Goal: Task Accomplishment & Management: Manage account settings

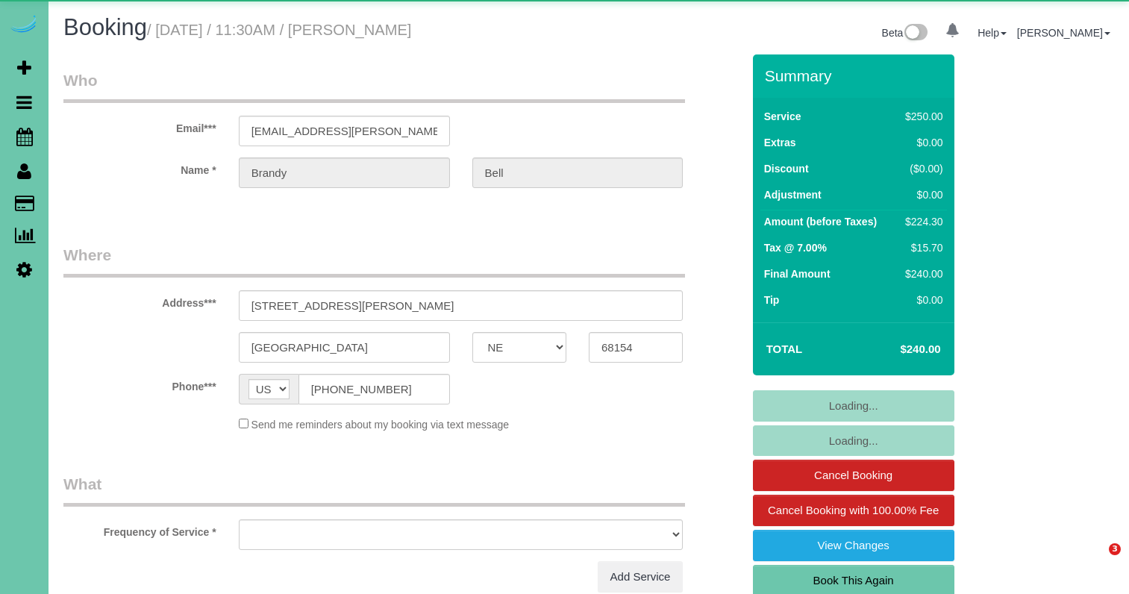
select select "NE"
select select "object:644"
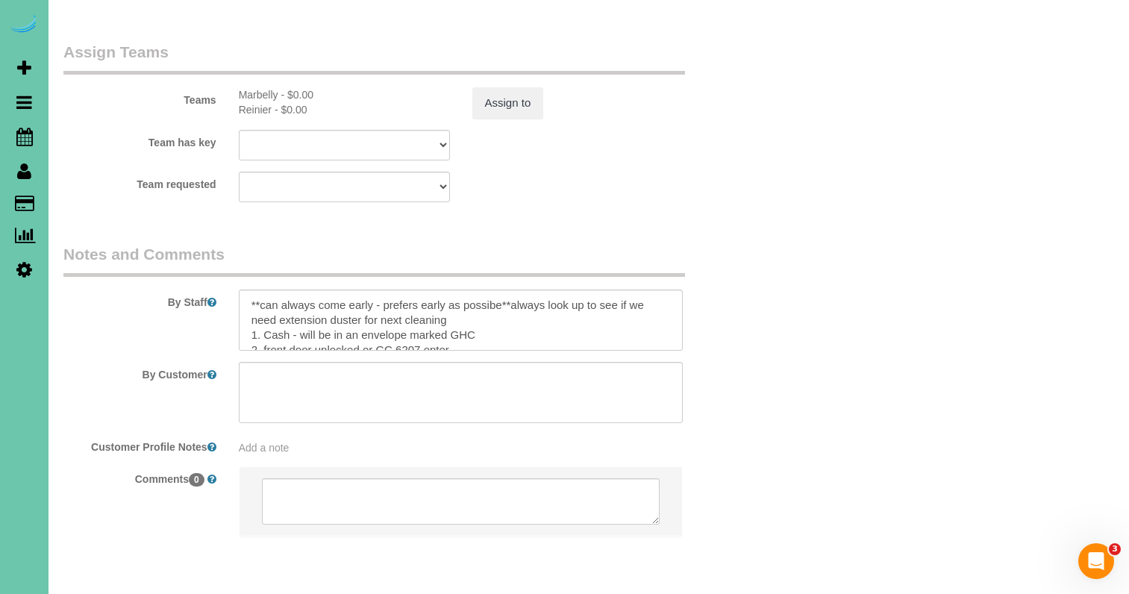
scroll to position [1675, 0]
click at [249, 290] on textarea at bounding box center [461, 320] width 445 height 61
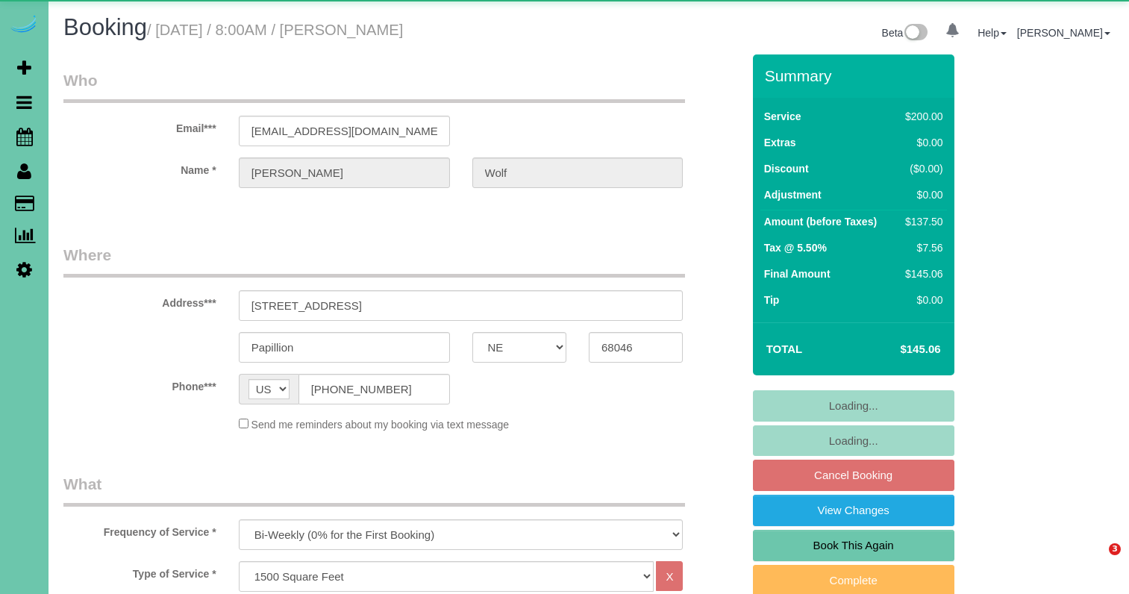
select select "NE"
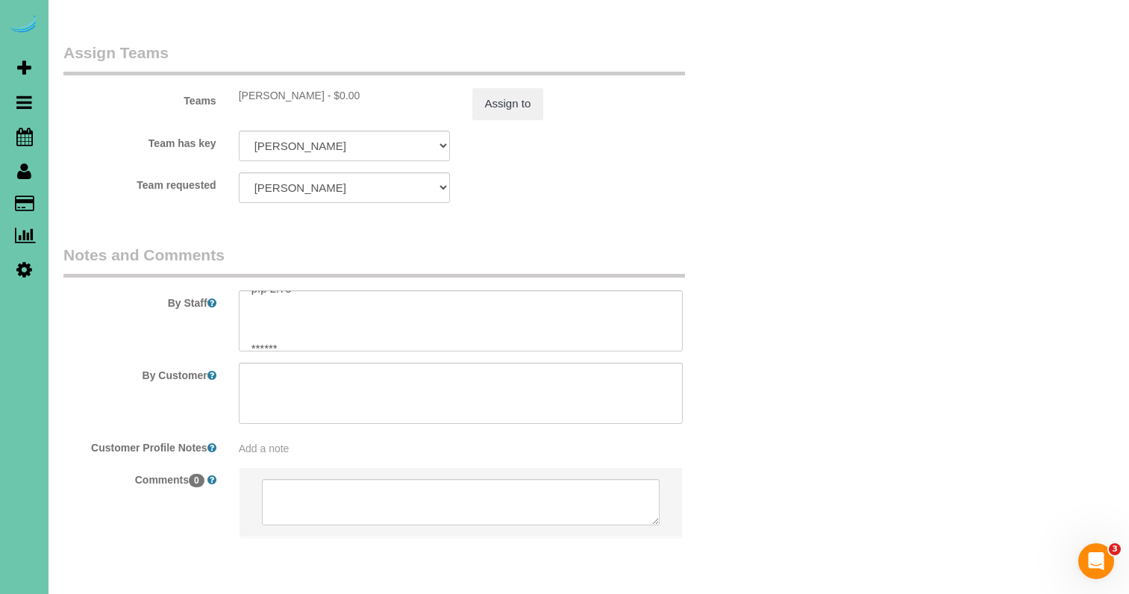
scroll to position [119, 0]
click at [504, 88] on button "Assign to" at bounding box center [508, 103] width 72 height 31
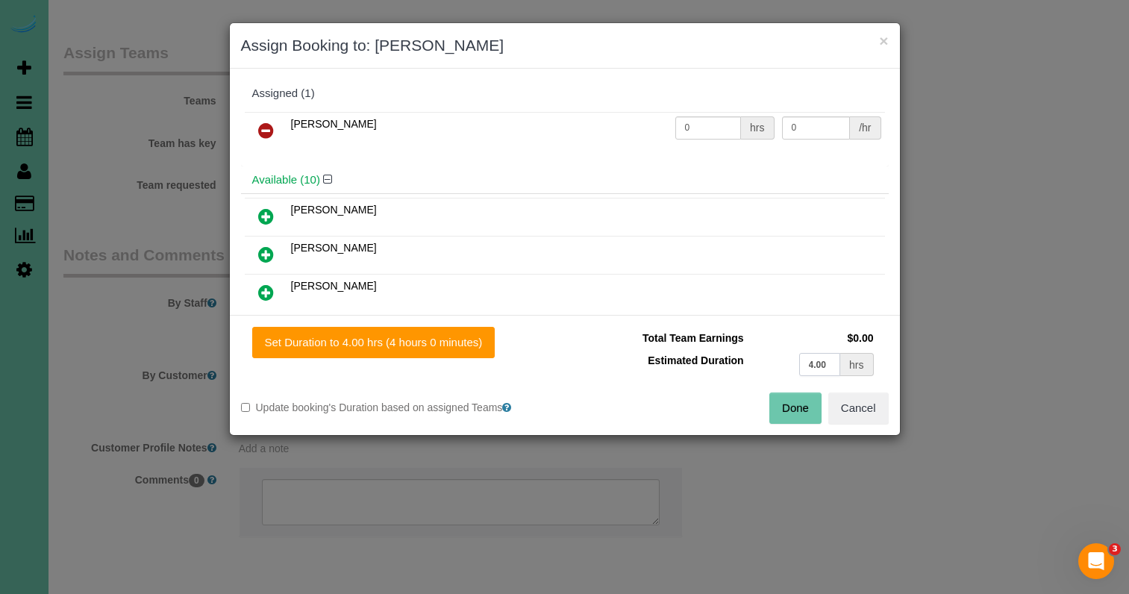
drag, startPoint x: 834, startPoint y: 366, endPoint x: 672, endPoint y: 326, distance: 167.4
click at [672, 326] on div "Set Duration to 4.00 hrs (4 hours 0 minutes) Total Team Earnings $0.00 Estimate…" at bounding box center [565, 375] width 670 height 120
type input "2.75"
click at [365, 356] on button "Set Duration to 2.75 hrs (2 hours 45 minutes)" at bounding box center [376, 342] width 249 height 31
type input "2.75"
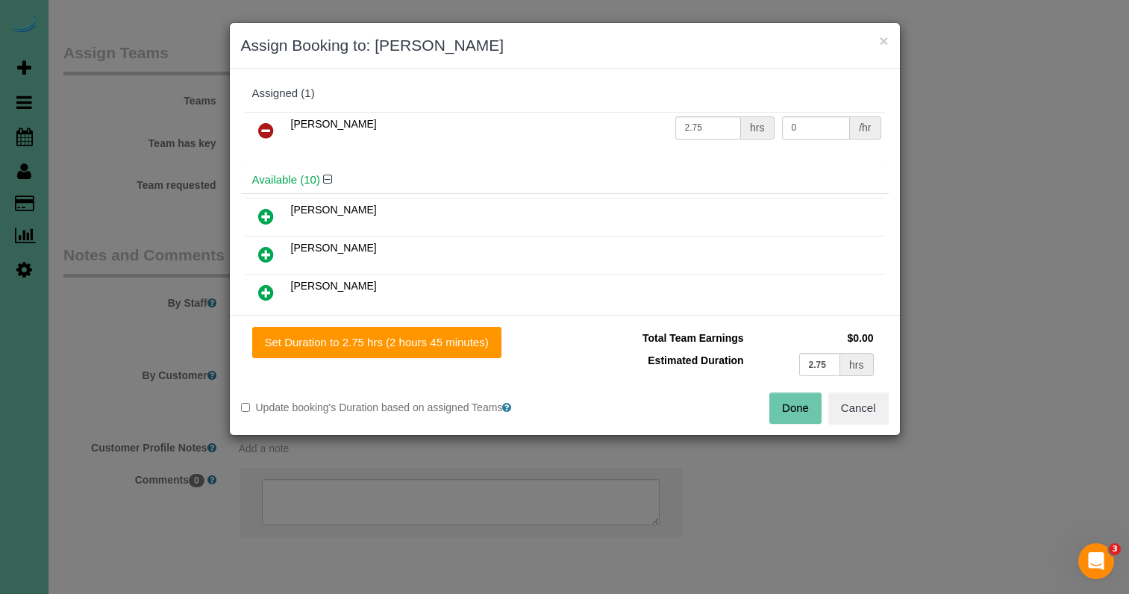
click at [815, 407] on button "Done" at bounding box center [795, 408] width 52 height 31
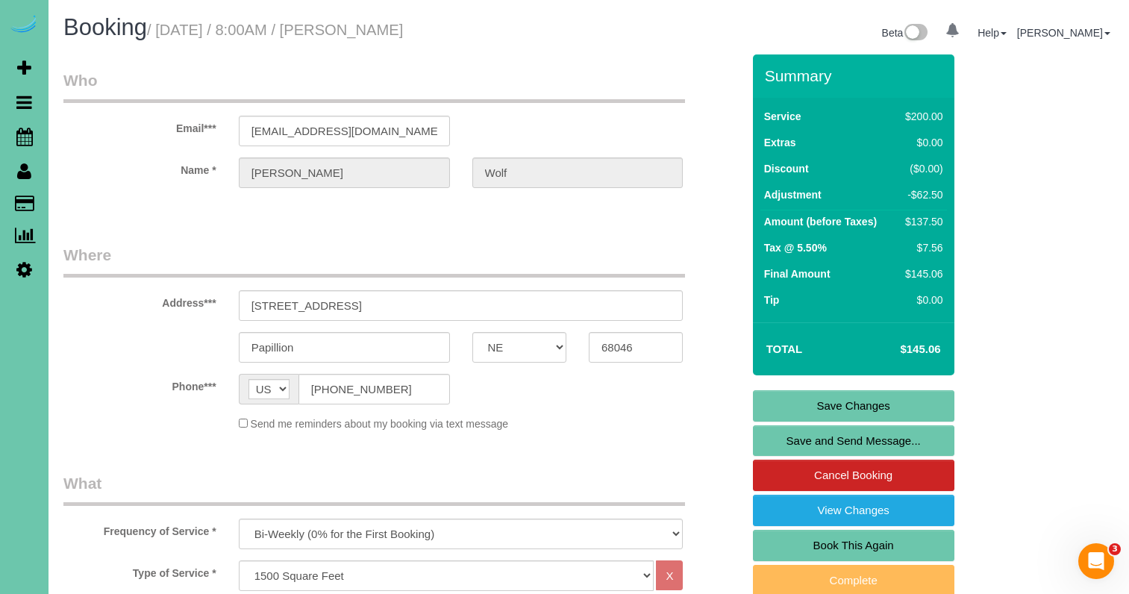
scroll to position [0, 0]
click at [855, 410] on link "Save Changes" at bounding box center [853, 405] width 201 height 31
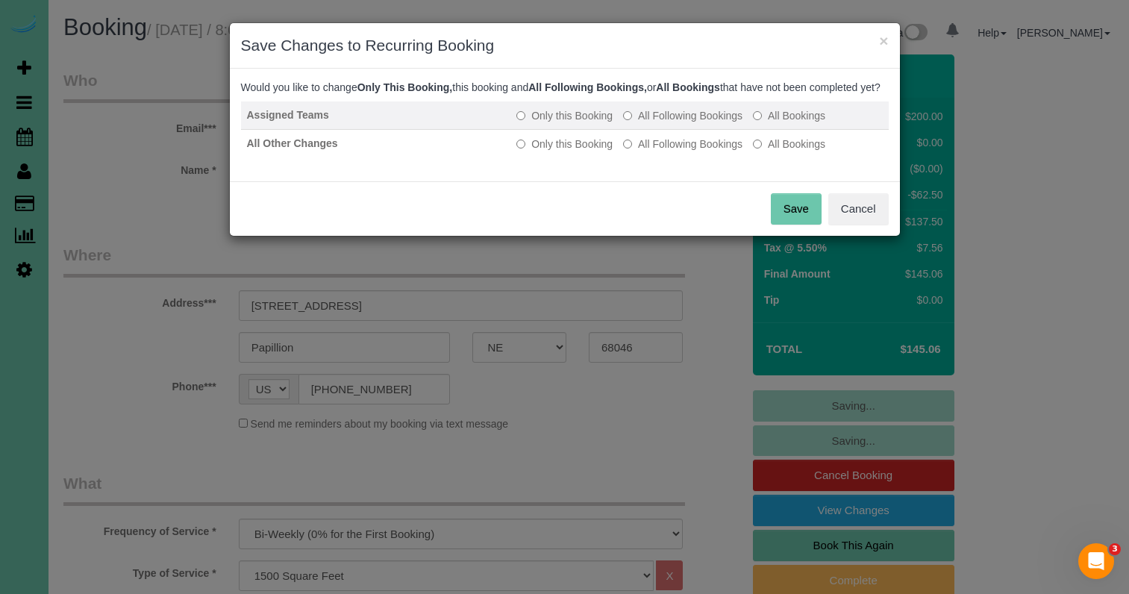
click at [681, 123] on label "All Following Bookings" at bounding box center [682, 115] width 119 height 15
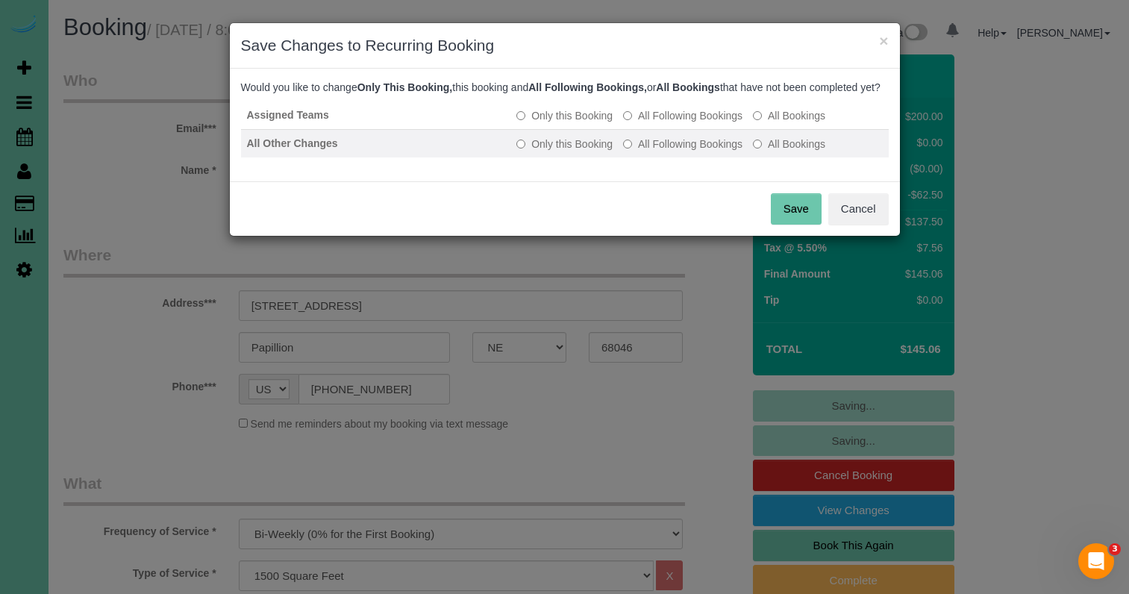
click at [671, 151] on label "All Following Bookings" at bounding box center [682, 144] width 119 height 15
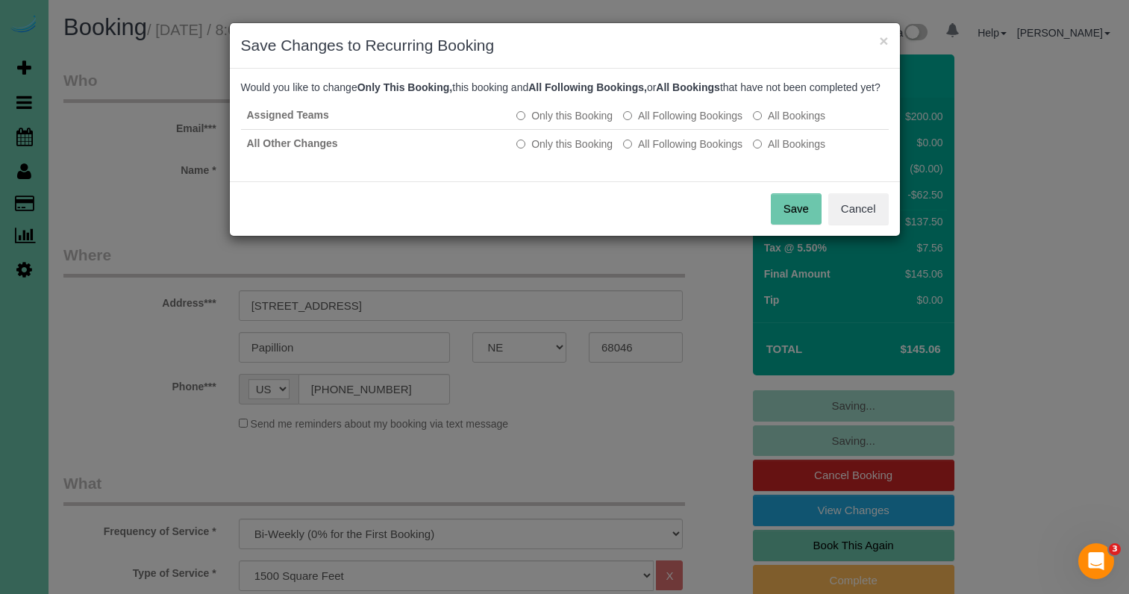
click at [789, 225] on button "Save" at bounding box center [796, 208] width 51 height 31
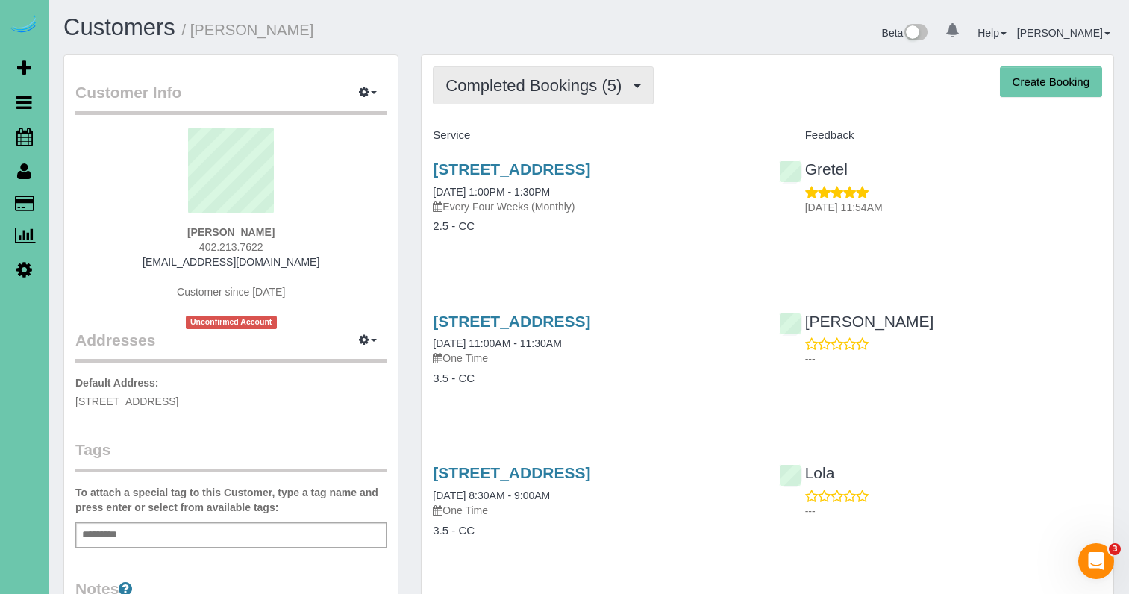
click at [548, 93] on span "Completed Bookings (5)" at bounding box center [537, 85] width 184 height 19
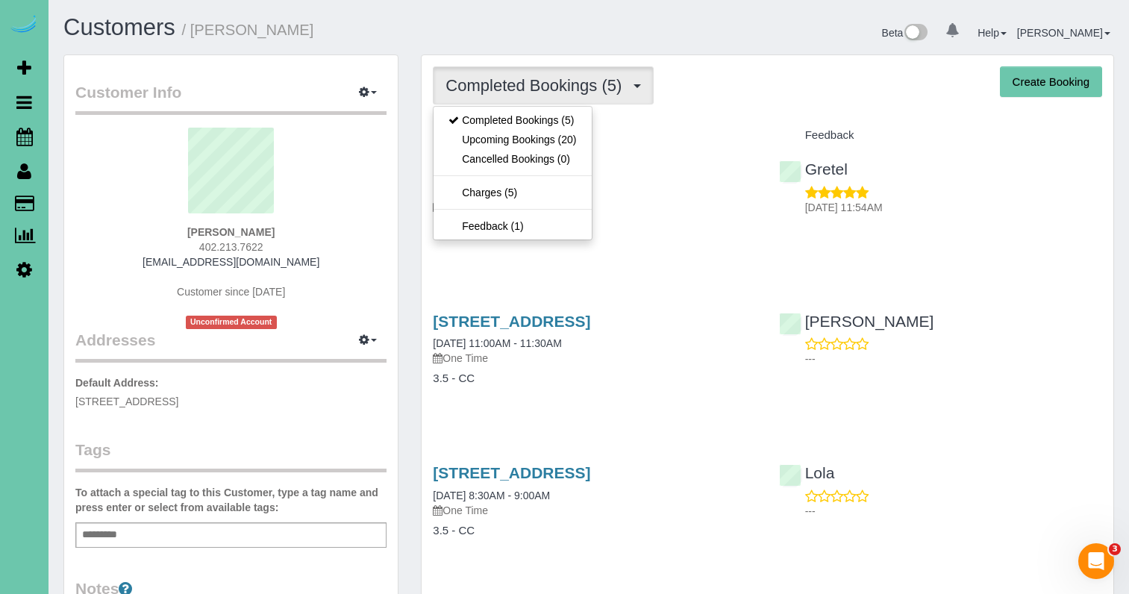
click at [529, 146] on ul "Completed Bookings (5) Upcoming Bookings (20) Cancelled Bookings (0) Charges (5…" at bounding box center [512, 173] width 159 height 134
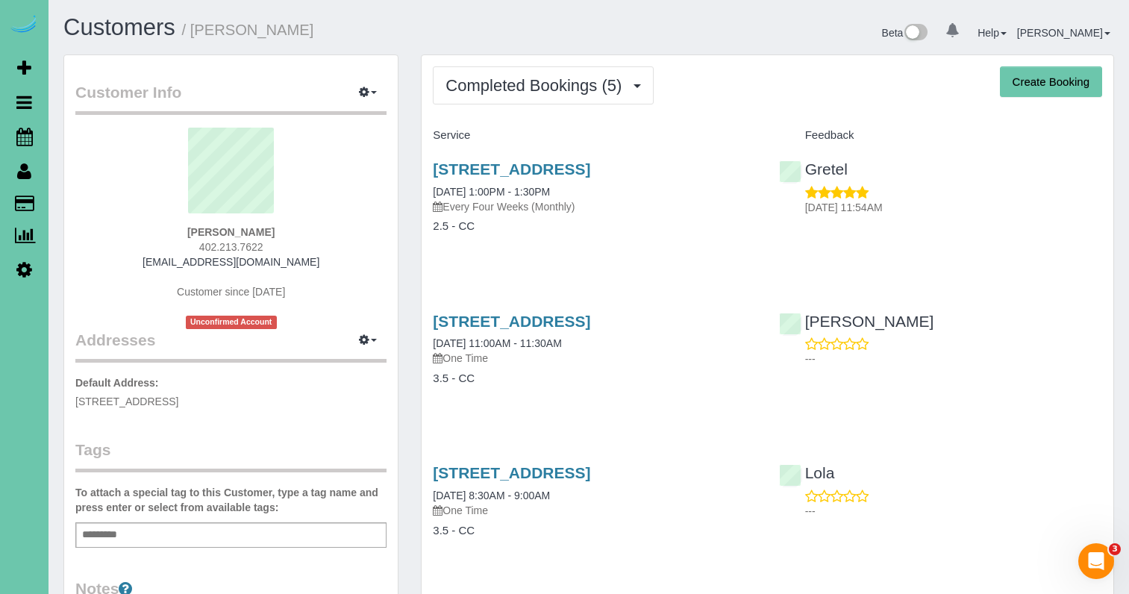
drag, startPoint x: 519, startPoint y: 84, endPoint x: 513, endPoint y: 125, distance: 42.2
click at [519, 85] on span "Completed Bookings (5)" at bounding box center [537, 85] width 184 height 19
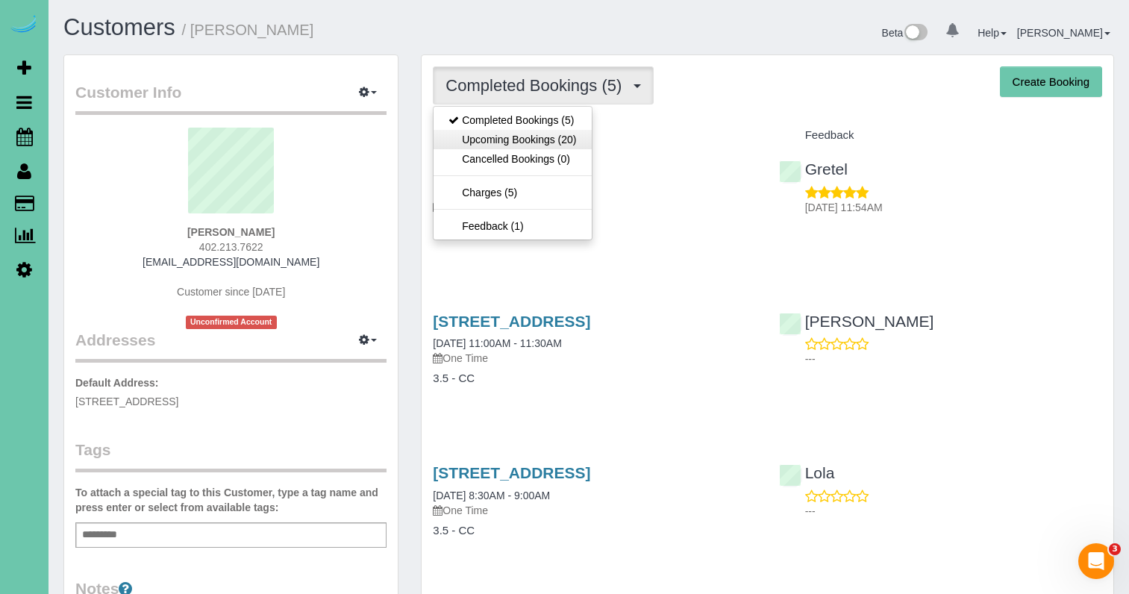
click at [513, 134] on link "Upcoming Bookings (20)" at bounding box center [512, 139] width 157 height 19
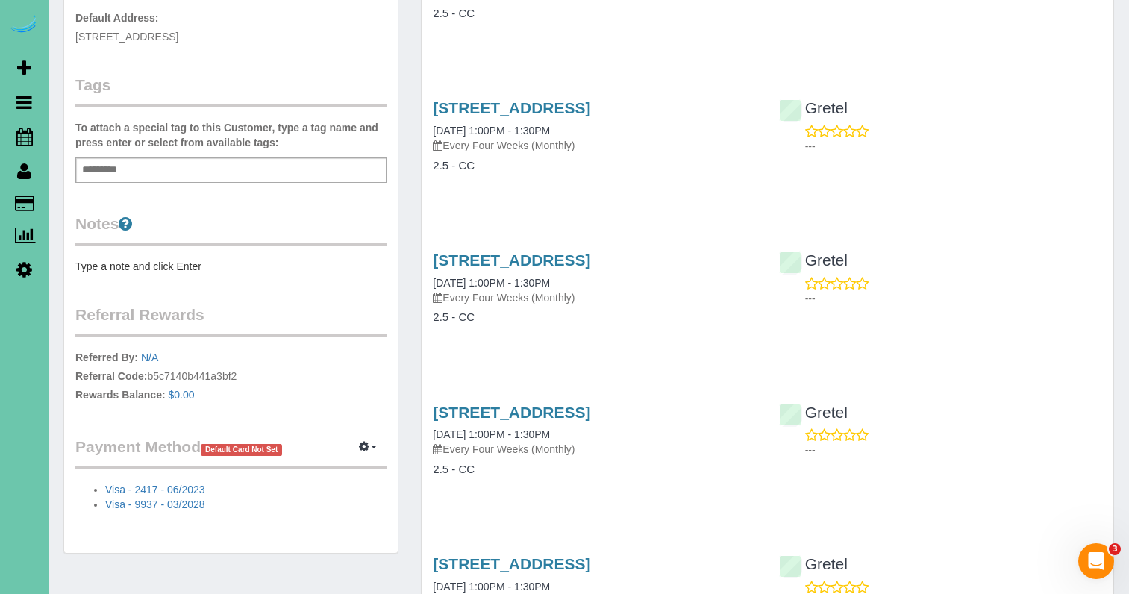
scroll to position [393, 0]
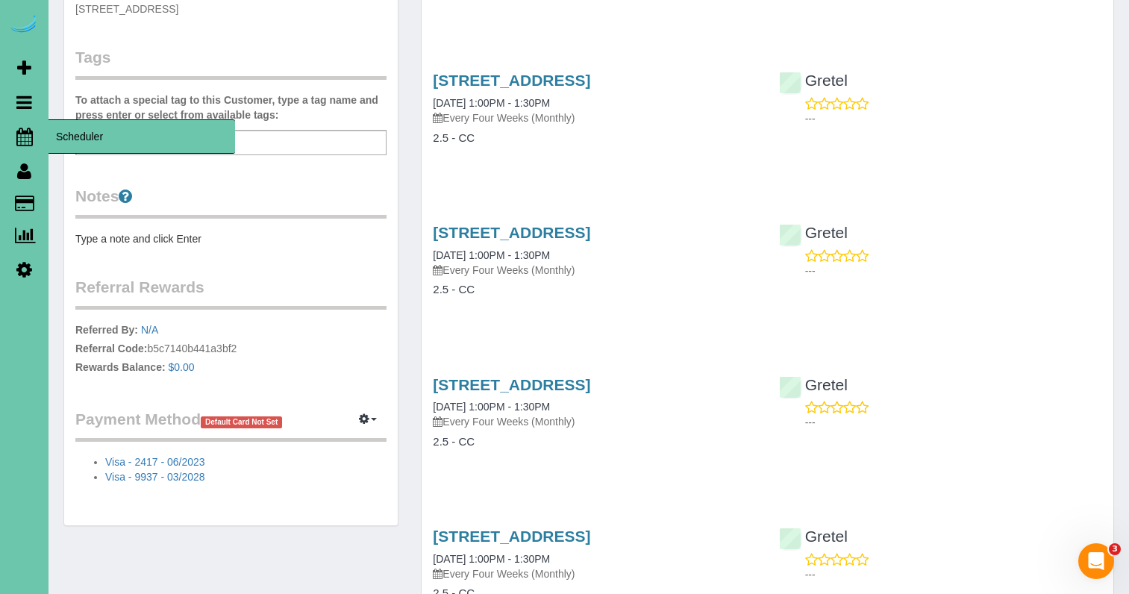
click at [20, 135] on icon at bounding box center [24, 137] width 16 height 18
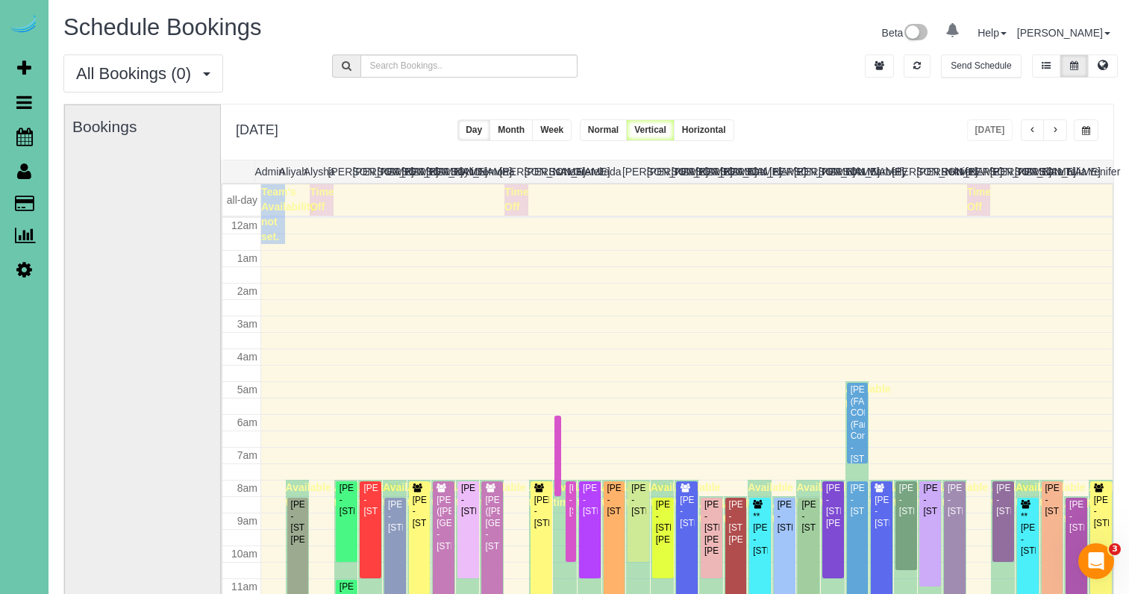
scroll to position [198, 0]
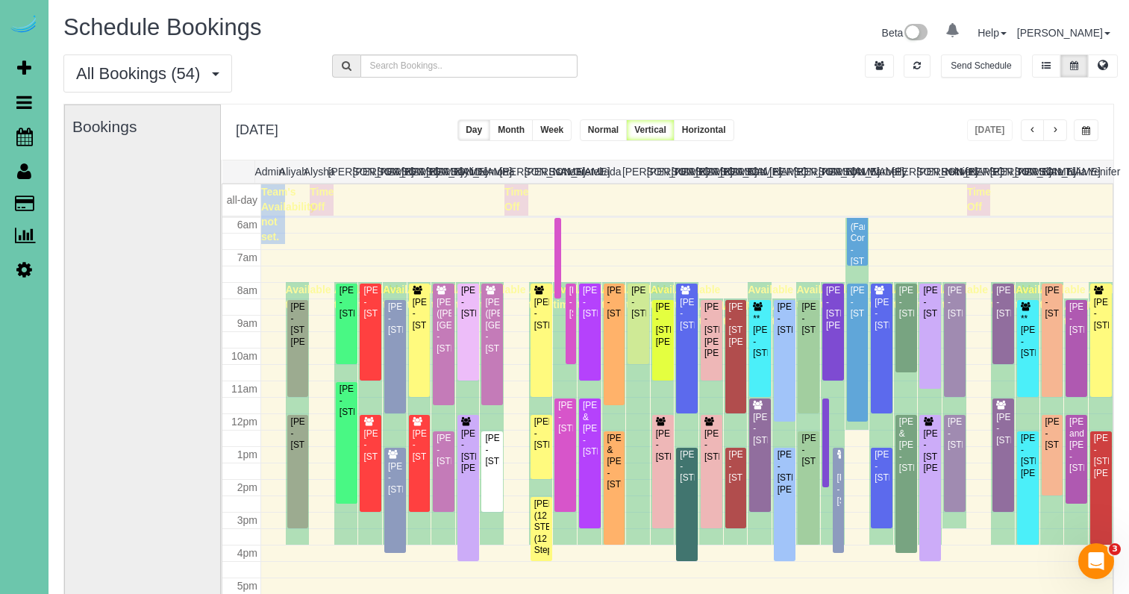
click at [1057, 126] on span "button" at bounding box center [1054, 130] width 7 height 9
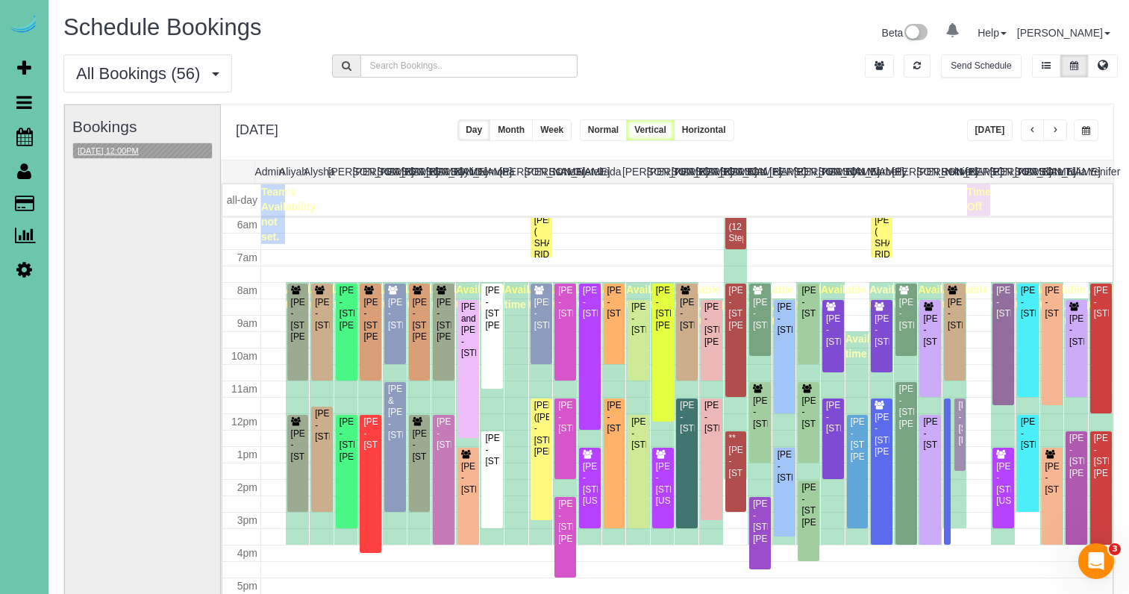
click at [128, 147] on button "08/28/2025 12:00PM" at bounding box center [108, 151] width 70 height 16
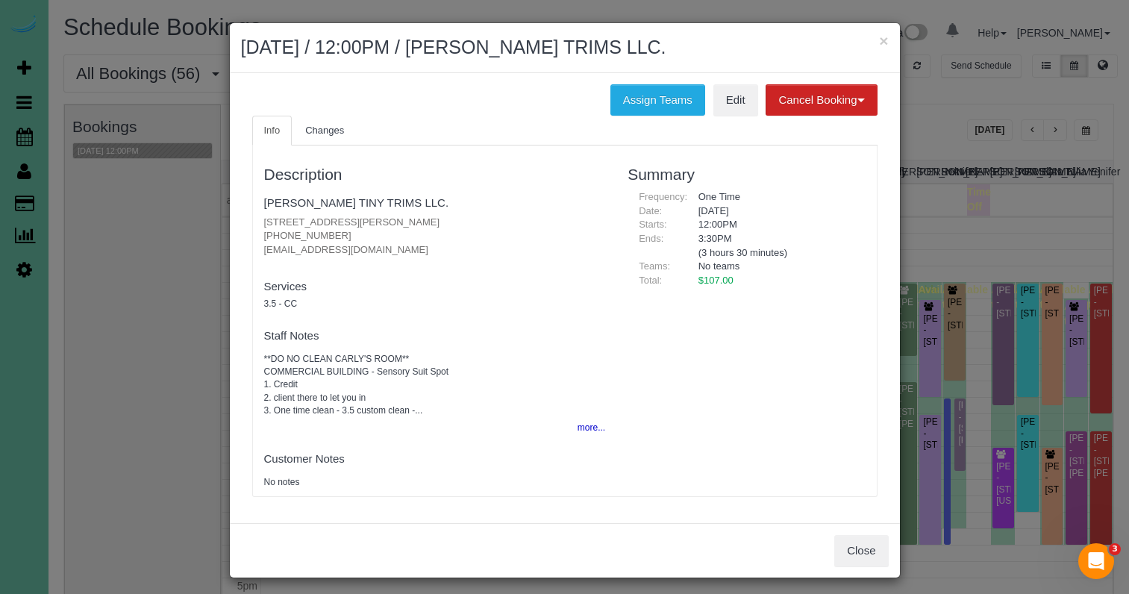
drag, startPoint x: 670, startPoint y: 110, endPoint x: 581, endPoint y: 112, distance: 88.8
click at [670, 110] on button "Assign Teams" at bounding box center [657, 99] width 95 height 31
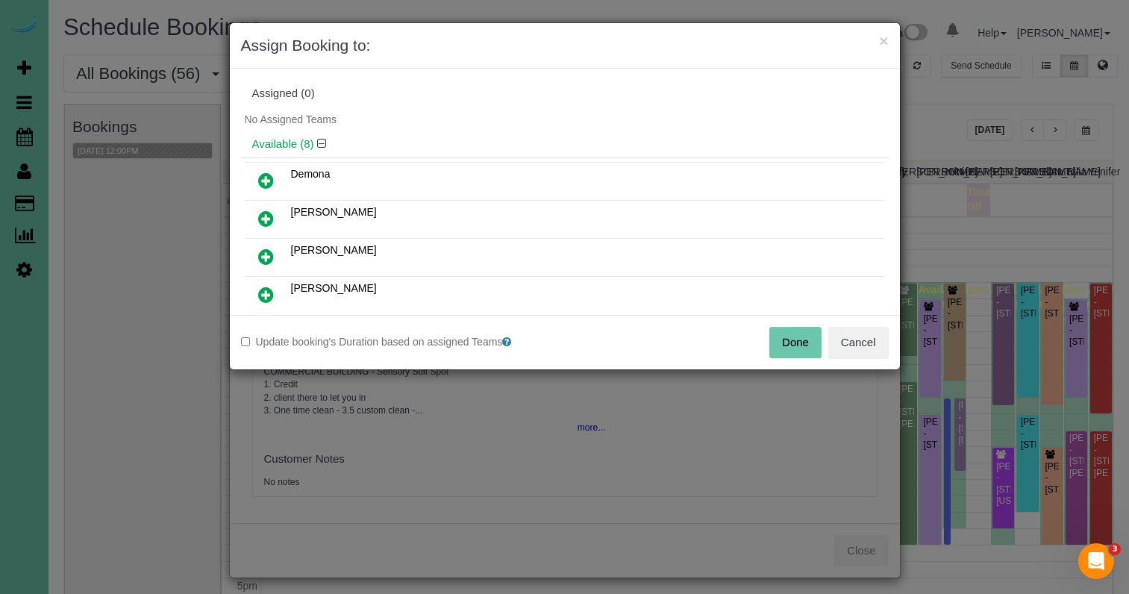
click at [269, 213] on icon at bounding box center [266, 219] width 16 height 18
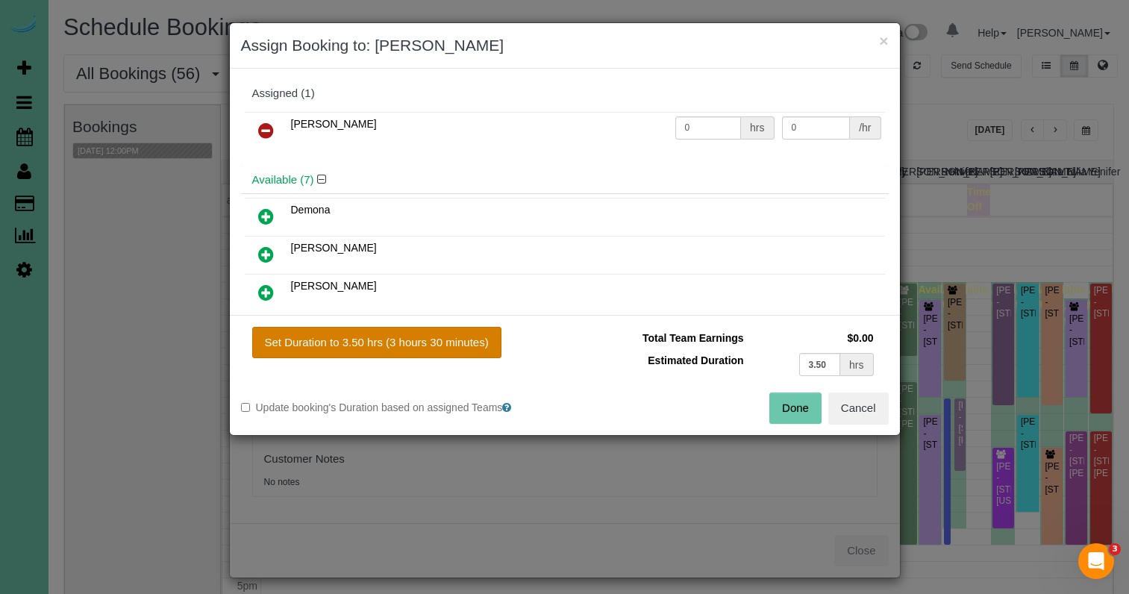
drag, startPoint x: 441, startPoint y: 349, endPoint x: 468, endPoint y: 357, distance: 27.9
click at [442, 350] on button "Set Duration to 3.50 hrs (3 hours 30 minutes)" at bounding box center [376, 342] width 249 height 31
type input "3.50"
click at [806, 410] on button "Done" at bounding box center [795, 408] width 52 height 31
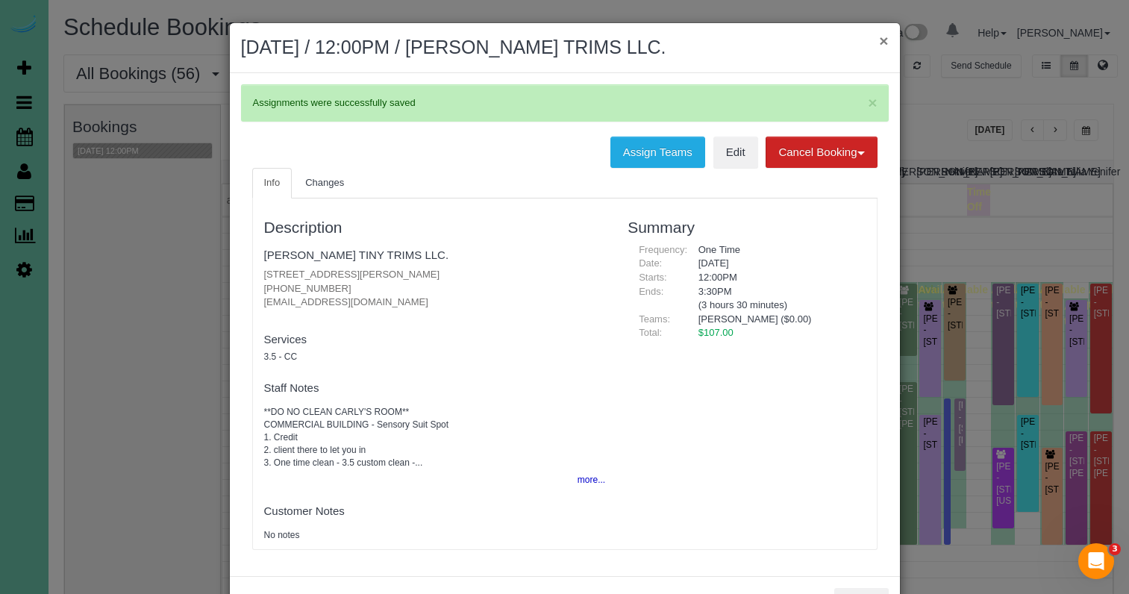
click at [886, 42] on button "×" at bounding box center [883, 41] width 9 height 16
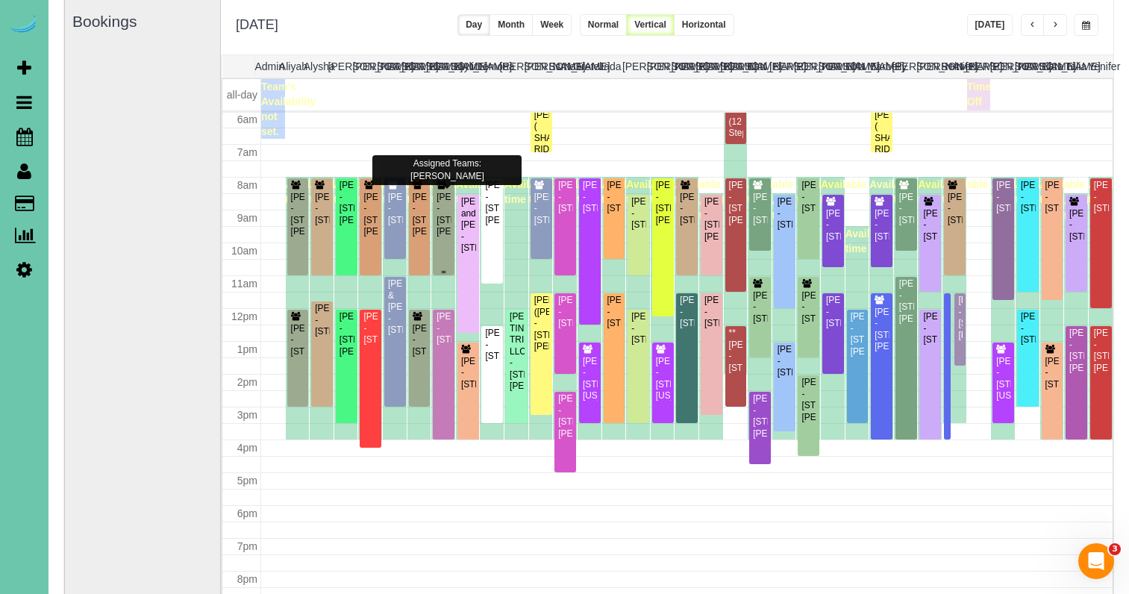
click at [444, 190] on div "[PERSON_NAME] - [STREET_ADDRESS][PERSON_NAME]" at bounding box center [444, 208] width 16 height 57
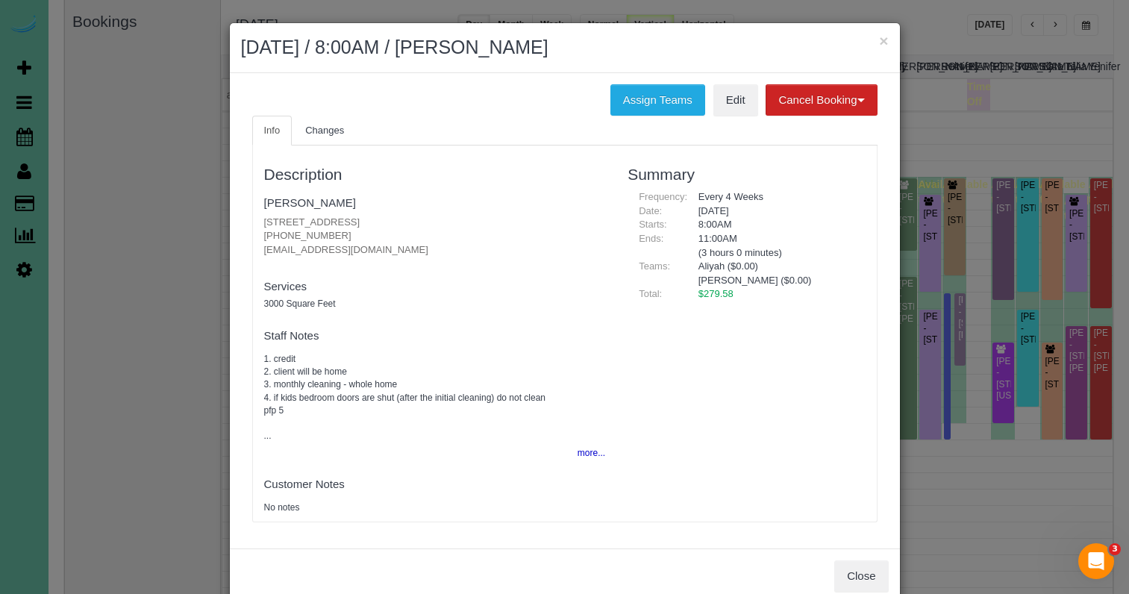
drag, startPoint x: 625, startPoint y: 93, endPoint x: 560, endPoint y: 107, distance: 66.5
click at [624, 93] on button "Assign Teams" at bounding box center [657, 99] width 95 height 31
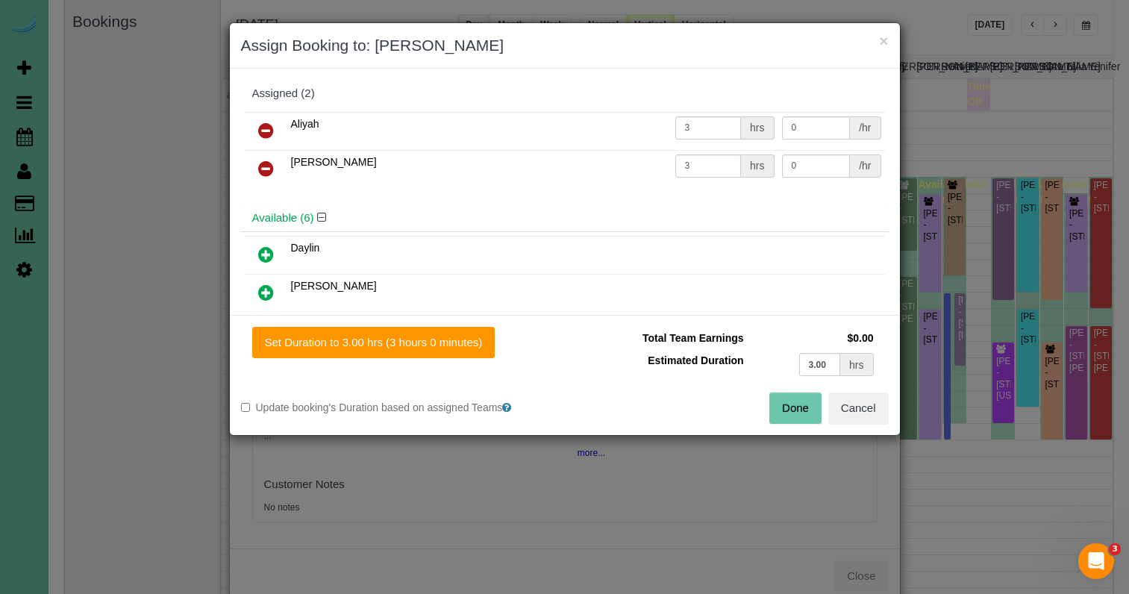
click at [268, 284] on icon at bounding box center [266, 293] width 16 height 18
drag, startPoint x: 460, startPoint y: 351, endPoint x: 773, endPoint y: 280, distance: 321.5
click at [664, 248] on div "× Assign Booking to: Aliyah, Claudia, Elizabeth Assigned (3) Aliyah 3 hrs 0 /hr…" at bounding box center [565, 228] width 672 height 413
drag, startPoint x: 760, startPoint y: 357, endPoint x: 726, endPoint y: 353, distance: 33.9
click at [728, 353] on tr "Estimated Duration 3.00 hrs" at bounding box center [726, 364] width 301 height 31
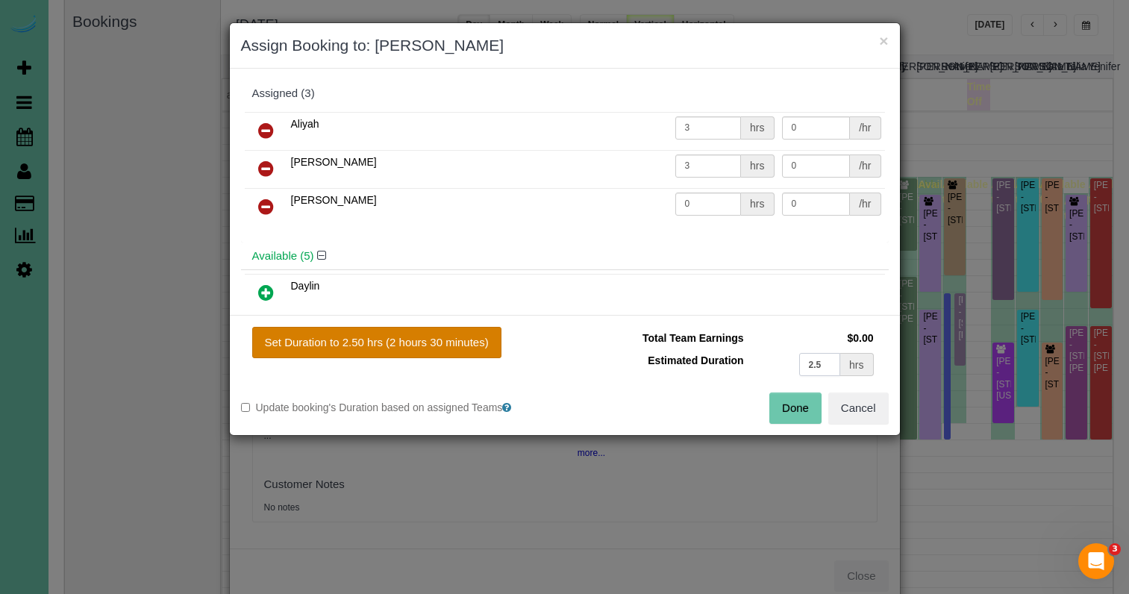
type input "2.5"
drag, startPoint x: 474, startPoint y: 348, endPoint x: 492, endPoint y: 349, distance: 17.9
click at [474, 348] on button "Set Duration to 2.50 hrs (2 hours 30 minutes)" at bounding box center [376, 342] width 249 height 31
type input "2.50"
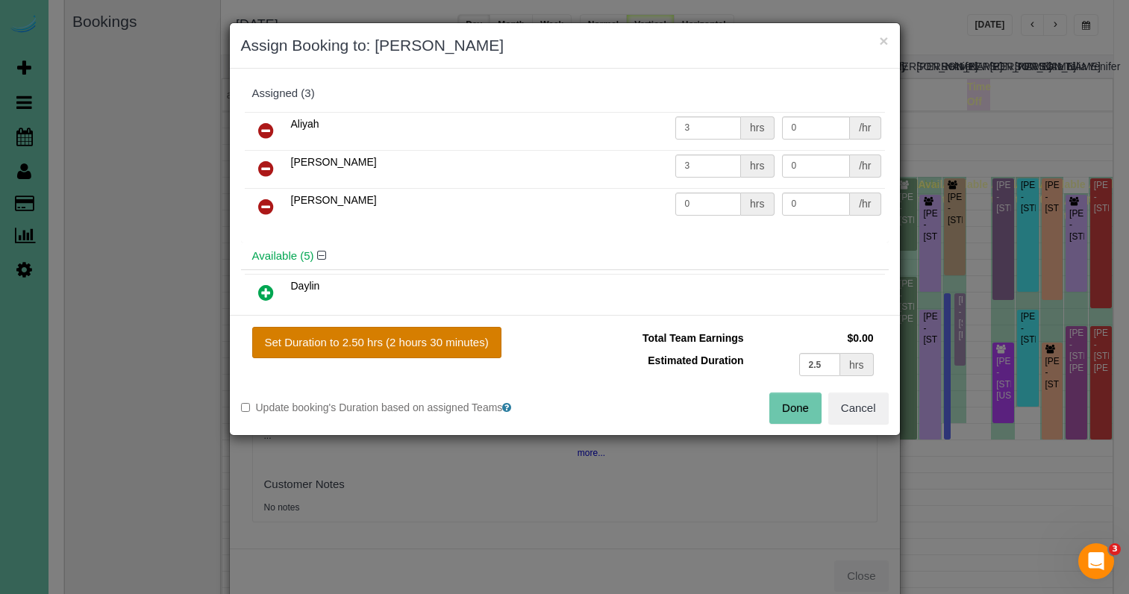
type input "2.50"
click at [790, 411] on button "Done" at bounding box center [795, 408] width 52 height 31
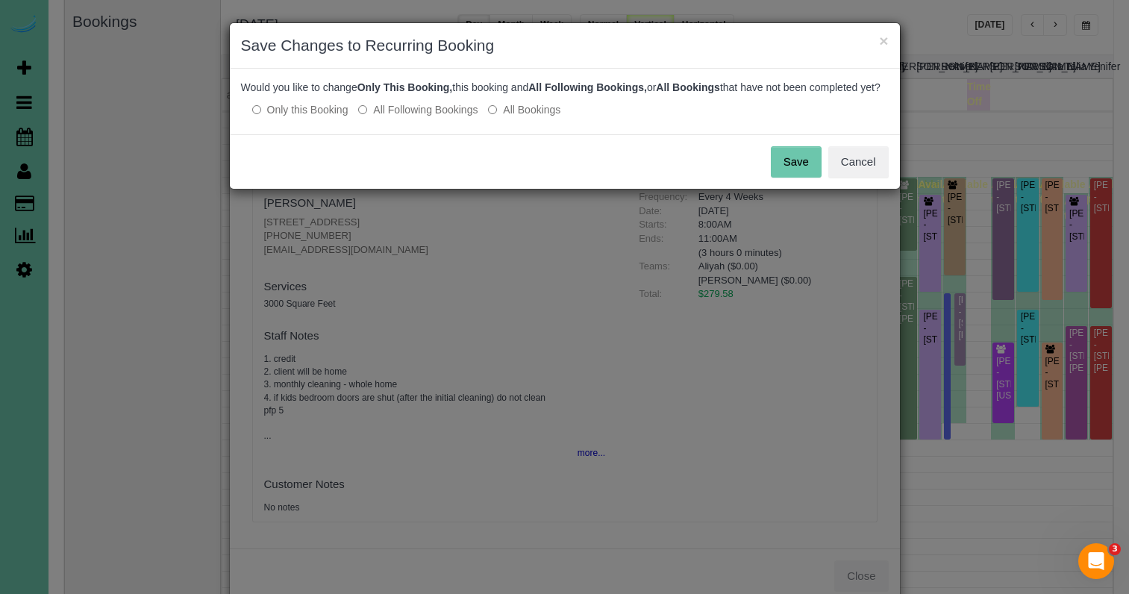
drag, startPoint x: 804, startPoint y: 176, endPoint x: 822, endPoint y: 134, distance: 45.8
click at [804, 176] on button "Save" at bounding box center [796, 161] width 51 height 31
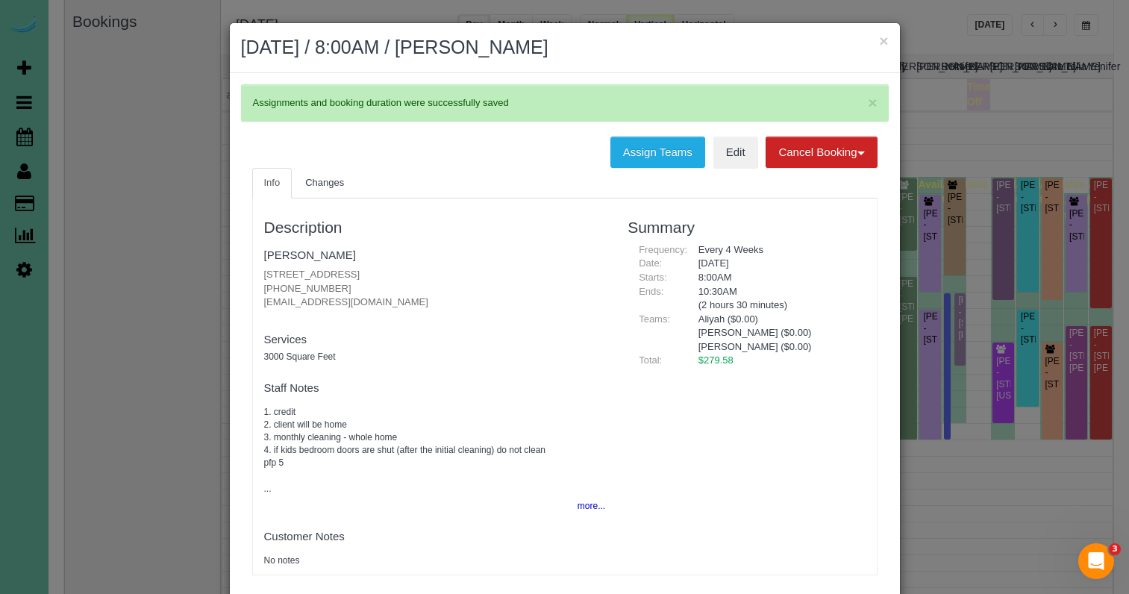
drag, startPoint x: 884, startPoint y: 40, endPoint x: 853, endPoint y: 54, distance: 34.4
click at [884, 41] on button "×" at bounding box center [883, 41] width 9 height 16
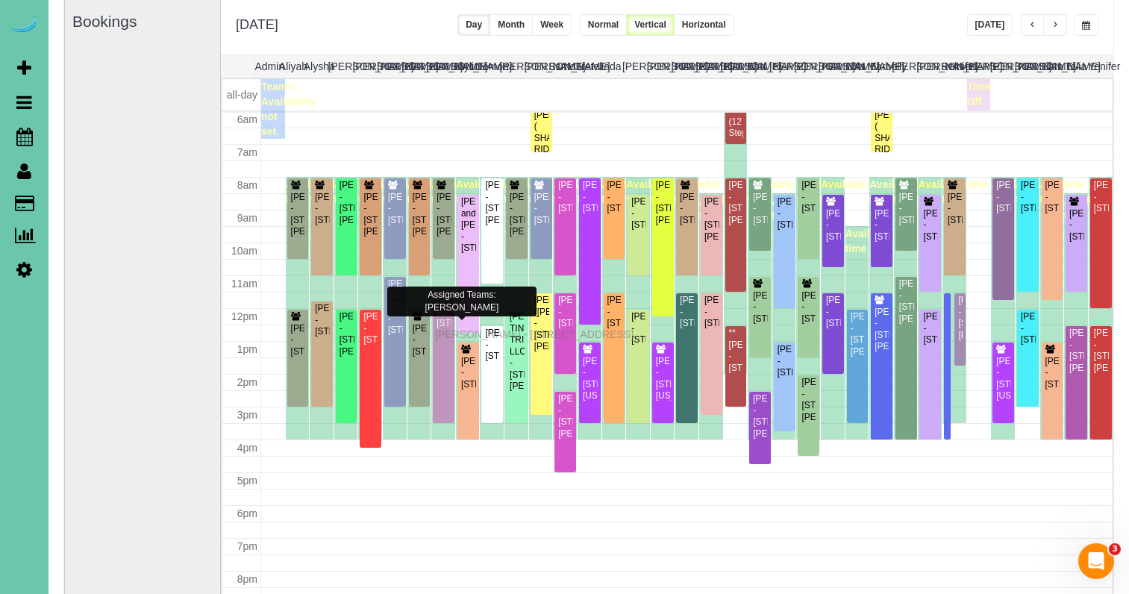
drag, startPoint x: 440, startPoint y: 347, endPoint x: 439, endPoint y: 332, distance: 14.9
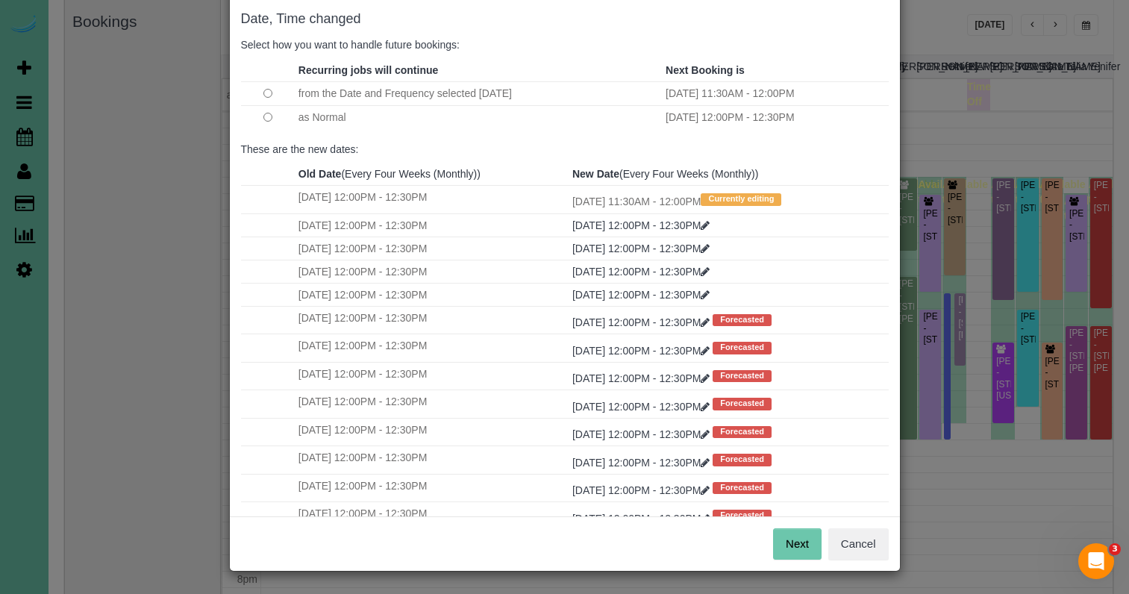
scroll to position [74, 0]
click at [806, 556] on button "Next" at bounding box center [797, 544] width 49 height 31
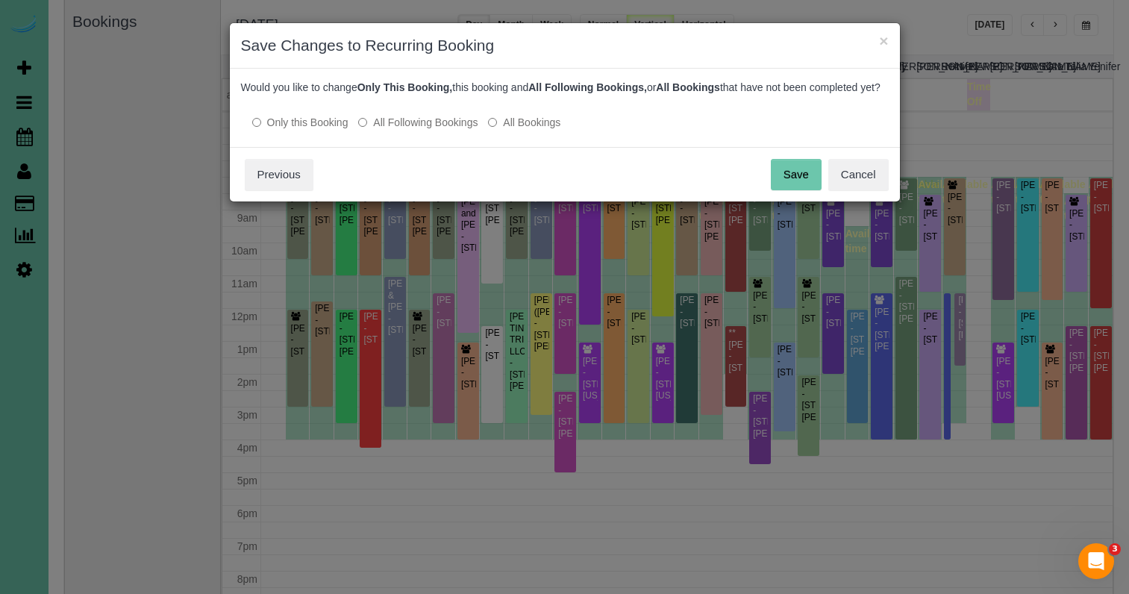
drag, startPoint x: 795, startPoint y: 182, endPoint x: 775, endPoint y: 190, distance: 21.8
click at [795, 182] on button "Save" at bounding box center [796, 174] width 51 height 31
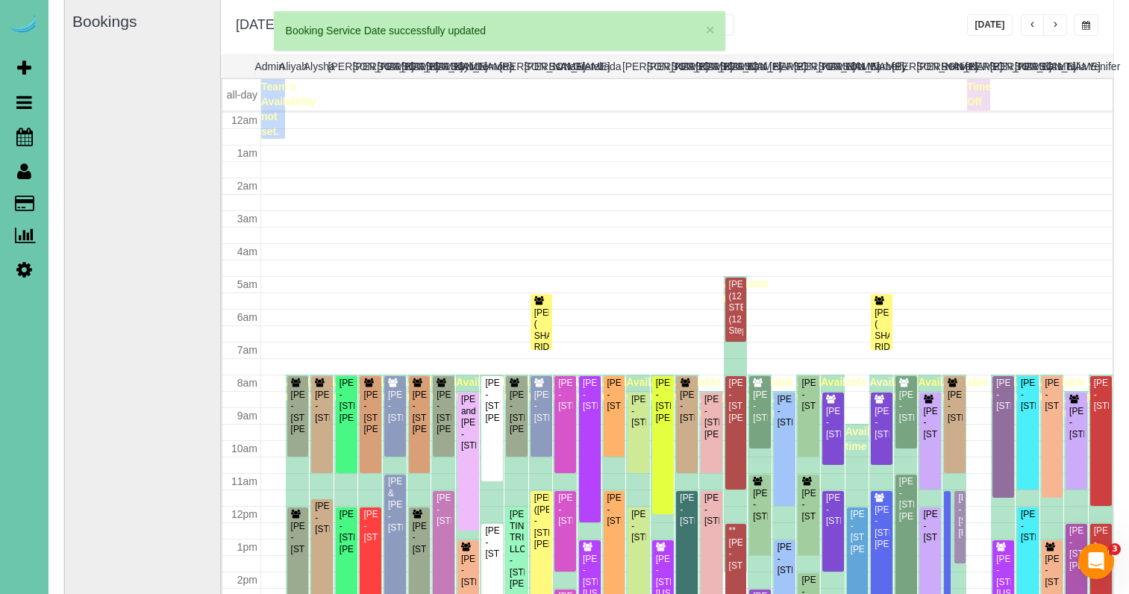
scroll to position [198, 0]
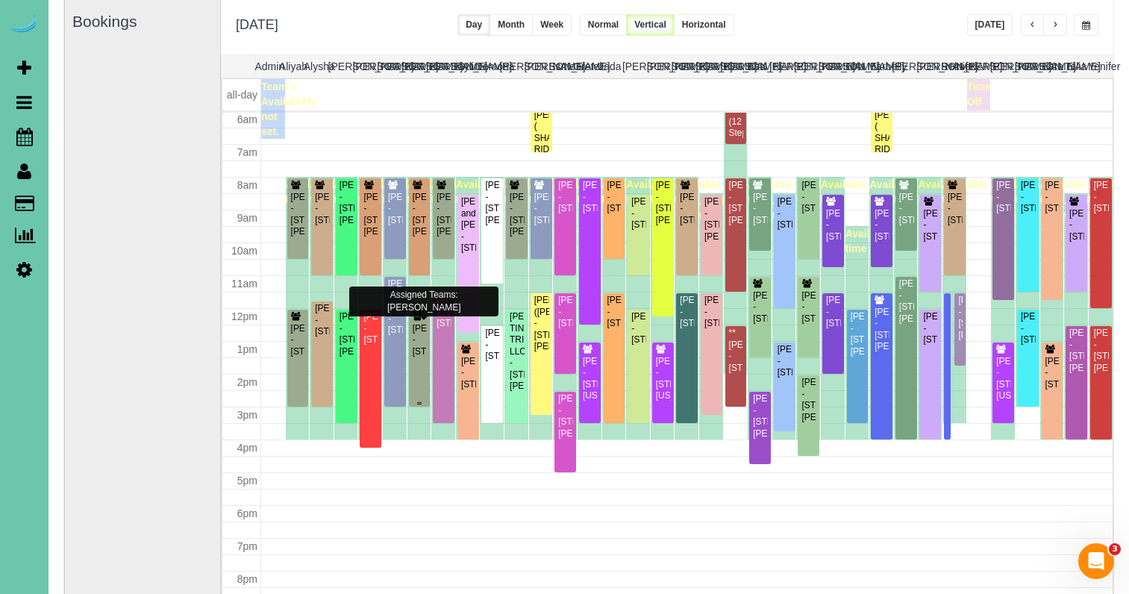
click at [419, 348] on div "[PERSON_NAME] - [STREET_ADDRESS]" at bounding box center [420, 340] width 16 height 34
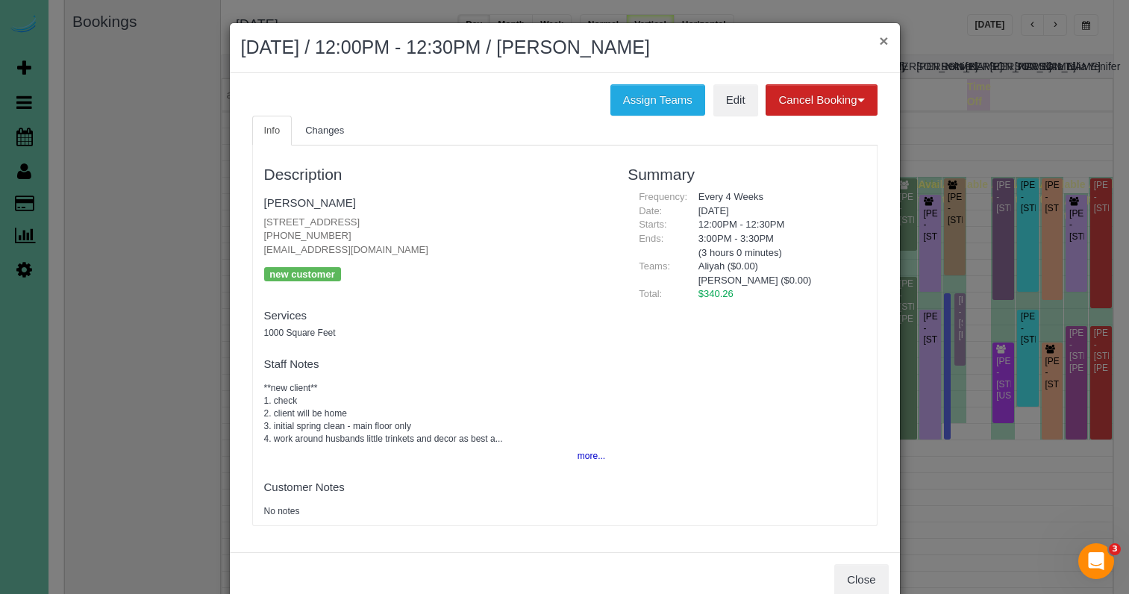
click at [884, 45] on button "×" at bounding box center [883, 41] width 9 height 16
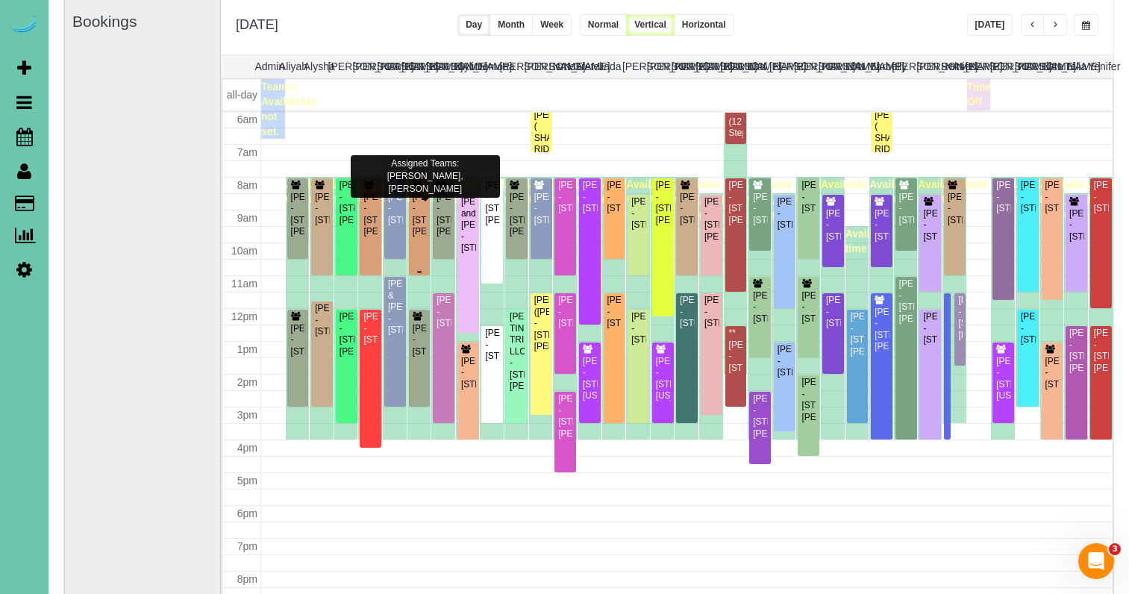
click at [417, 226] on div "[PERSON_NAME] - [STREET_ADDRESS][PERSON_NAME]" at bounding box center [420, 215] width 16 height 46
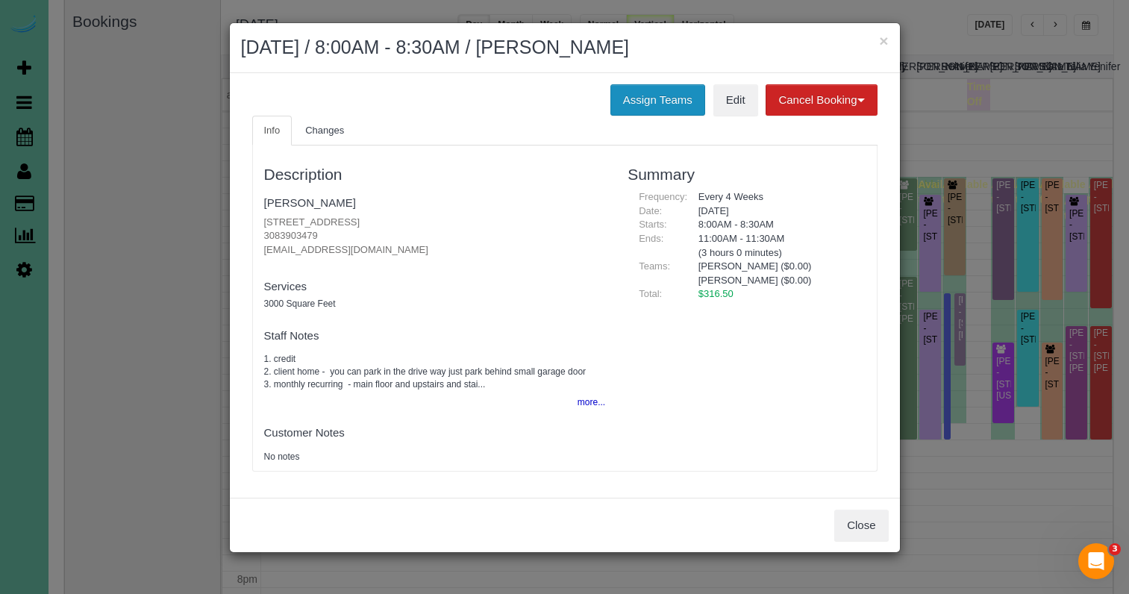
click at [634, 91] on button "Assign Teams" at bounding box center [657, 99] width 95 height 31
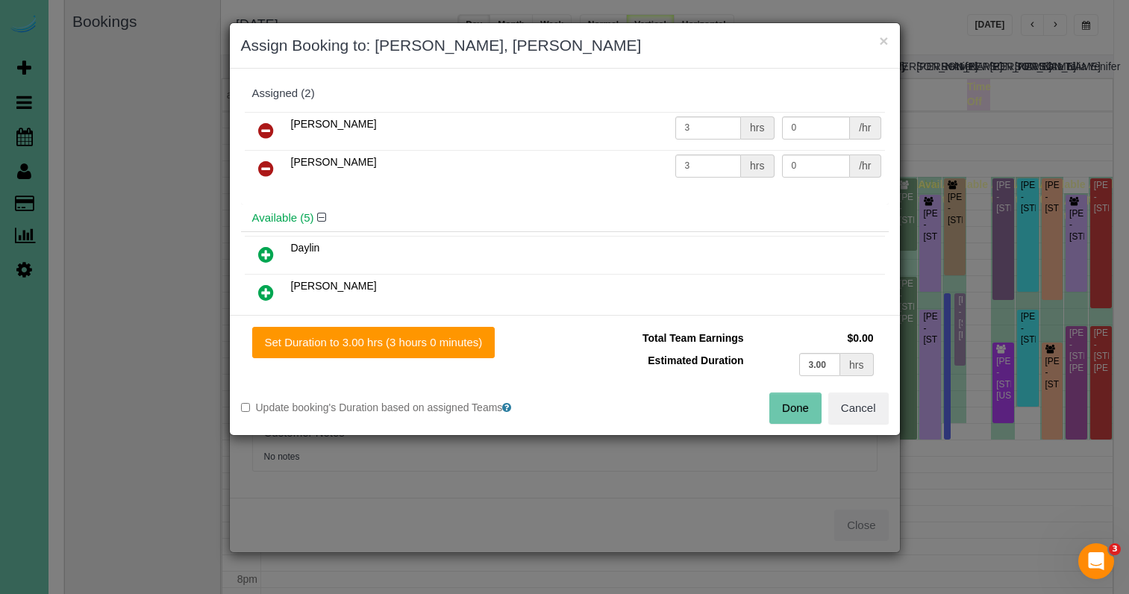
drag, startPoint x: 262, startPoint y: 166, endPoint x: 259, endPoint y: 174, distance: 8.0
click at [261, 166] on icon at bounding box center [266, 169] width 16 height 18
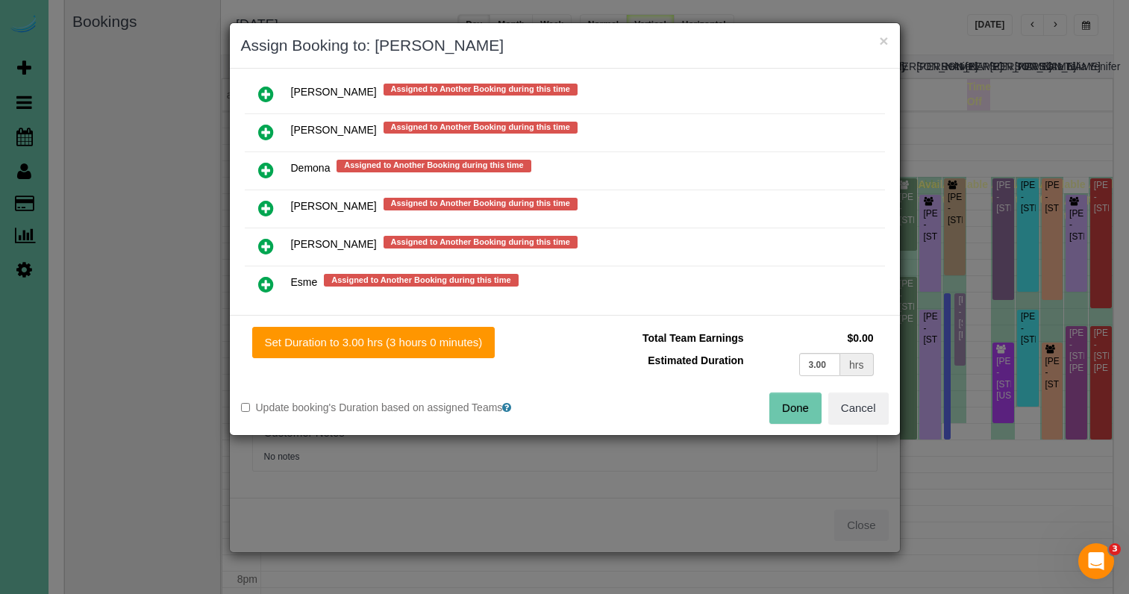
scroll to position [794, 0]
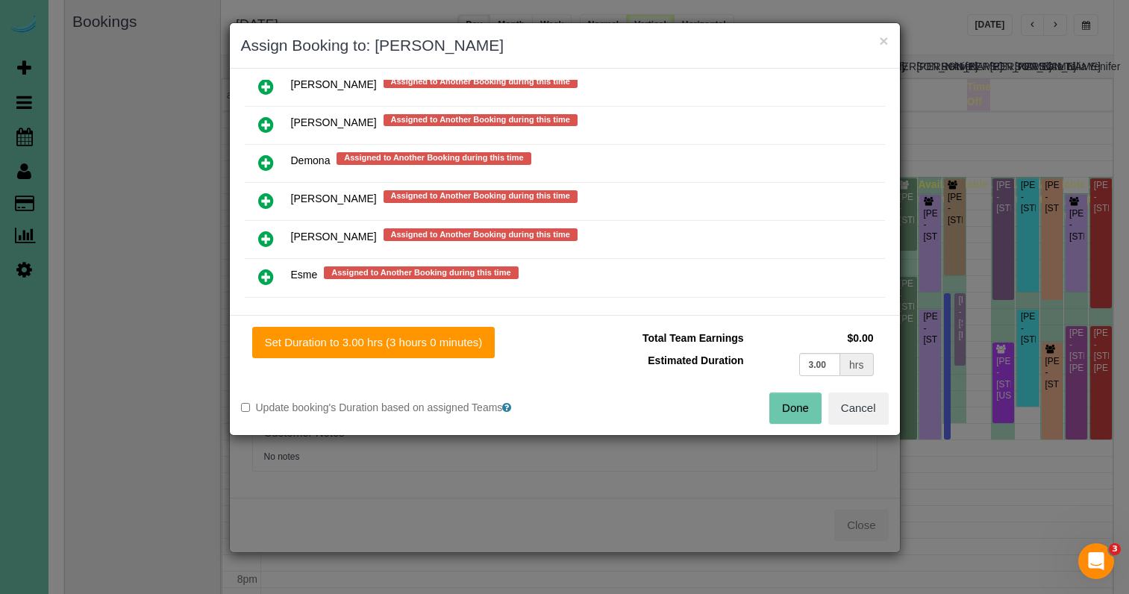
click at [266, 197] on icon at bounding box center [266, 201] width 16 height 18
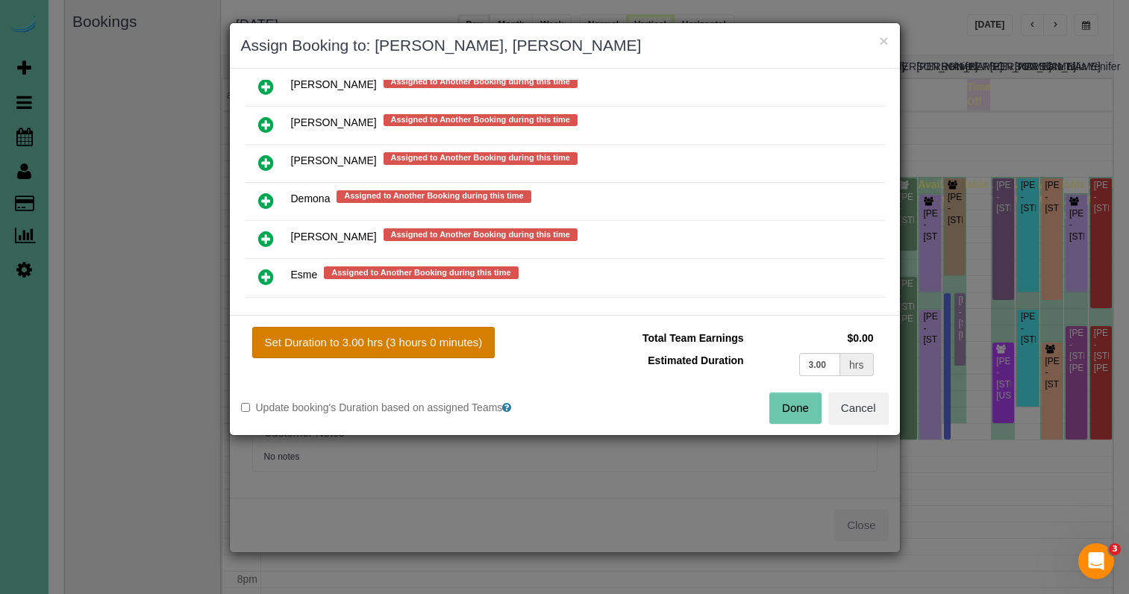
drag, startPoint x: 437, startPoint y: 343, endPoint x: 454, endPoint y: 343, distance: 17.2
click at [439, 343] on button "Set Duration to 3.00 hrs (3 hours 0 minutes)" at bounding box center [373, 342] width 243 height 31
type input "3.00"
click at [819, 404] on button "Done" at bounding box center [795, 408] width 52 height 31
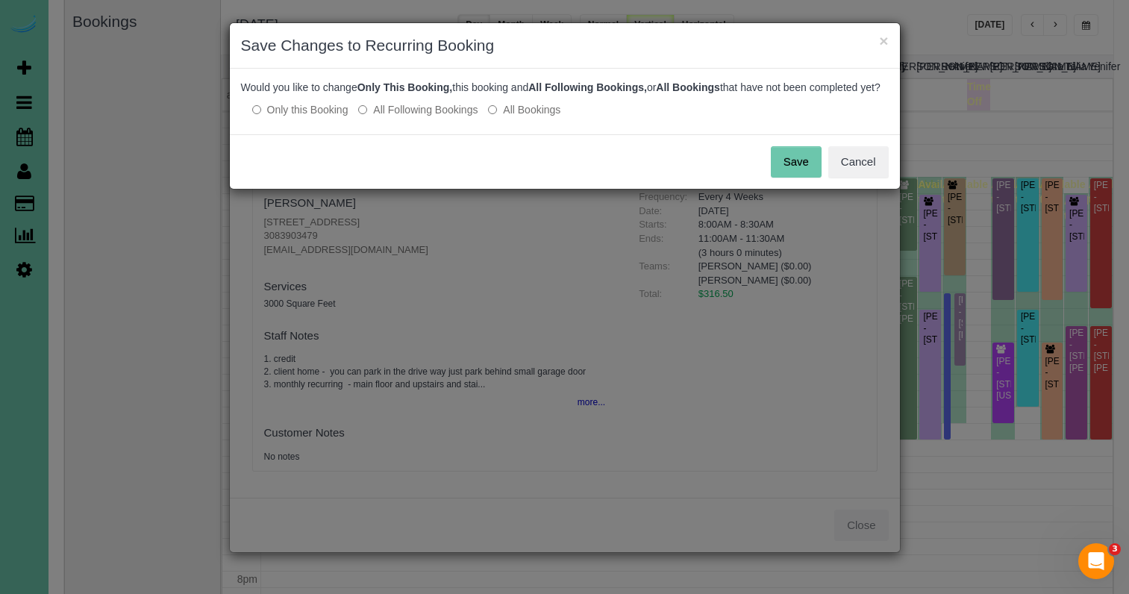
drag, startPoint x: 795, startPoint y: 176, endPoint x: 815, endPoint y: 134, distance: 46.1
click at [795, 176] on button "Save" at bounding box center [796, 161] width 51 height 31
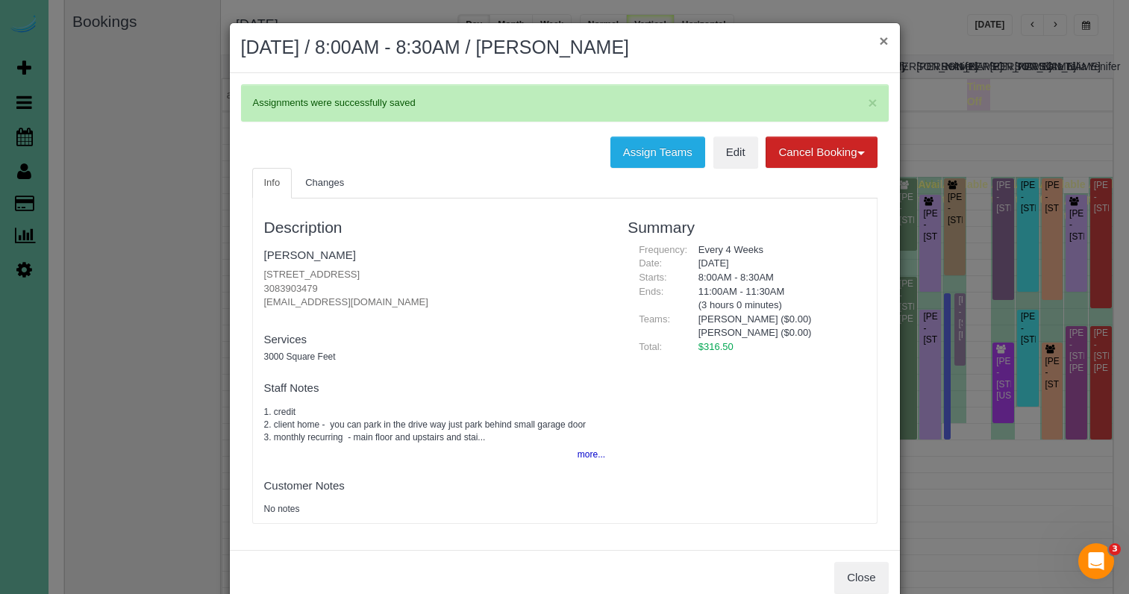
click at [885, 42] on button "×" at bounding box center [883, 41] width 9 height 16
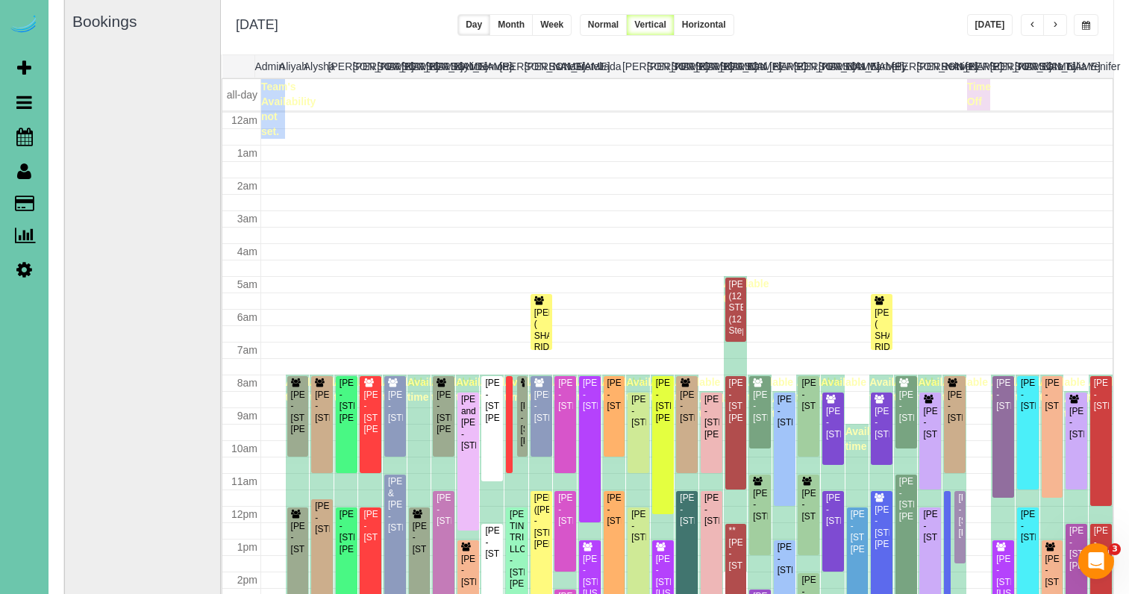
scroll to position [198, 0]
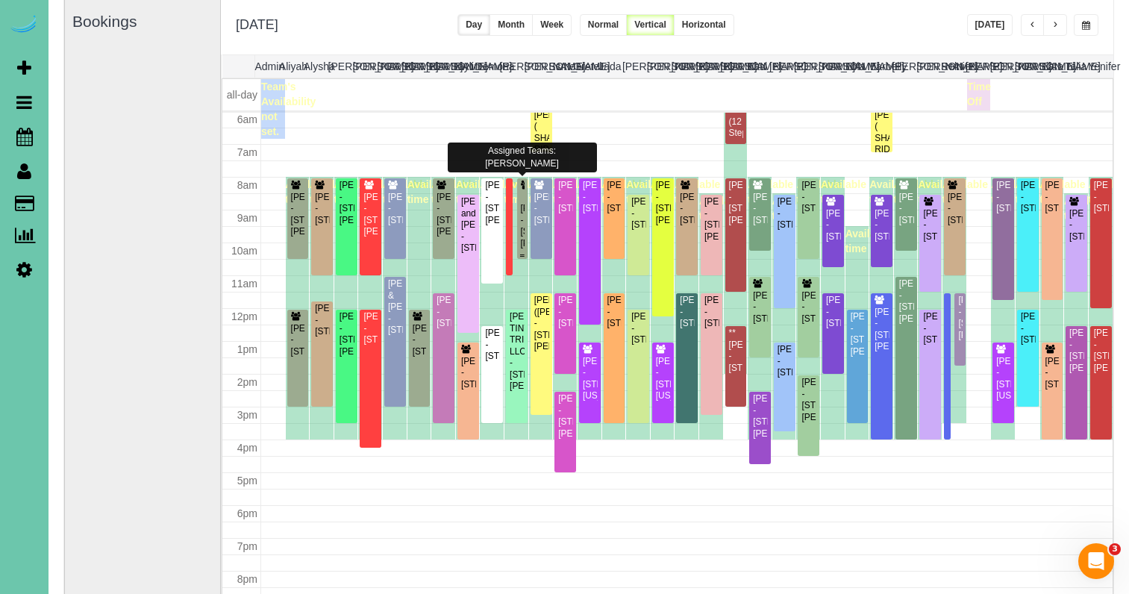
click at [525, 219] on div at bounding box center [522, 218] width 10 height 81
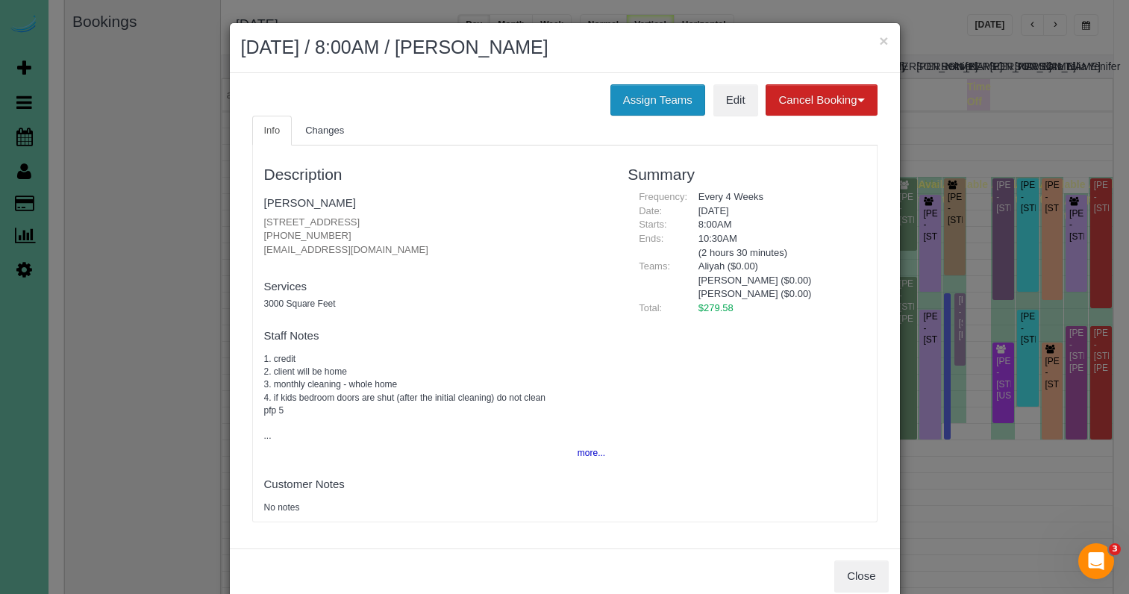
click at [621, 103] on button "Assign Teams" at bounding box center [657, 99] width 95 height 31
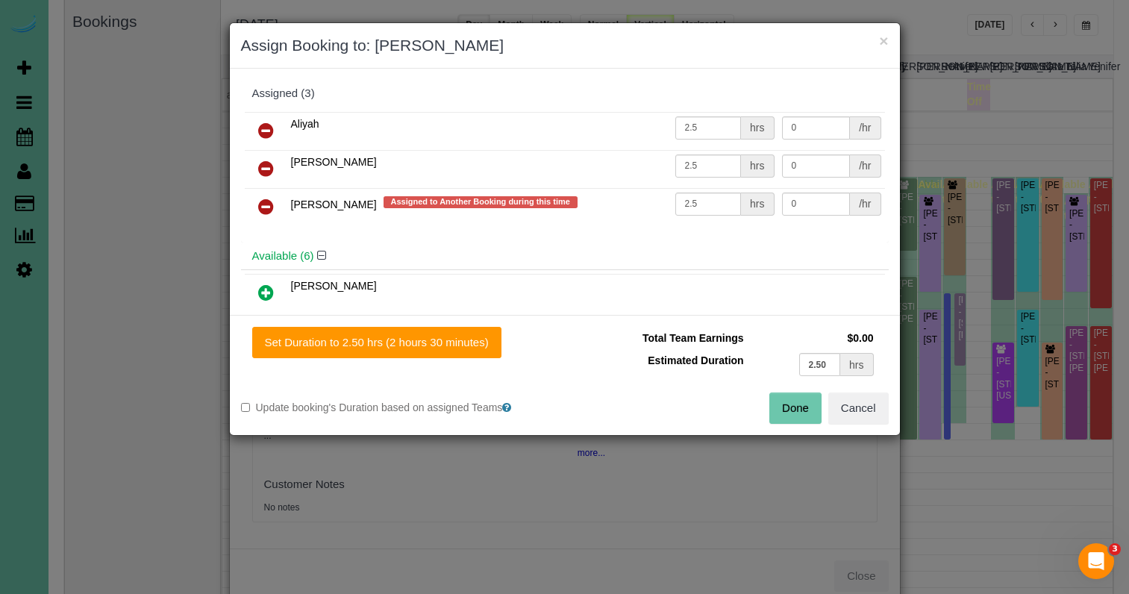
click at [260, 200] on icon at bounding box center [266, 207] width 16 height 18
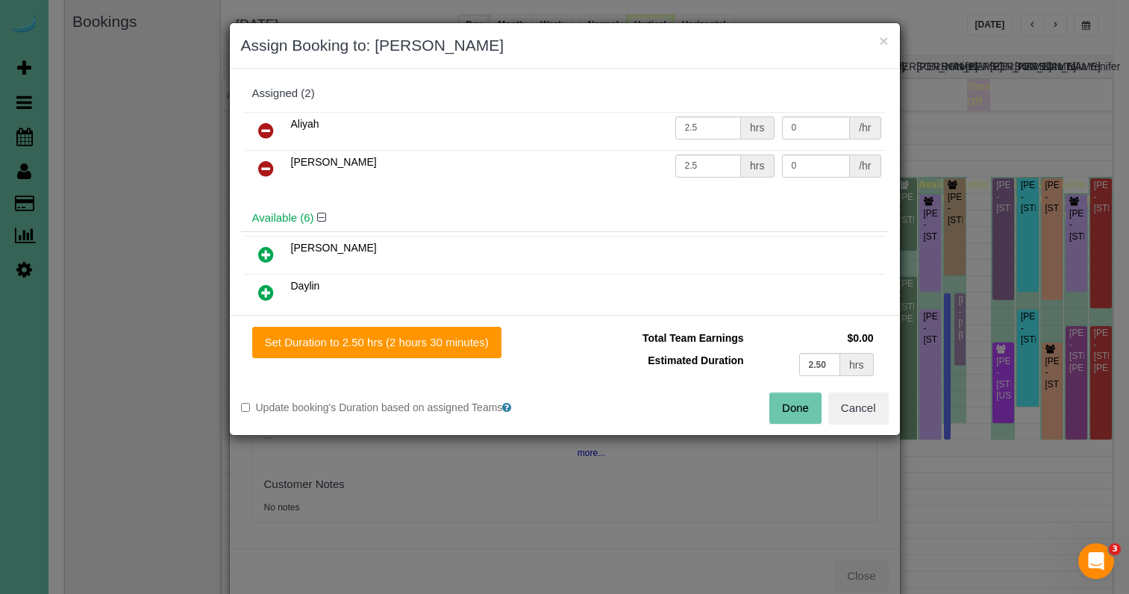
click at [266, 252] on icon at bounding box center [266, 255] width 16 height 18
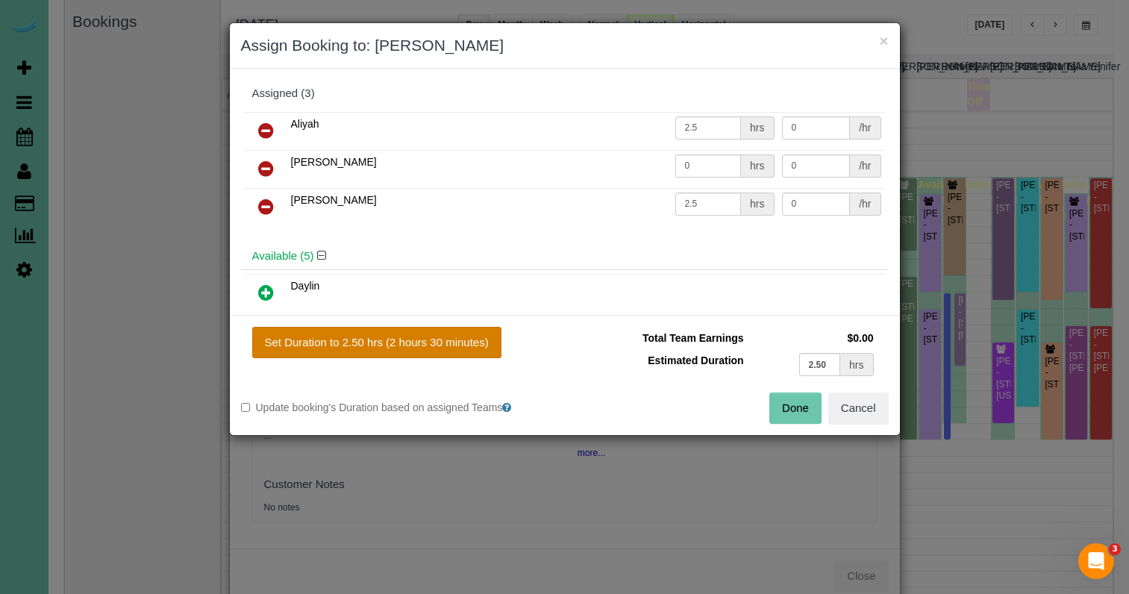
drag, startPoint x: 443, startPoint y: 349, endPoint x: 451, endPoint y: 350, distance: 8.2
click at [443, 349] on button "Set Duration to 2.50 hrs (2 hours 30 minutes)" at bounding box center [376, 342] width 249 height 31
type input "2.50"
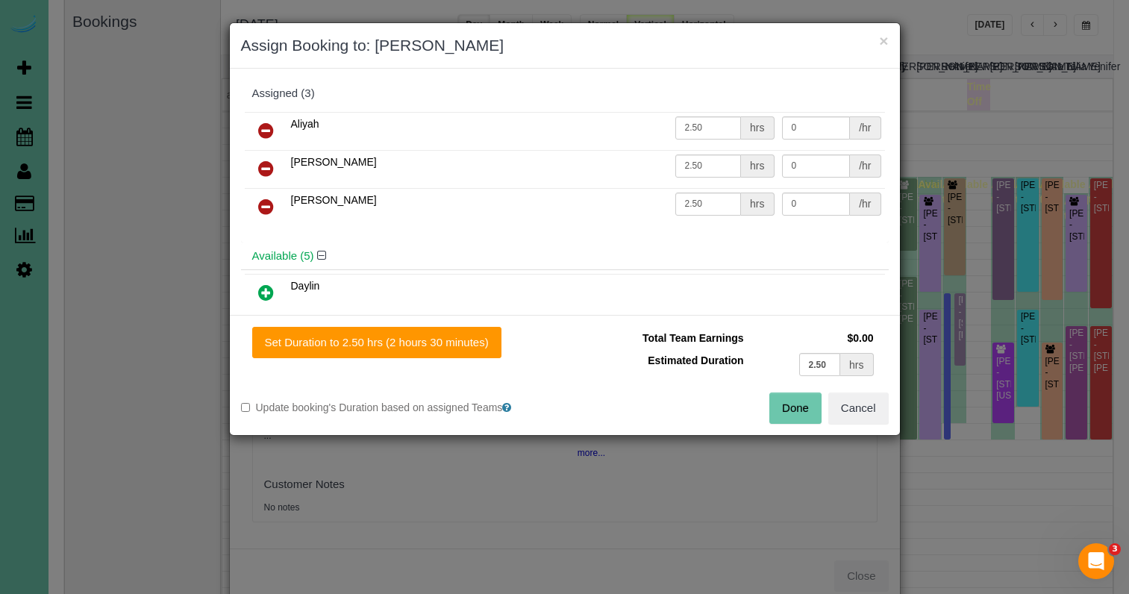
click at [797, 412] on button "Done" at bounding box center [795, 408] width 52 height 31
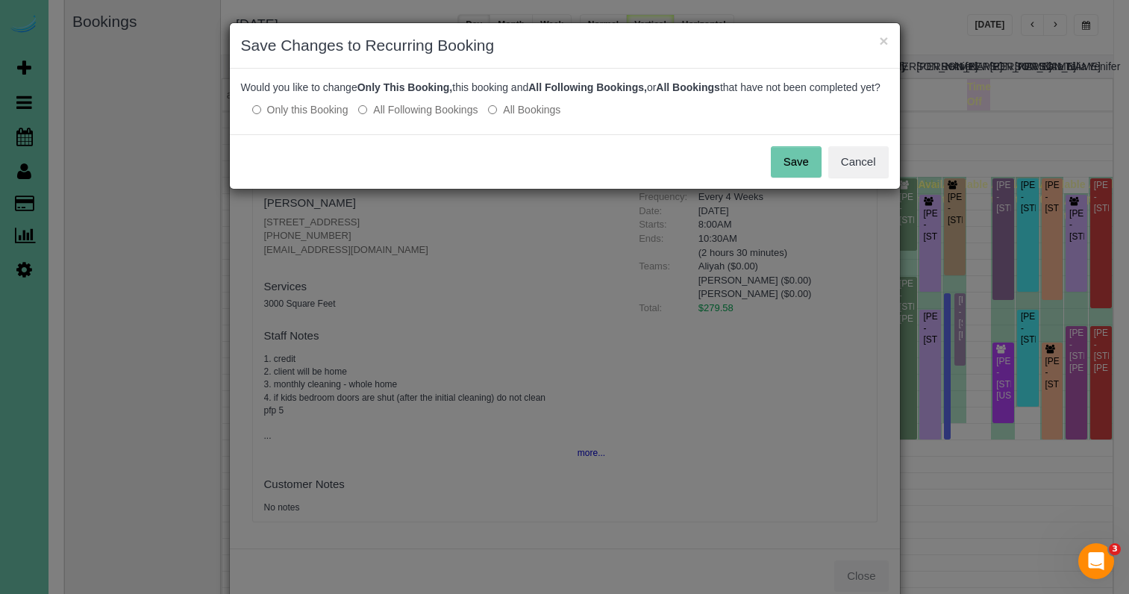
click at [790, 168] on button "Save" at bounding box center [796, 161] width 51 height 31
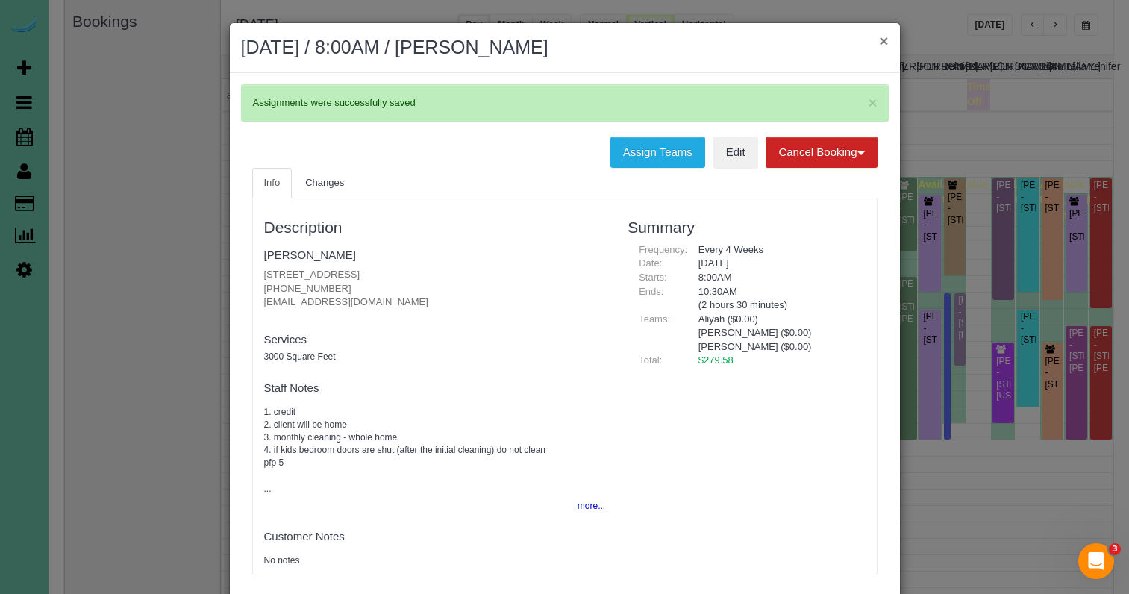
click at [884, 42] on button "×" at bounding box center [883, 41] width 9 height 16
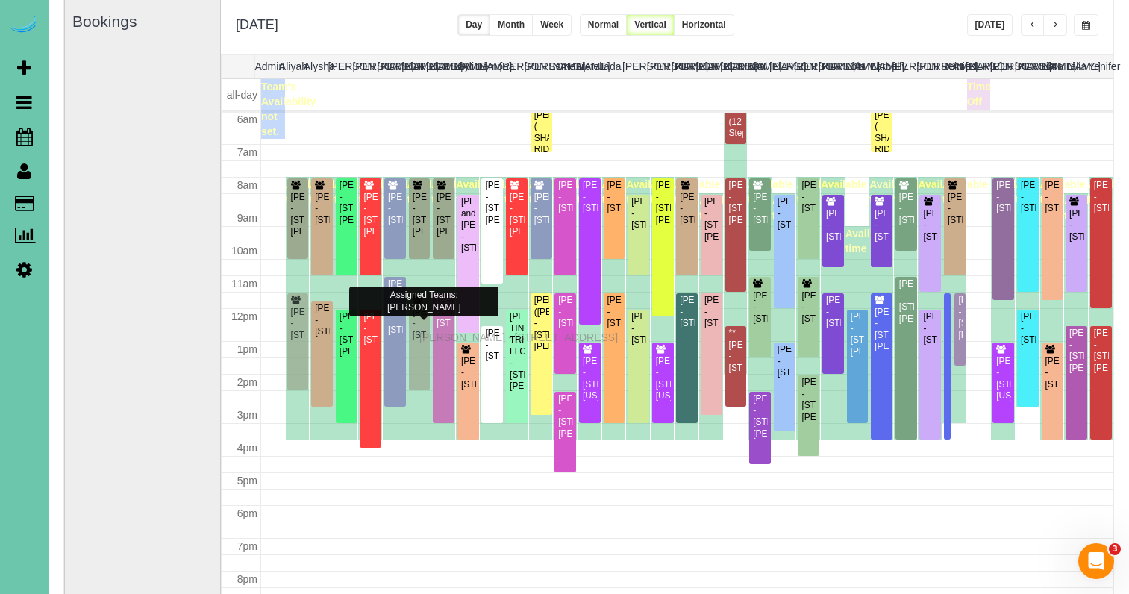
drag, startPoint x: 419, startPoint y: 349, endPoint x: 423, endPoint y: 335, distance: 14.9
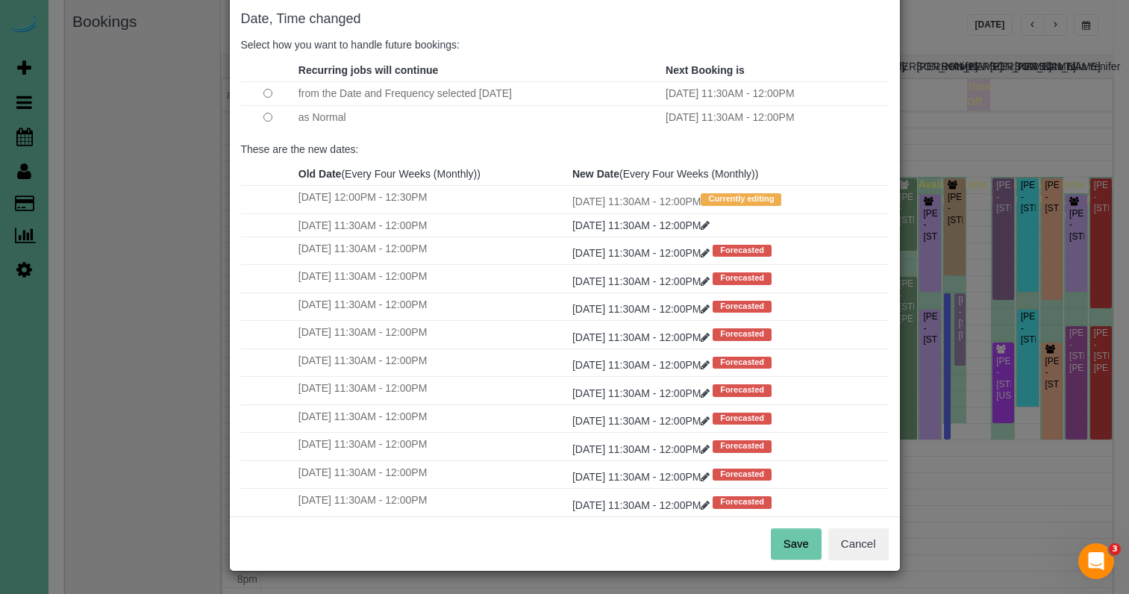
scroll to position [74, 0]
click at [795, 542] on button "Save" at bounding box center [796, 544] width 51 height 31
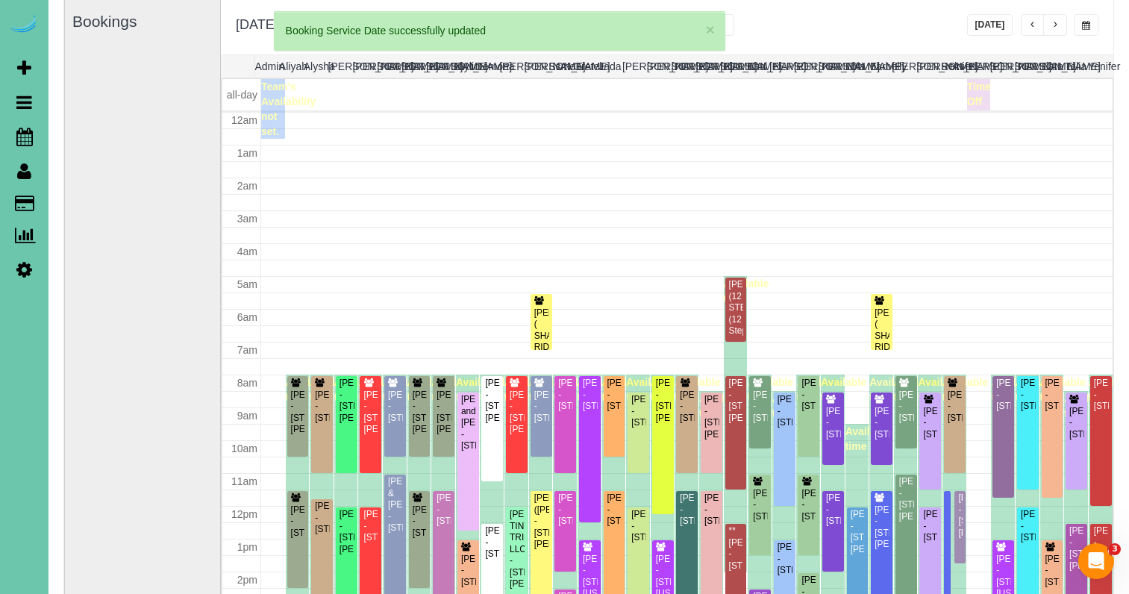
scroll to position [198, 0]
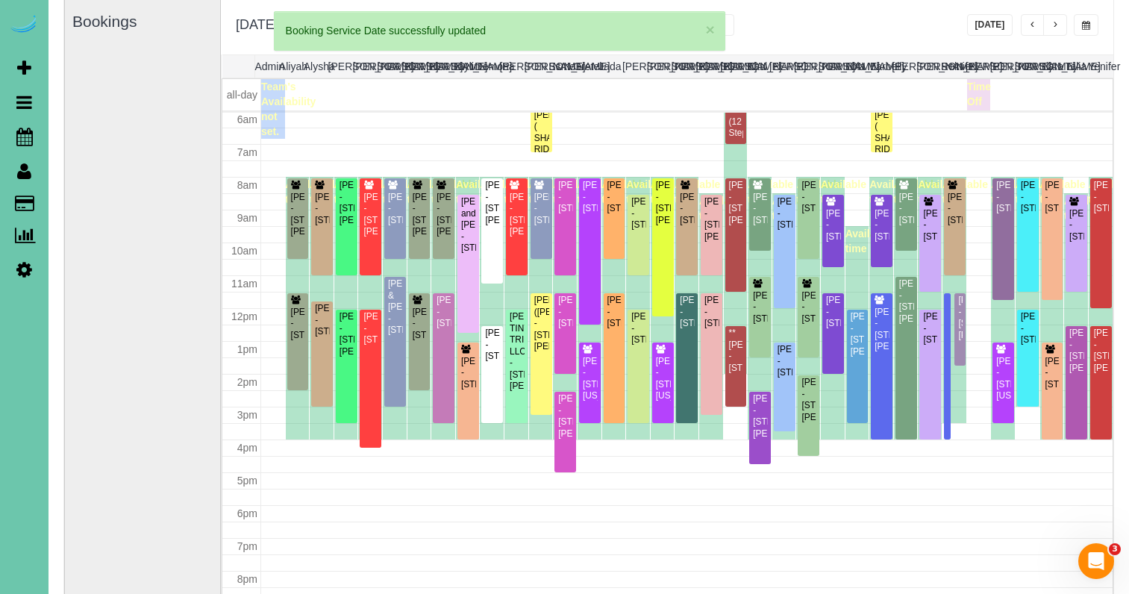
click at [1056, 20] on button "button" at bounding box center [1055, 25] width 24 height 22
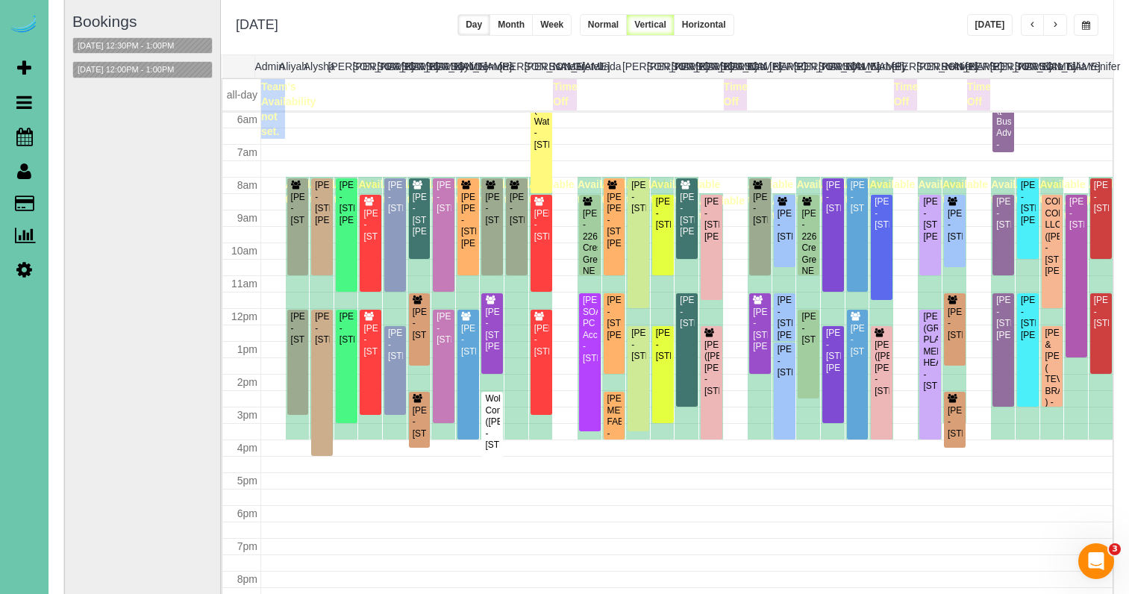
click at [1082, 24] on span "button" at bounding box center [1086, 25] width 8 height 9
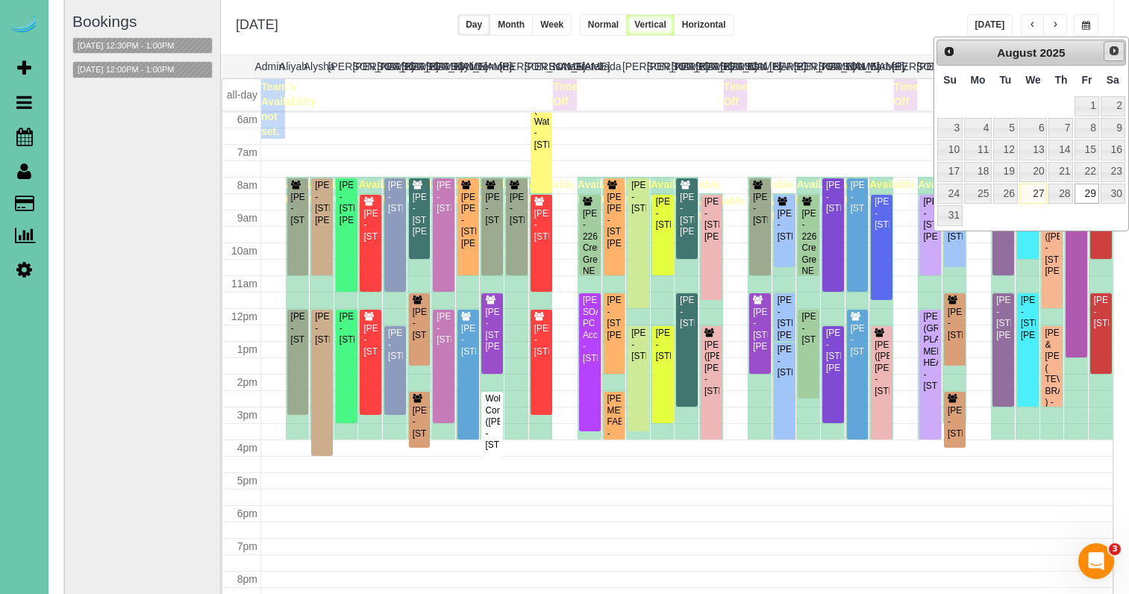
click at [1115, 53] on span "Next" at bounding box center [1114, 51] width 12 height 12
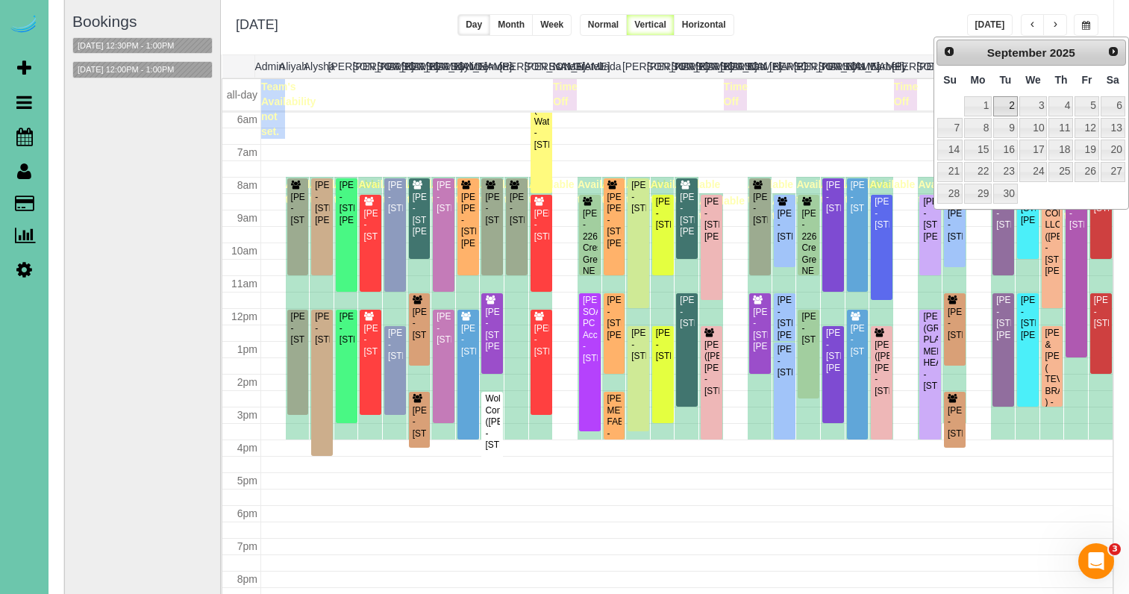
click at [1007, 104] on link "2" at bounding box center [1005, 106] width 24 height 20
type input "**********"
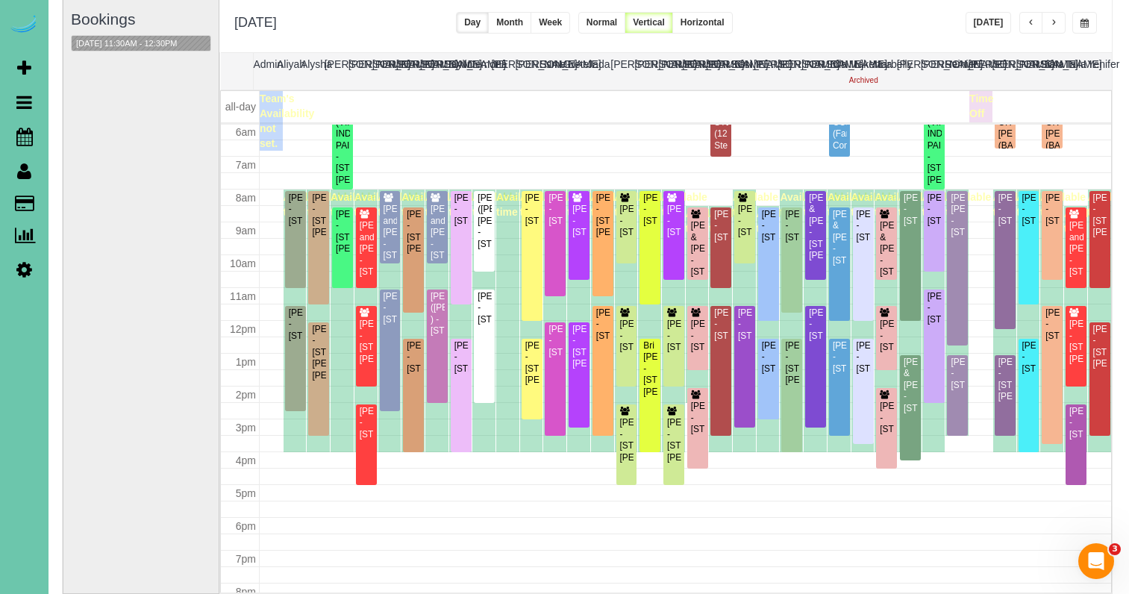
scroll to position [108, 0]
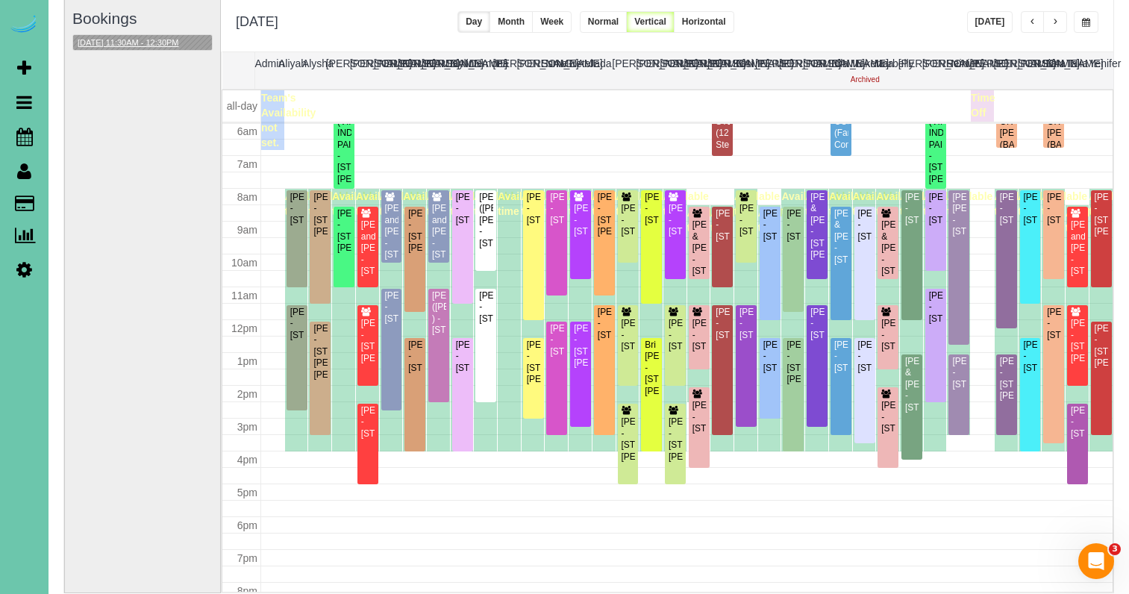
click at [135, 37] on button "09/02/2025 11:30AM - 12:30PM" at bounding box center [128, 43] width 110 height 16
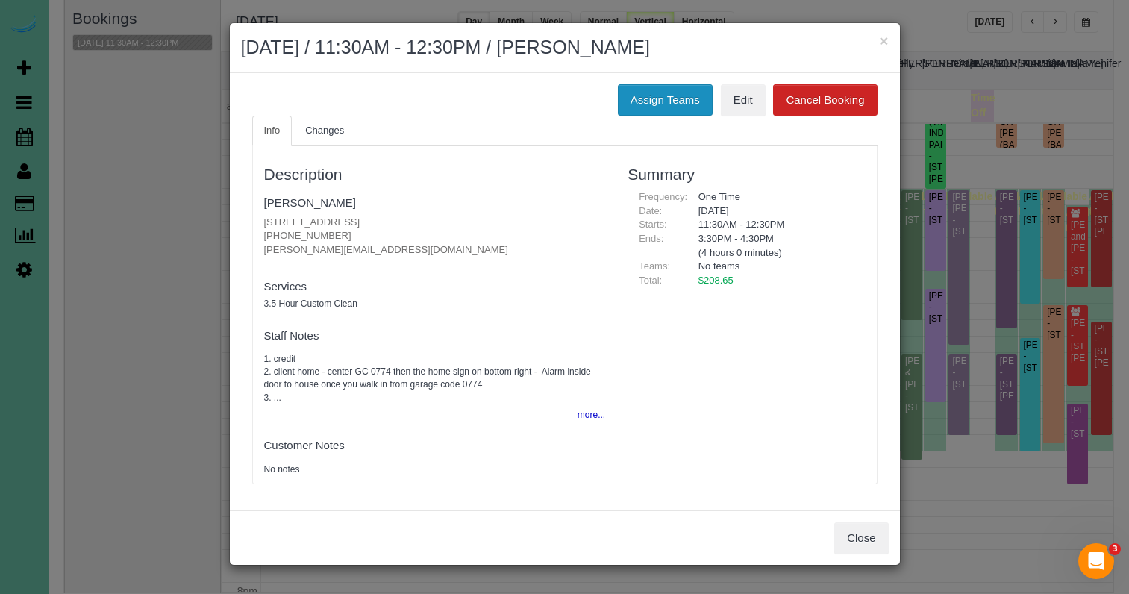
click at [675, 93] on button "Assign Teams" at bounding box center [665, 99] width 95 height 31
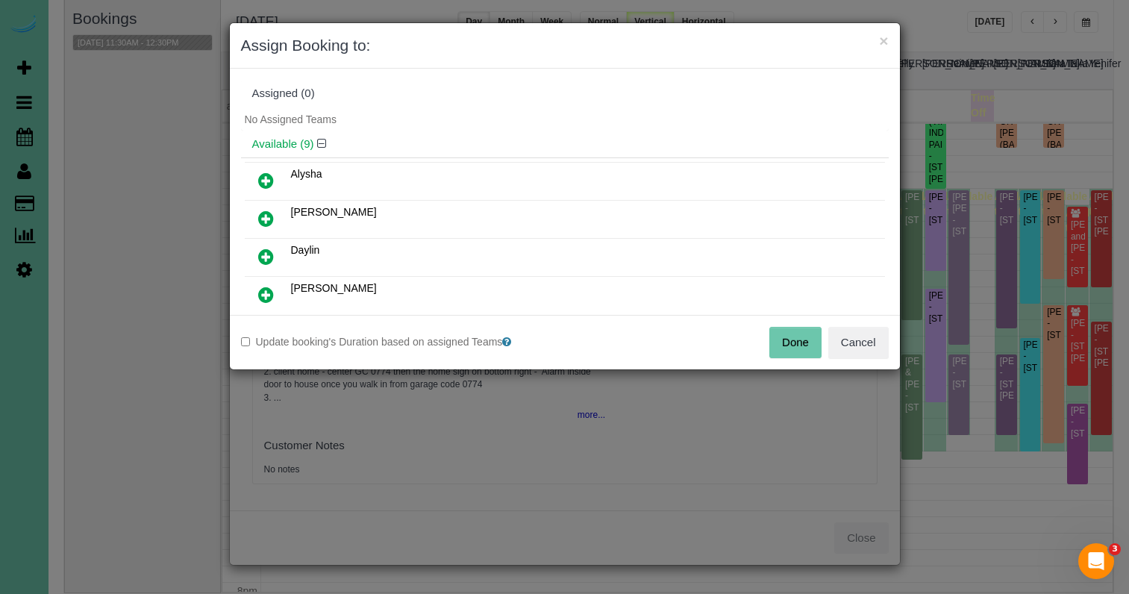
drag, startPoint x: 267, startPoint y: 212, endPoint x: 293, endPoint y: 237, distance: 35.9
click at [266, 212] on icon at bounding box center [266, 219] width 16 height 18
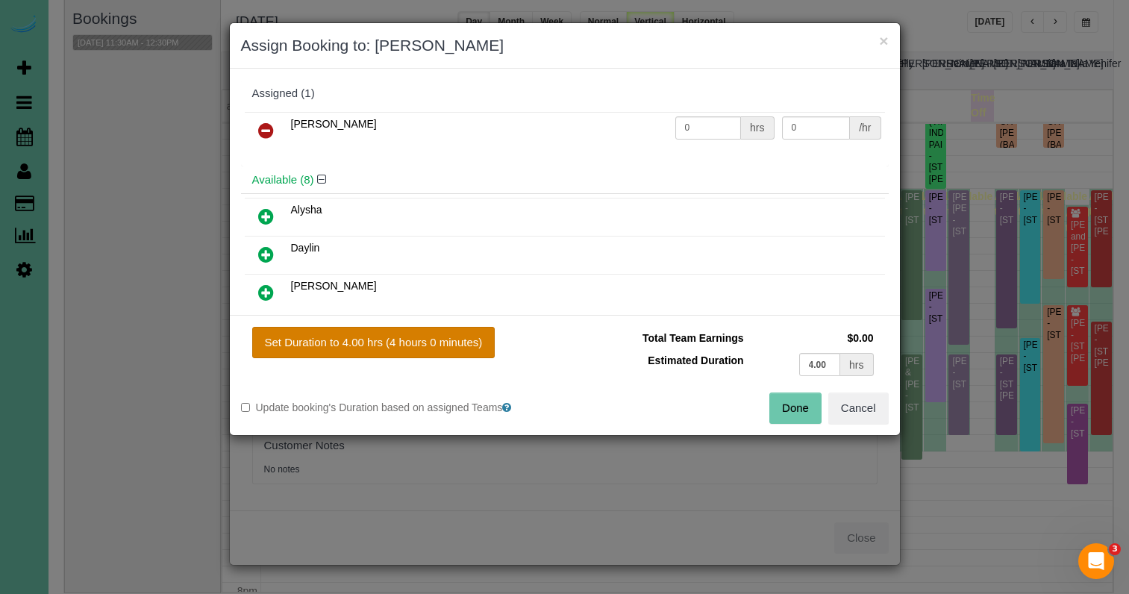
drag, startPoint x: 466, startPoint y: 345, endPoint x: 481, endPoint y: 347, distance: 14.4
click at [467, 345] on button "Set Duration to 4.00 hrs (4 hours 0 minutes)" at bounding box center [373, 342] width 243 height 31
type input "4.00"
click at [782, 404] on button "Done" at bounding box center [795, 408] width 52 height 31
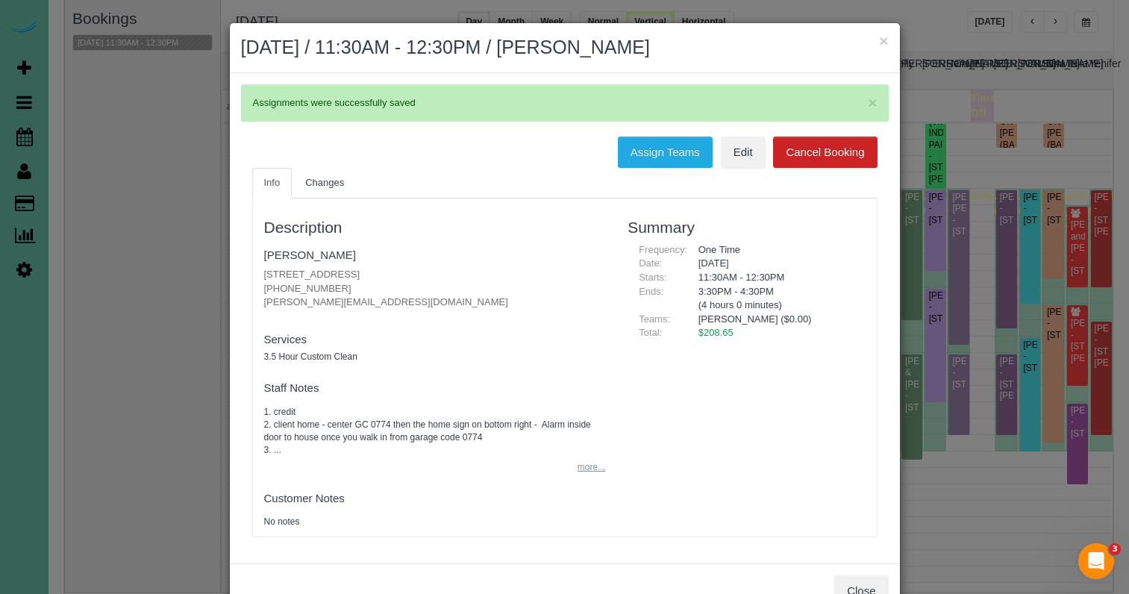
click at [580, 459] on button "more..." at bounding box center [587, 468] width 37 height 22
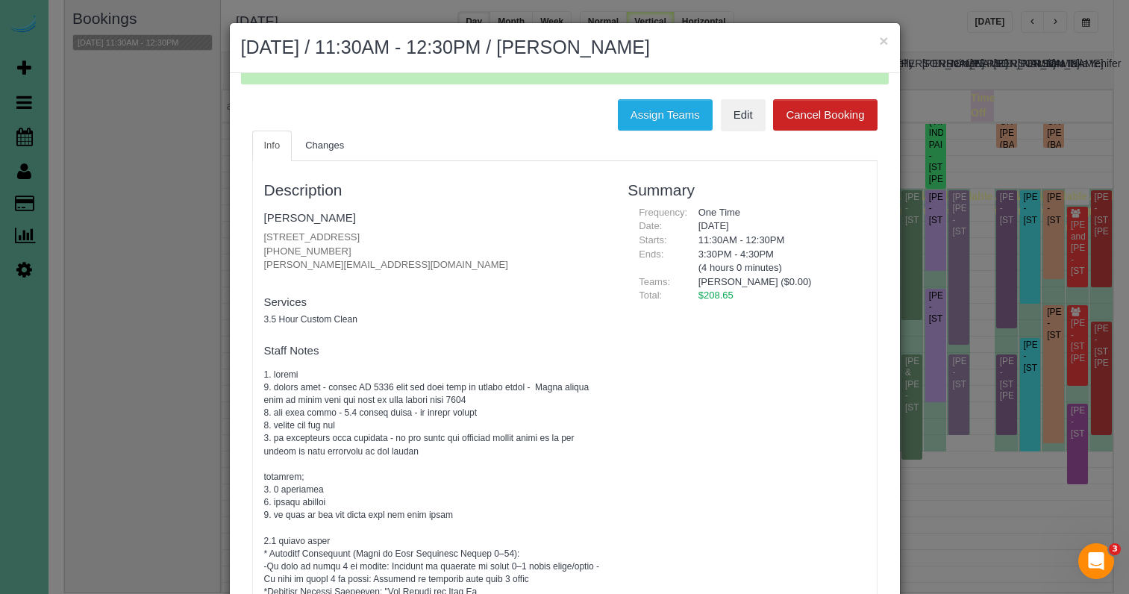
scroll to position [51, 0]
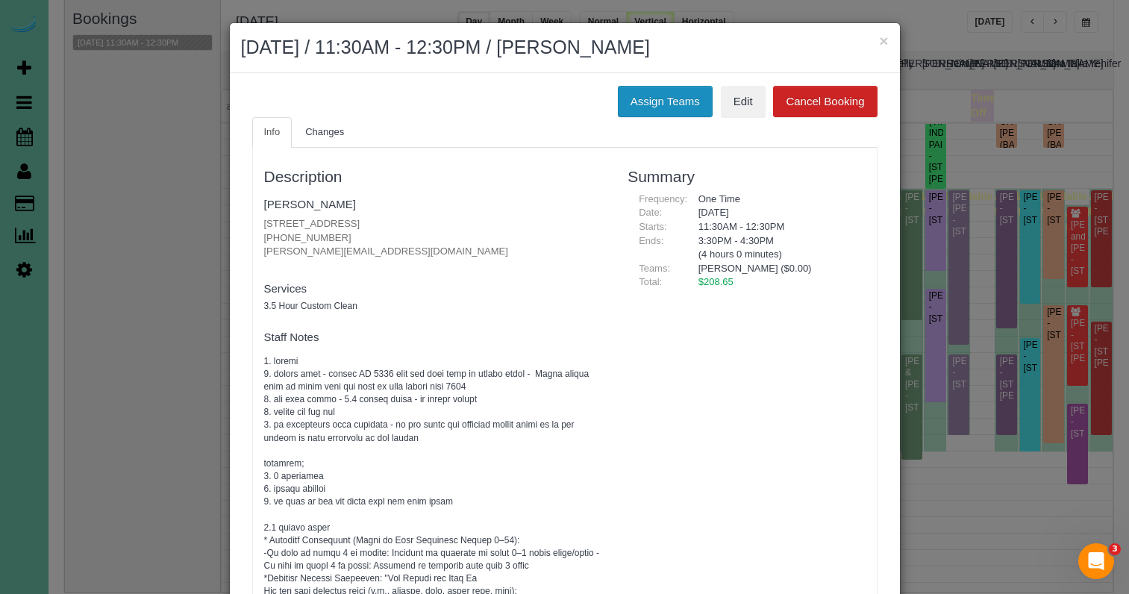
drag, startPoint x: 625, startPoint y: 116, endPoint x: 634, endPoint y: 104, distance: 14.5
click at [630, 109] on div "× Assignments were successfully saved Assign Teams Edit Cancel Booking Info Cha…" at bounding box center [565, 334] width 670 height 522
click at [634, 104] on button "Assign Teams" at bounding box center [665, 101] width 95 height 31
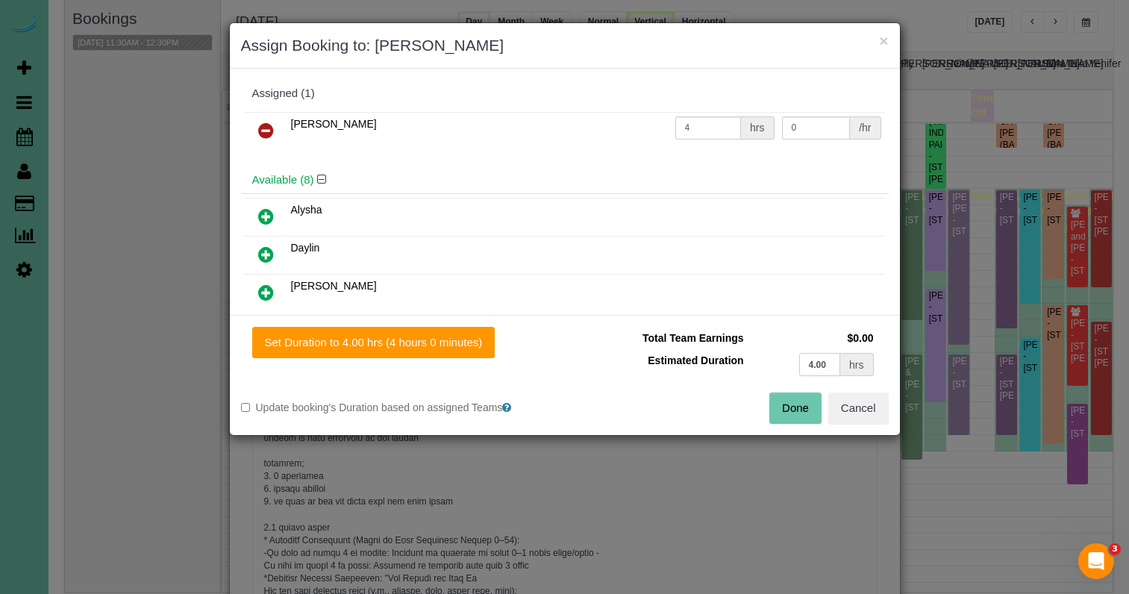
drag, startPoint x: 834, startPoint y: 367, endPoint x: 734, endPoint y: 354, distance: 100.8
click at [738, 355] on tr "Estimated Duration 4.00 hrs" at bounding box center [726, 364] width 301 height 31
type input "3.5"
drag, startPoint x: 428, startPoint y: 329, endPoint x: 440, endPoint y: 332, distance: 13.0
click at [428, 329] on button "Set Duration to 3.50 hrs (3 hours 30 minutes)" at bounding box center [376, 342] width 249 height 31
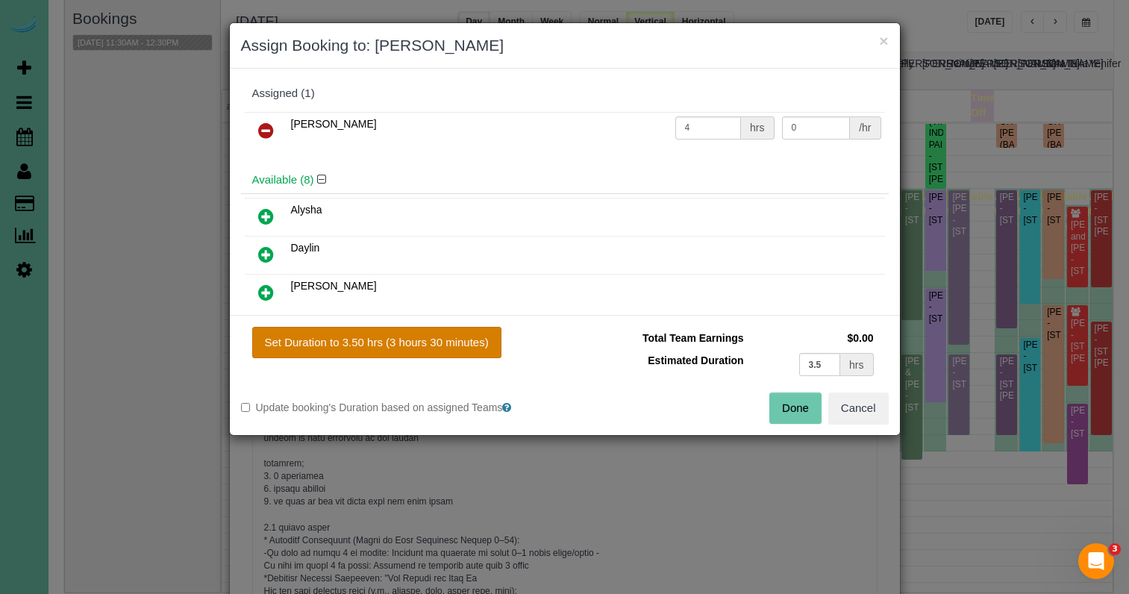
type input "3.50"
click at [787, 413] on button "Done" at bounding box center [795, 408] width 52 height 31
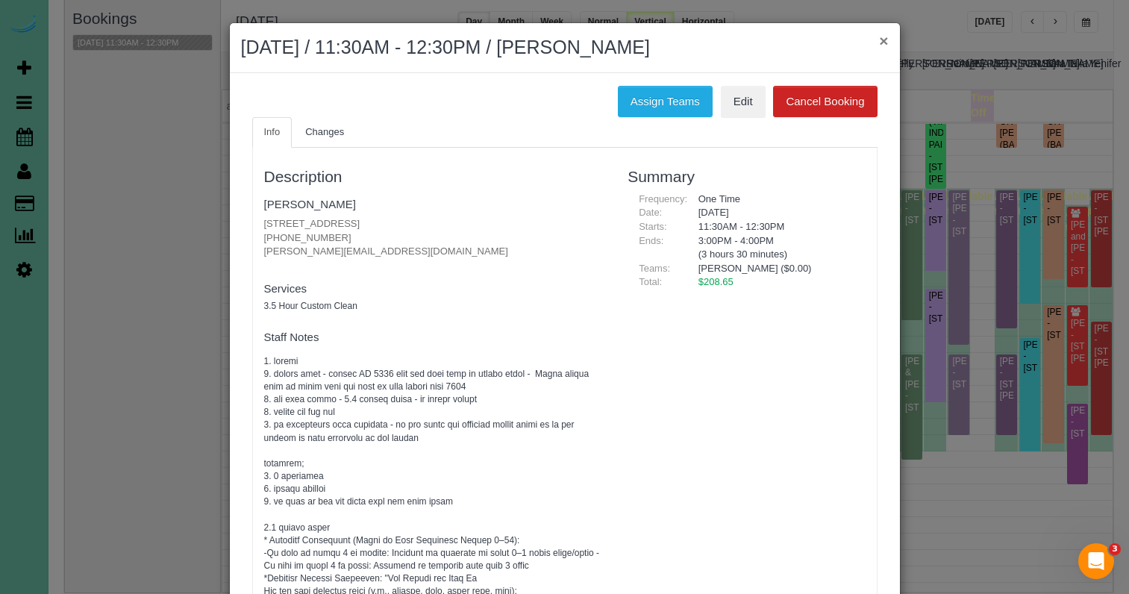
click at [884, 39] on button "×" at bounding box center [883, 41] width 9 height 16
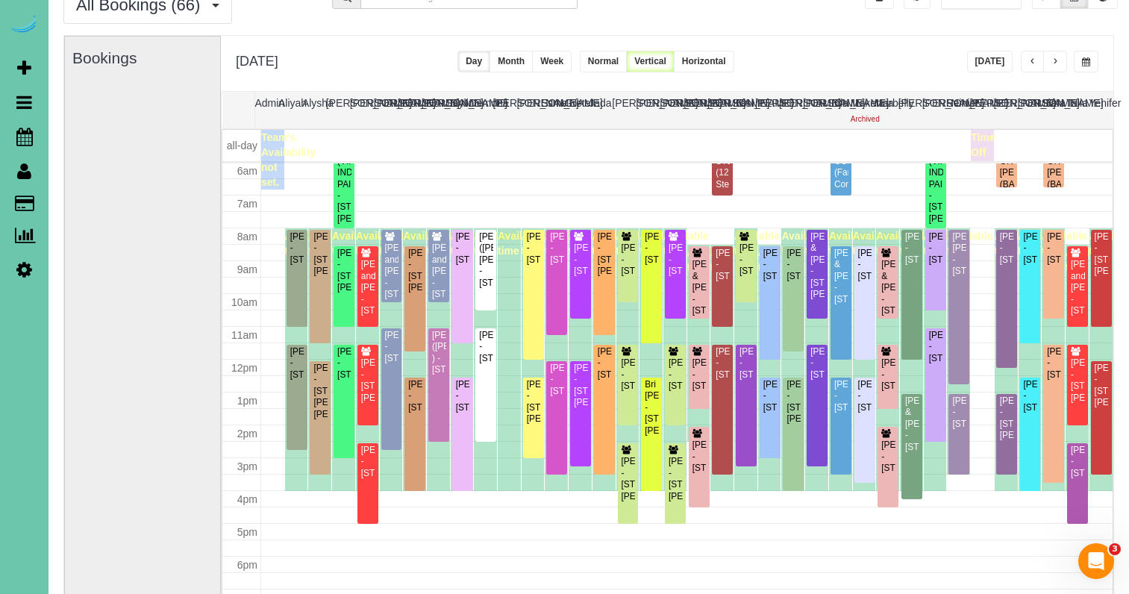
scroll to position [69, 0]
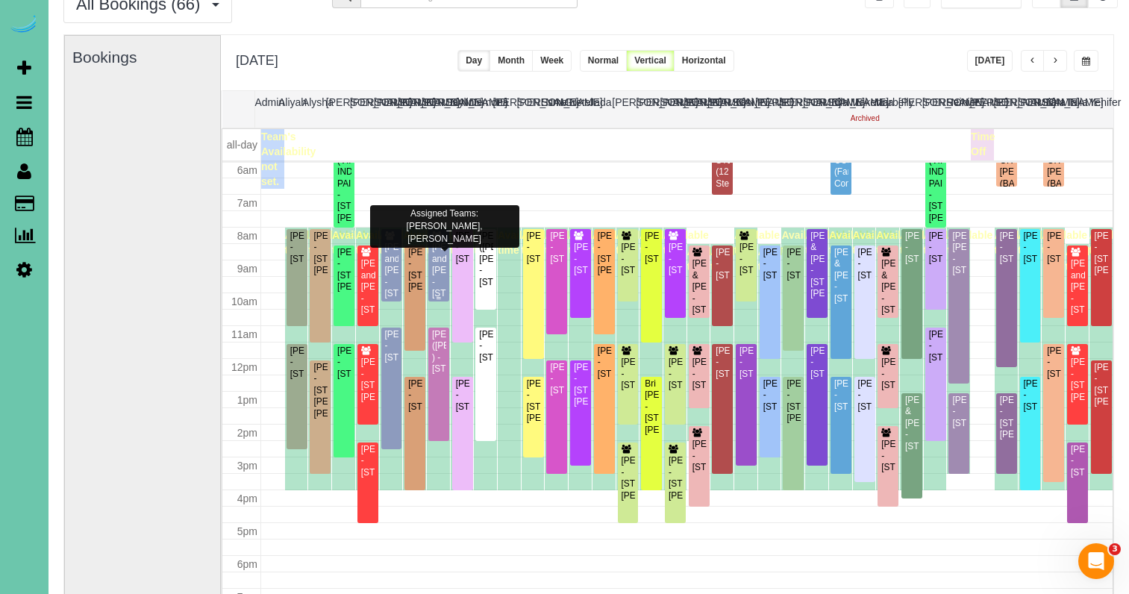
click at [440, 266] on div "[PERSON_NAME] and [PERSON_NAME] - [STREET_ADDRESS]" at bounding box center [438, 270] width 15 height 57
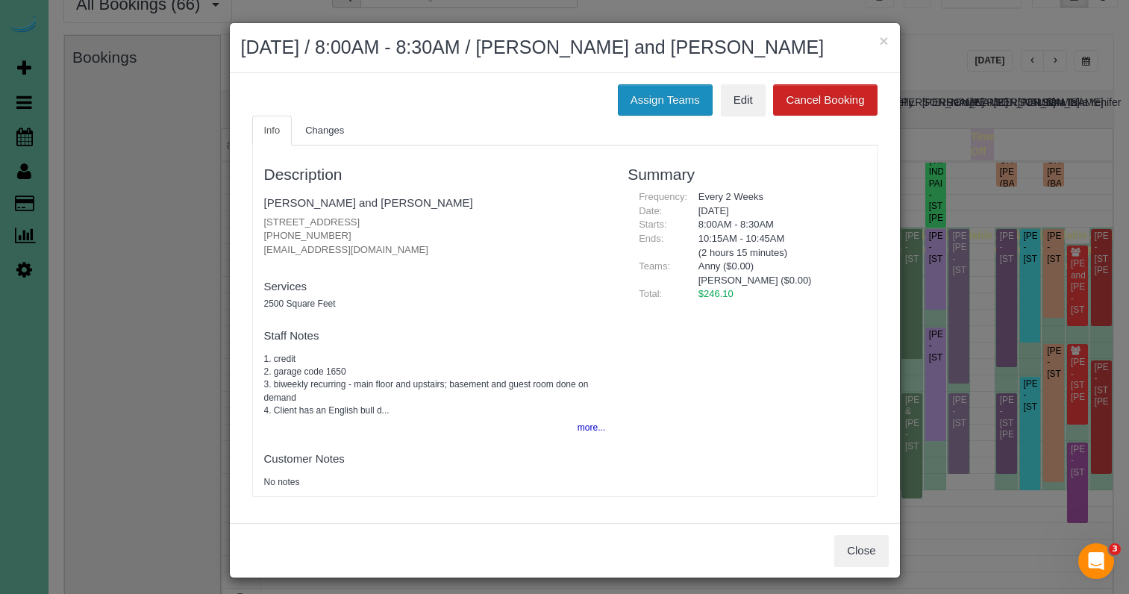
click at [648, 101] on button "Assign Teams" at bounding box center [665, 99] width 95 height 31
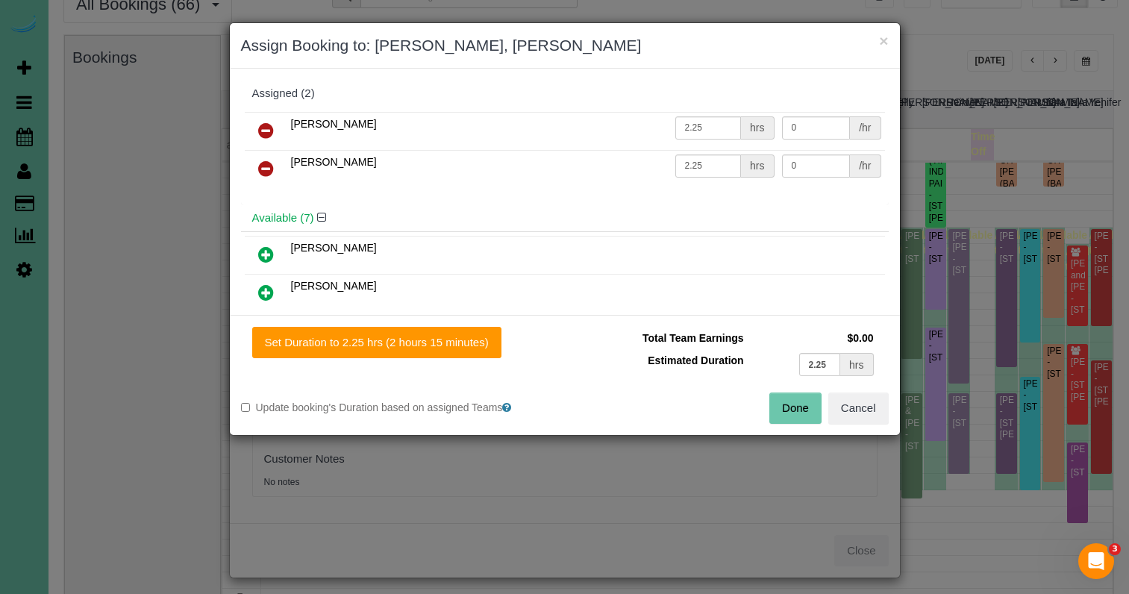
drag, startPoint x: 266, startPoint y: 165, endPoint x: 237, endPoint y: 202, distance: 47.3
click at [266, 165] on icon at bounding box center [266, 169] width 16 height 18
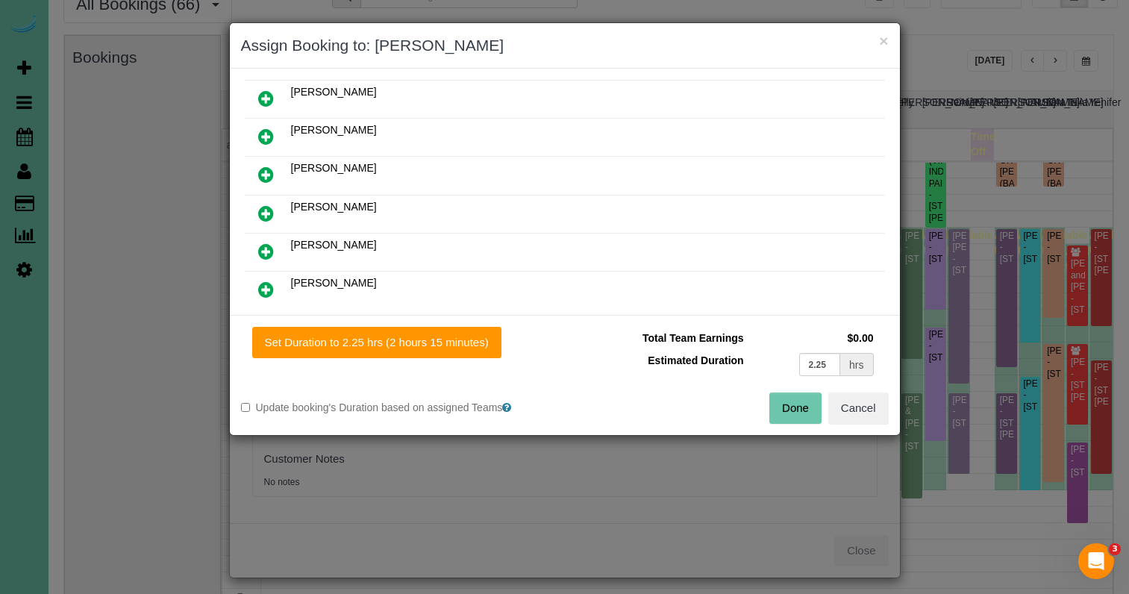
scroll to position [148, 0]
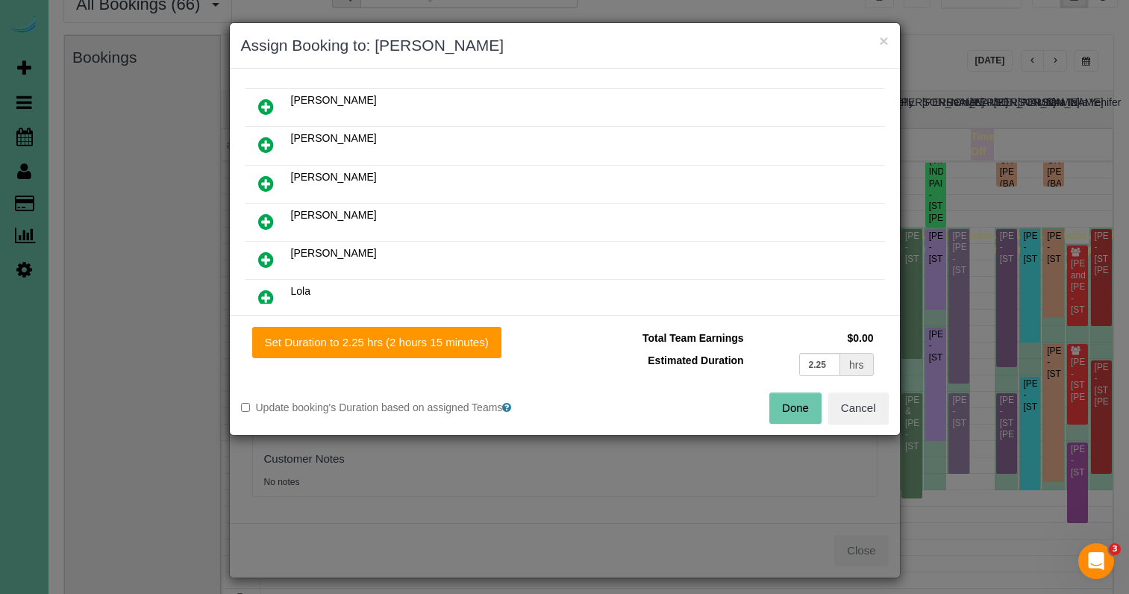
drag, startPoint x: 263, startPoint y: 220, endPoint x: 268, endPoint y: 253, distance: 33.1
click at [263, 220] on icon at bounding box center [266, 222] width 16 height 18
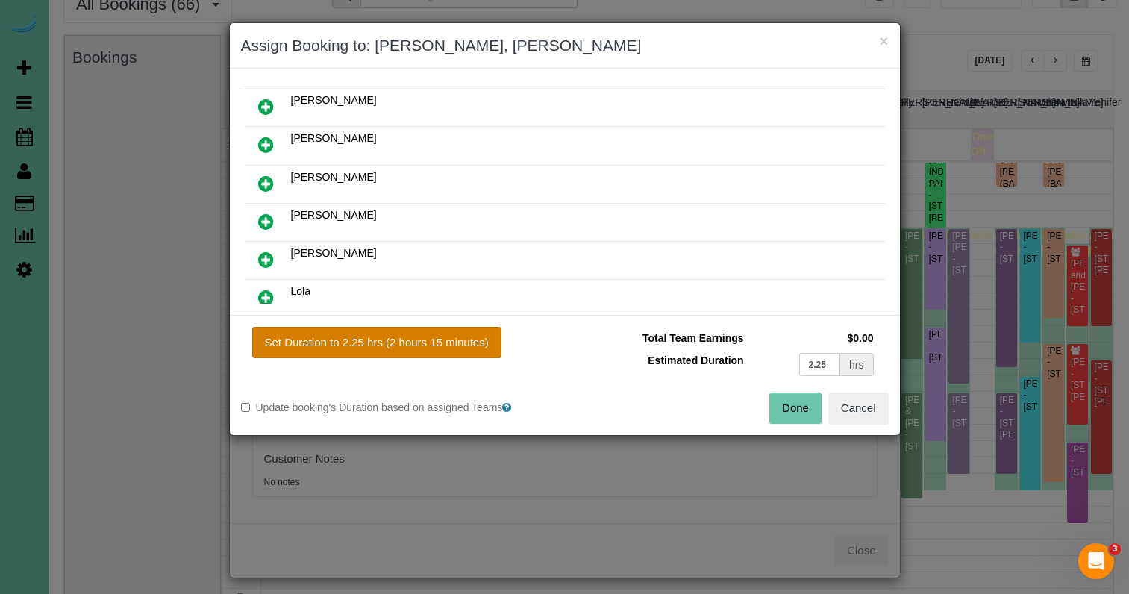
drag, startPoint x: 407, startPoint y: 354, endPoint x: 442, endPoint y: 355, distance: 35.1
click at [408, 354] on button "Set Duration to 2.25 hrs (2 hours 15 minutes)" at bounding box center [376, 342] width 249 height 31
type input "2.25"
click at [800, 396] on button "Done" at bounding box center [795, 408] width 52 height 31
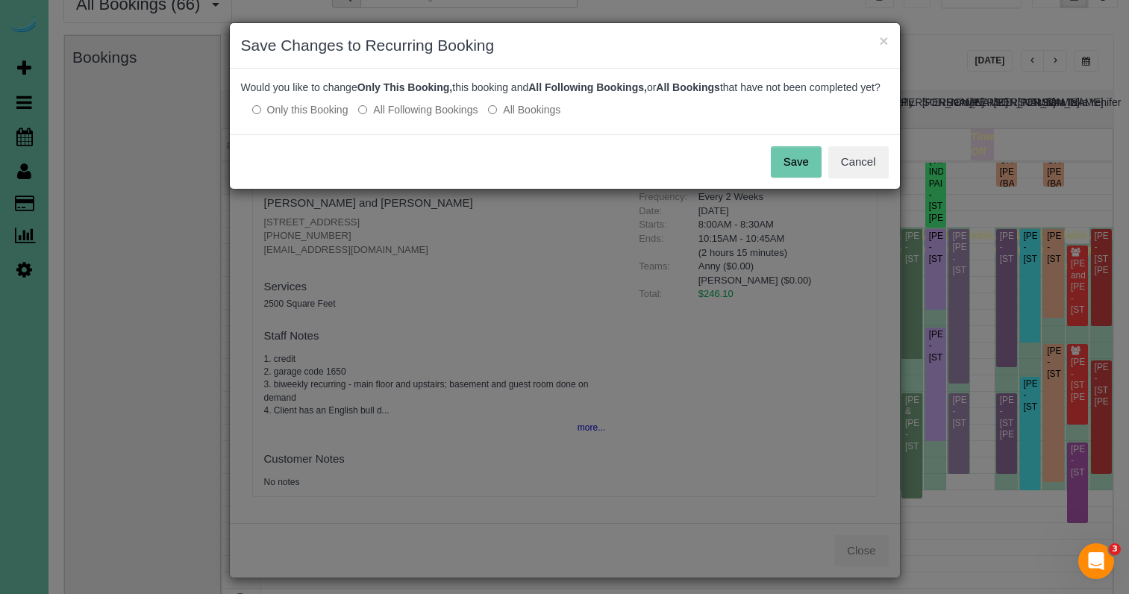
click at [817, 178] on button "Save" at bounding box center [796, 161] width 51 height 31
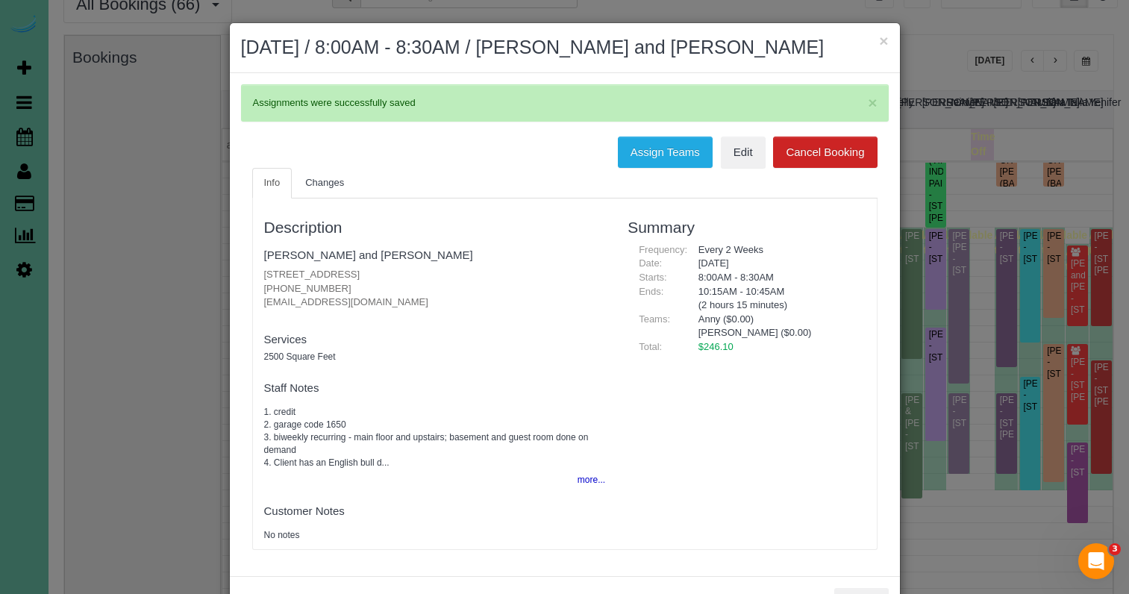
click at [878, 40] on h2 "September 02, 2025 / 8:00AM - 8:30AM / Steve and Cassandra Hultgren" at bounding box center [565, 47] width 648 height 27
click at [880, 40] on button "×" at bounding box center [883, 41] width 9 height 16
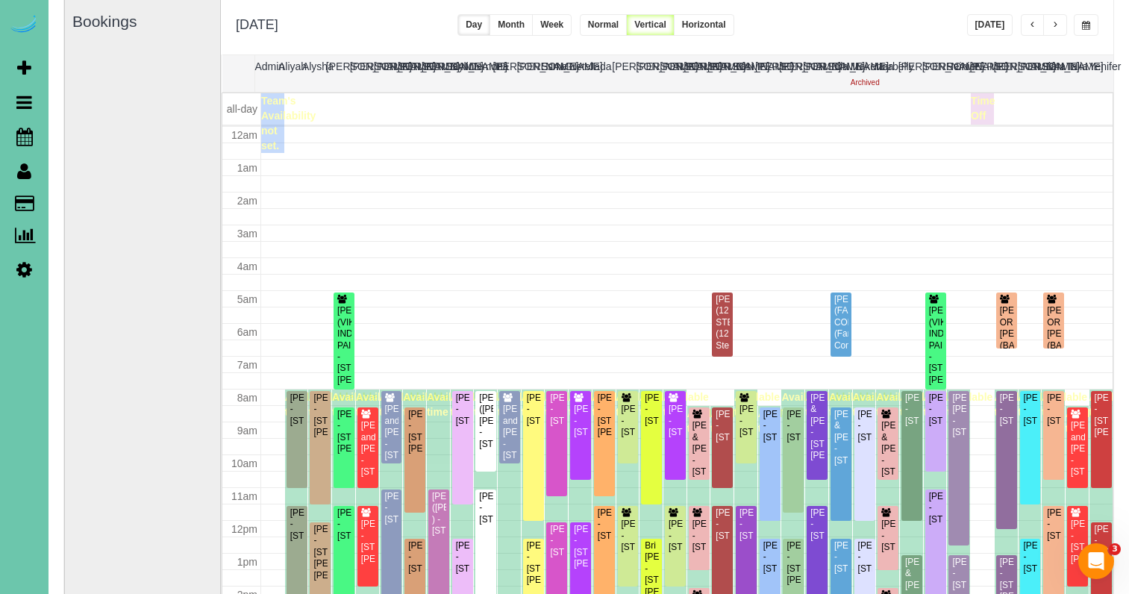
scroll to position [198, 0]
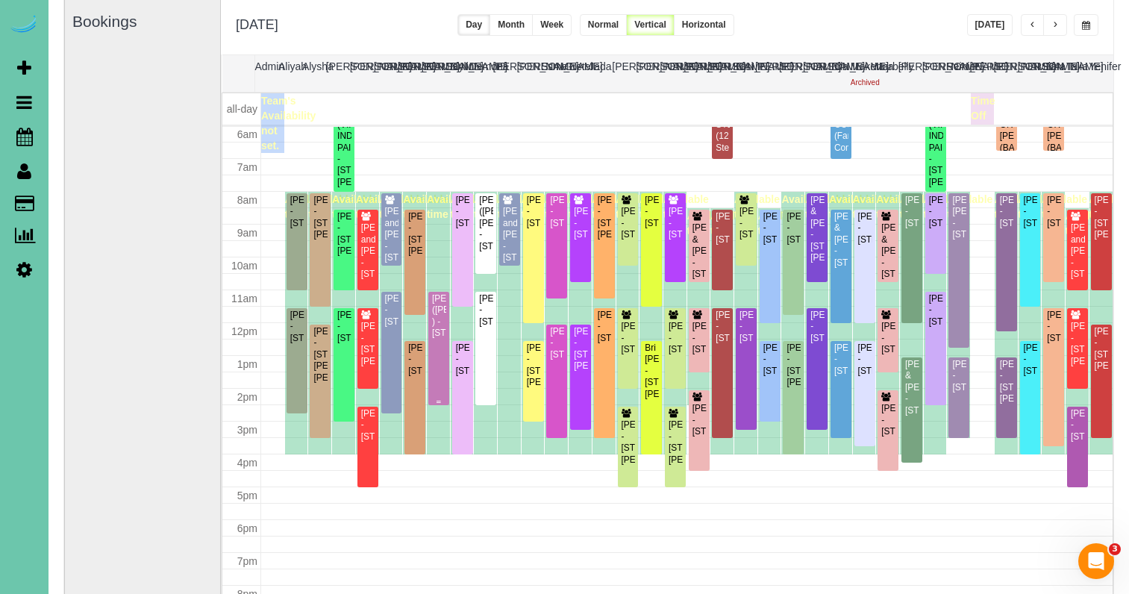
click at [439, 338] on div "[PERSON_NAME] ([PERSON_NAME] ) - [STREET_ADDRESS]" at bounding box center [438, 316] width 15 height 46
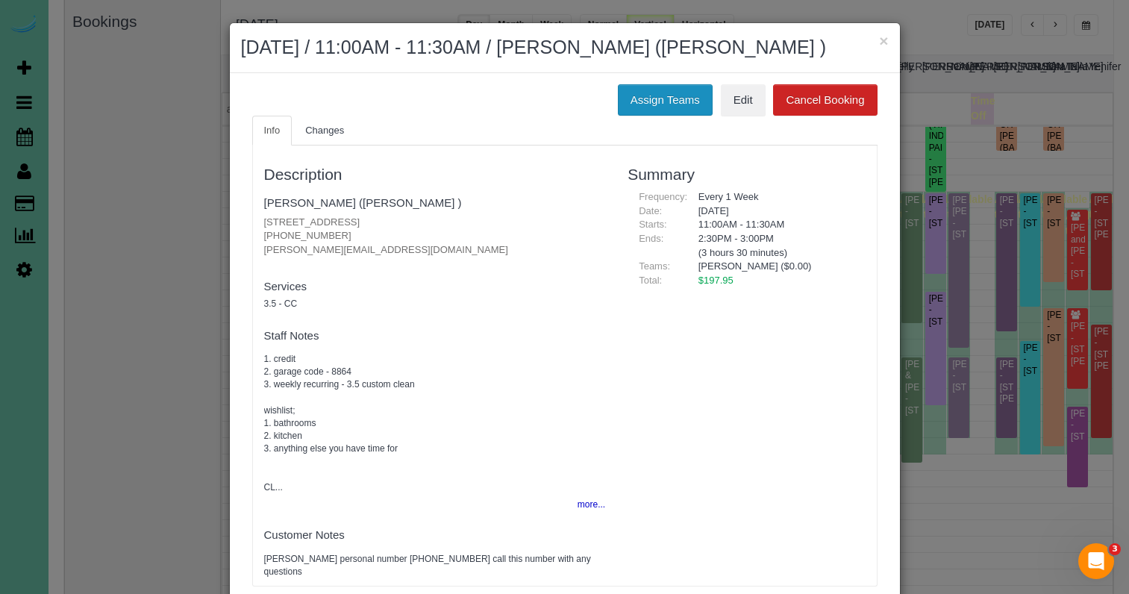
drag, startPoint x: 609, startPoint y: 120, endPoint x: 629, endPoint y: 120, distance: 20.1
click at [613, 116] on div "Assign Teams Edit Cancel Booking" at bounding box center [565, 99] width 648 height 31
click at [628, 116] on button "Assign Teams" at bounding box center [665, 99] width 95 height 31
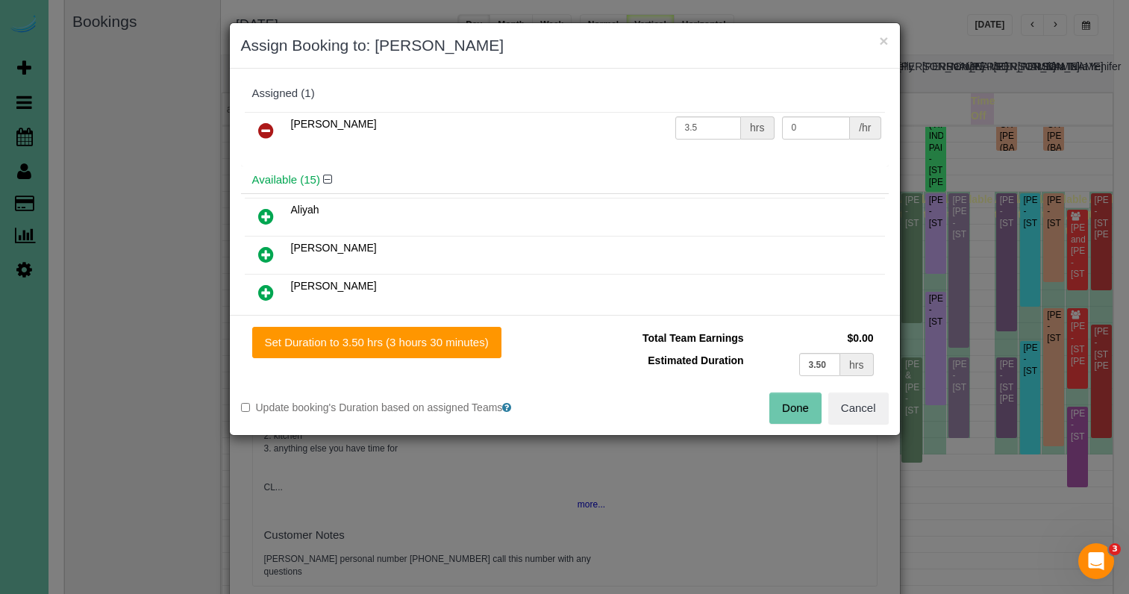
click at [267, 127] on icon at bounding box center [266, 131] width 16 height 18
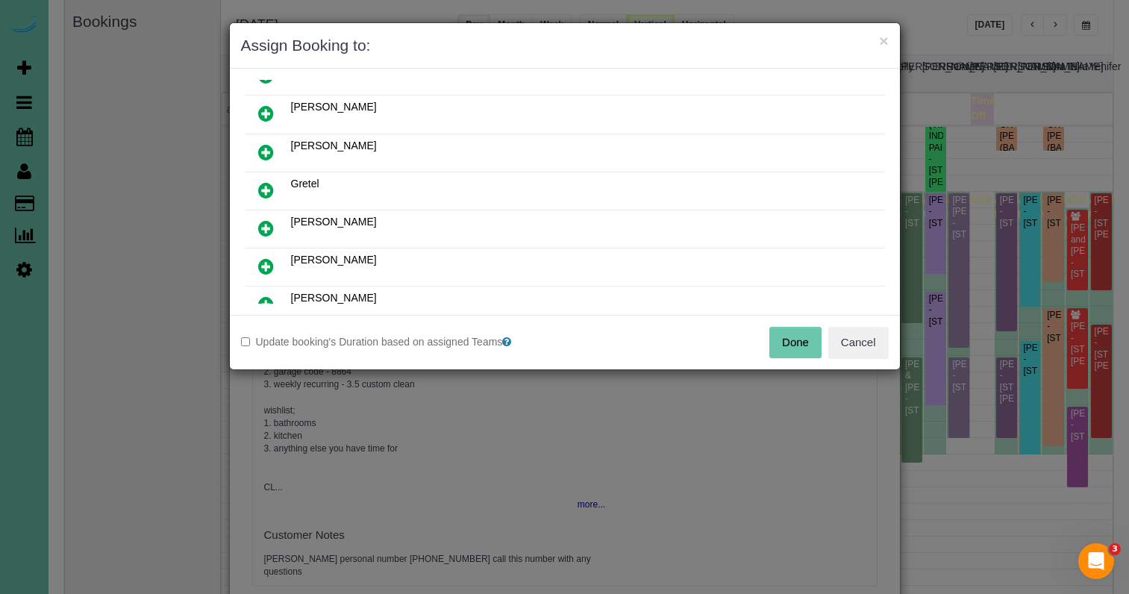
scroll to position [184, 0]
drag, startPoint x: 269, startPoint y: 147, endPoint x: 313, endPoint y: 184, distance: 56.7
click at [269, 147] on icon at bounding box center [266, 150] width 16 height 18
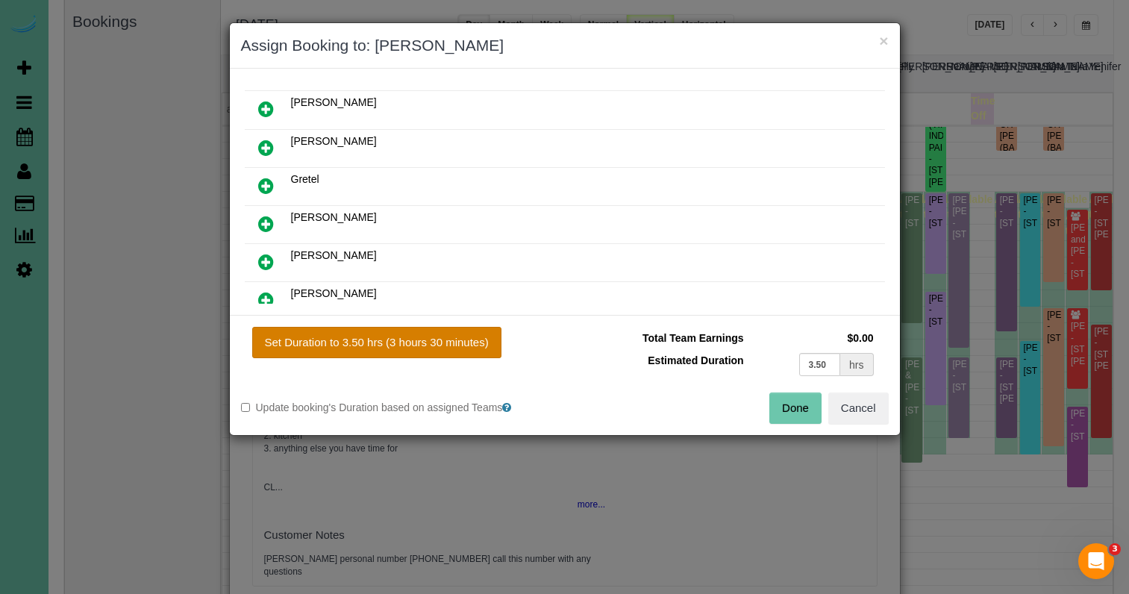
click at [401, 349] on button "Set Duration to 3.50 hrs (3 hours 30 minutes)" at bounding box center [376, 342] width 249 height 31
type input "3.50"
click at [790, 407] on button "Done" at bounding box center [795, 408] width 52 height 31
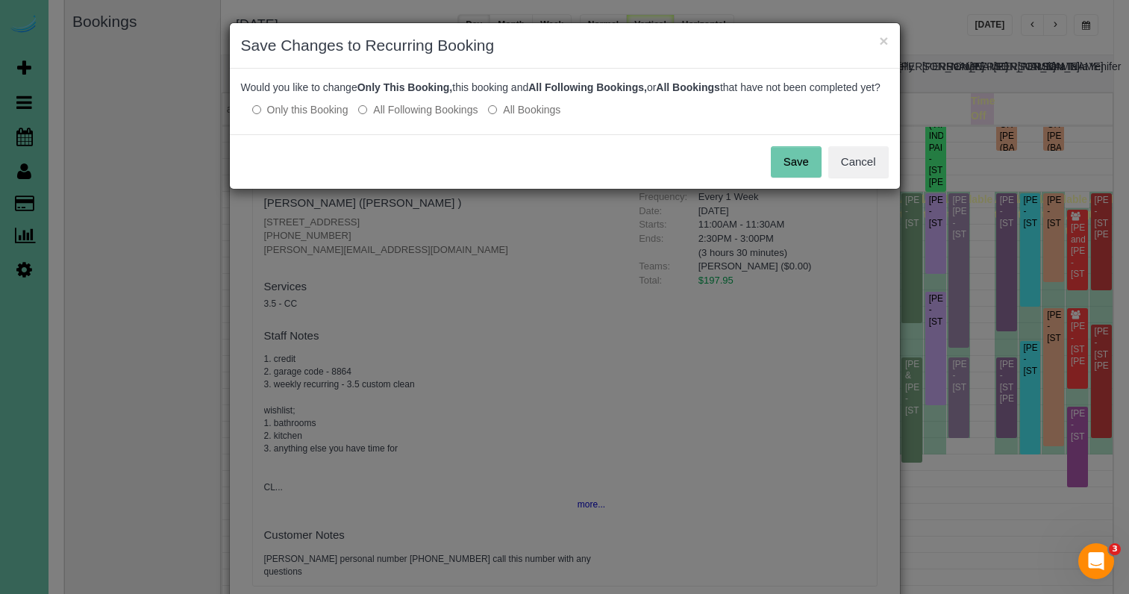
click at [800, 178] on button "Save" at bounding box center [796, 161] width 51 height 31
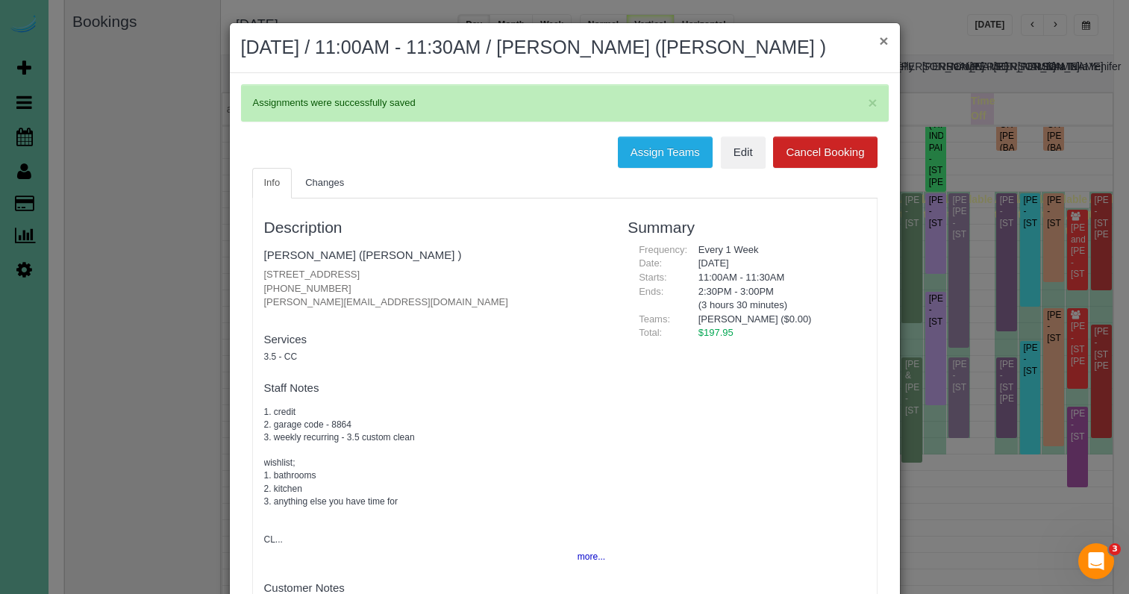
click at [883, 40] on button "×" at bounding box center [883, 41] width 9 height 16
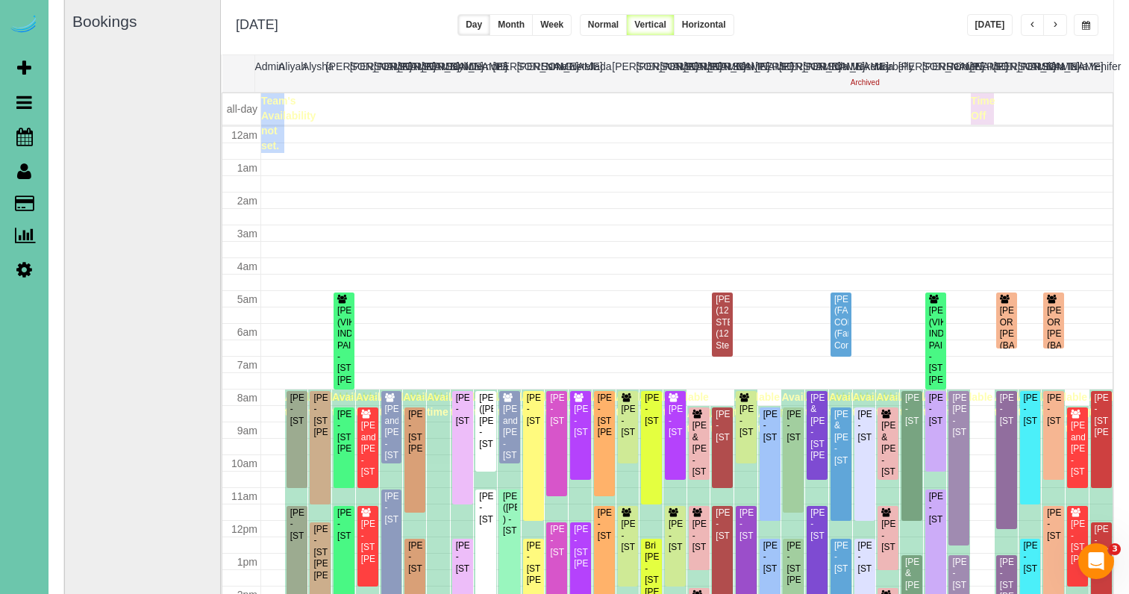
scroll to position [198, 0]
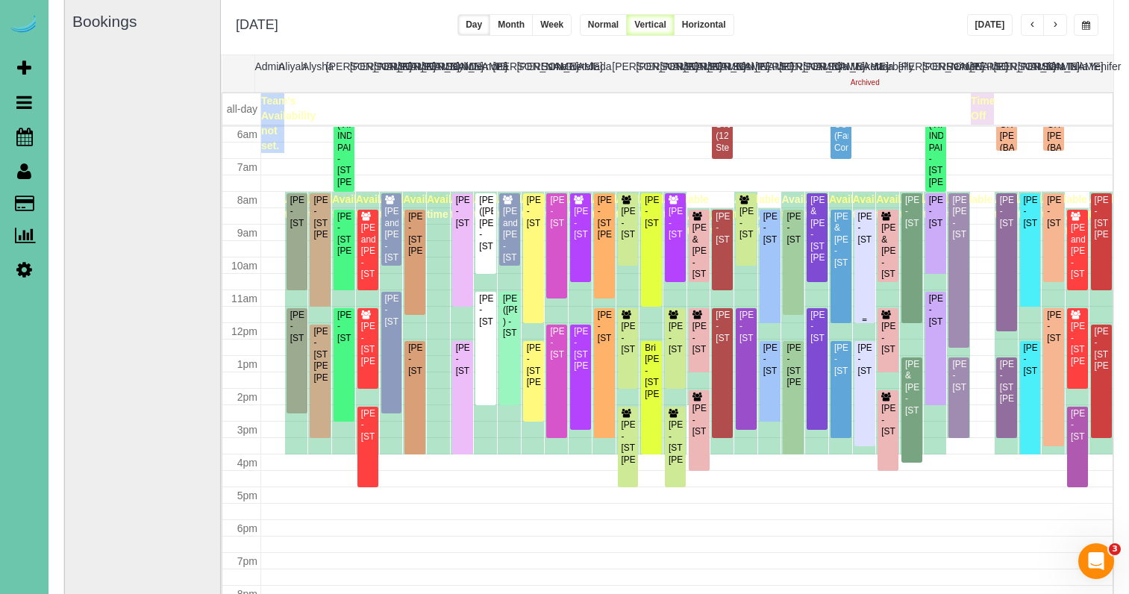
click at [863, 246] on div "[PERSON_NAME] - [STREET_ADDRESS]" at bounding box center [864, 228] width 15 height 34
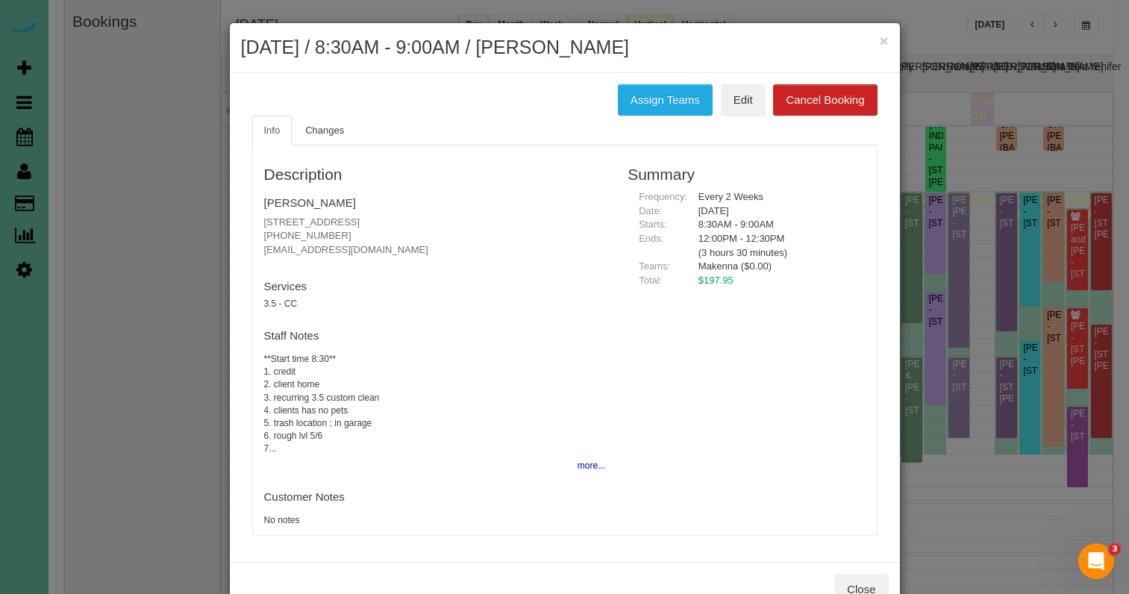
click at [863, 274] on body "× September 02, 2025 / 8:30AM - 9:00AM / Brenton Thompson Assign Teams Edit Can…" at bounding box center [564, 192] width 1129 height 594
click at [674, 102] on button "Assign Teams" at bounding box center [665, 99] width 95 height 31
click at [640, 96] on button "Assign Teams" at bounding box center [665, 99] width 95 height 31
drag, startPoint x: 673, startPoint y: 94, endPoint x: 572, endPoint y: 93, distance: 101.5
click at [673, 94] on button "Assign Teams" at bounding box center [665, 99] width 95 height 31
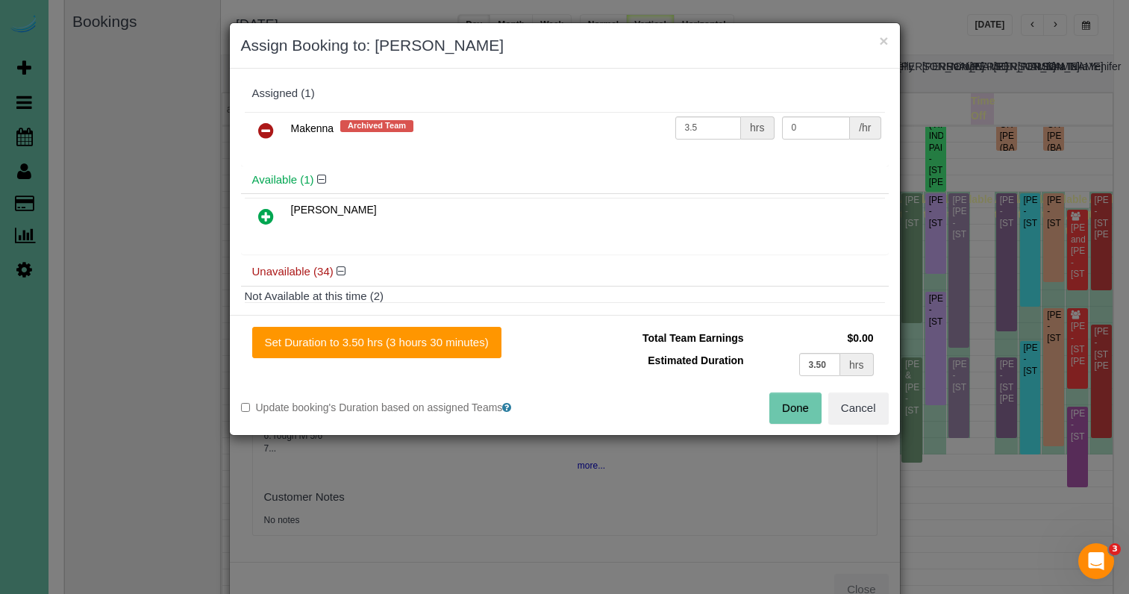
click at [266, 128] on icon at bounding box center [266, 131] width 16 height 18
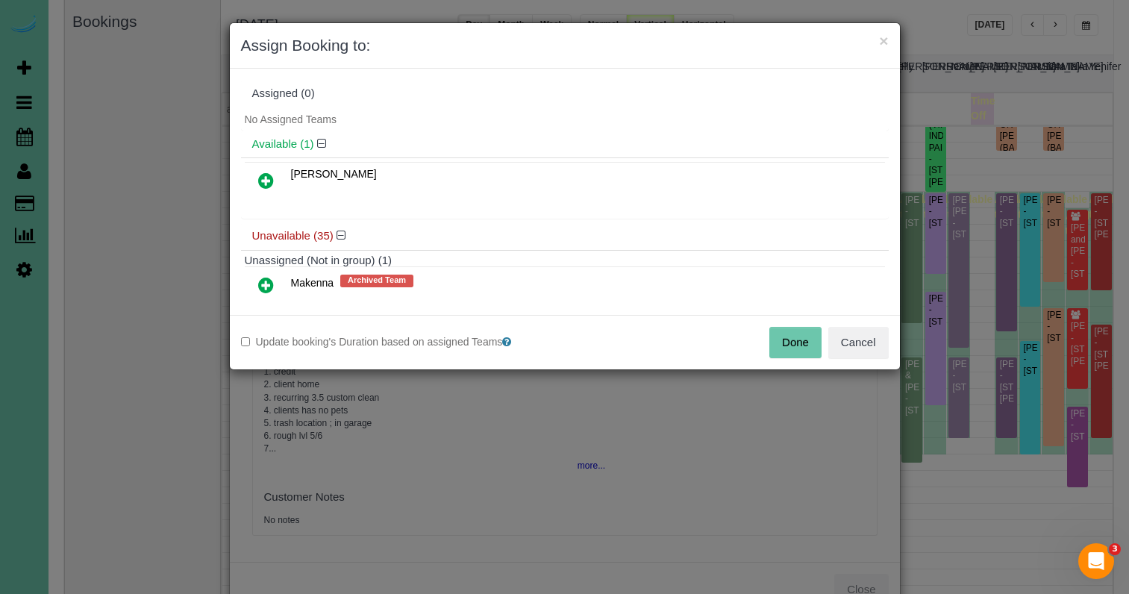
drag, startPoint x: 266, startPoint y: 180, endPoint x: 308, endPoint y: 227, distance: 62.9
click at [266, 180] on icon at bounding box center [266, 181] width 16 height 18
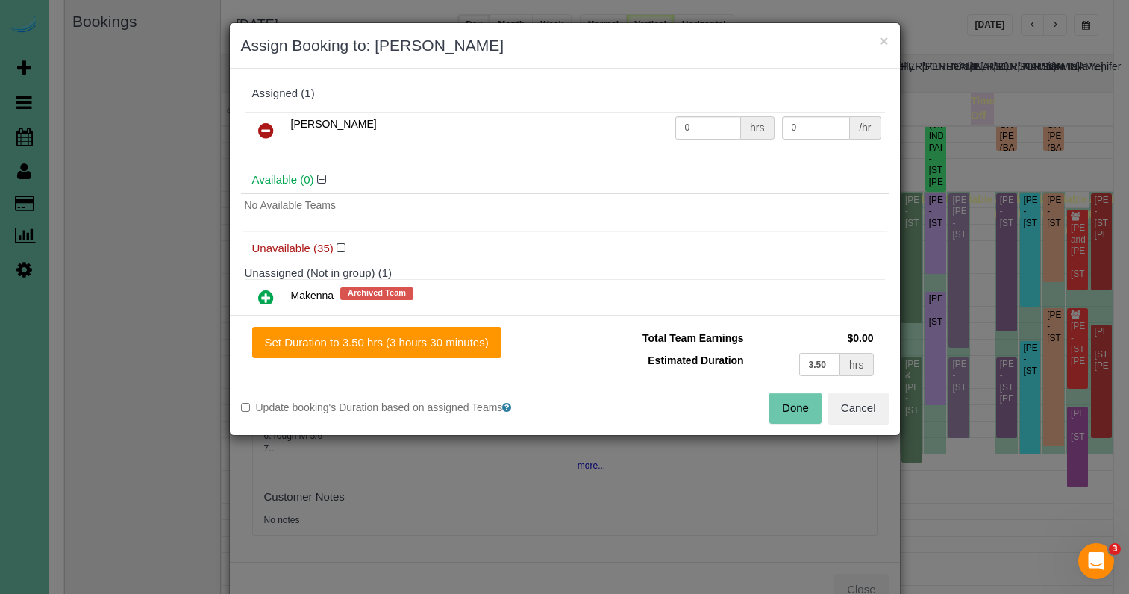
drag, startPoint x: 462, startPoint y: 330, endPoint x: 535, endPoint y: 344, distance: 74.5
click at [461, 330] on button "Set Duration to 3.50 hrs (3 hours 30 minutes)" at bounding box center [376, 342] width 249 height 31
type input "3.50"
click at [791, 390] on div "Total Team Earnings $0.00 Estimated Duration 3.50 hrs Warning: The Company shar…" at bounding box center [727, 360] width 324 height 66
drag, startPoint x: 790, startPoint y: 402, endPoint x: 766, endPoint y: 393, distance: 25.8
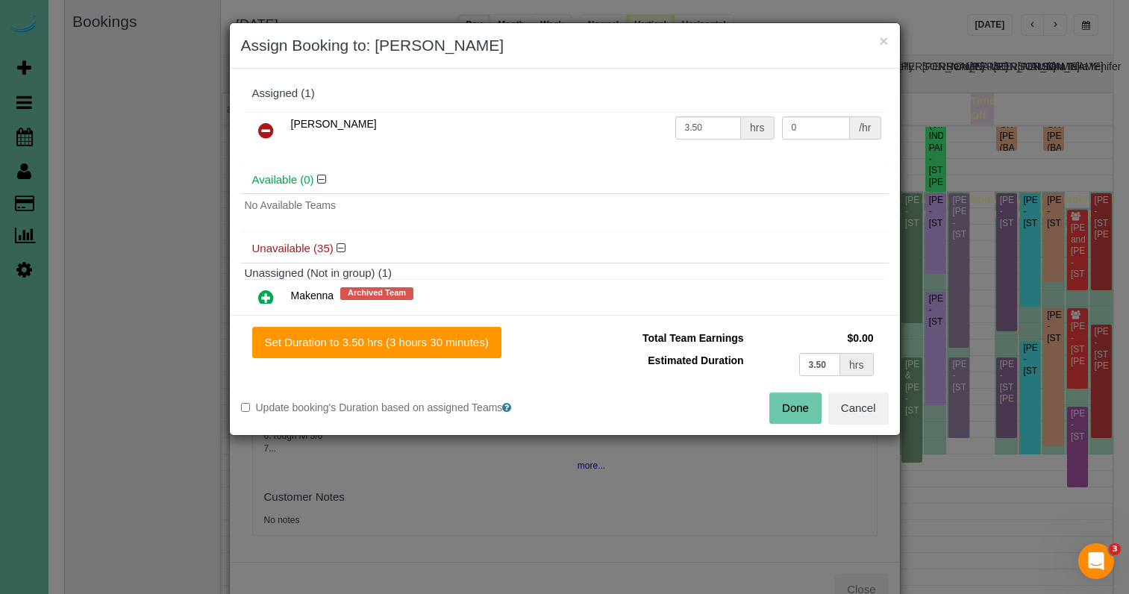
click at [790, 402] on button "Done" at bounding box center [795, 408] width 52 height 31
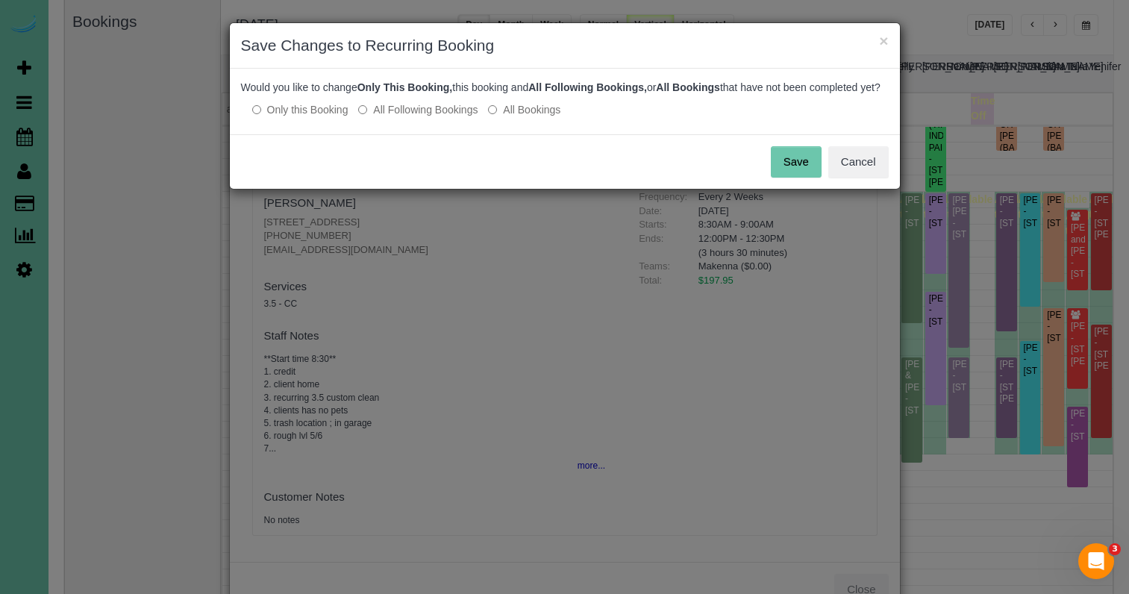
click at [804, 176] on button "Save" at bounding box center [796, 161] width 51 height 31
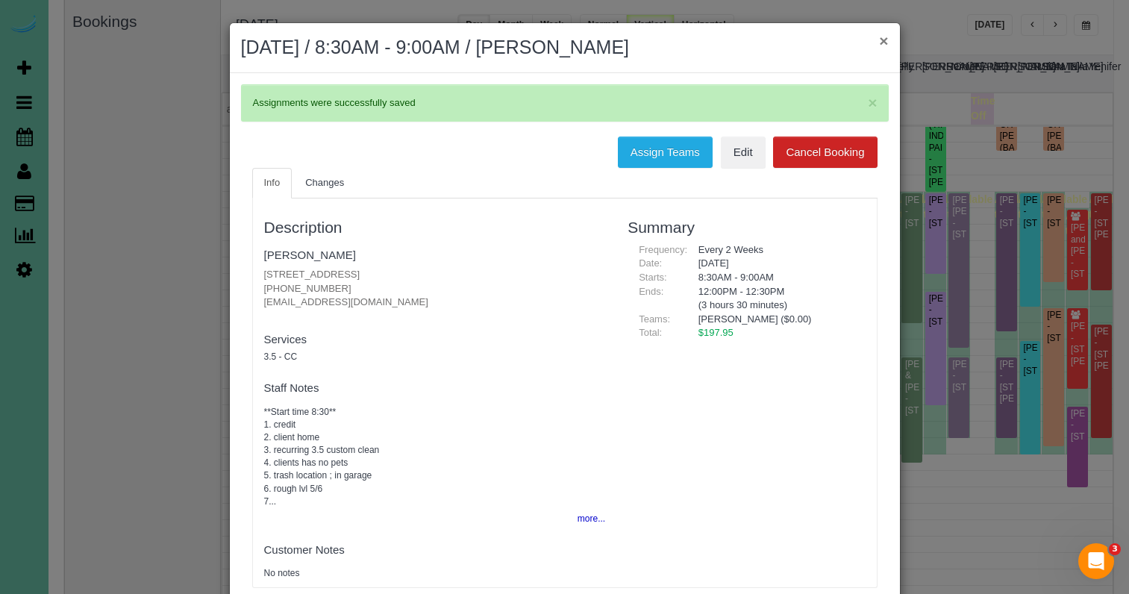
click at [884, 41] on button "×" at bounding box center [883, 41] width 9 height 16
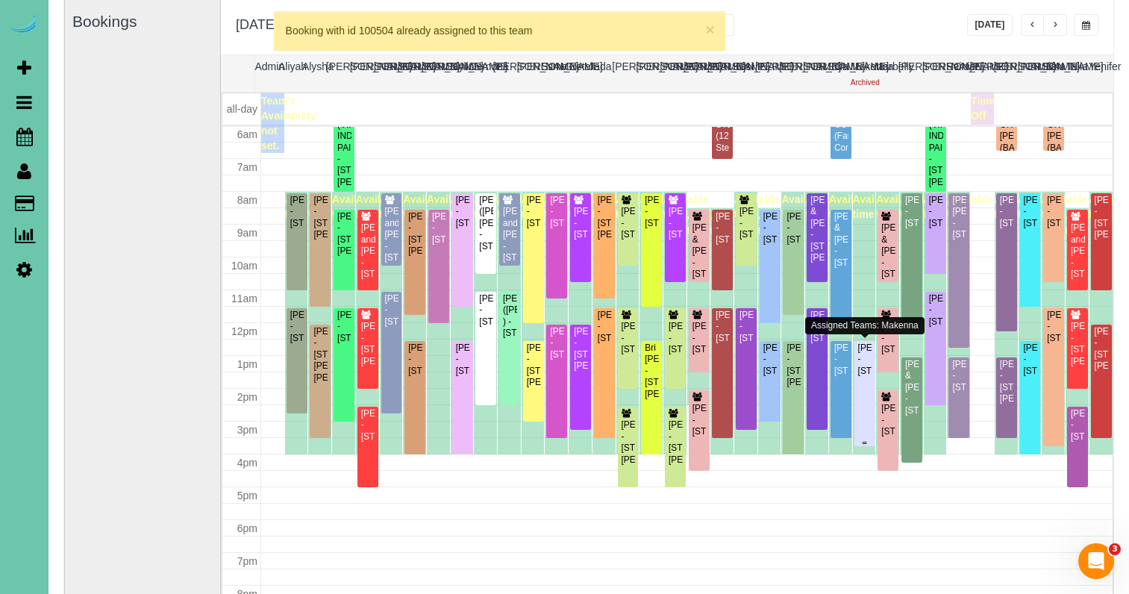
click at [863, 377] on div "[PERSON_NAME] - [STREET_ADDRESS]" at bounding box center [864, 360] width 15 height 34
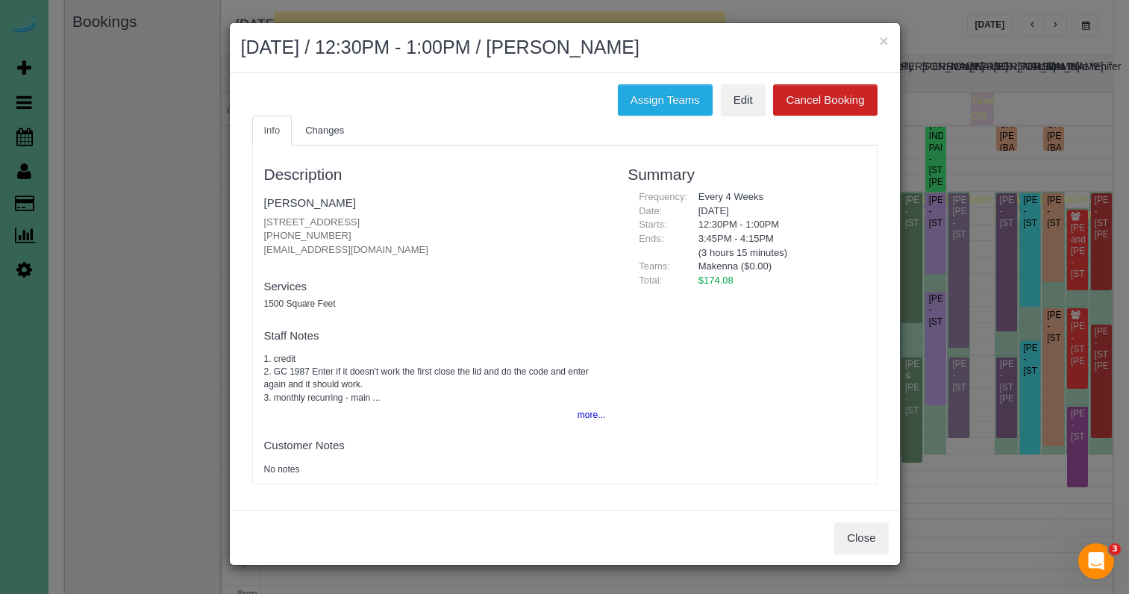
drag, startPoint x: 646, startPoint y: 92, endPoint x: 354, endPoint y: 89, distance: 291.8
click at [645, 92] on button "Assign Teams" at bounding box center [665, 99] width 95 height 31
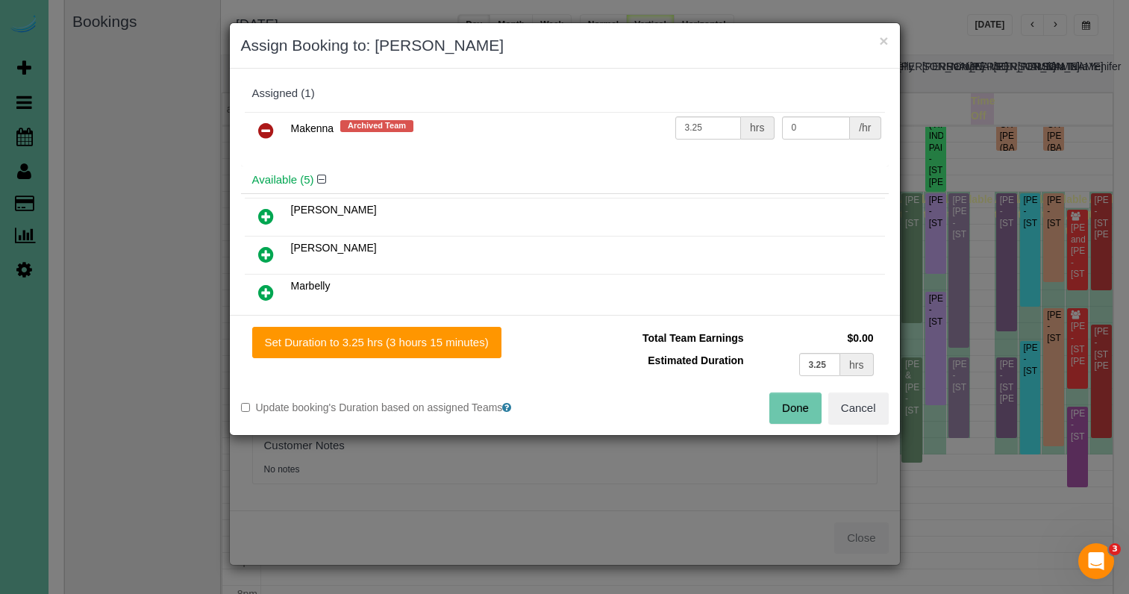
drag, startPoint x: 268, startPoint y: 120, endPoint x: 263, endPoint y: 141, distance: 21.5
click at [267, 120] on link at bounding box center [265, 131] width 35 height 30
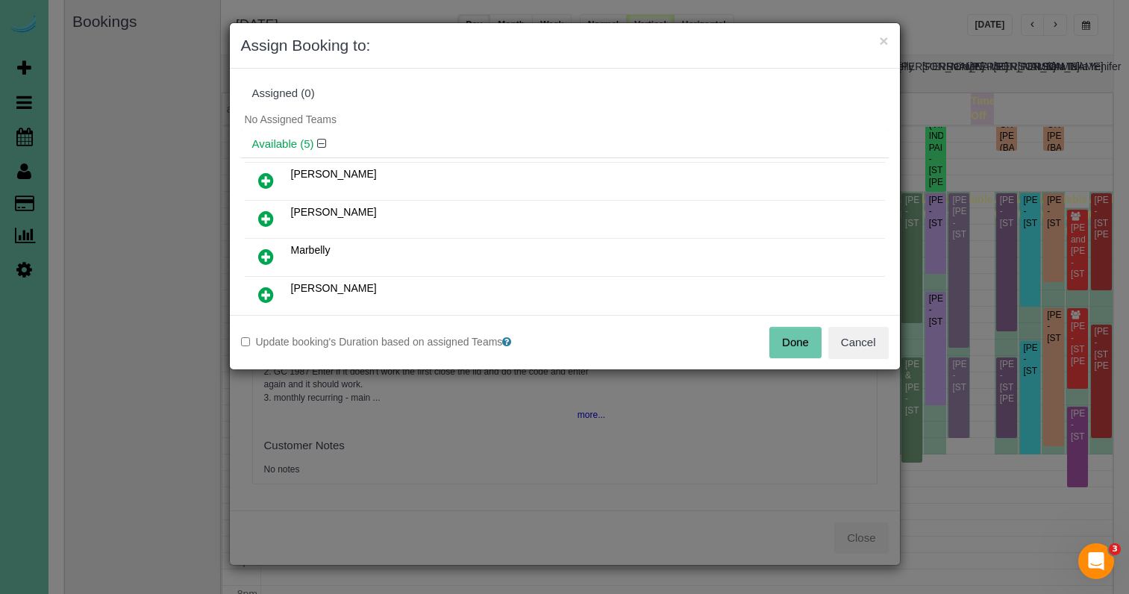
click at [267, 178] on icon at bounding box center [266, 181] width 16 height 18
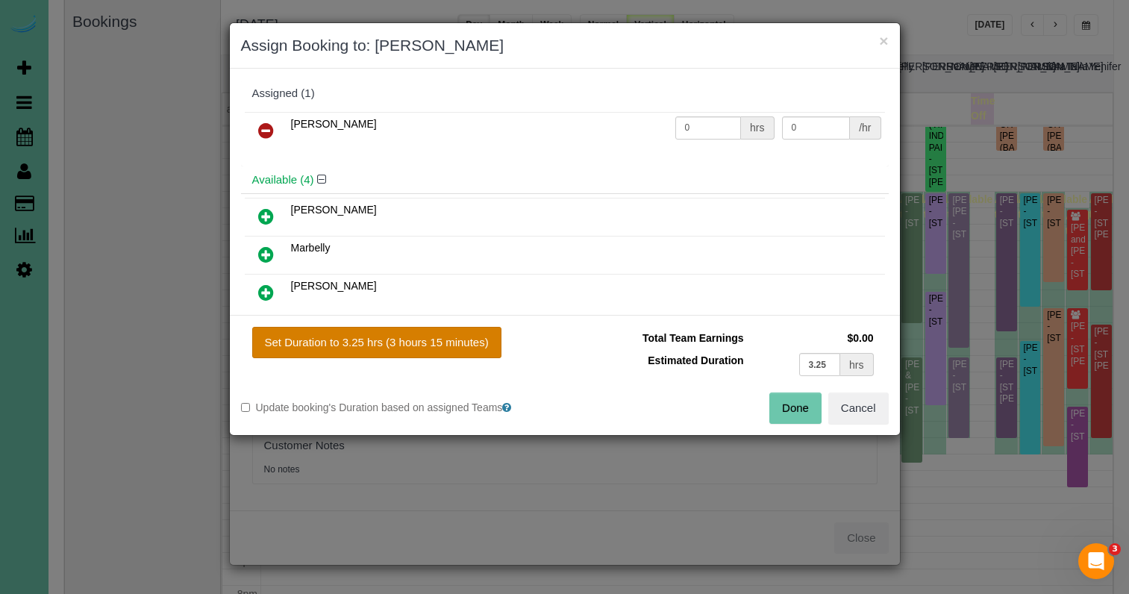
click at [461, 353] on button "Set Duration to 3.25 hrs (3 hours 15 minutes)" at bounding box center [376, 342] width 249 height 31
type input "3.25"
click at [798, 404] on button "Done" at bounding box center [795, 408] width 52 height 31
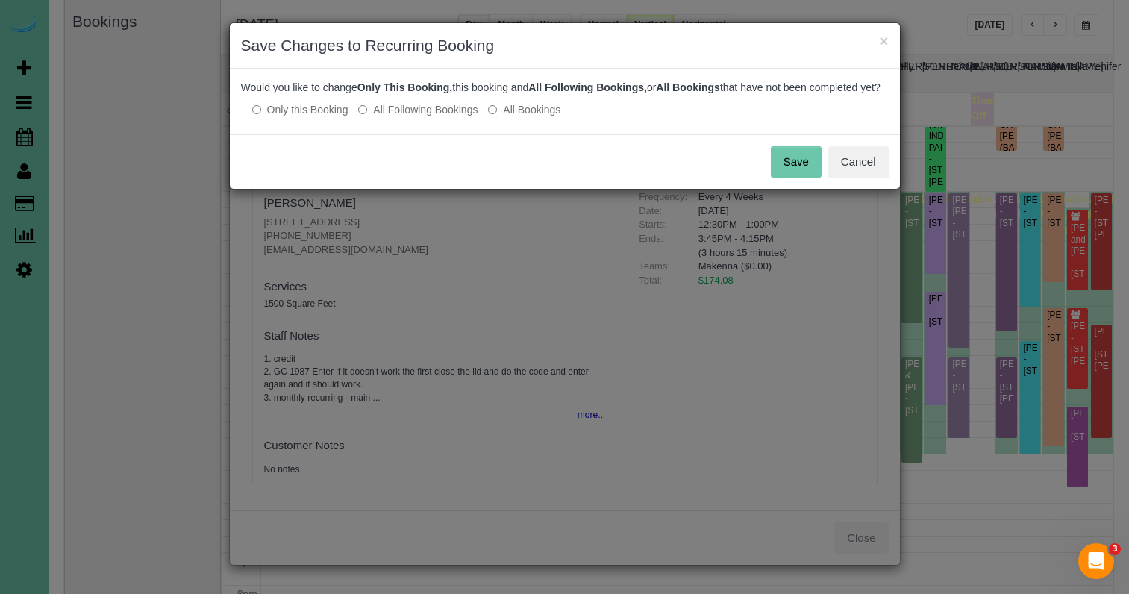
click at [804, 178] on button "Save" at bounding box center [796, 161] width 51 height 31
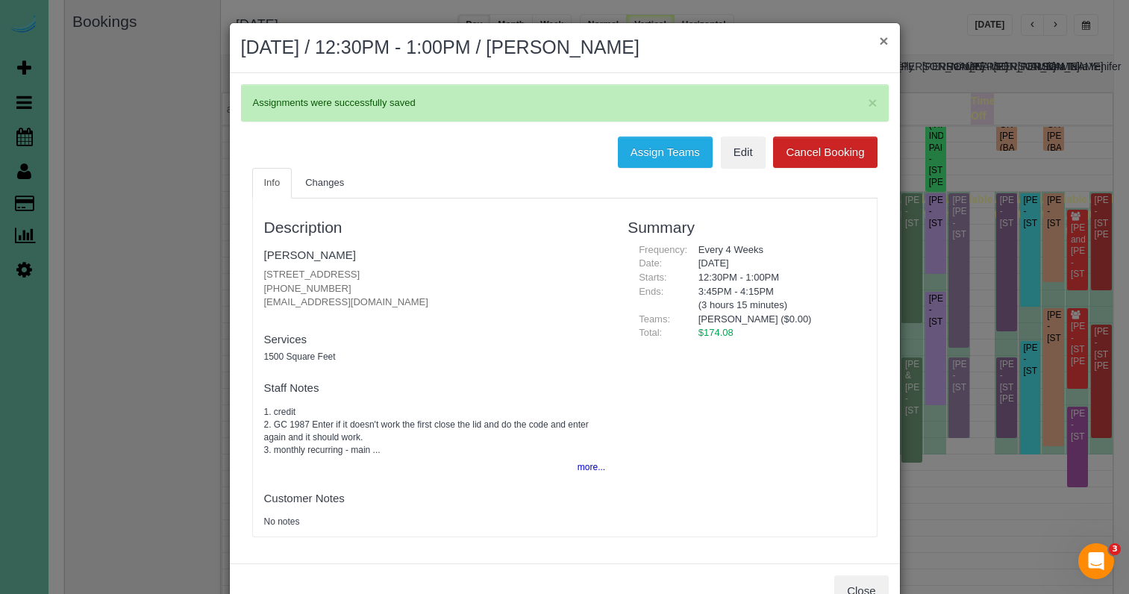
click at [884, 44] on button "×" at bounding box center [883, 41] width 9 height 16
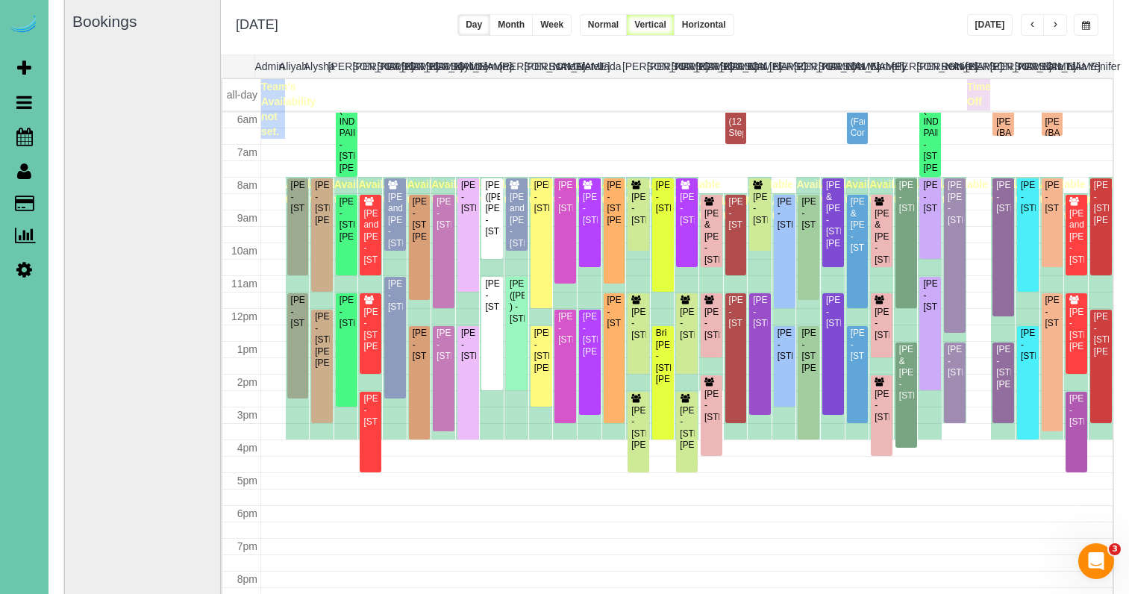
click at [1051, 22] on button "button" at bounding box center [1055, 25] width 24 height 22
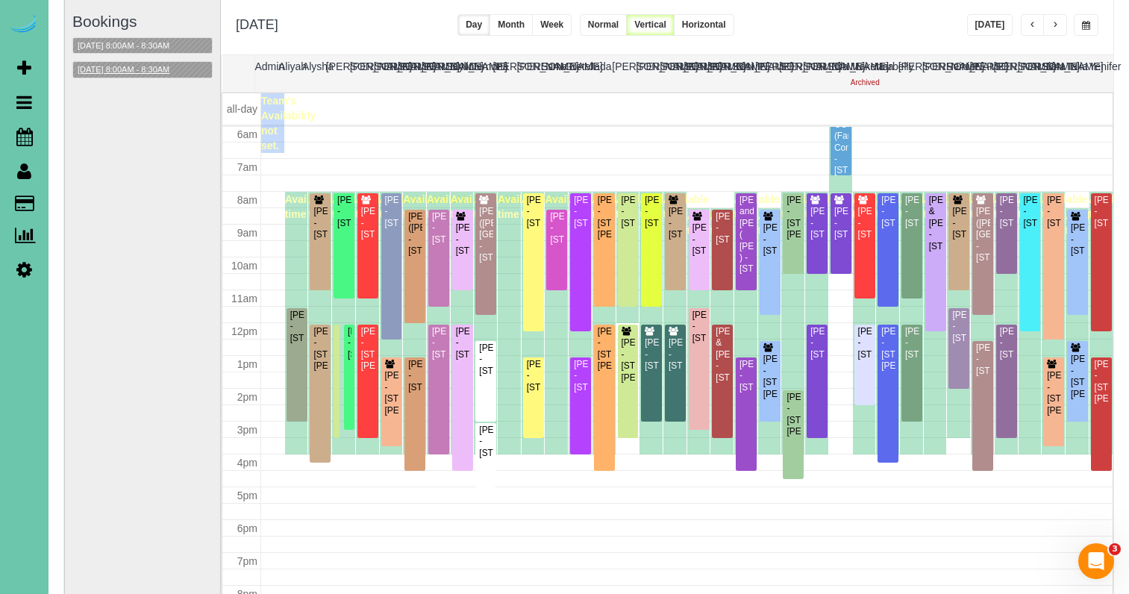
click at [113, 67] on button "09/03/2025 8:00AM - 8:30AM" at bounding box center [123, 70] width 101 height 16
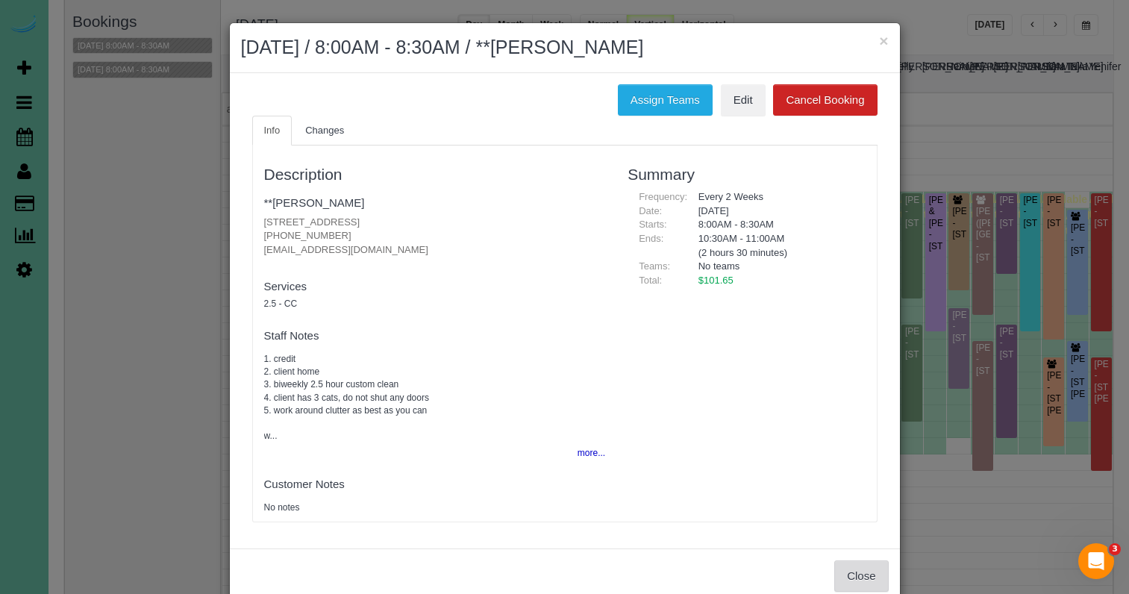
click at [844, 562] on button "Close" at bounding box center [861, 575] width 54 height 31
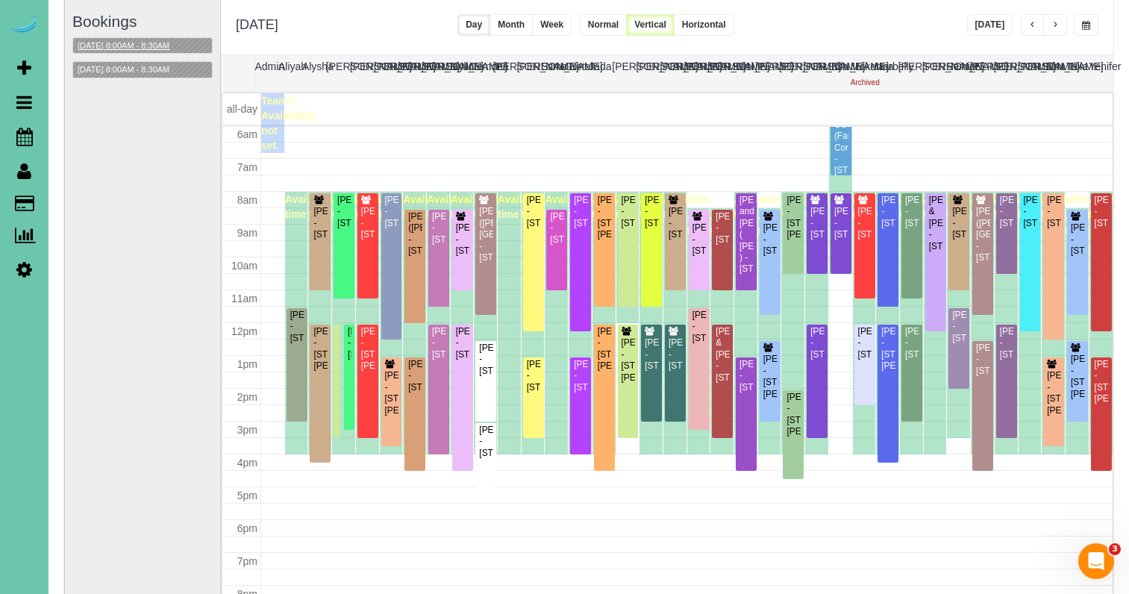
click at [140, 46] on button "09/03/2025 8:00AM - 8:30AM" at bounding box center [123, 46] width 101 height 16
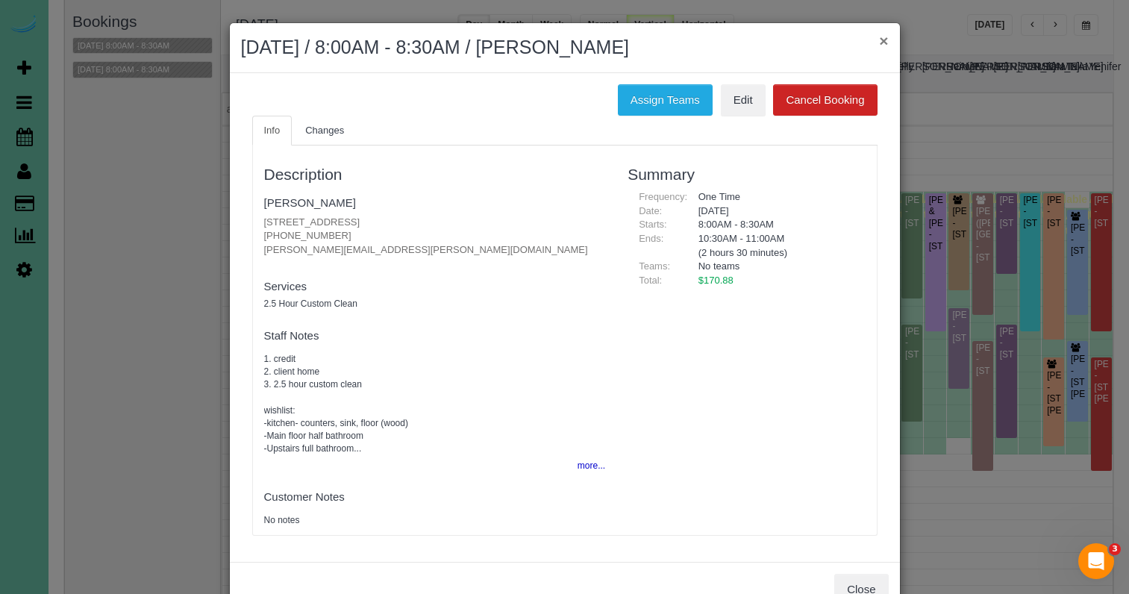
click at [881, 40] on button "×" at bounding box center [883, 41] width 9 height 16
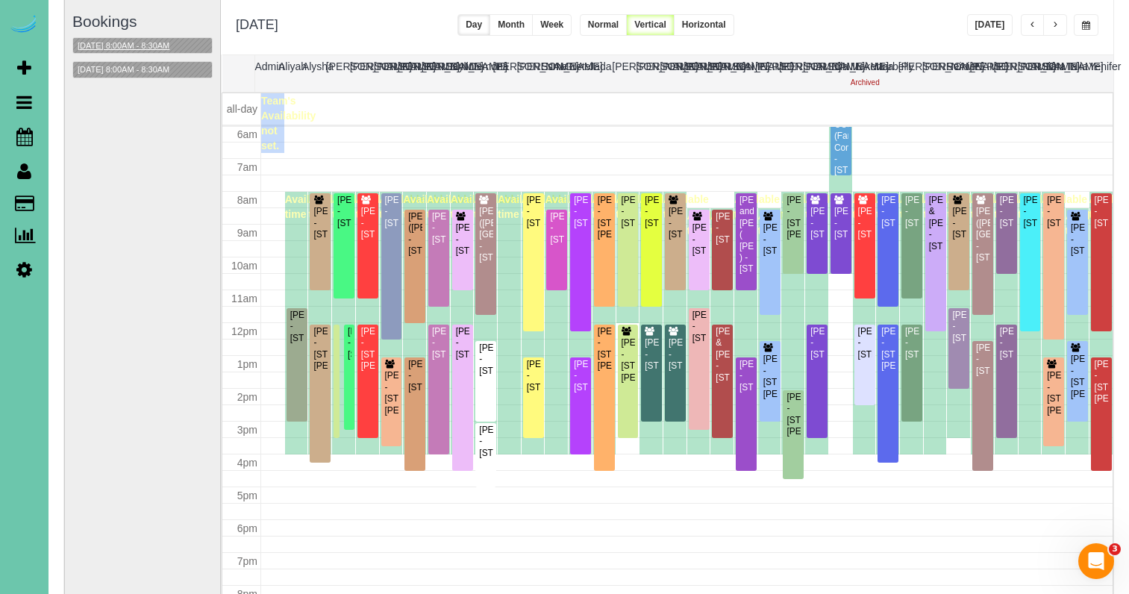
click at [144, 42] on button "09/03/2025 8:00AM - 8:30AM" at bounding box center [123, 46] width 101 height 16
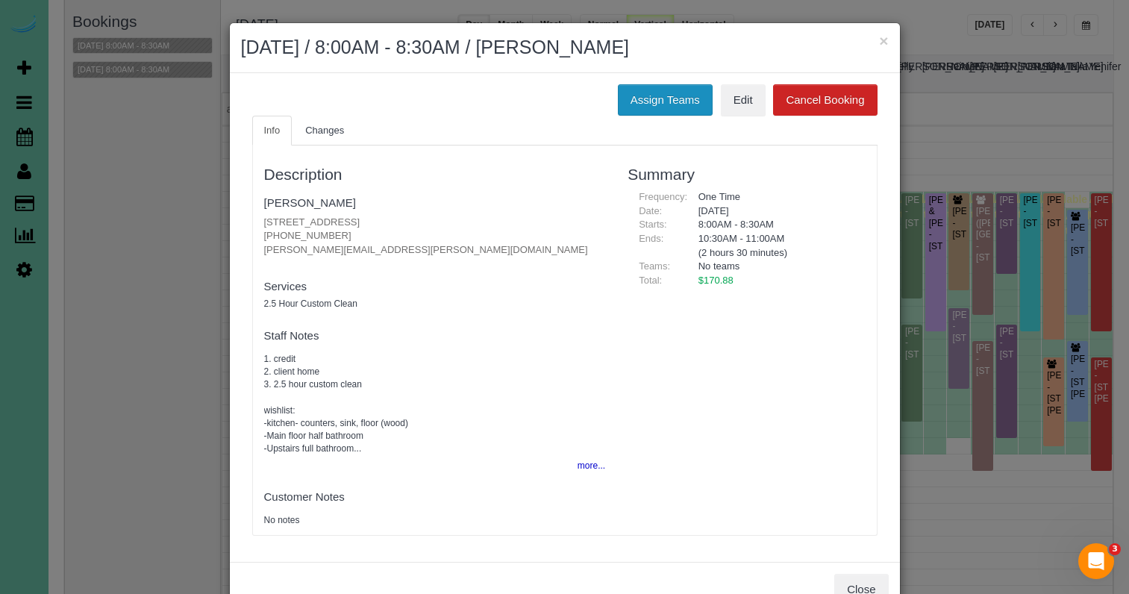
click at [665, 96] on button "Assign Teams" at bounding box center [665, 99] width 95 height 31
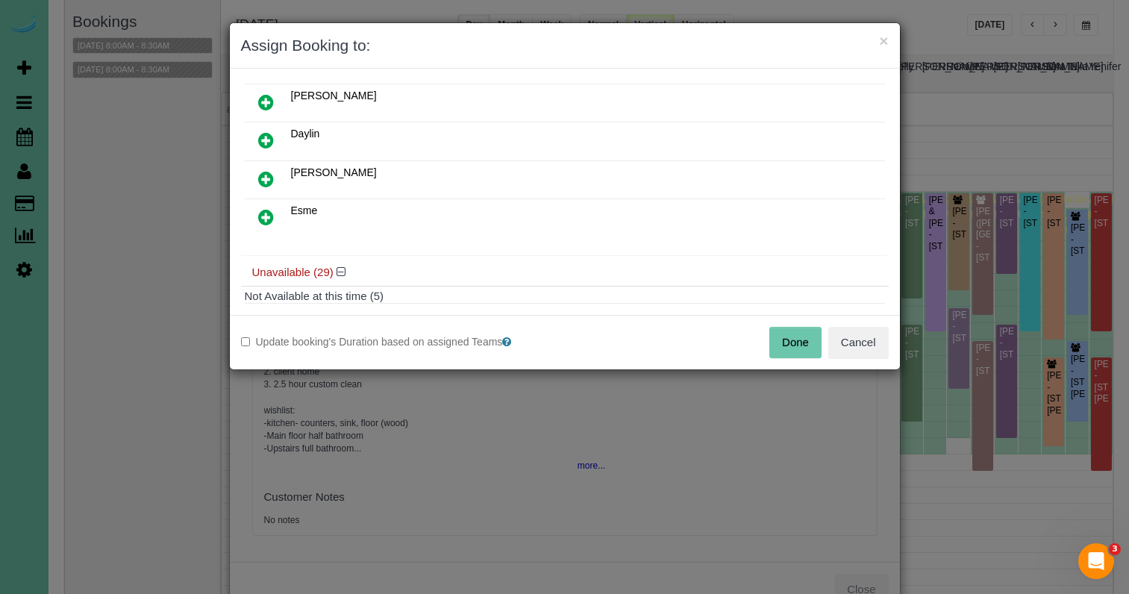
scroll to position [155, 0]
click at [274, 173] on link at bounding box center [265, 179] width 35 height 30
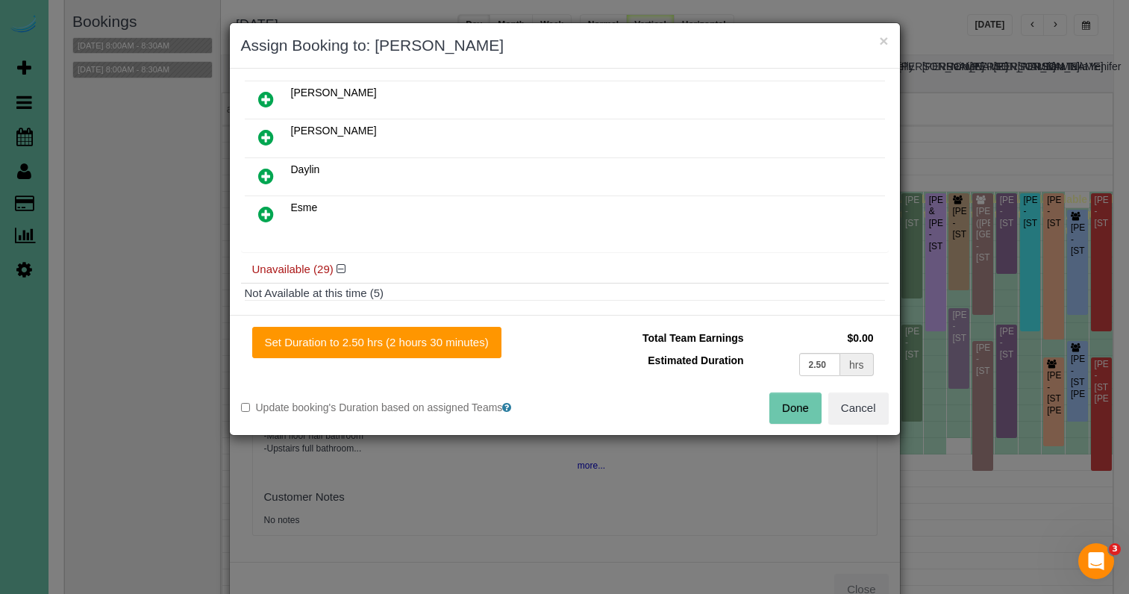
drag, startPoint x: 431, startPoint y: 341, endPoint x: 557, endPoint y: 368, distance: 128.9
click at [431, 341] on button "Set Duration to 2.50 hrs (2 hours 30 minutes)" at bounding box center [376, 342] width 249 height 31
type input "2.50"
drag, startPoint x: 813, startPoint y: 399, endPoint x: 751, endPoint y: 374, distance: 67.6
click at [813, 399] on button "Done" at bounding box center [795, 408] width 52 height 31
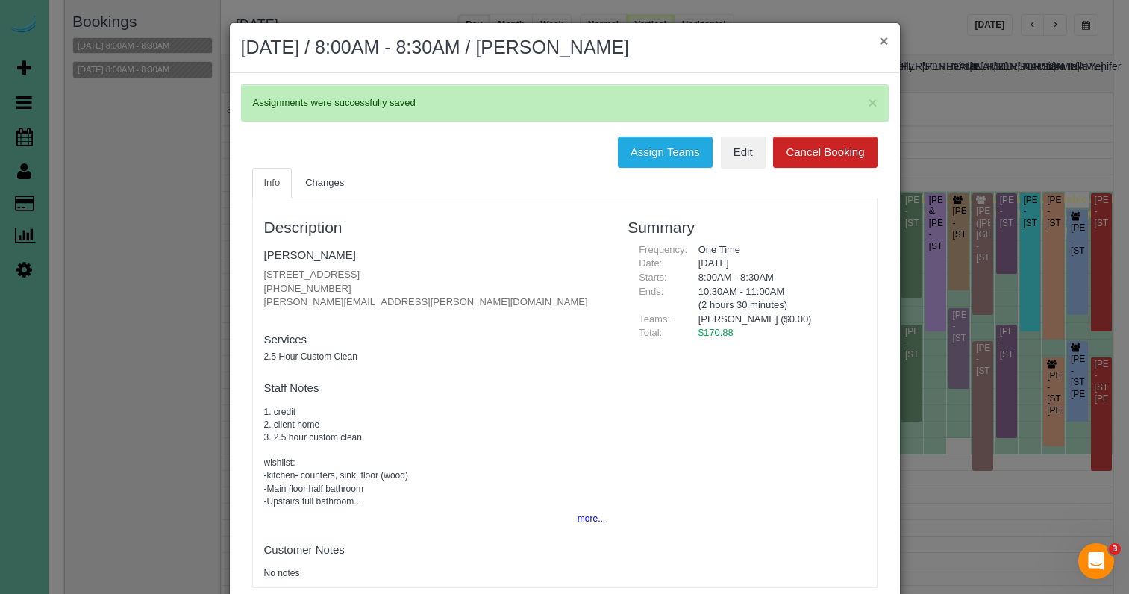
click at [887, 41] on button "×" at bounding box center [883, 41] width 9 height 16
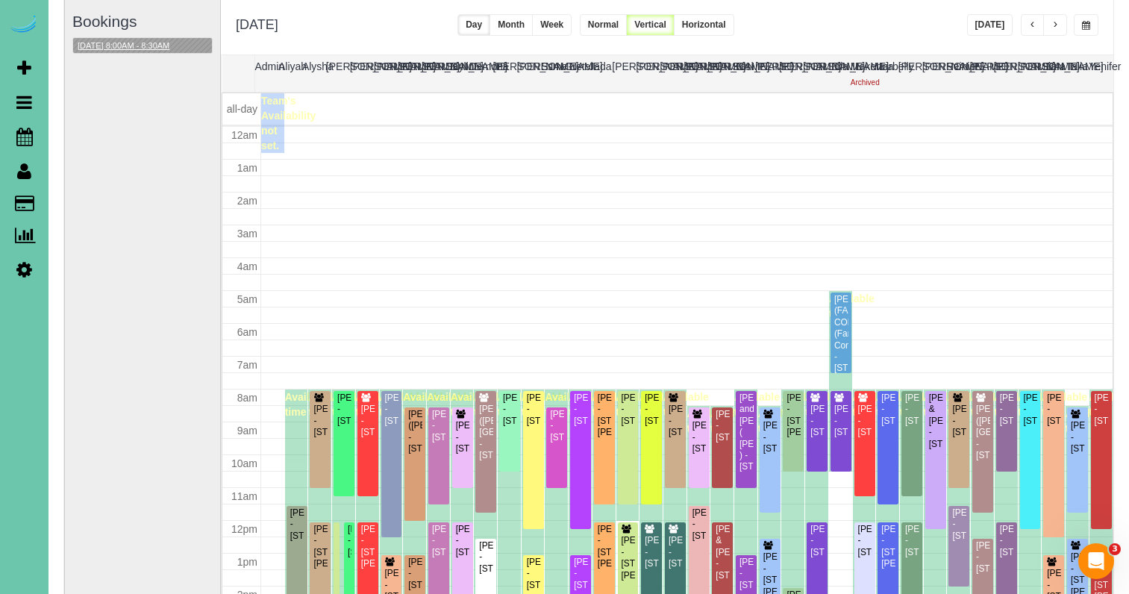
scroll to position [198, 0]
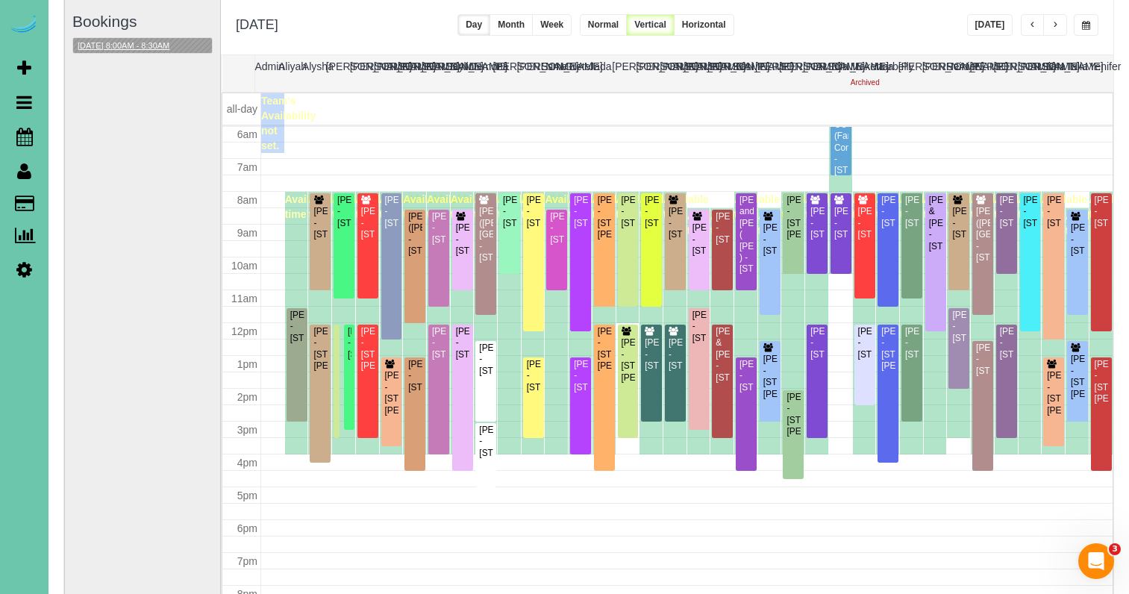
click at [130, 45] on button "09/03/2025 8:00AM - 8:30AM" at bounding box center [123, 46] width 101 height 16
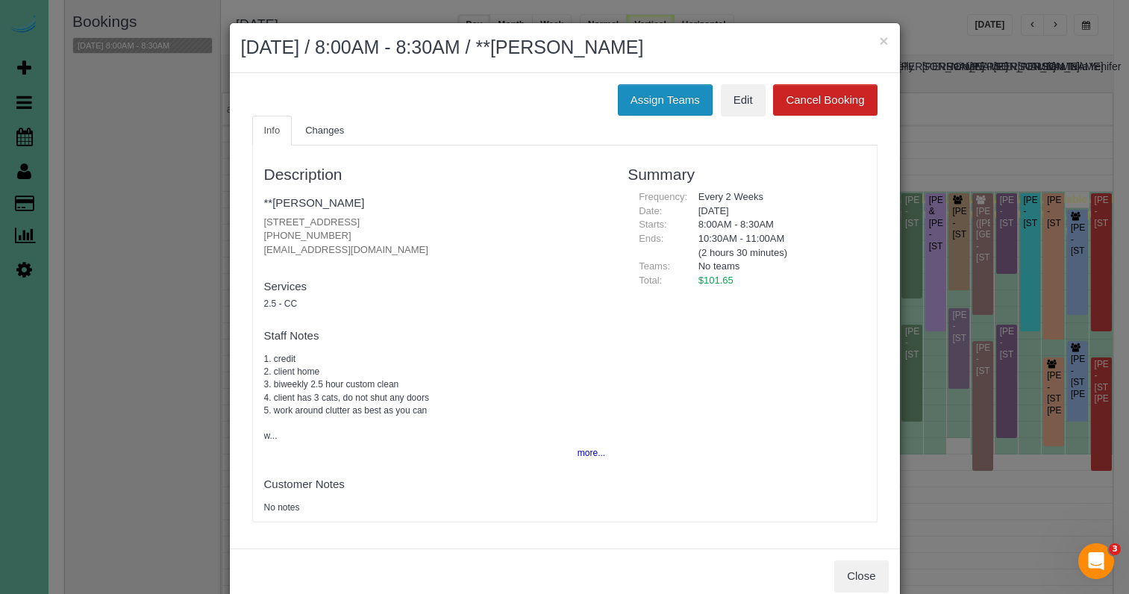
click at [675, 96] on button "Assign Teams" at bounding box center [665, 99] width 95 height 31
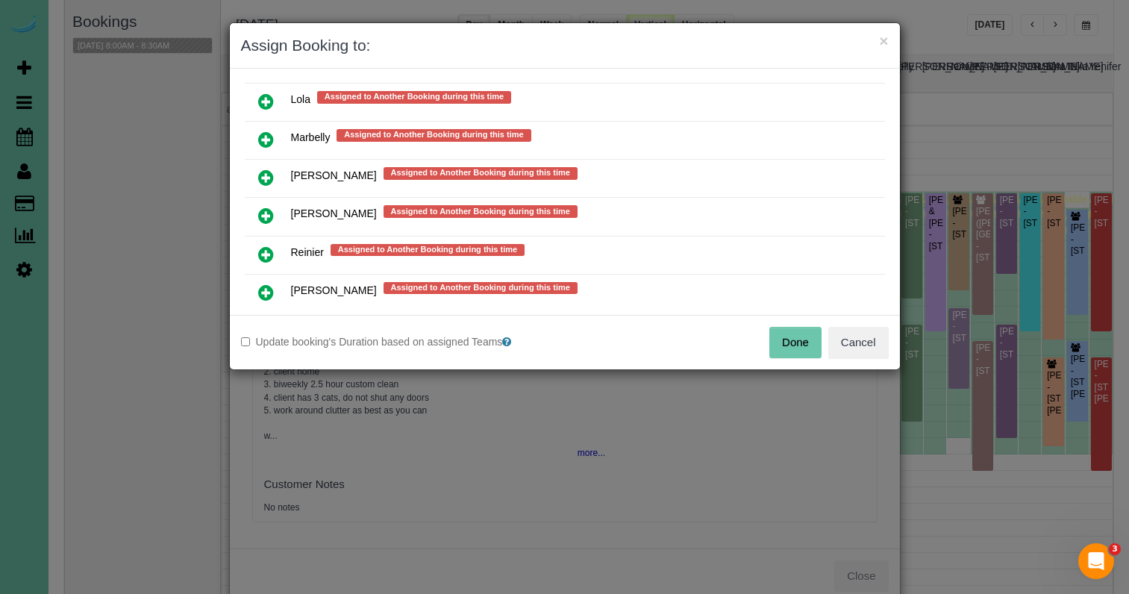
scroll to position [1125, 0]
click at [267, 213] on icon at bounding box center [266, 215] width 16 height 18
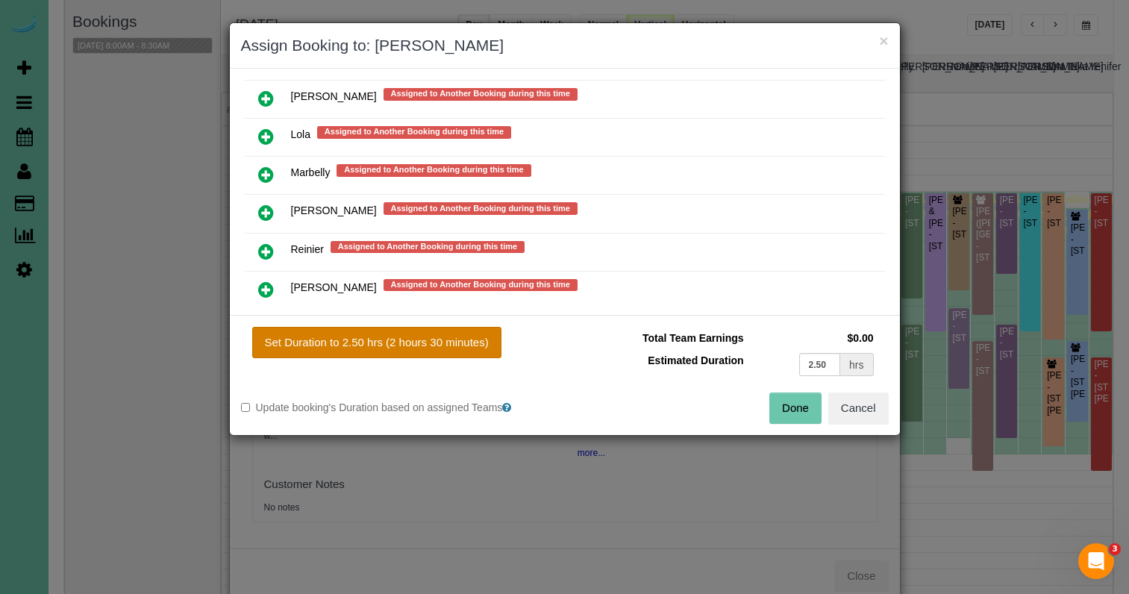
drag, startPoint x: 364, startPoint y: 341, endPoint x: 394, endPoint y: 346, distance: 30.3
click at [364, 341] on button "Set Duration to 2.50 hrs (2 hours 30 minutes)" at bounding box center [376, 342] width 249 height 31
type input "2.50"
drag, startPoint x: 781, startPoint y: 409, endPoint x: 760, endPoint y: 397, distance: 24.1
click at [781, 409] on button "Done" at bounding box center [795, 408] width 52 height 31
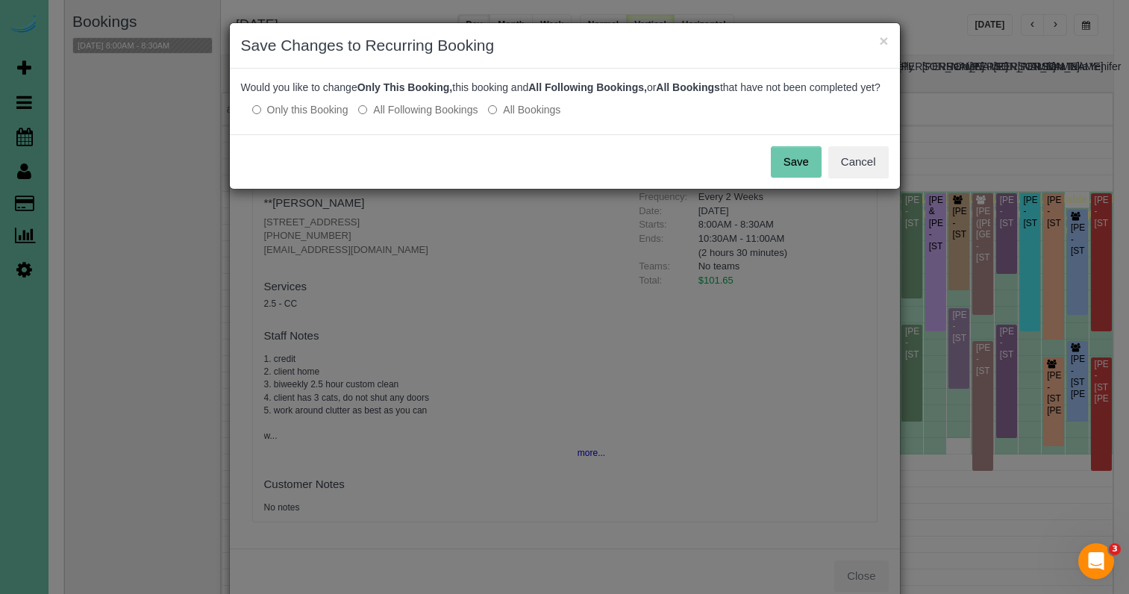
click at [807, 178] on button "Save" at bounding box center [796, 161] width 51 height 31
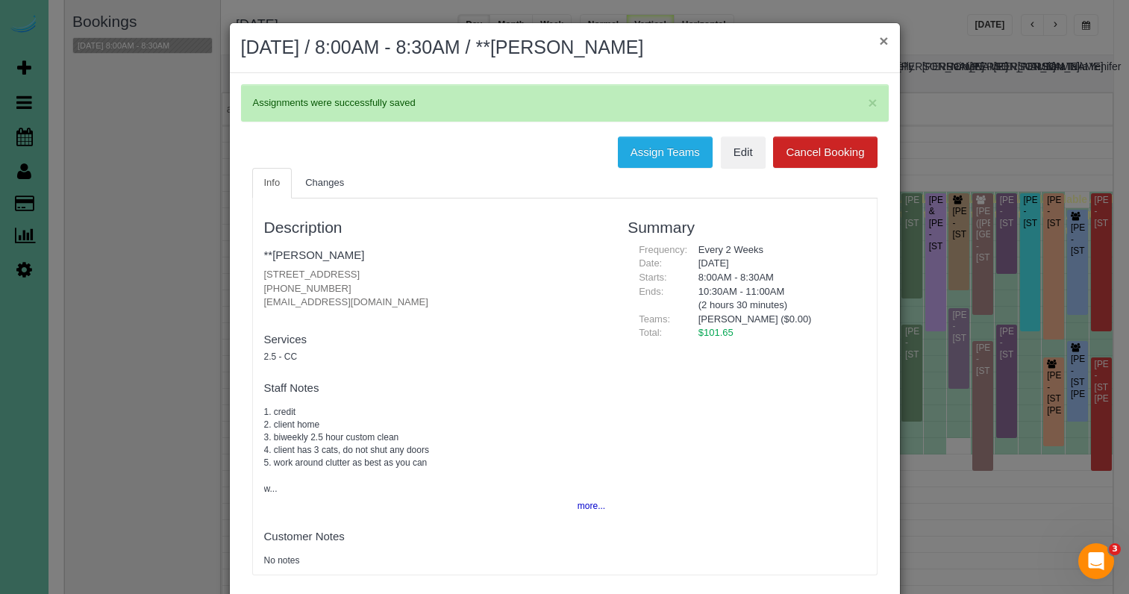
click at [887, 47] on button "×" at bounding box center [883, 41] width 9 height 16
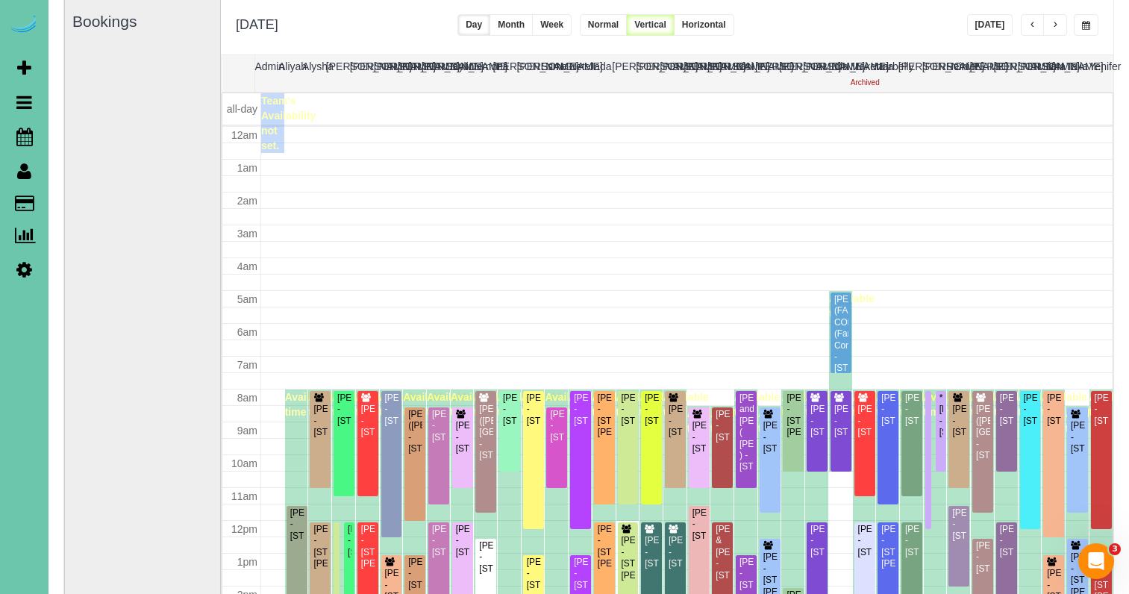
scroll to position [198, 0]
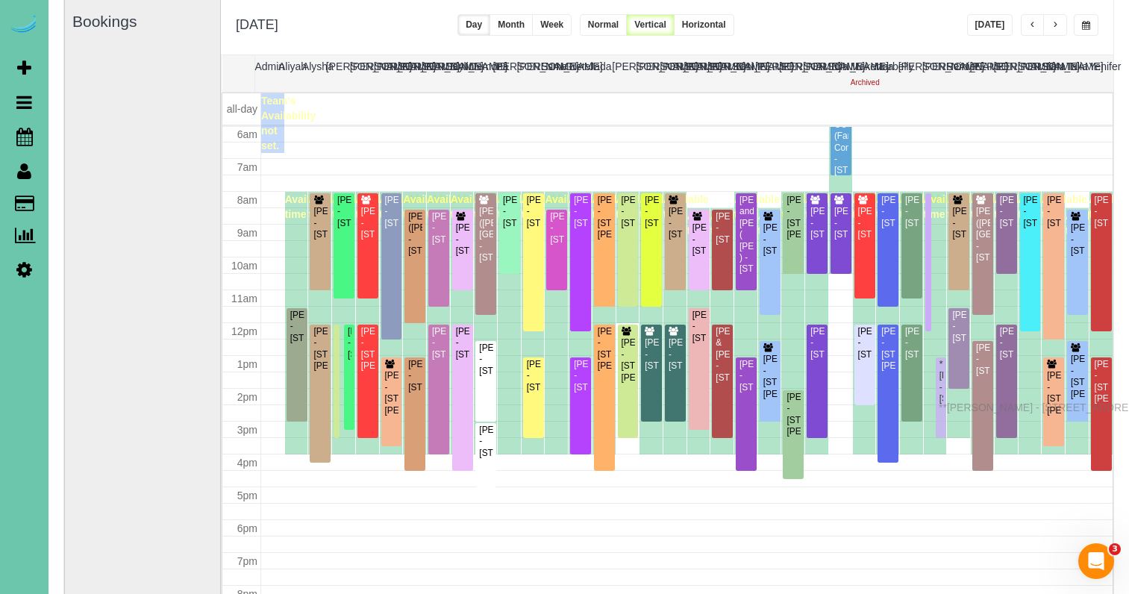
drag, startPoint x: 943, startPoint y: 240, endPoint x: 942, endPoint y: 405, distance: 164.9
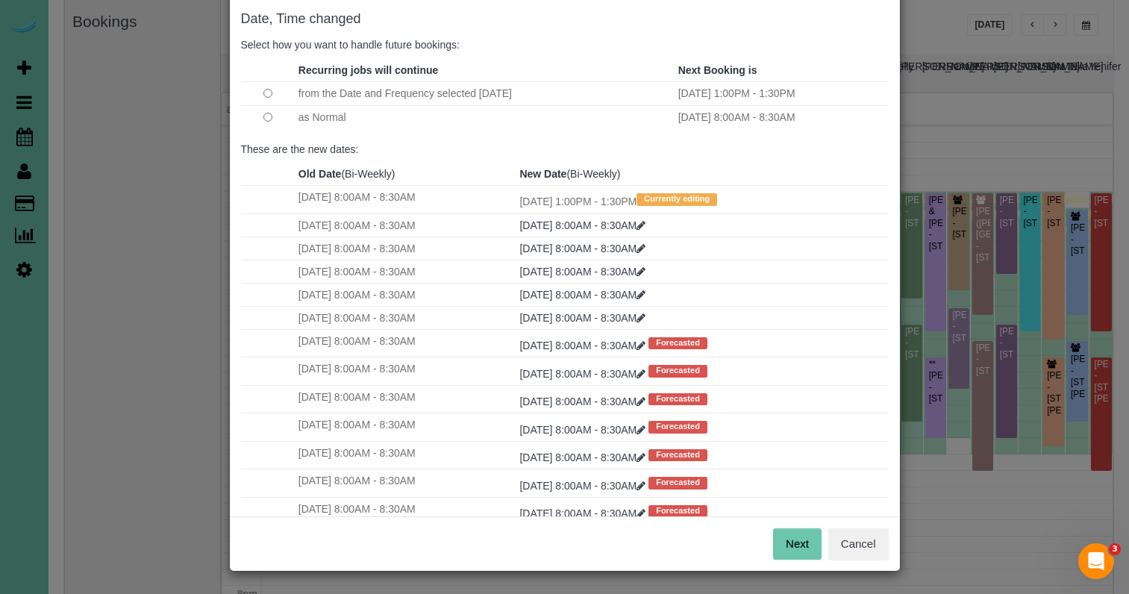
scroll to position [74, 0]
drag, startPoint x: 792, startPoint y: 541, endPoint x: 784, endPoint y: 532, distance: 12.7
click at [792, 541] on button "Next" at bounding box center [797, 544] width 49 height 31
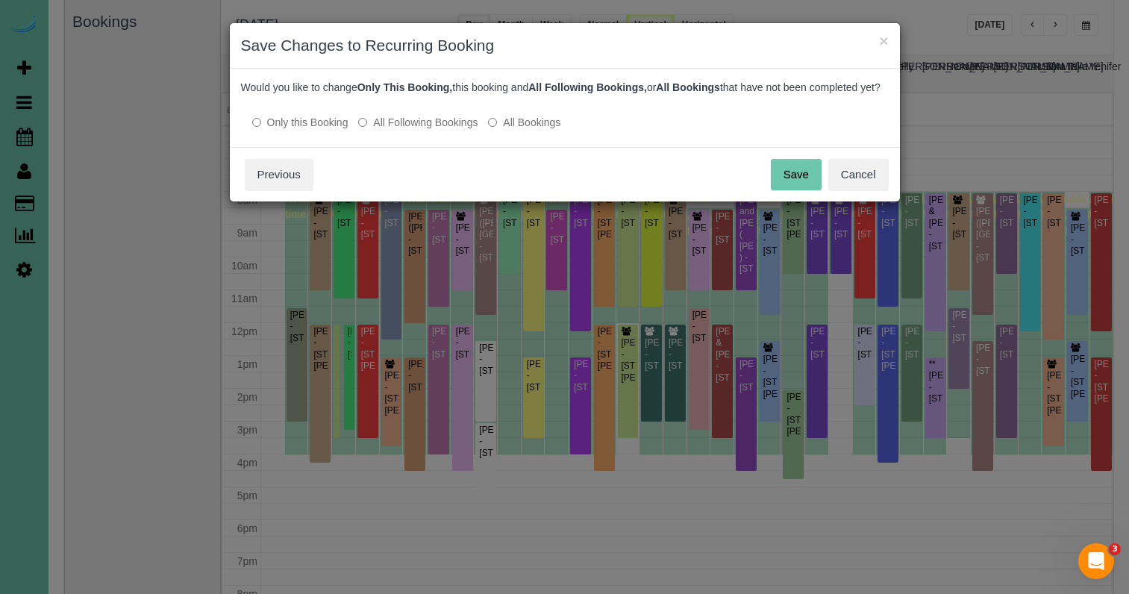
scroll to position [0, 0]
click at [796, 188] on button "Save" at bounding box center [796, 174] width 51 height 31
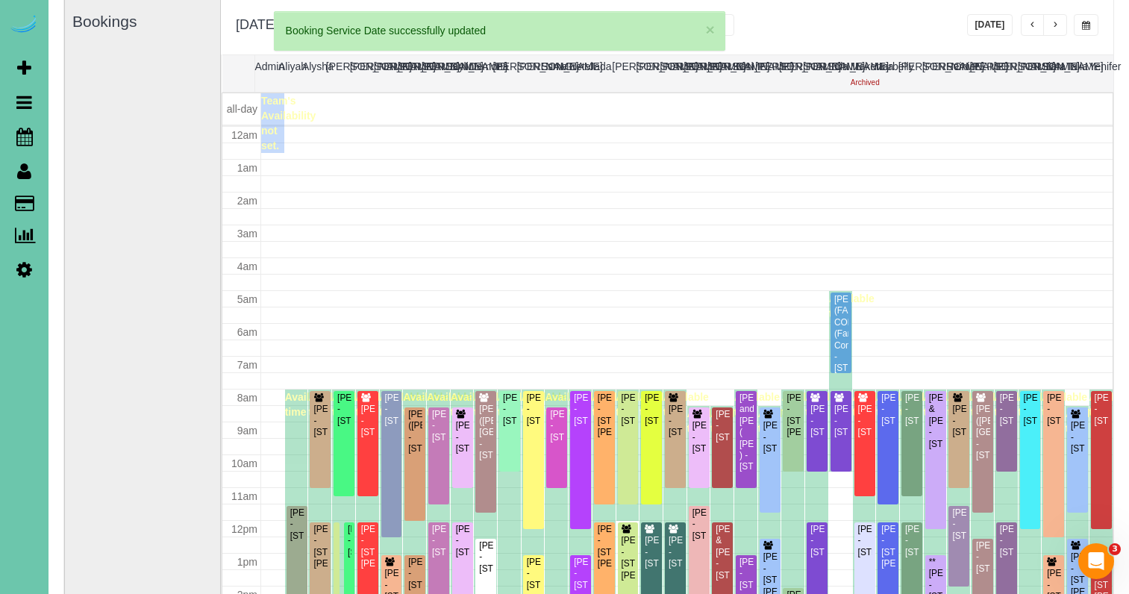
scroll to position [198, 0]
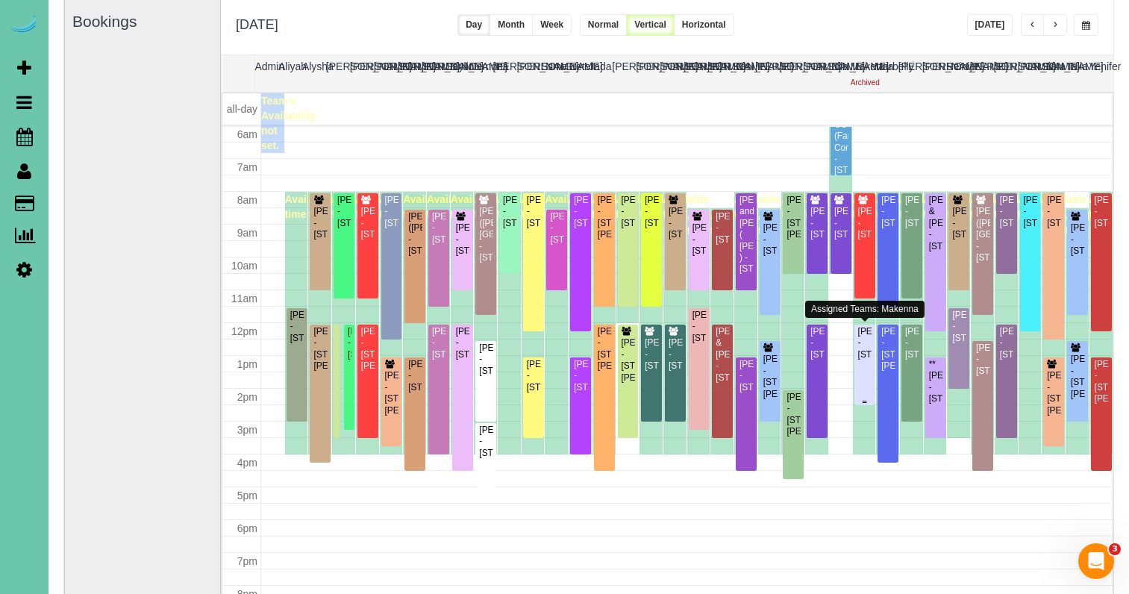
click at [864, 357] on div "[PERSON_NAME] - [STREET_ADDRESS]" at bounding box center [864, 343] width 15 height 34
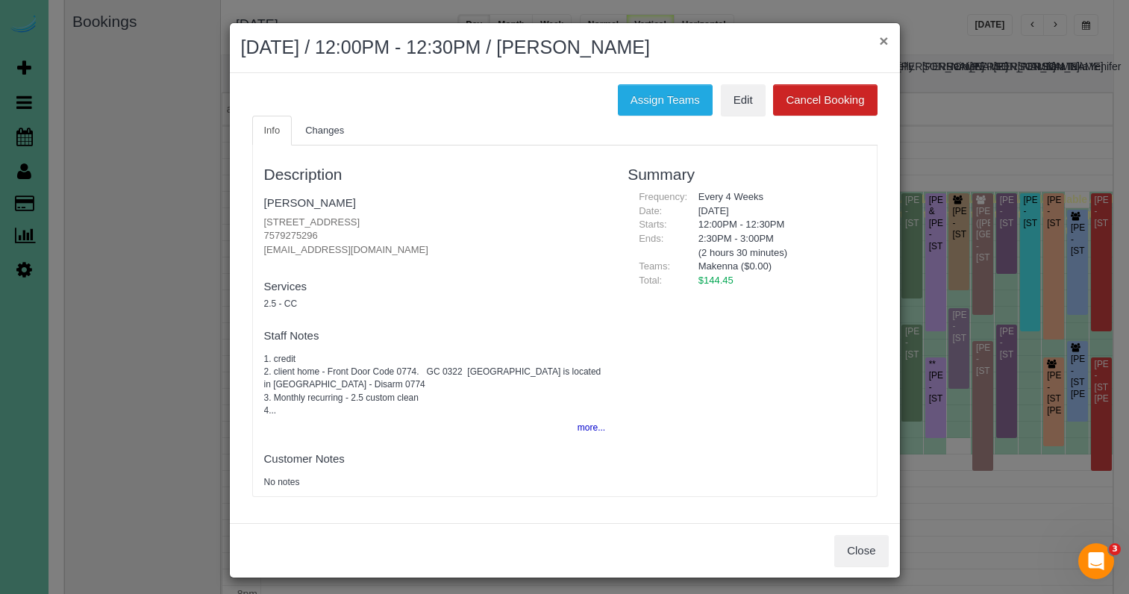
click at [882, 41] on button "×" at bounding box center [883, 41] width 9 height 16
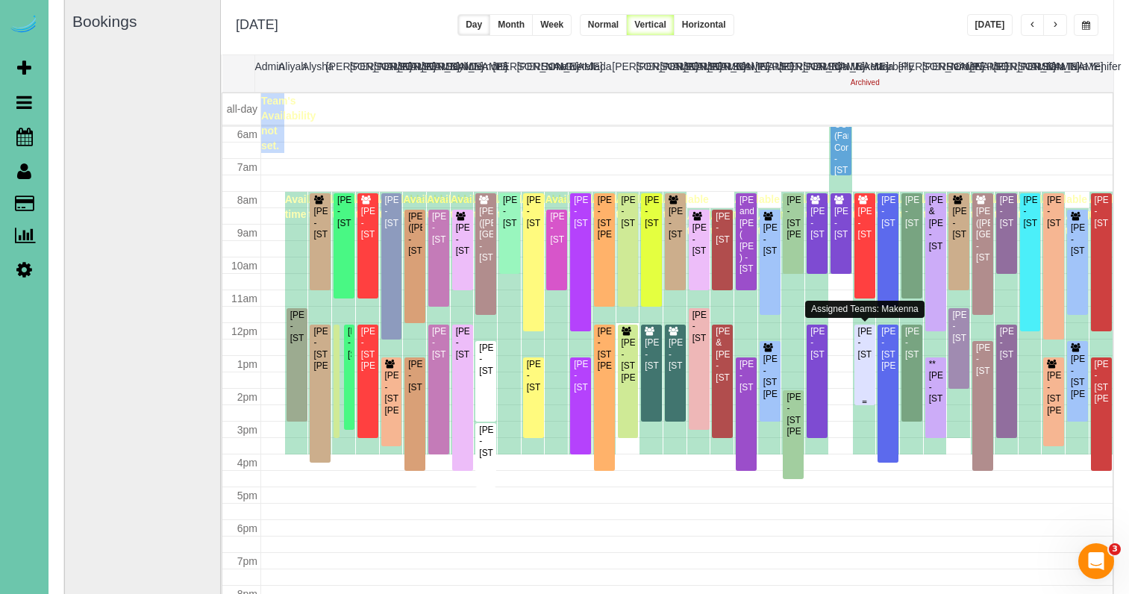
click at [867, 340] on div "[PERSON_NAME] - [STREET_ADDRESS]" at bounding box center [864, 343] width 15 height 34
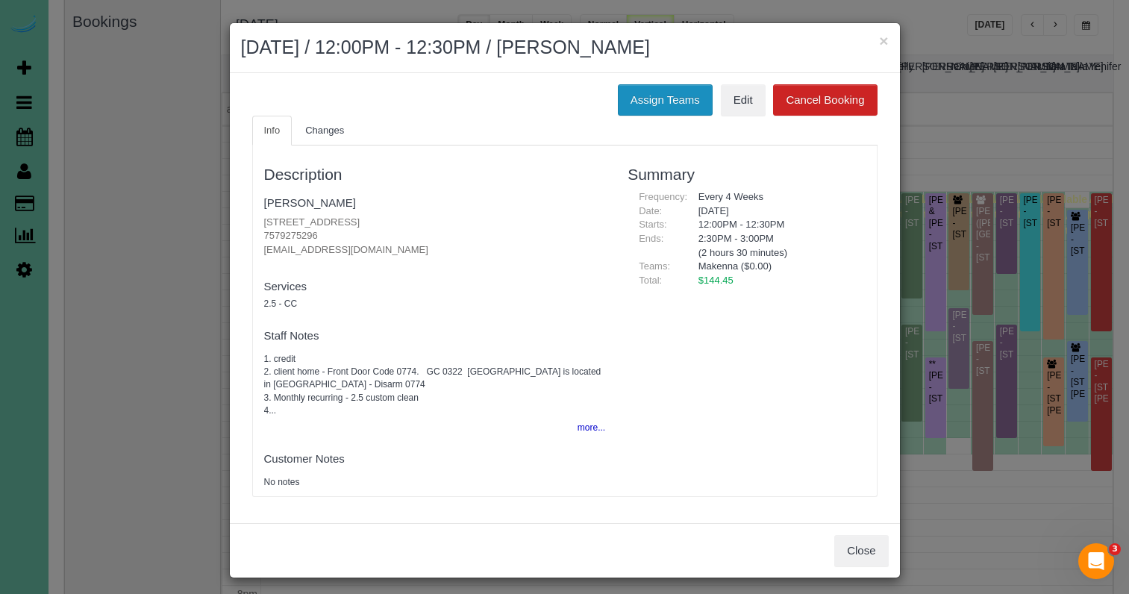
drag, startPoint x: 669, startPoint y: 98, endPoint x: 660, endPoint y: 99, distance: 9.8
click at [669, 99] on button "Assign Teams" at bounding box center [665, 99] width 95 height 31
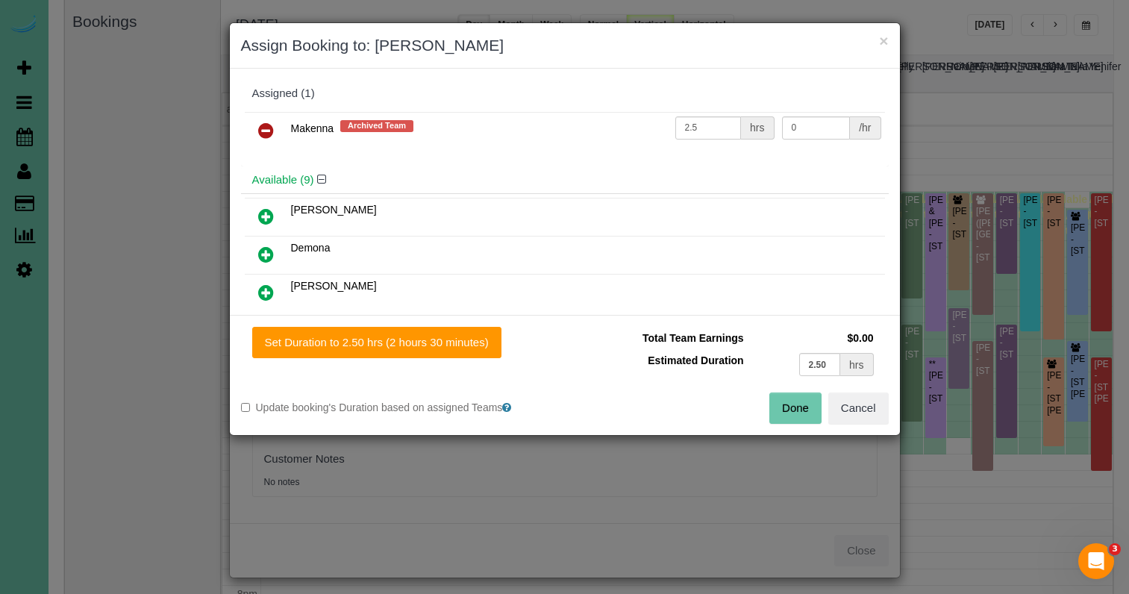
click at [268, 134] on icon at bounding box center [266, 131] width 16 height 18
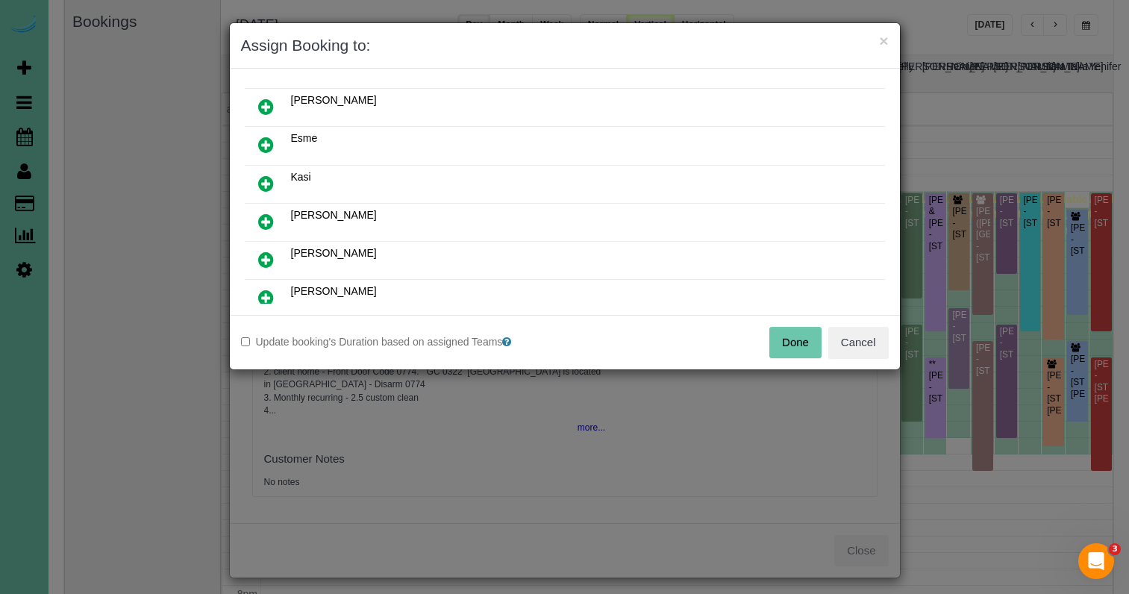
scroll to position [151, 0]
click at [263, 251] on icon at bounding box center [266, 259] width 16 height 18
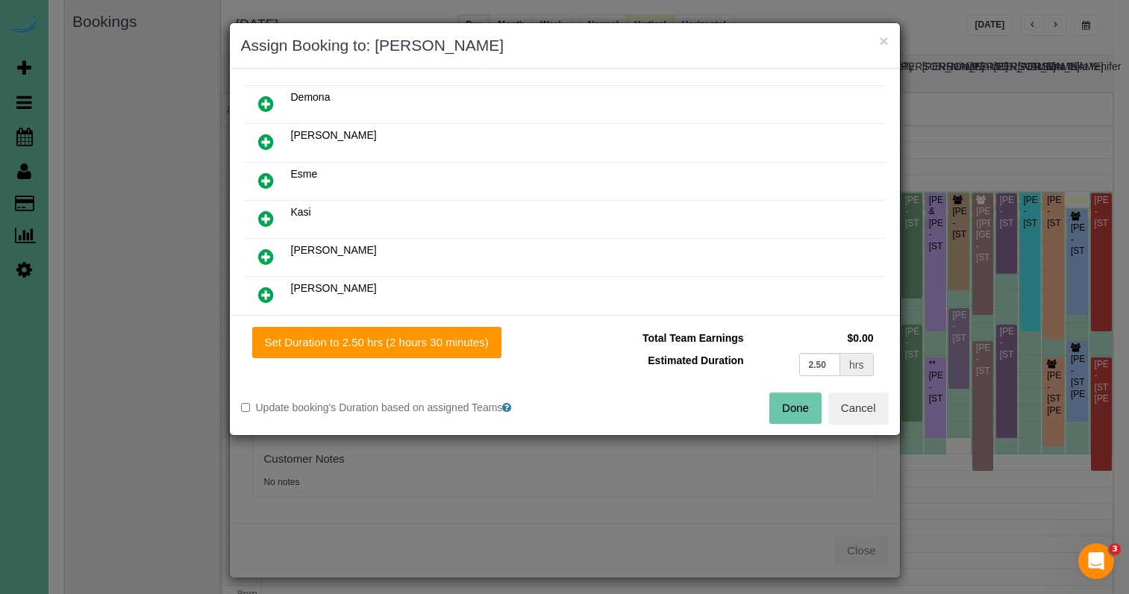
drag, startPoint x: 363, startPoint y: 348, endPoint x: 485, endPoint y: 359, distance: 122.9
click at [364, 348] on button "Set Duration to 2.50 hrs (2 hours 30 minutes)" at bounding box center [376, 342] width 249 height 31
type input "2.50"
click at [803, 401] on button "Done" at bounding box center [795, 408] width 52 height 31
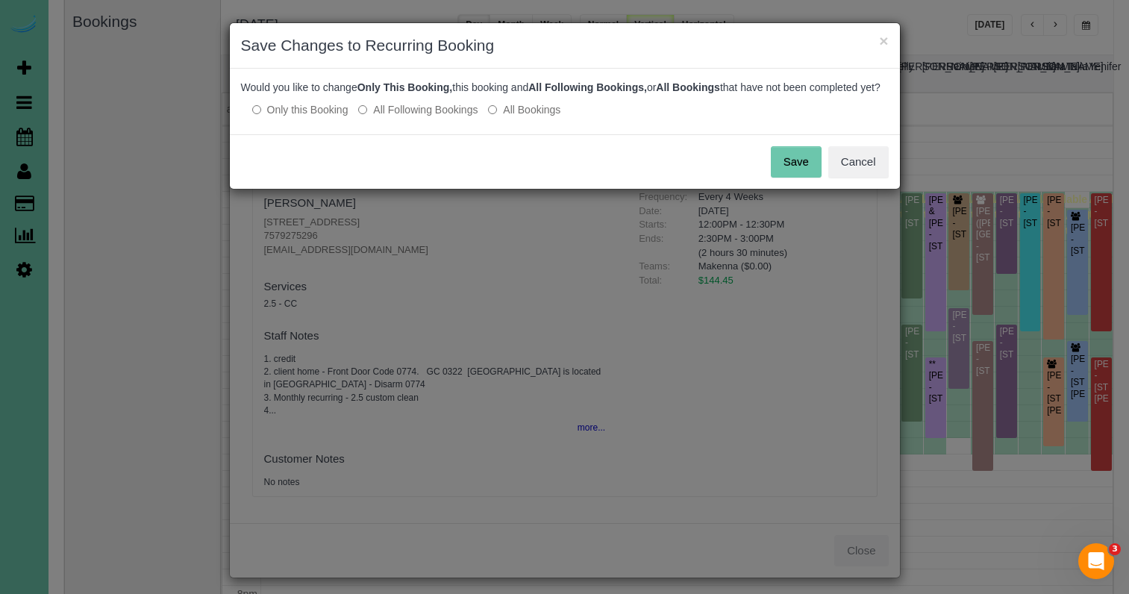
drag, startPoint x: 799, startPoint y: 172, endPoint x: 869, endPoint y: 44, distance: 145.6
click at [798, 164] on button "Save" at bounding box center [796, 161] width 51 height 31
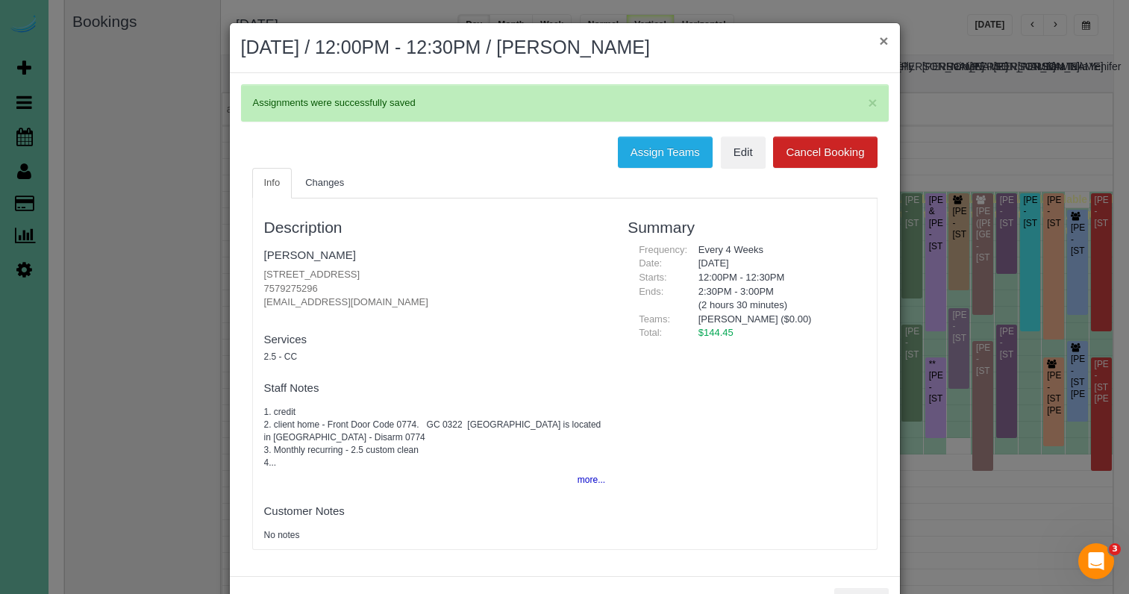
click at [887, 37] on button "×" at bounding box center [883, 41] width 9 height 16
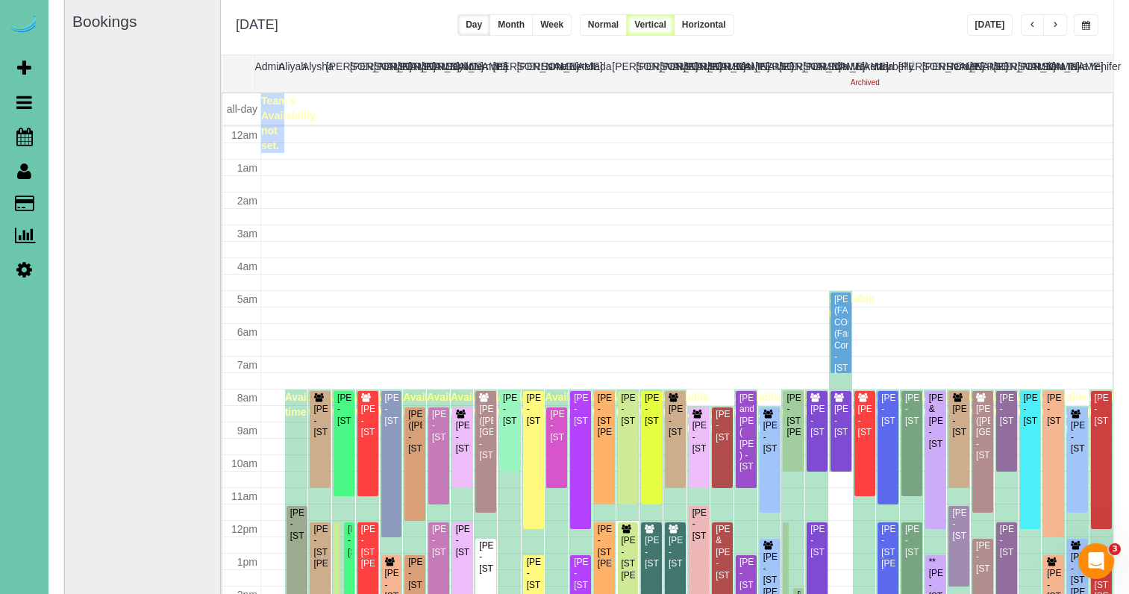
scroll to position [198, 0]
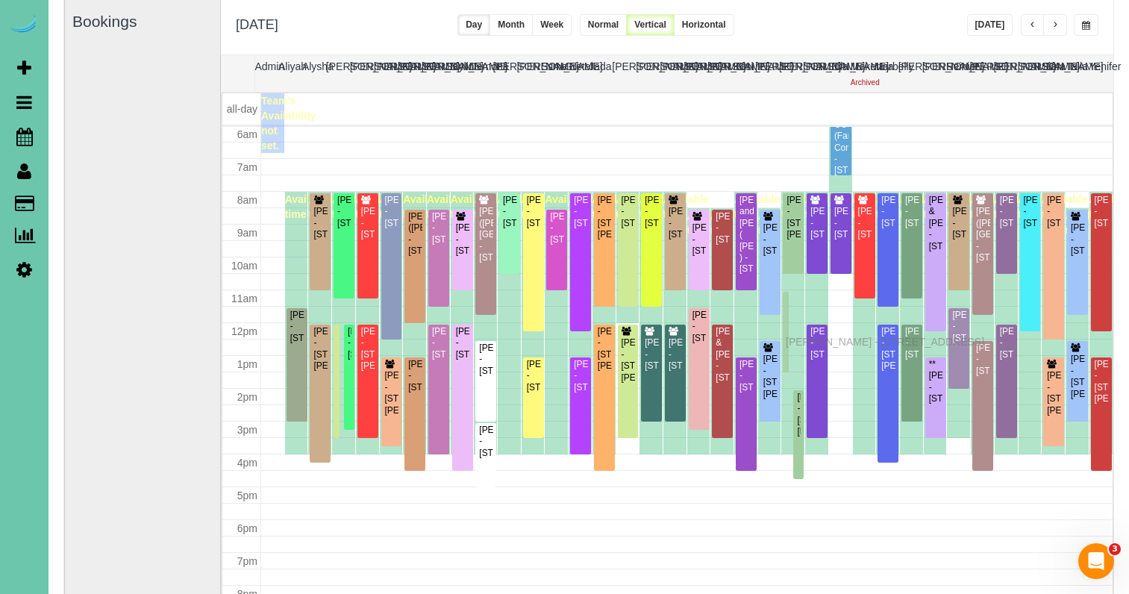
drag, startPoint x: 787, startPoint y: 366, endPoint x: 790, endPoint y: 340, distance: 27.0
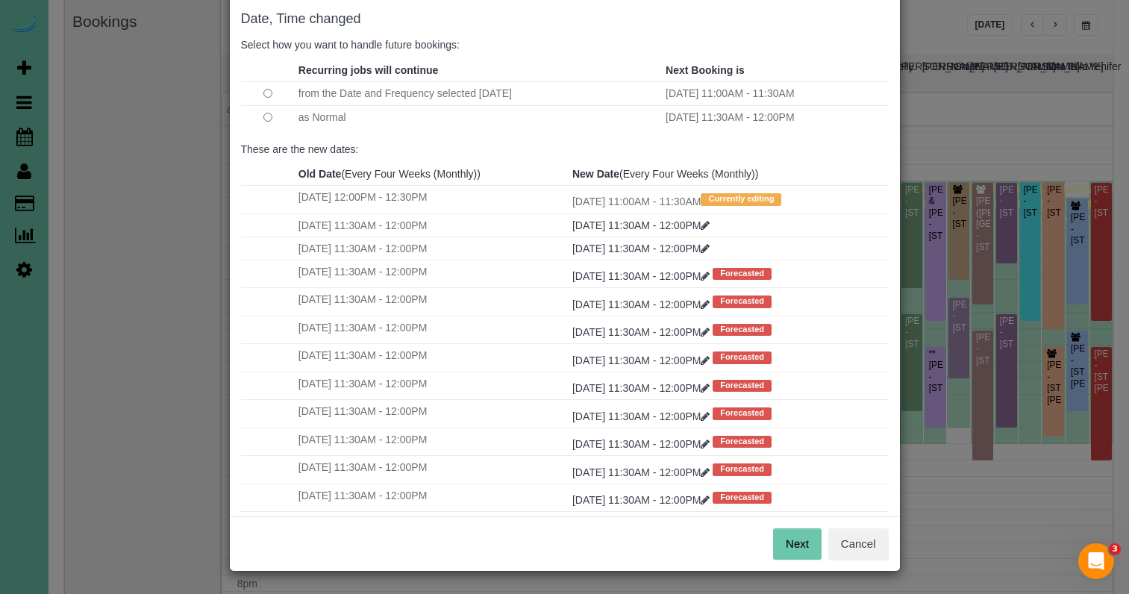
scroll to position [74, 0]
click at [802, 544] on button "Next" at bounding box center [797, 544] width 49 height 31
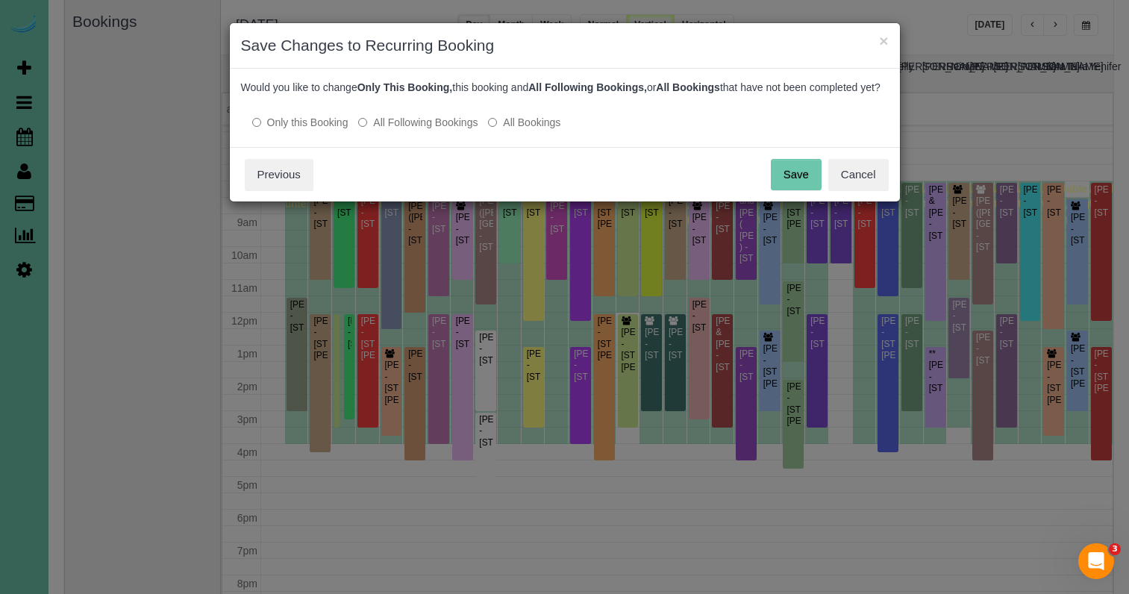
click at [781, 178] on button "Save" at bounding box center [796, 174] width 51 height 31
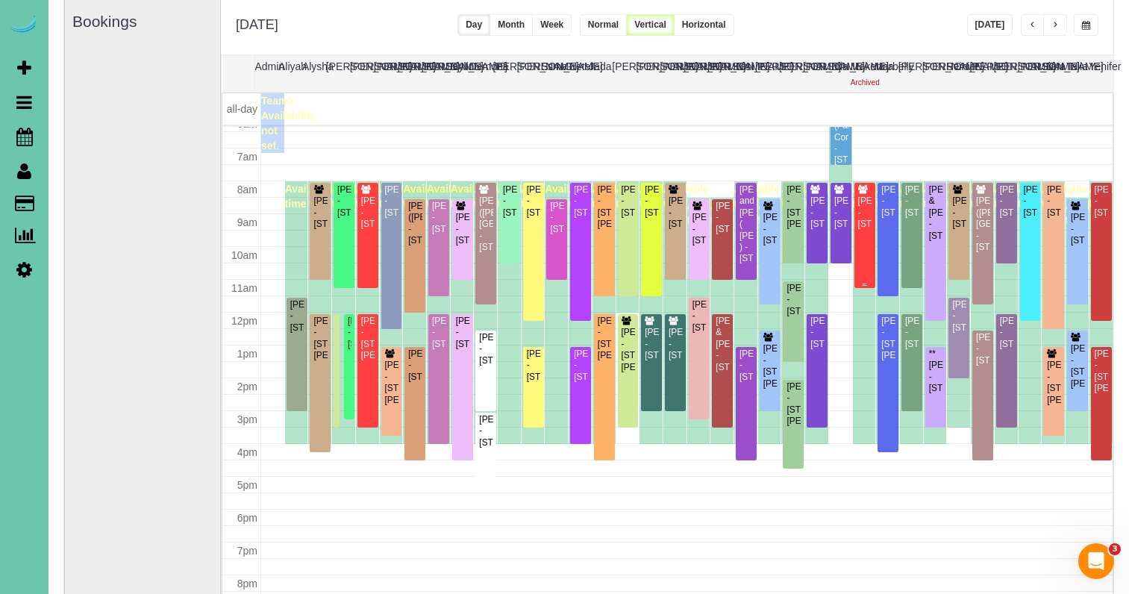
click at [871, 230] on div "[PERSON_NAME] - [STREET_ADDRESS]" at bounding box center [864, 213] width 15 height 34
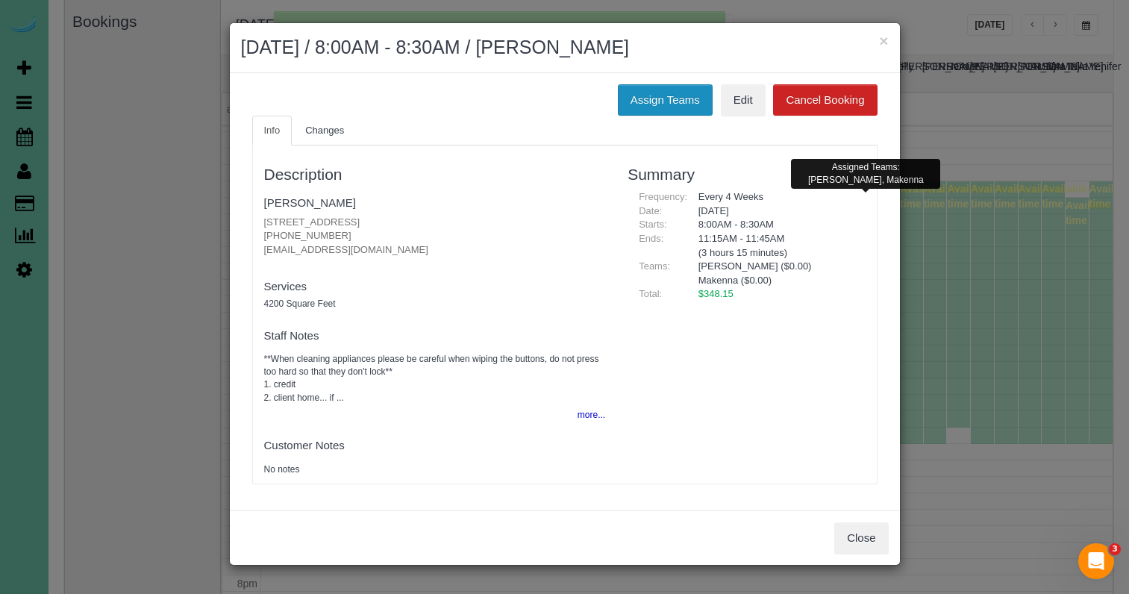
scroll to position [208, 0]
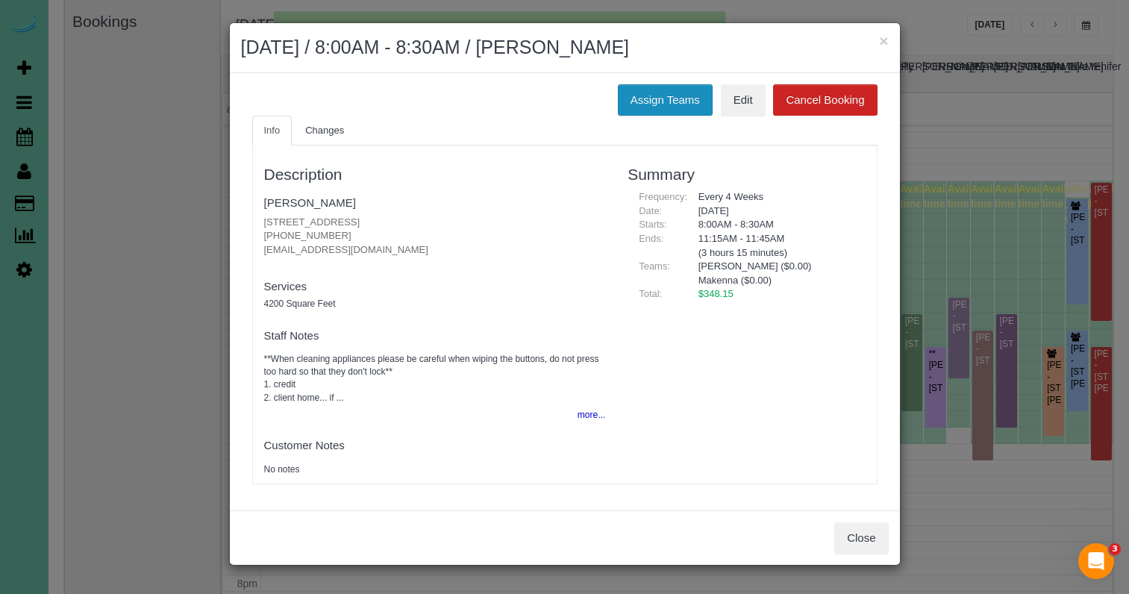
click at [655, 93] on button "Assign Teams" at bounding box center [665, 99] width 95 height 31
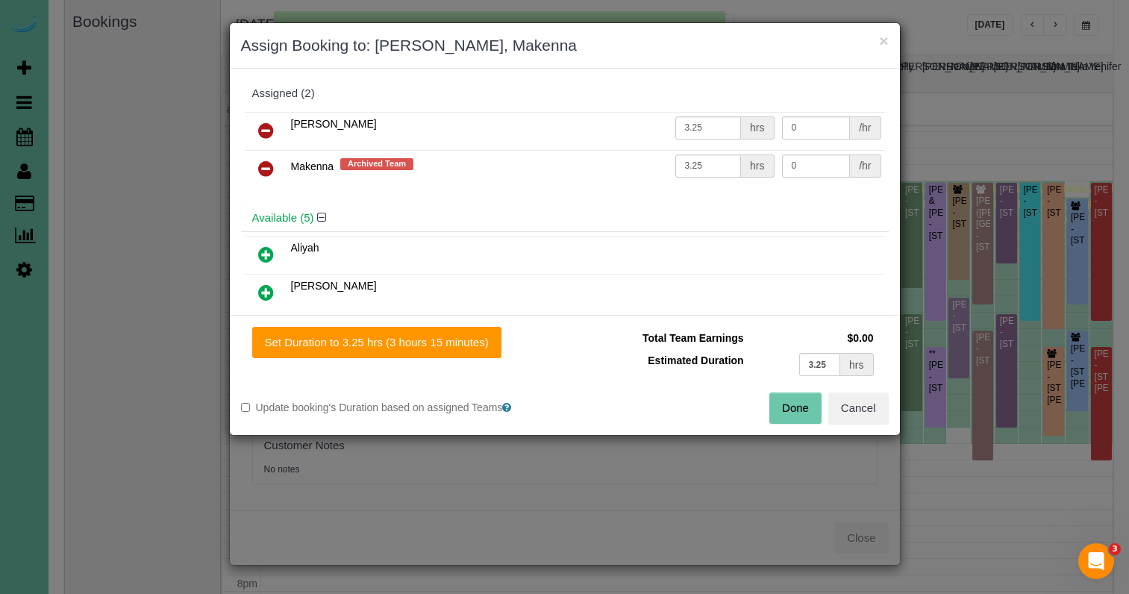
click at [261, 160] on icon at bounding box center [266, 169] width 16 height 18
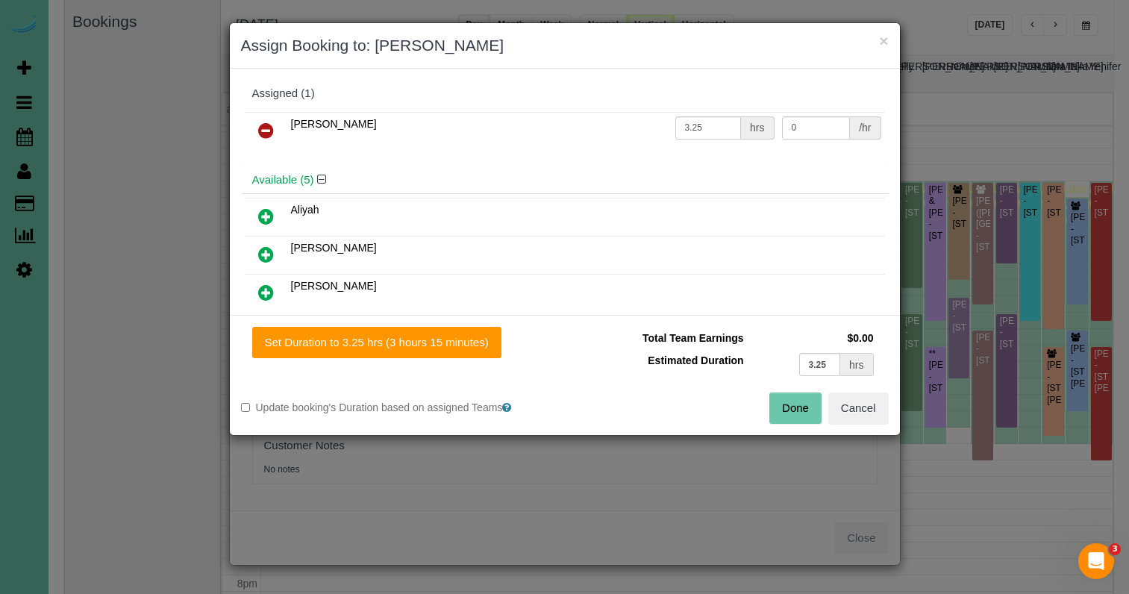
drag, startPoint x: 261, startPoint y: 228, endPoint x: 288, endPoint y: 254, distance: 37.0
click at [261, 228] on link at bounding box center [265, 217] width 35 height 30
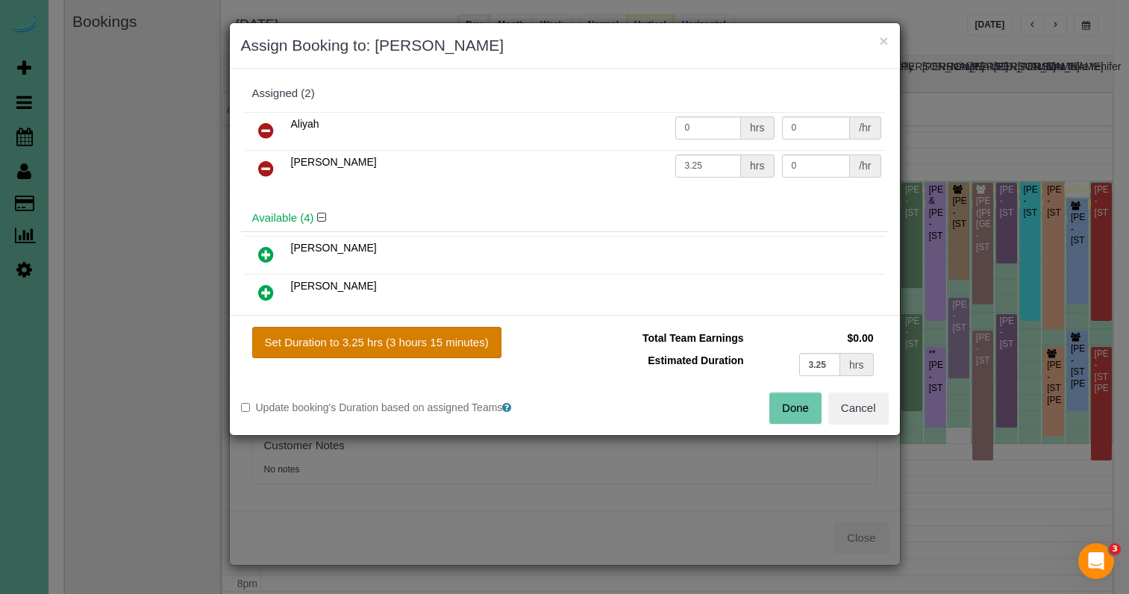
click at [463, 345] on button "Set Duration to 3.25 hrs (3 hours 15 minutes)" at bounding box center [376, 342] width 249 height 31
type input "3.25"
click at [794, 401] on button "Done" at bounding box center [795, 408] width 52 height 31
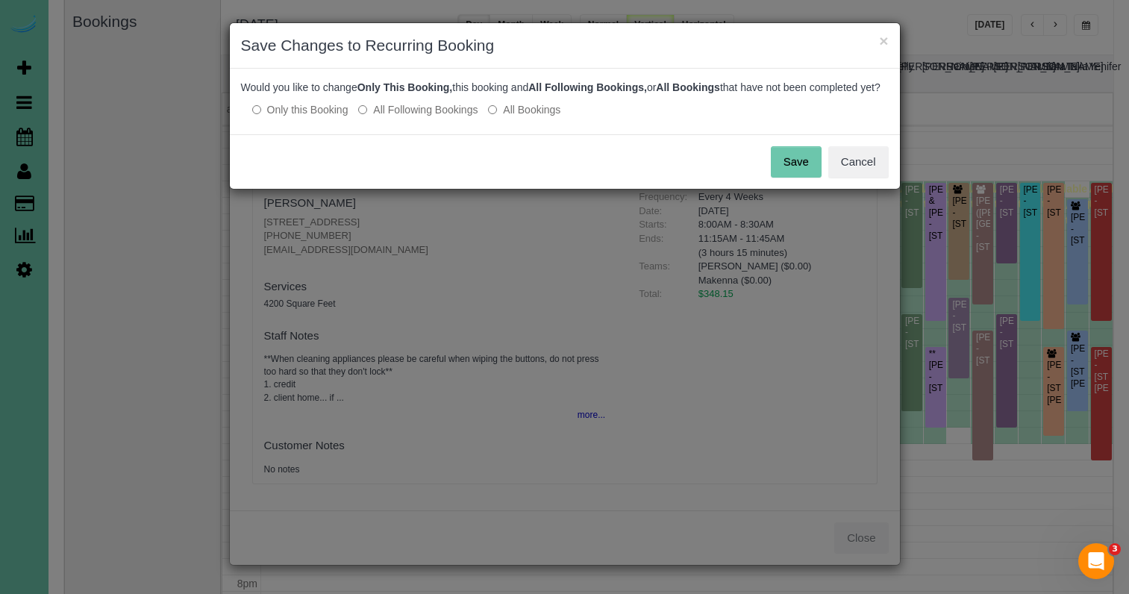
drag, startPoint x: 795, startPoint y: 169, endPoint x: 773, endPoint y: 160, distance: 24.1
click at [795, 169] on button "Save" at bounding box center [796, 161] width 51 height 31
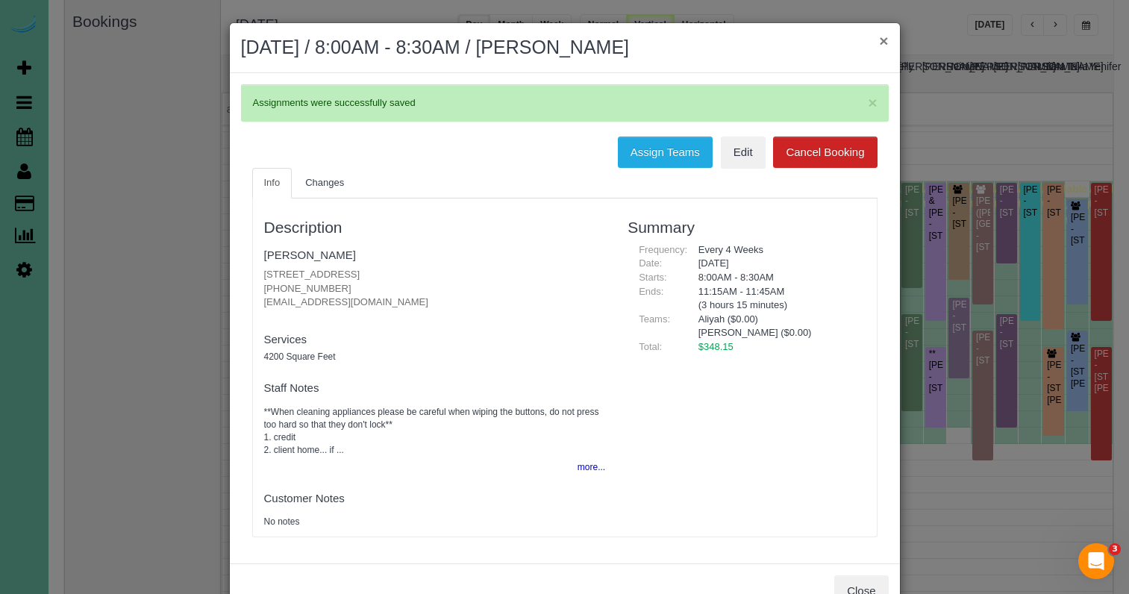
click at [882, 42] on button "×" at bounding box center [883, 41] width 9 height 16
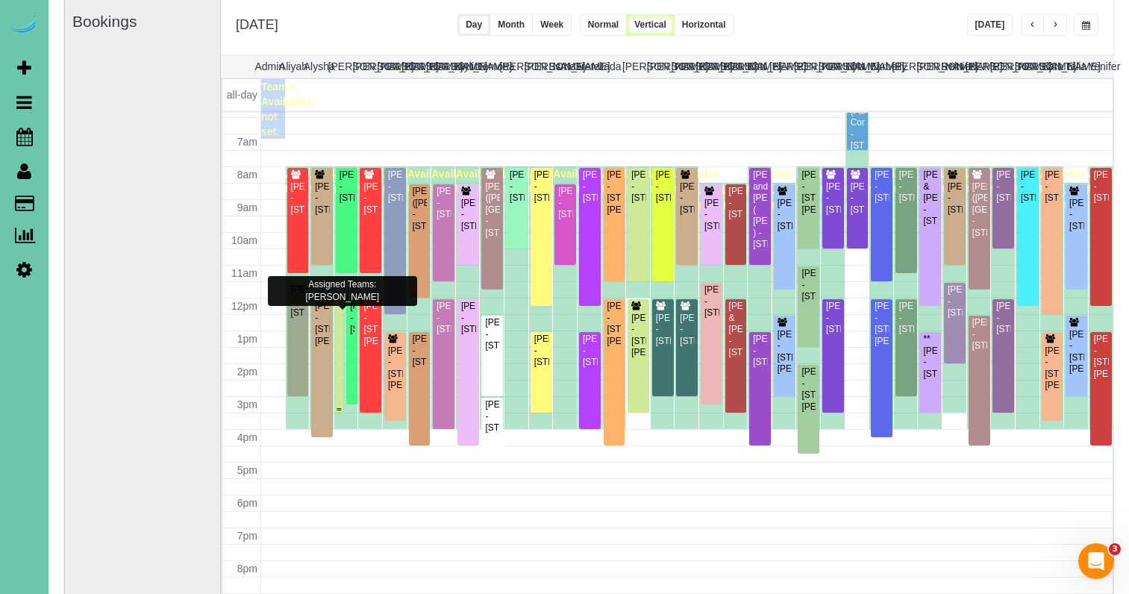
click at [339, 349] on div "[PERSON_NAME] - [STREET_ADDRESS][PERSON_NAME]" at bounding box center [339, 347] width 1 height 46
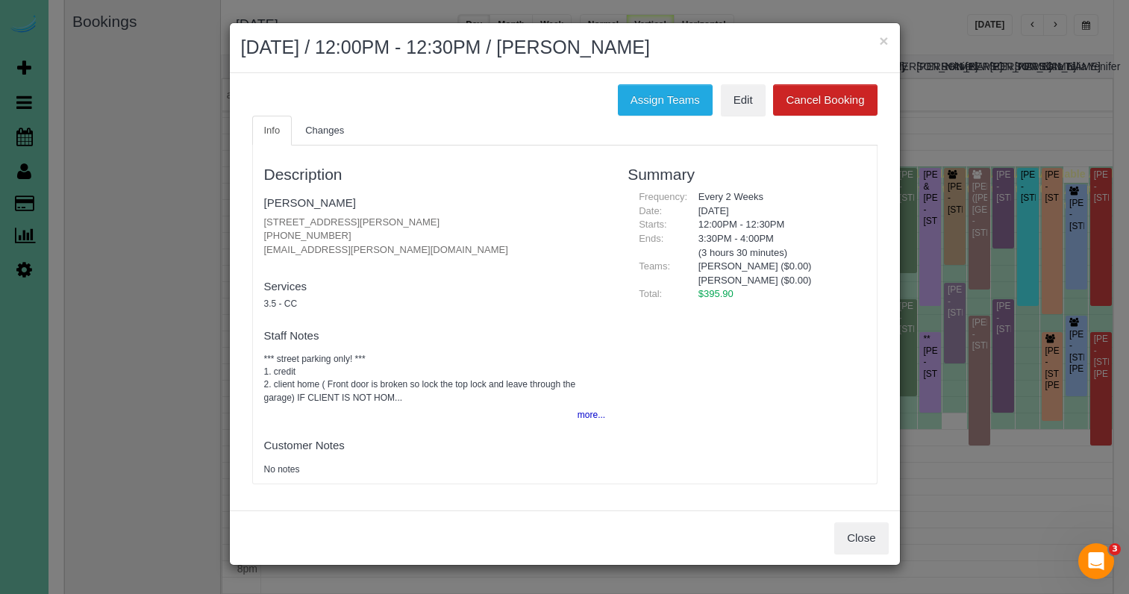
drag, startPoint x: 647, startPoint y: 90, endPoint x: 499, endPoint y: 117, distance: 150.3
click at [647, 90] on button "Assign Teams" at bounding box center [665, 99] width 95 height 31
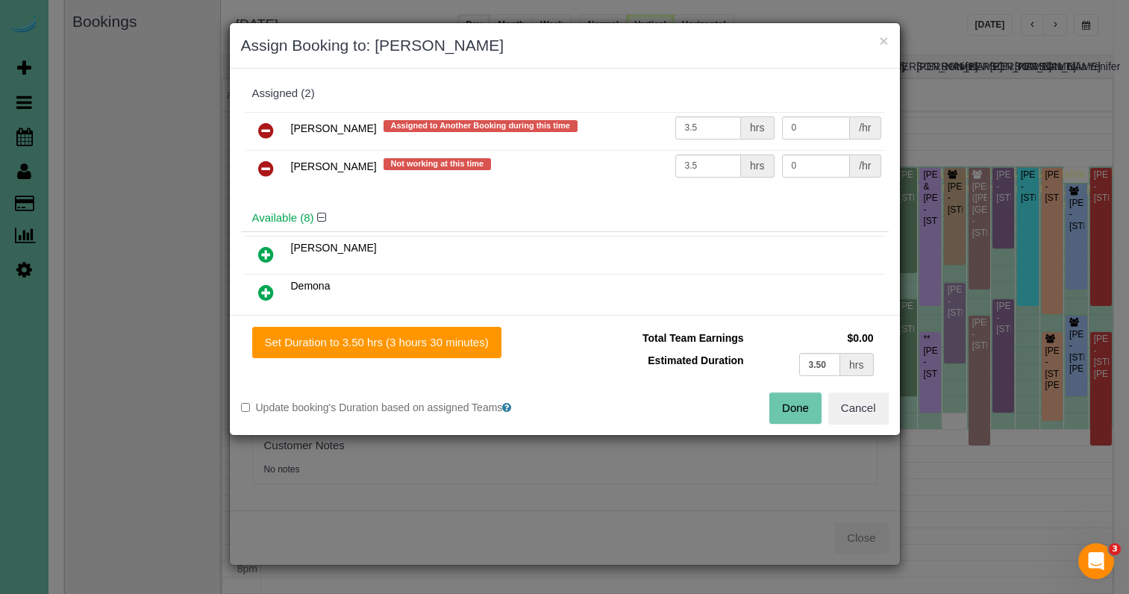
click at [260, 125] on icon at bounding box center [266, 131] width 16 height 18
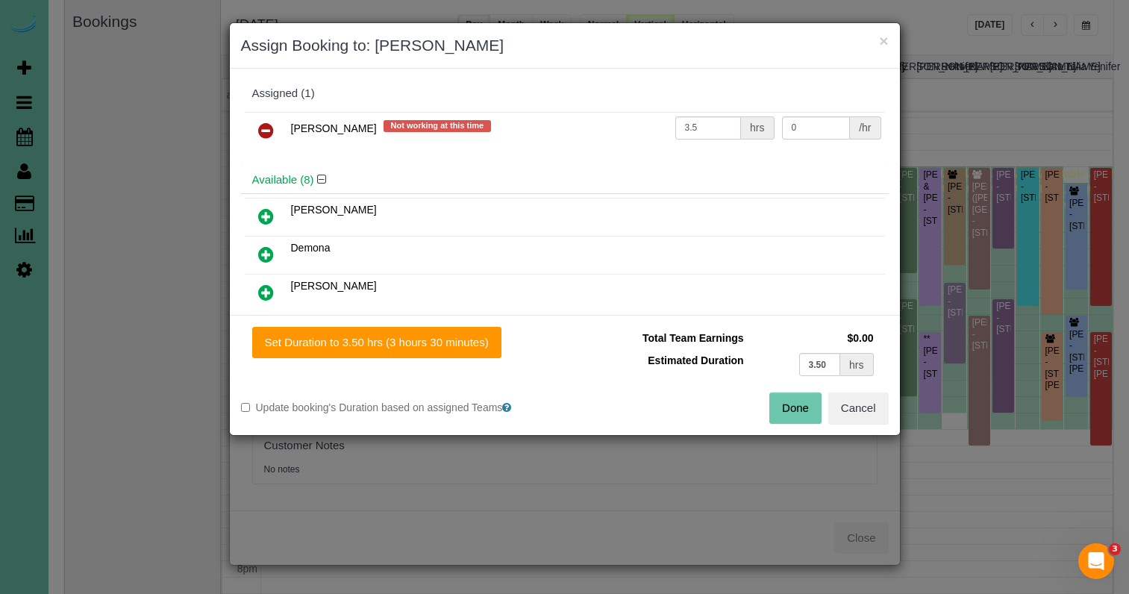
click at [269, 287] on icon at bounding box center [266, 293] width 16 height 18
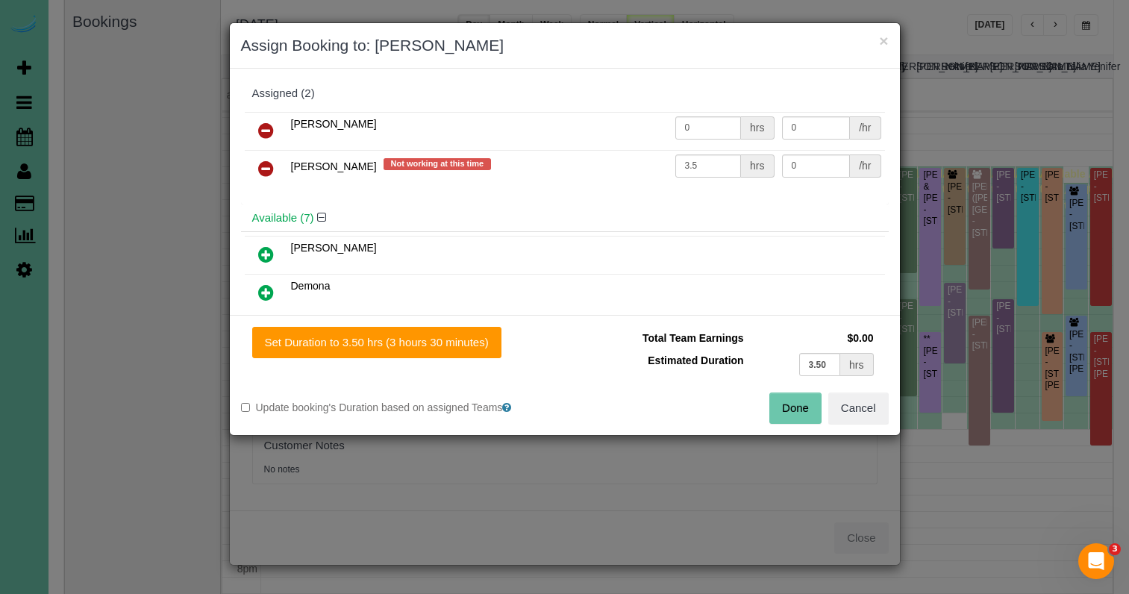
drag, startPoint x: 360, startPoint y: 342, endPoint x: 484, endPoint y: 362, distance: 125.5
click at [362, 342] on button "Set Duration to 3.50 hrs (3 hours 30 minutes)" at bounding box center [376, 342] width 249 height 31
type input "3.50"
click at [791, 406] on button "Done" at bounding box center [795, 408] width 52 height 31
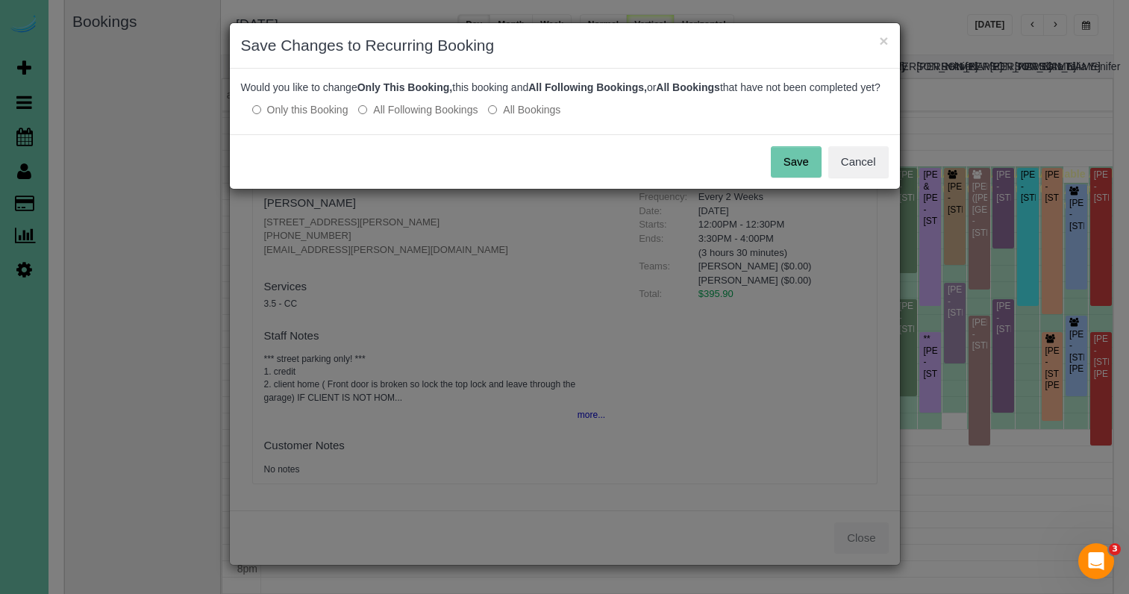
click at [798, 171] on button "Save" at bounding box center [796, 161] width 51 height 31
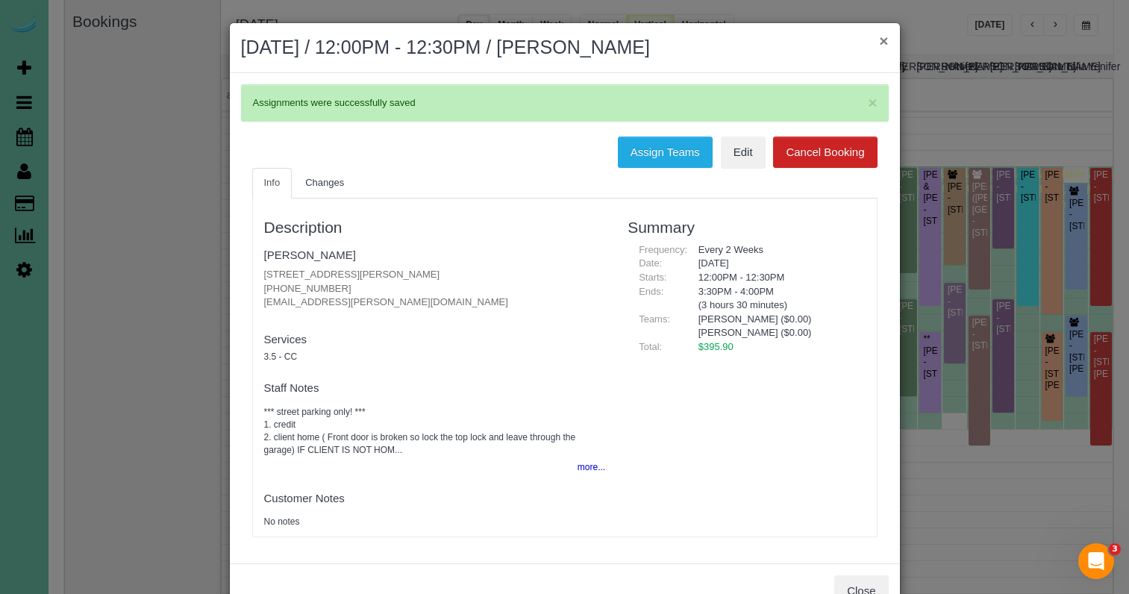
click at [882, 42] on button "×" at bounding box center [883, 41] width 9 height 16
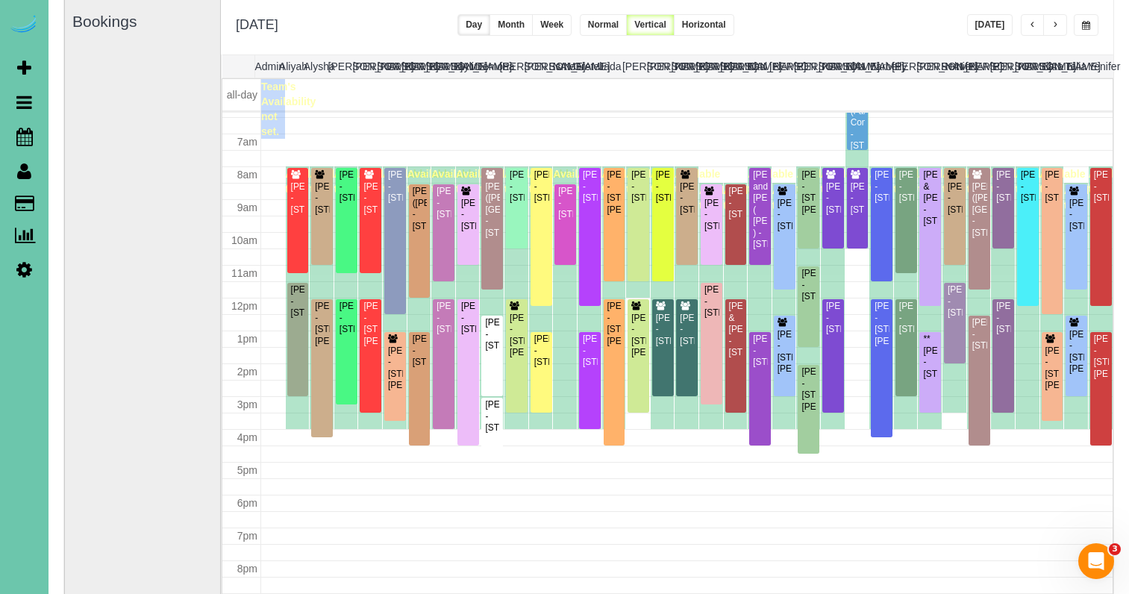
scroll to position [105, 1]
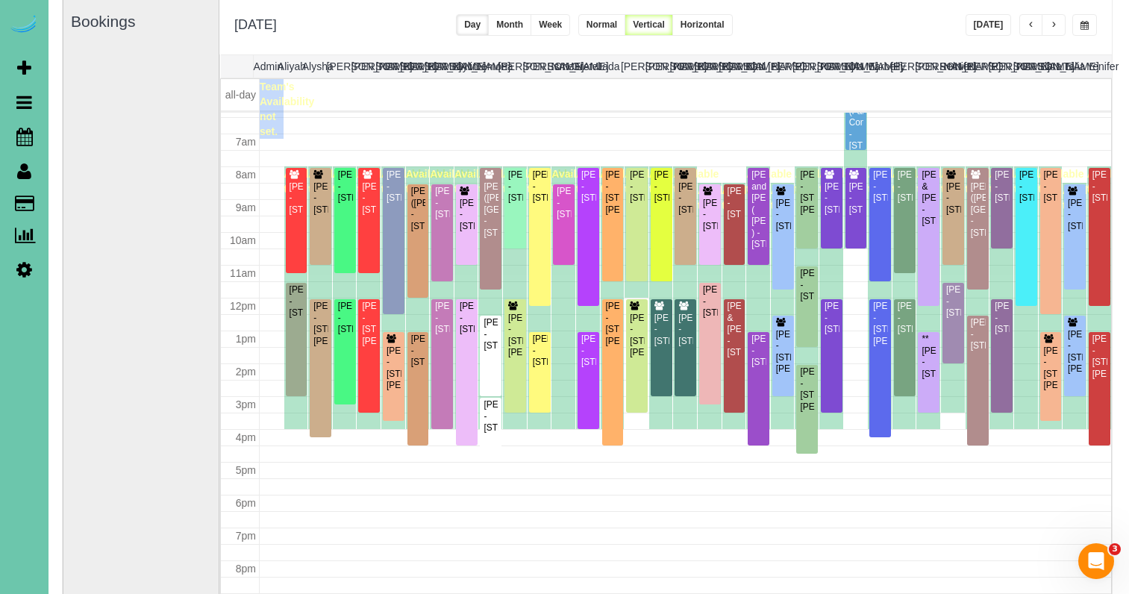
click at [1057, 25] on span "button" at bounding box center [1053, 25] width 7 height 9
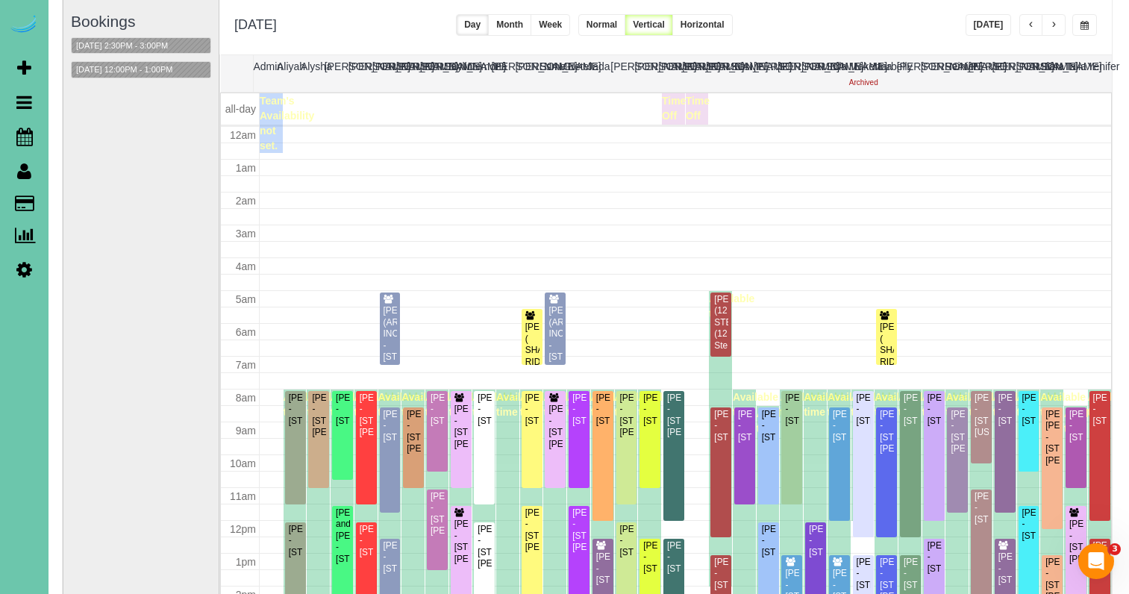
scroll to position [198, 0]
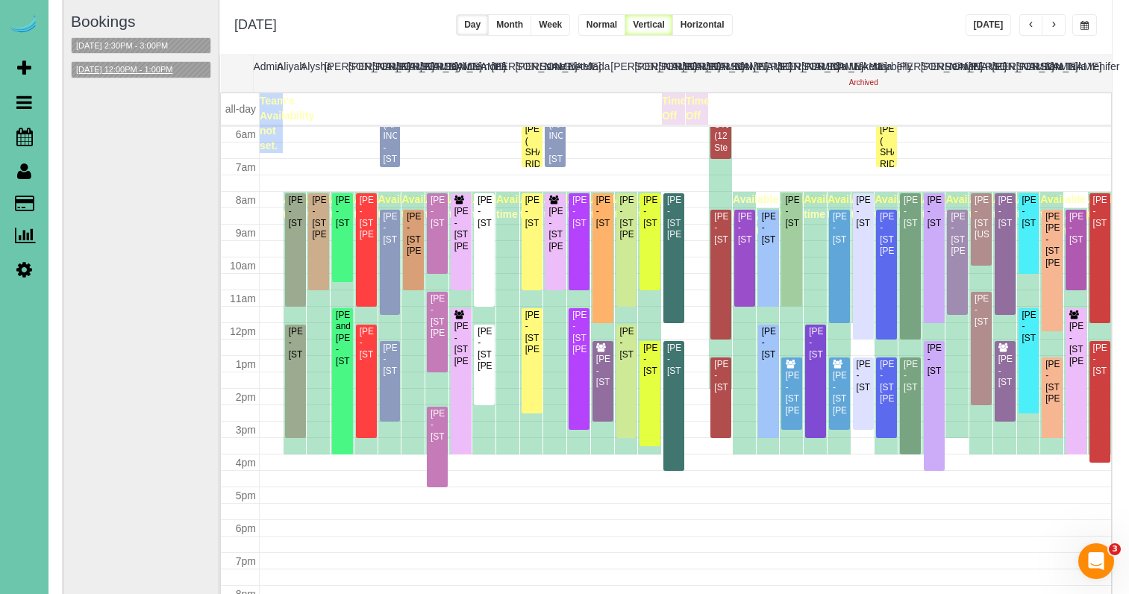
click at [157, 69] on button "[DATE] 12:00PM - 1:00PM" at bounding box center [124, 70] width 105 height 16
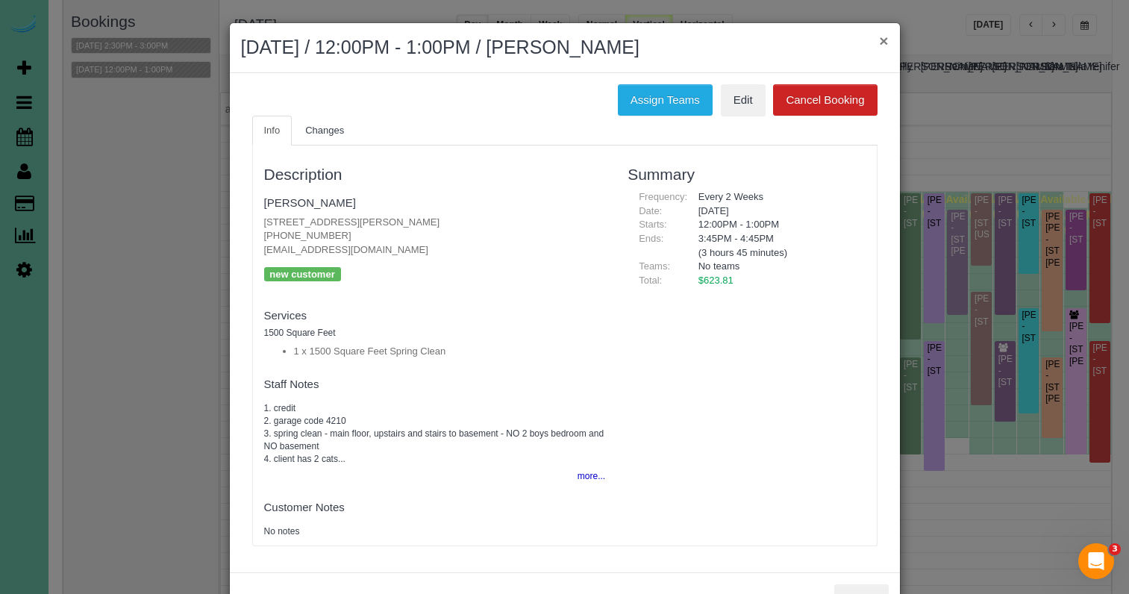
click at [883, 40] on button "×" at bounding box center [883, 41] width 9 height 16
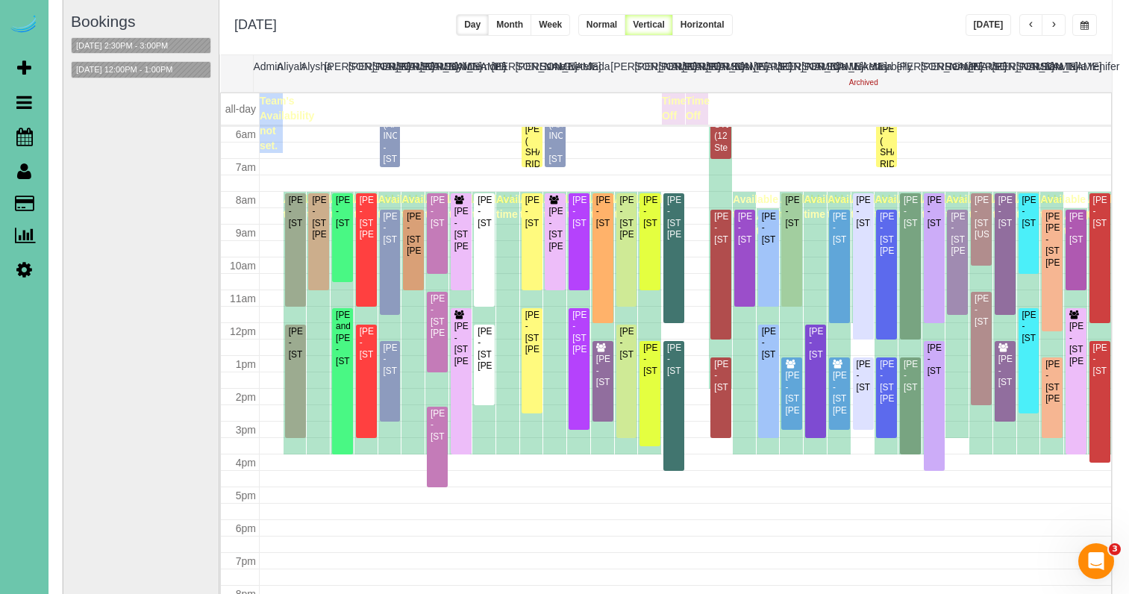
click at [1083, 23] on span "button" at bounding box center [1085, 25] width 8 height 9
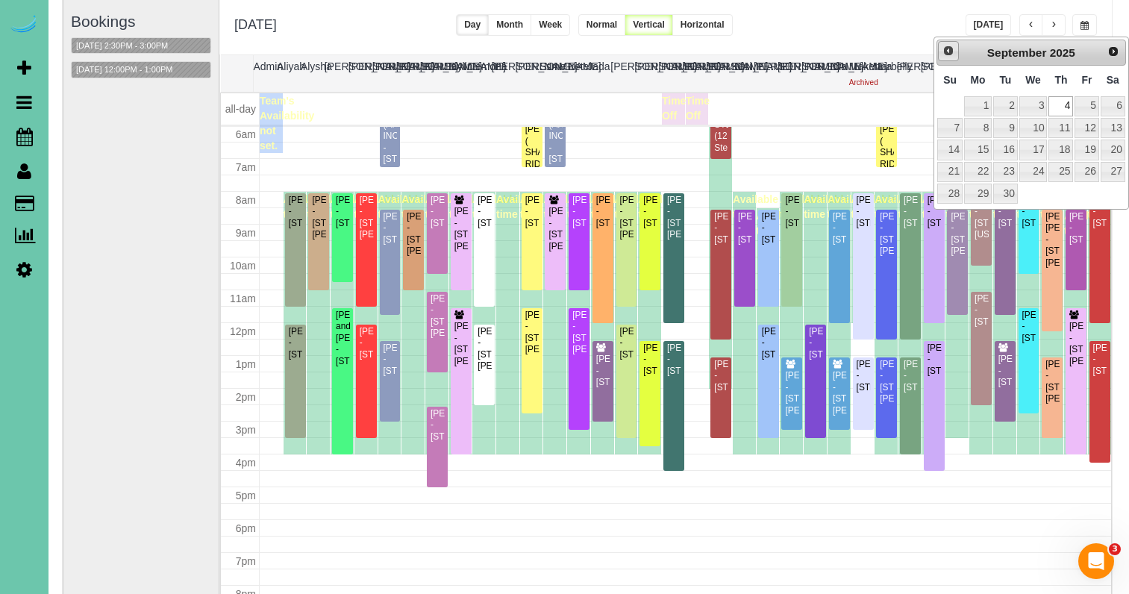
click at [945, 54] on span "Prev" at bounding box center [948, 51] width 12 height 12
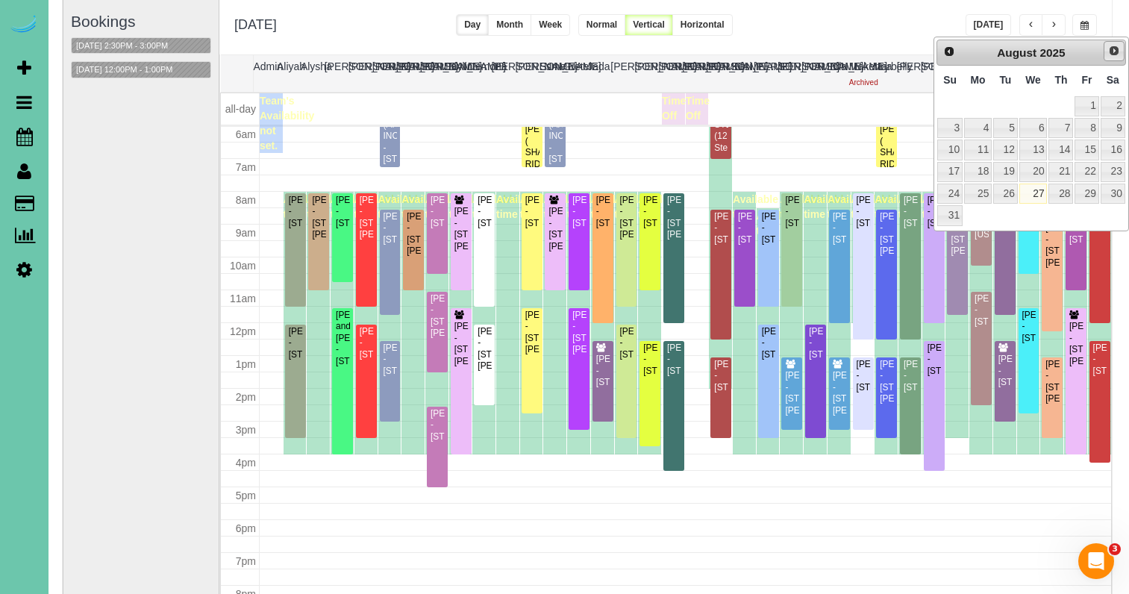
click at [1112, 47] on span "Next" at bounding box center [1114, 51] width 12 height 12
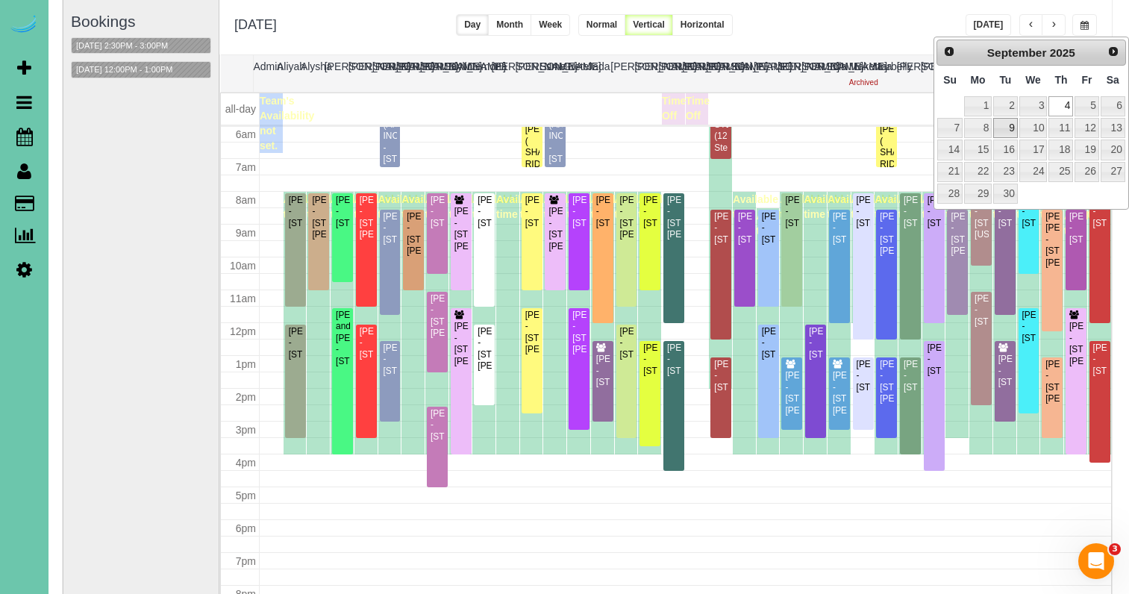
click at [1006, 122] on link "9" at bounding box center [1005, 128] width 24 height 20
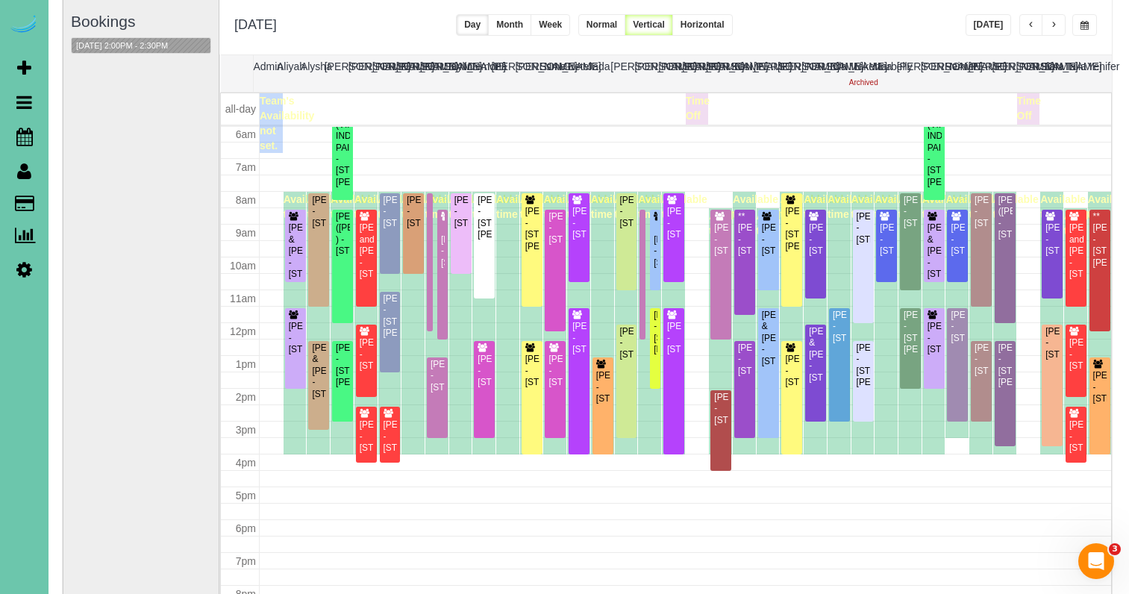
click at [1083, 26] on span "button" at bounding box center [1085, 25] width 8 height 9
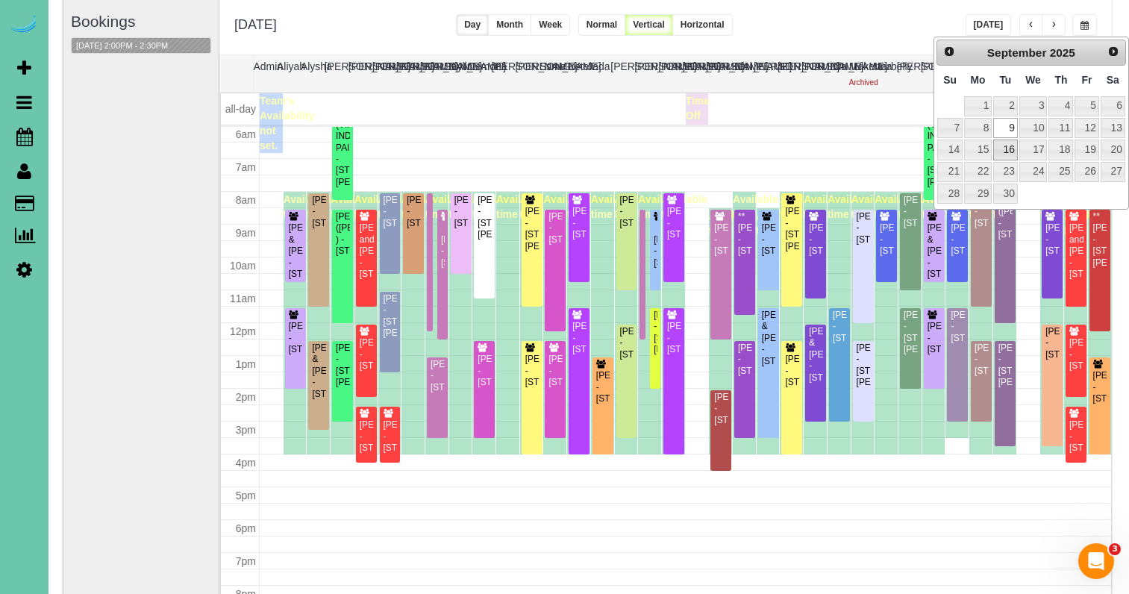
click at [1006, 143] on link "16" at bounding box center [1005, 150] width 24 height 20
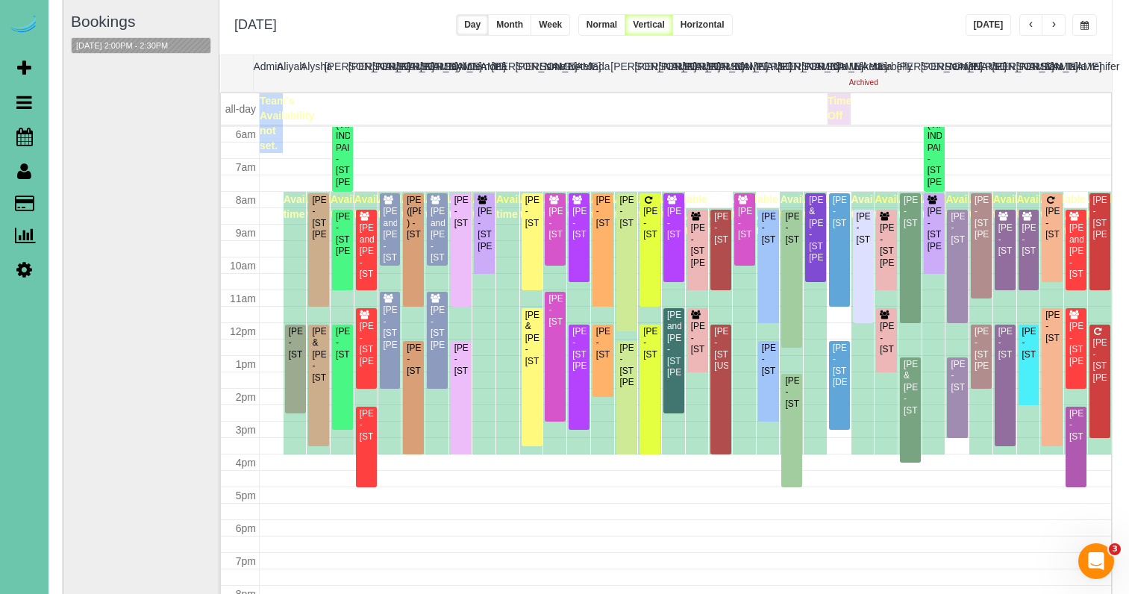
click at [1091, 30] on button "button" at bounding box center [1084, 25] width 25 height 22
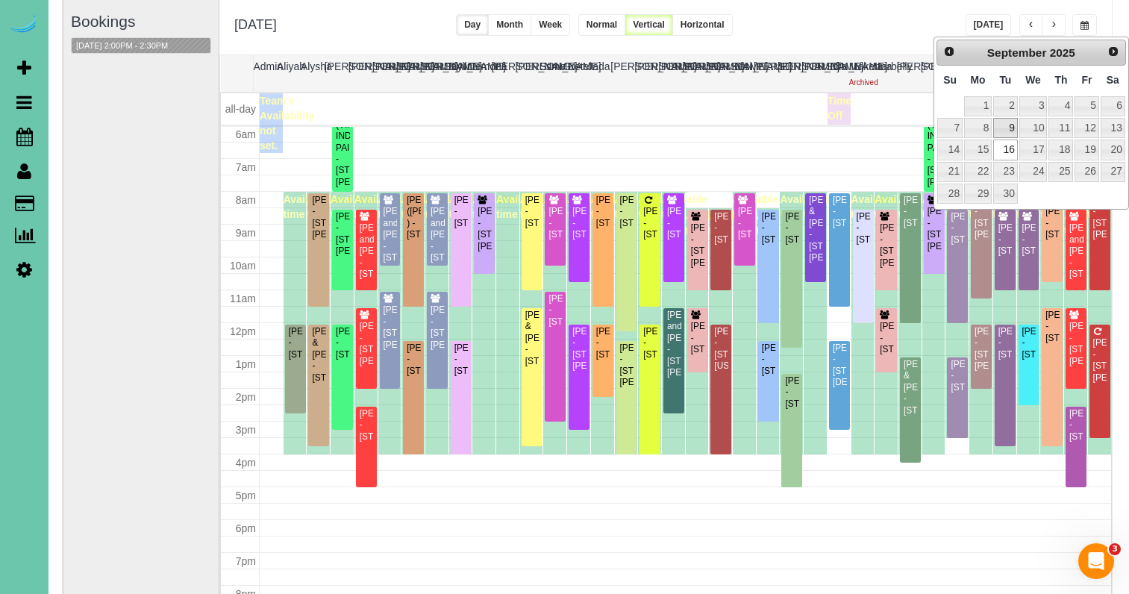
click at [1008, 130] on link "9" at bounding box center [1005, 128] width 24 height 20
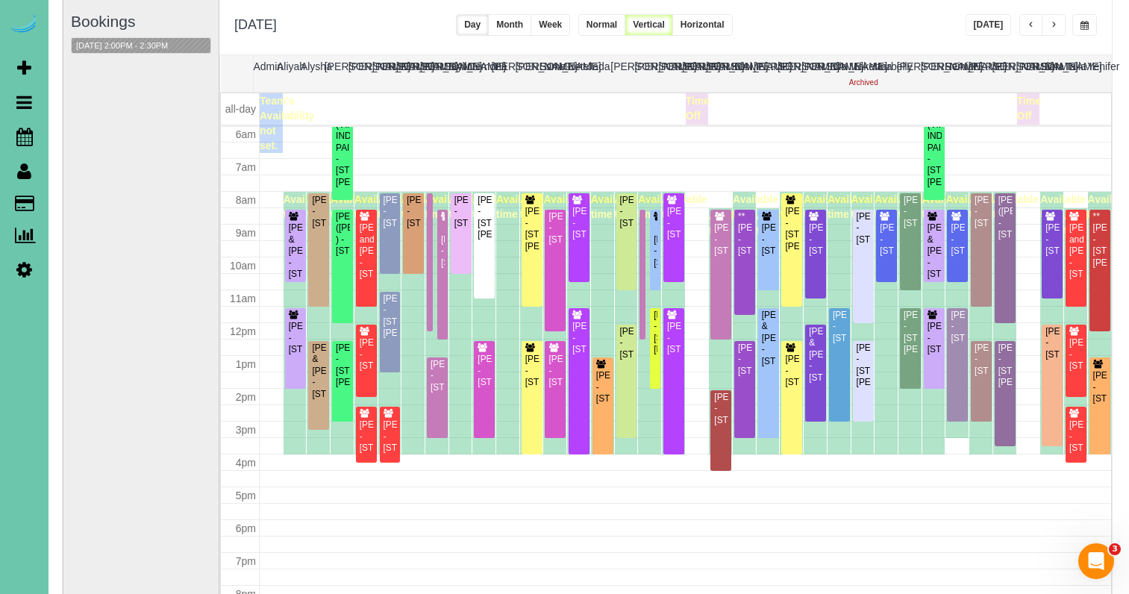
click at [1052, 22] on span "button" at bounding box center [1053, 25] width 7 height 9
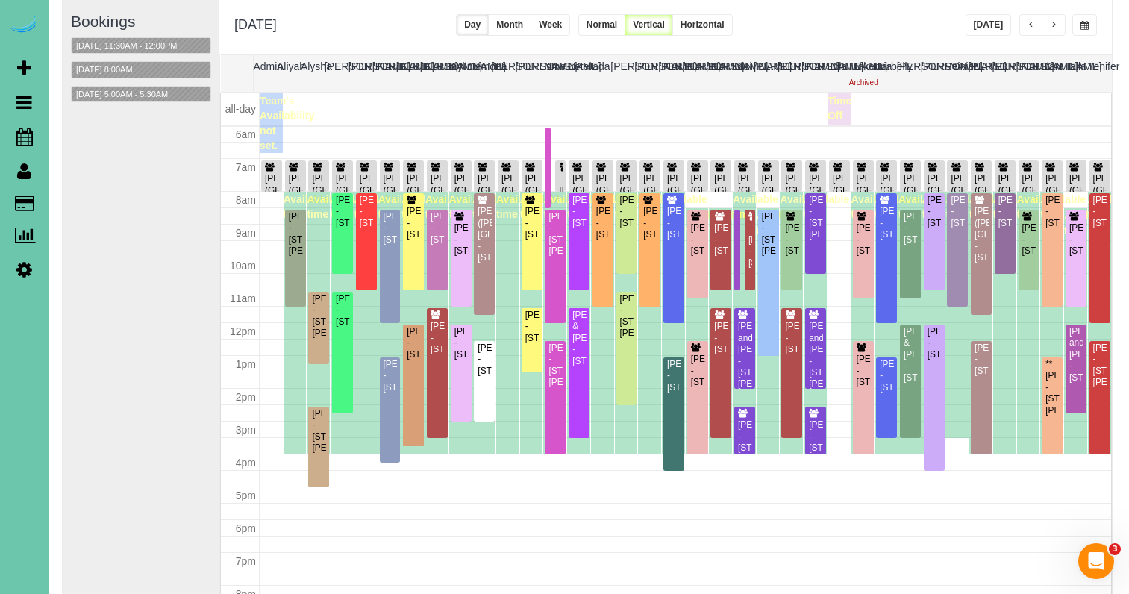
click at [1052, 22] on span "button" at bounding box center [1053, 25] width 7 height 9
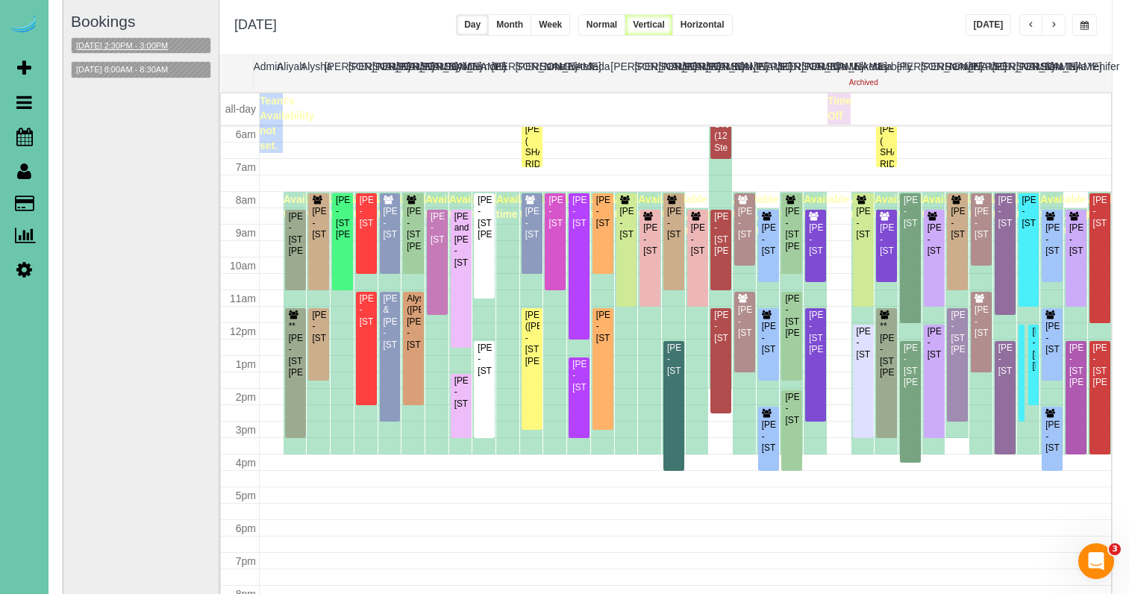
click at [171, 43] on button "09/11/2025 2:30PM - 3:00PM" at bounding box center [122, 46] width 101 height 16
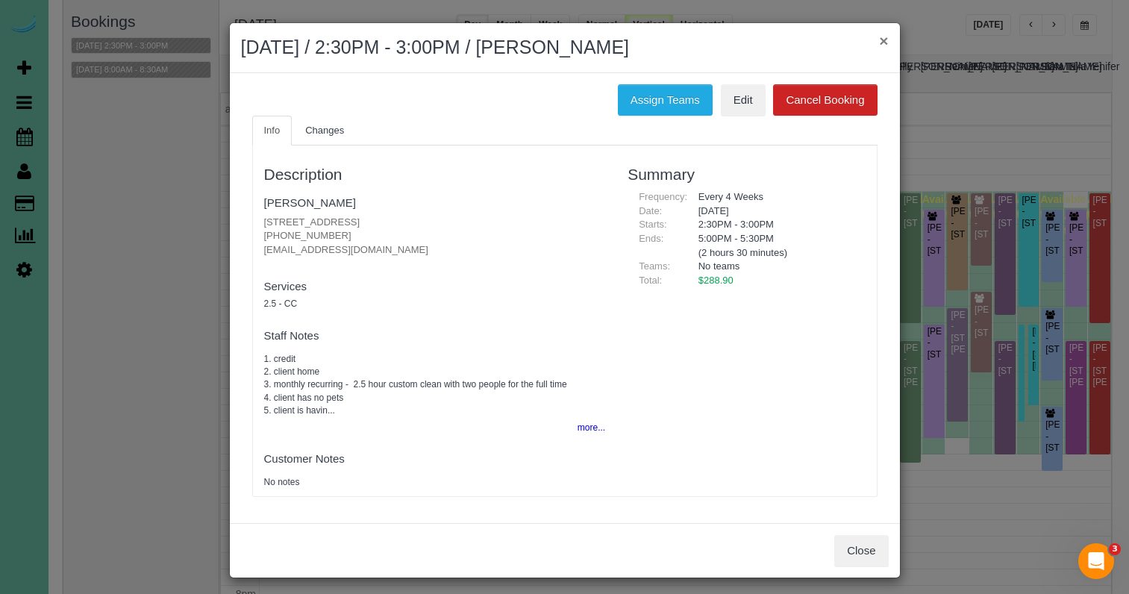
click at [882, 42] on button "×" at bounding box center [883, 41] width 9 height 16
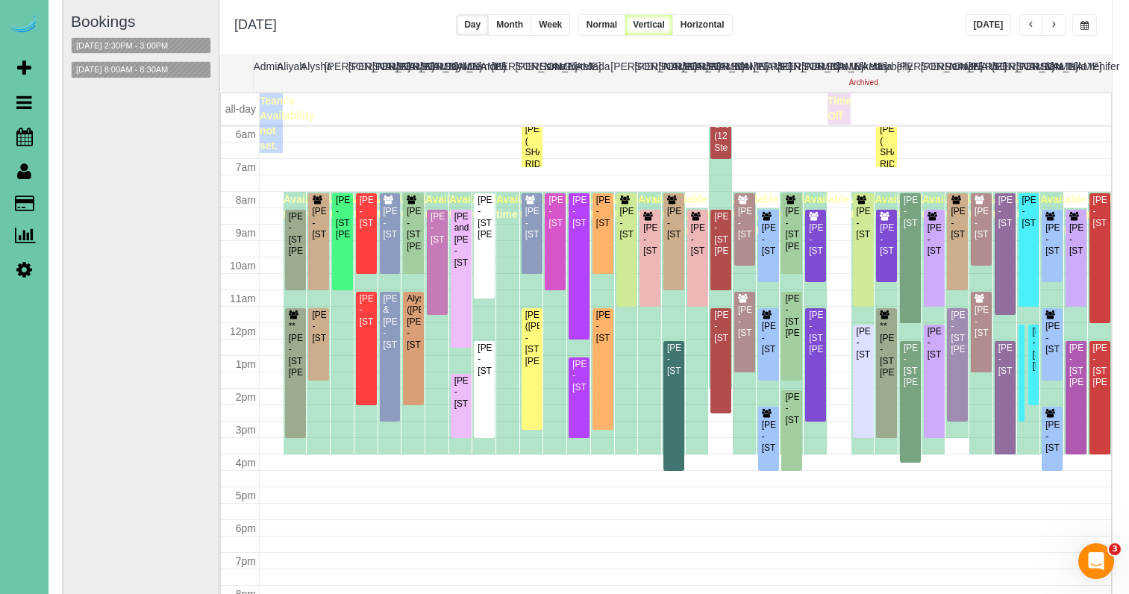
click at [1084, 26] on span "button" at bounding box center [1085, 25] width 8 height 9
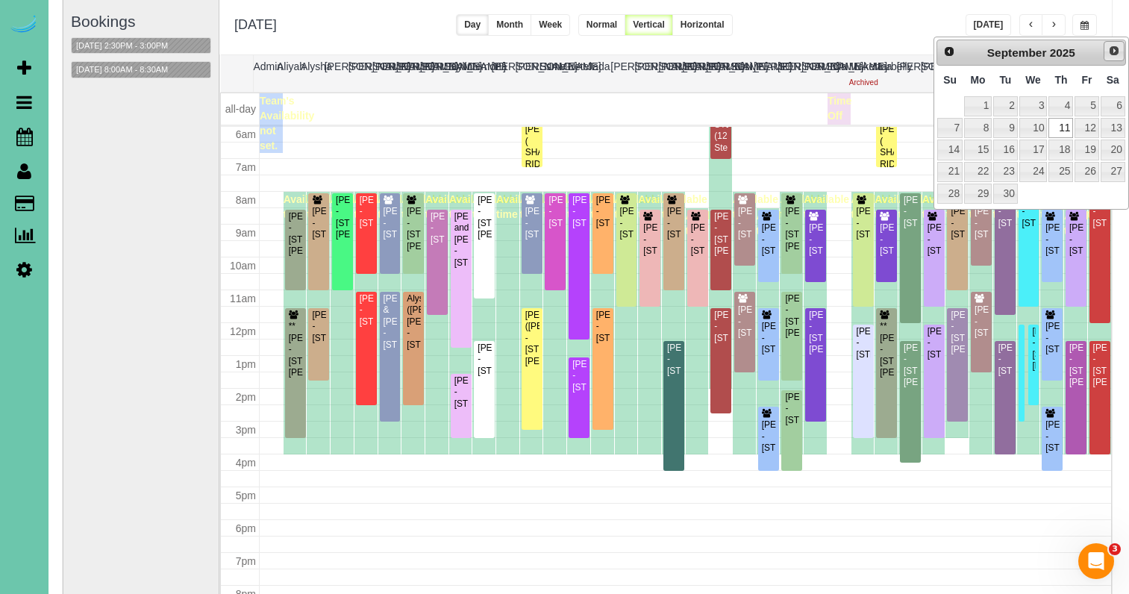
click at [1113, 53] on span "Next" at bounding box center [1114, 51] width 12 height 12
click at [1063, 129] on link "9" at bounding box center [1060, 128] width 25 height 20
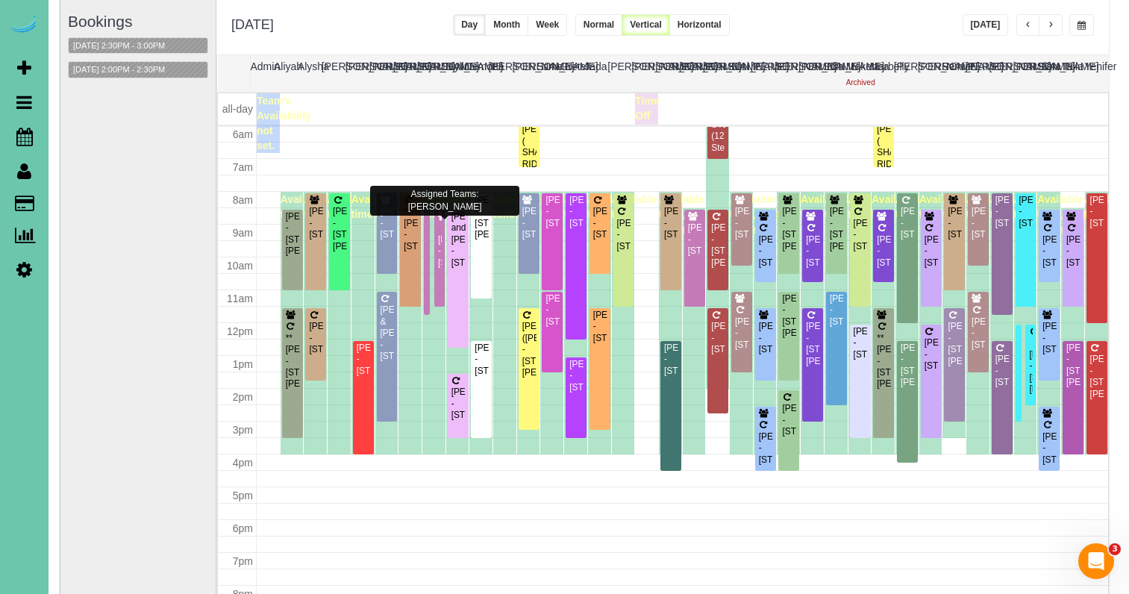
scroll to position [105, 0]
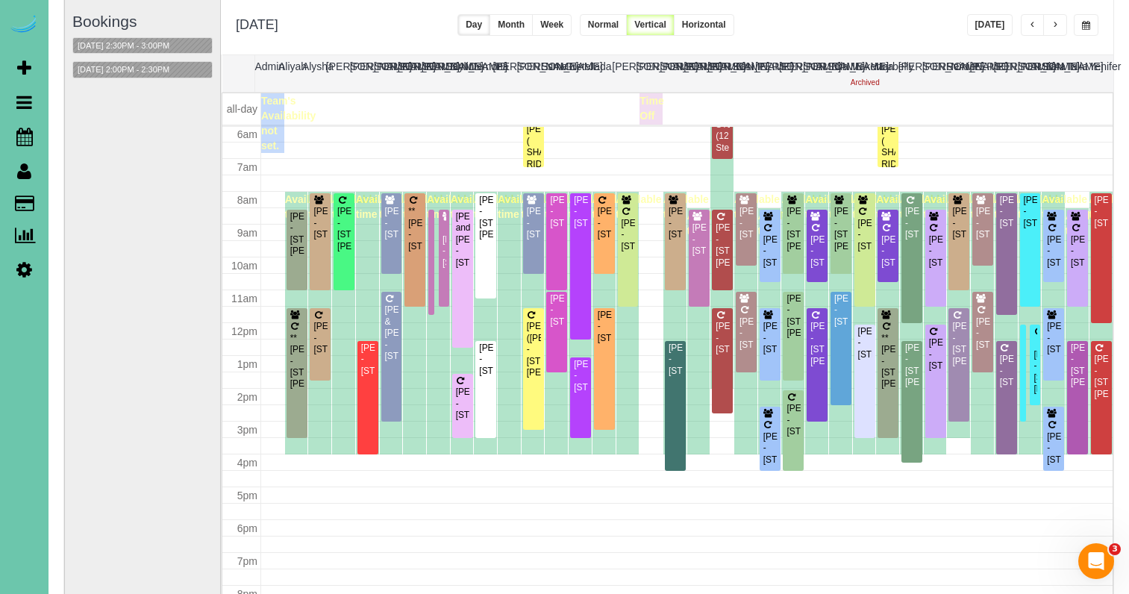
click at [1077, 21] on button "button" at bounding box center [1086, 25] width 25 height 22
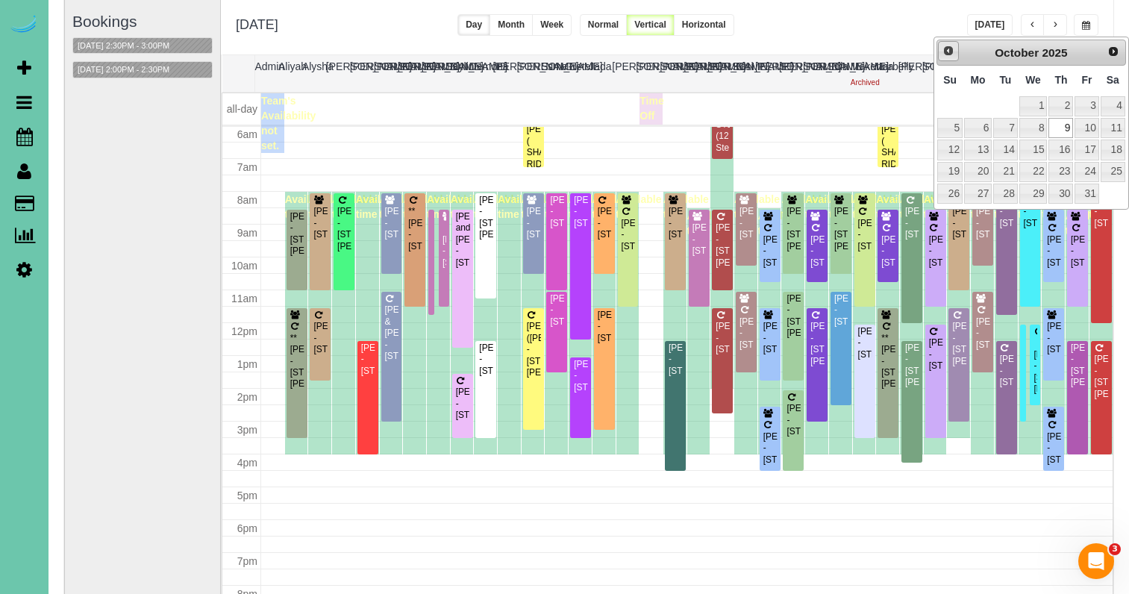
click at [943, 55] on span "Prev" at bounding box center [948, 51] width 12 height 12
click at [1066, 124] on link "11" at bounding box center [1060, 128] width 25 height 20
type input "**********"
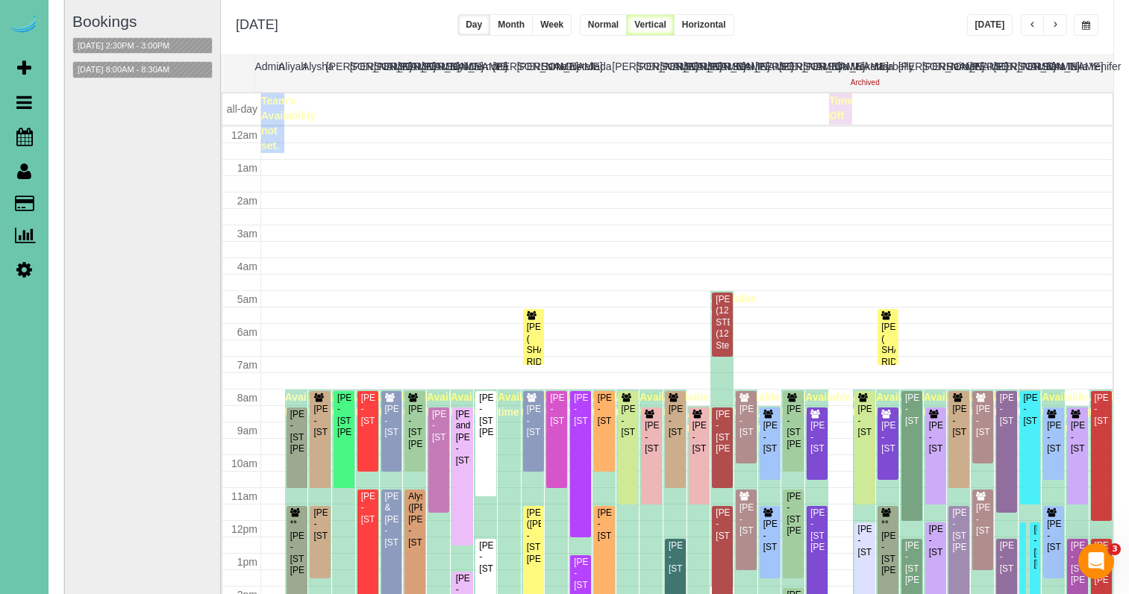
scroll to position [198, 0]
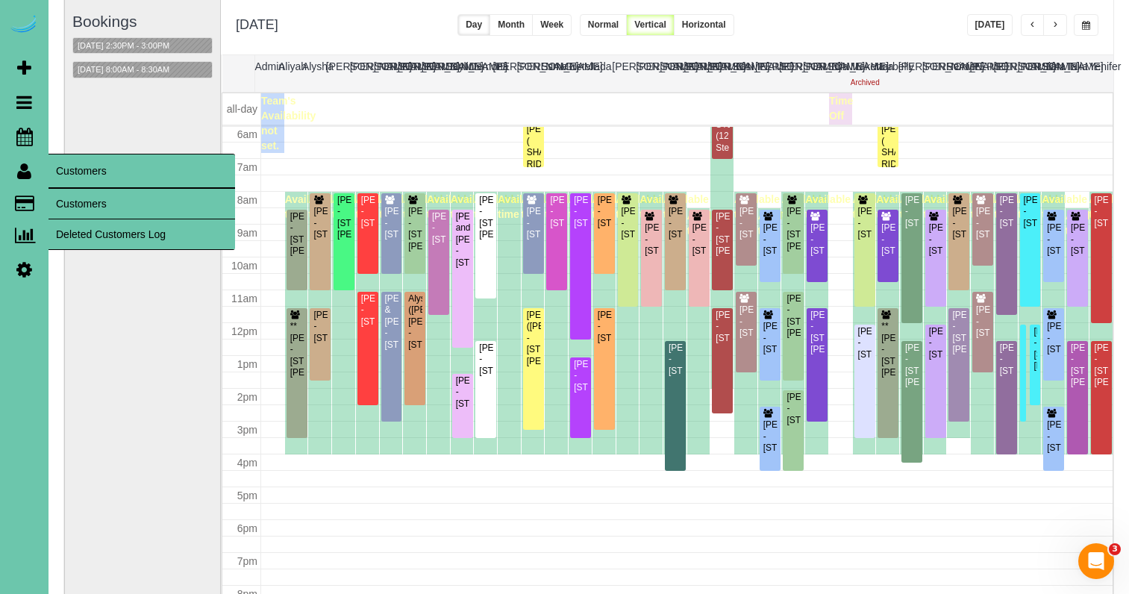
click at [96, 207] on link "Customers" at bounding box center [142, 204] width 187 height 30
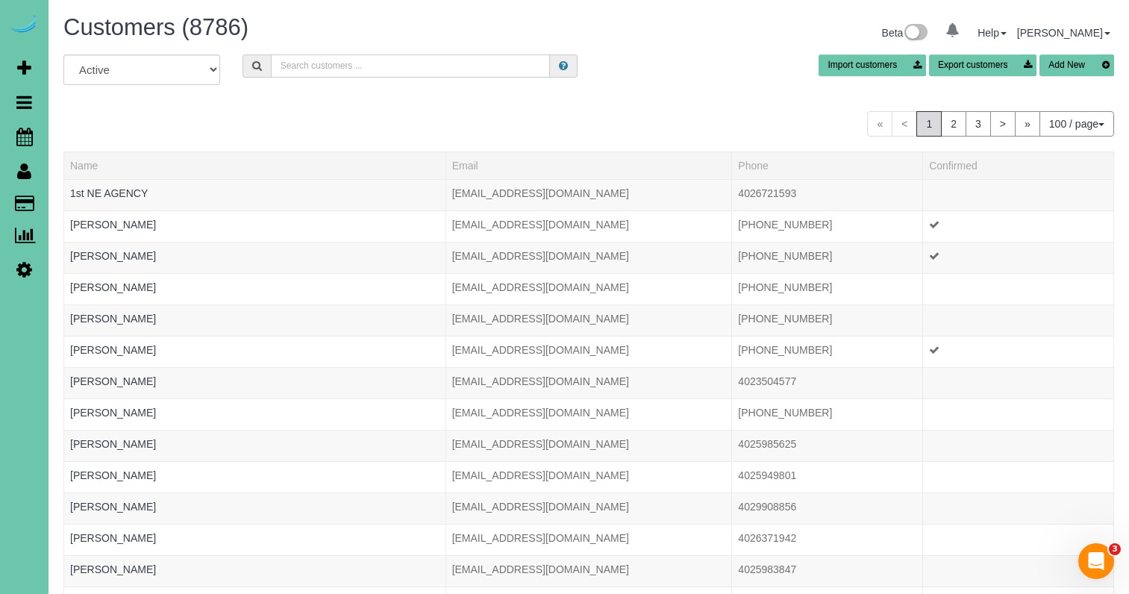
click at [344, 66] on input "text" at bounding box center [410, 65] width 279 height 23
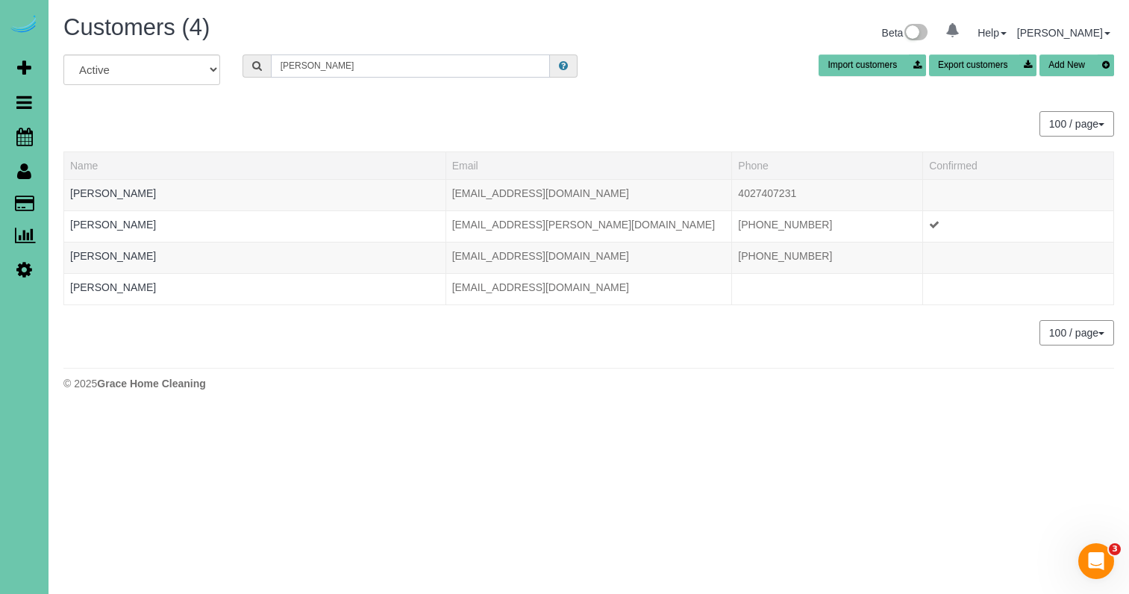
type input "rowe"
click at [1064, 69] on button "Add New" at bounding box center [1076, 65] width 75 height 22
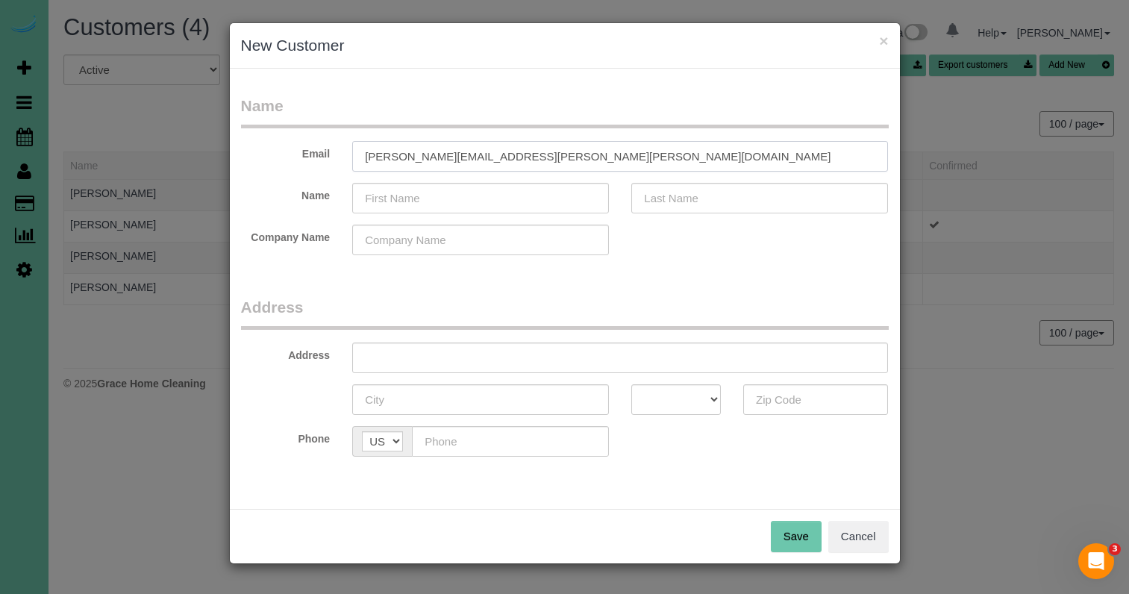
type input "curtis.rowe@kimley-horn.com"
type input "R"
type input "Daniel (Curtis)"
type input "Rowe"
type input "2902 Eagle Hills Cirlce"
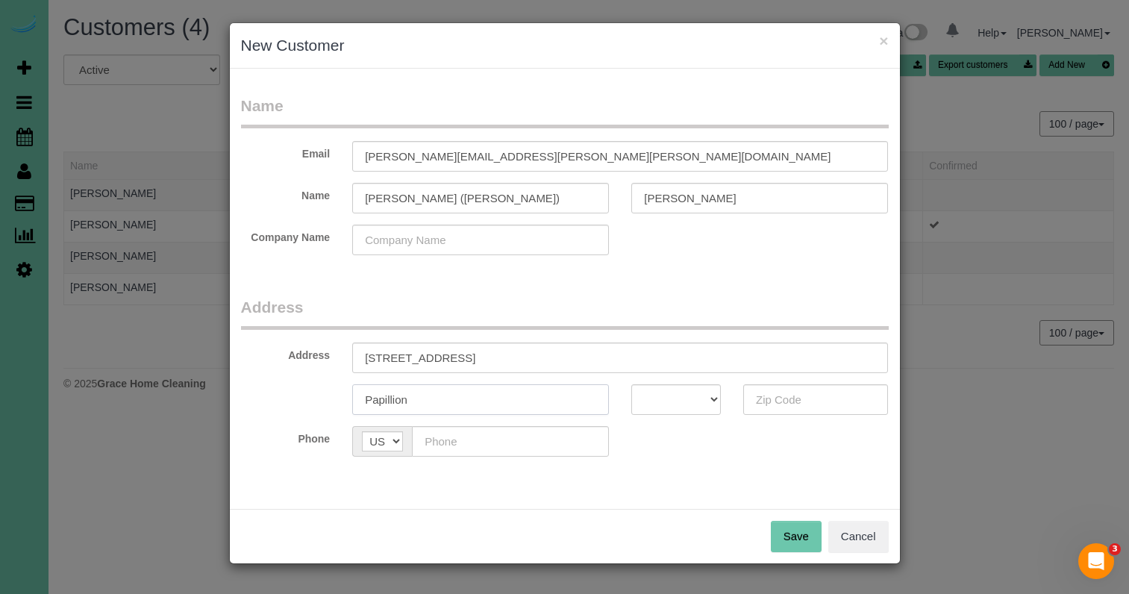
type input "Papillion"
select select "NE"
type input "68133"
type input "(402) 592-0568"
click at [467, 360] on input "2902 Eagle Hills Cirlce" at bounding box center [620, 358] width 536 height 31
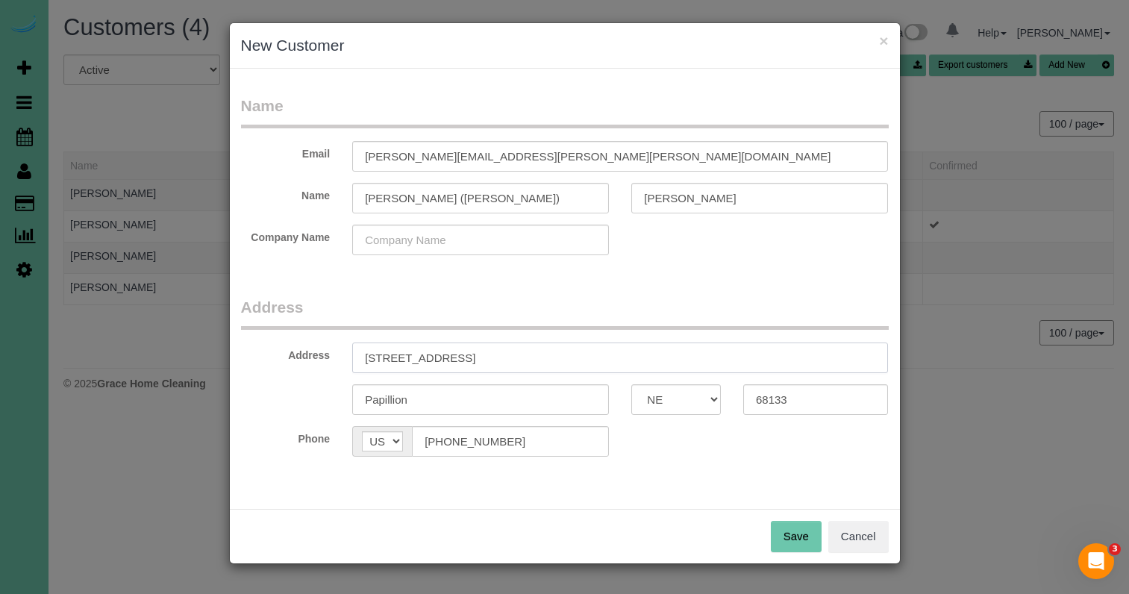
type input "2902 Eagle Hills Circle"
click at [801, 525] on button "Save" at bounding box center [796, 536] width 51 height 31
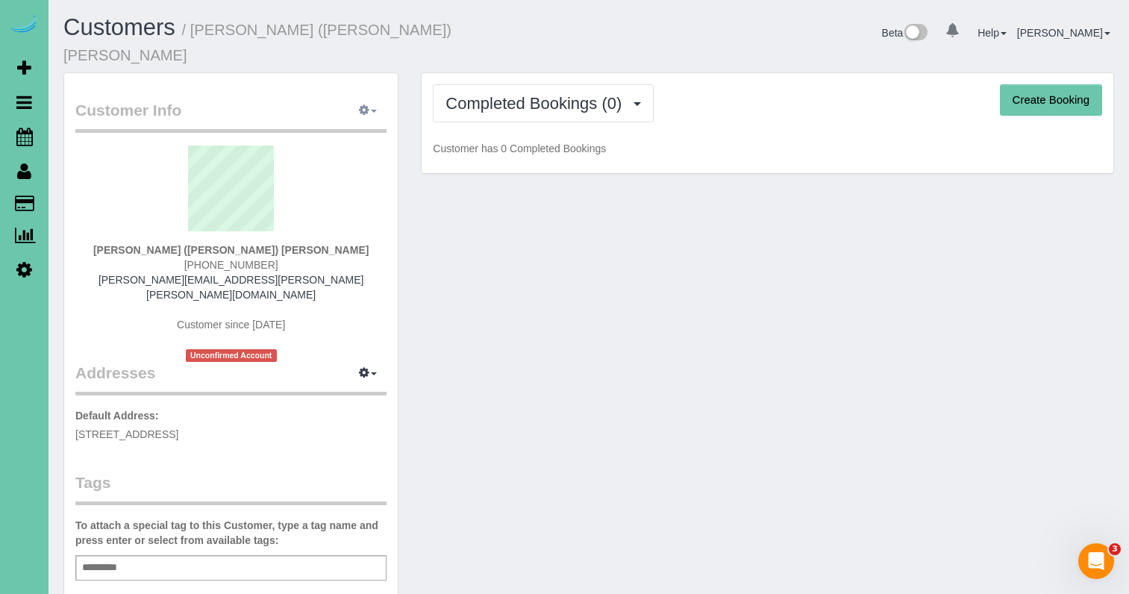
click at [361, 105] on icon "button" at bounding box center [364, 109] width 10 height 9
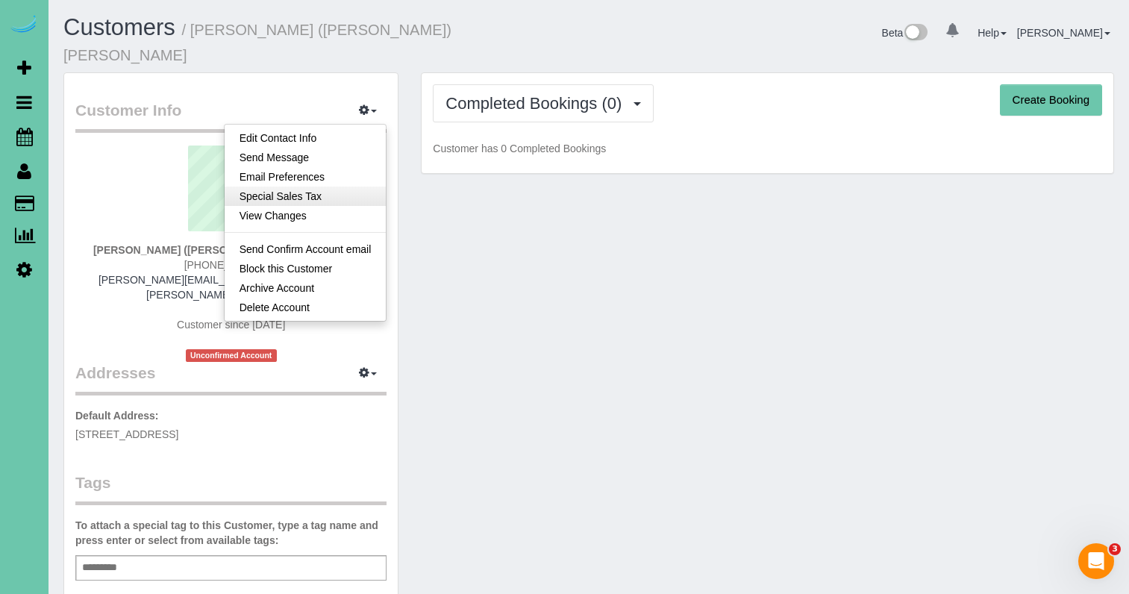
click at [353, 187] on link "Special Sales Tax" at bounding box center [306, 196] width 162 height 19
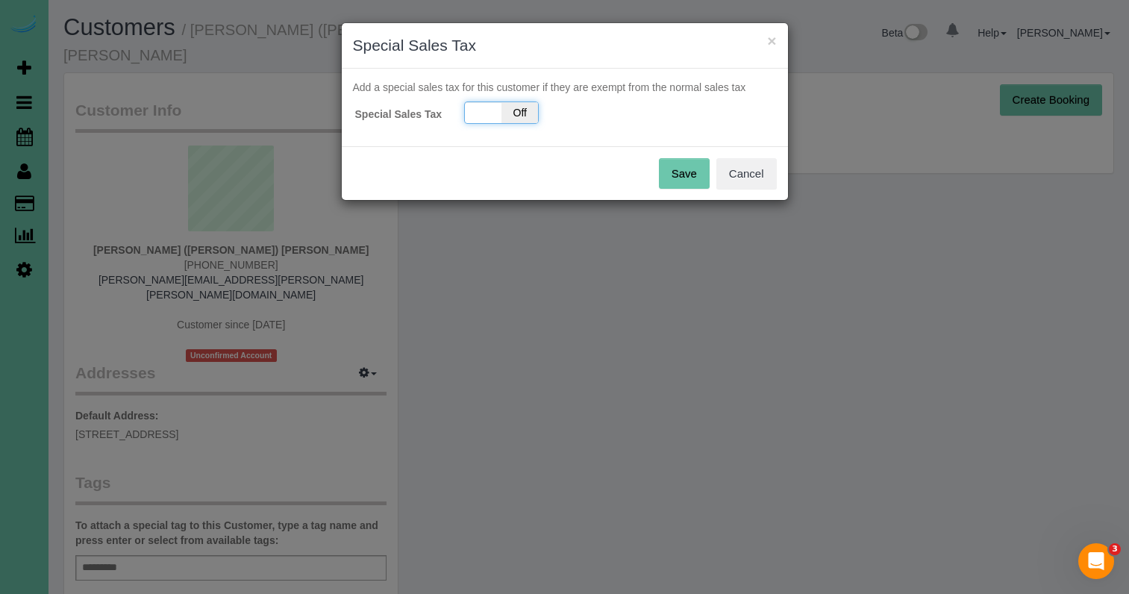
click at [530, 106] on span "Off" at bounding box center [519, 112] width 37 height 21
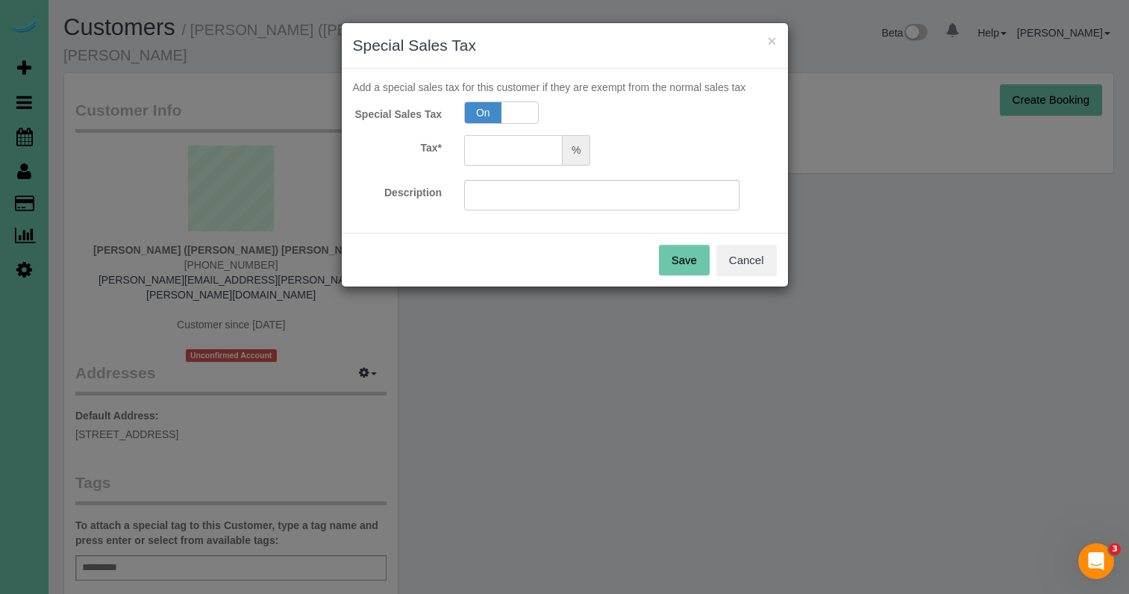
click at [493, 148] on input "text" at bounding box center [513, 150] width 99 height 31
type input "7.5"
click at [678, 262] on button "Save" at bounding box center [684, 260] width 51 height 31
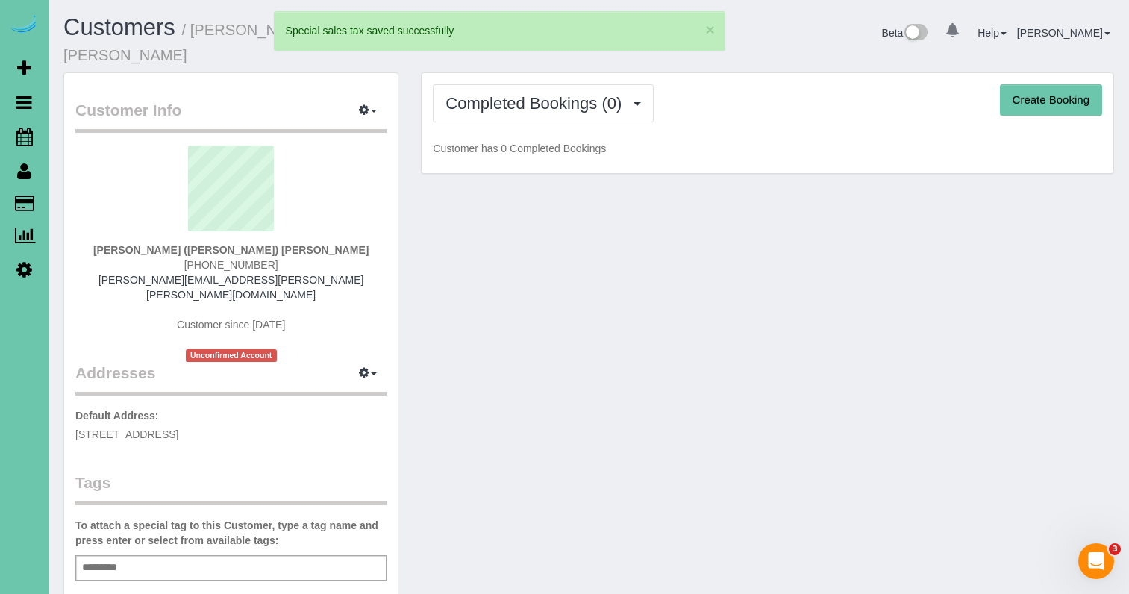
click at [1034, 85] on button "Create Booking" at bounding box center [1051, 99] width 102 height 31
select select "NE"
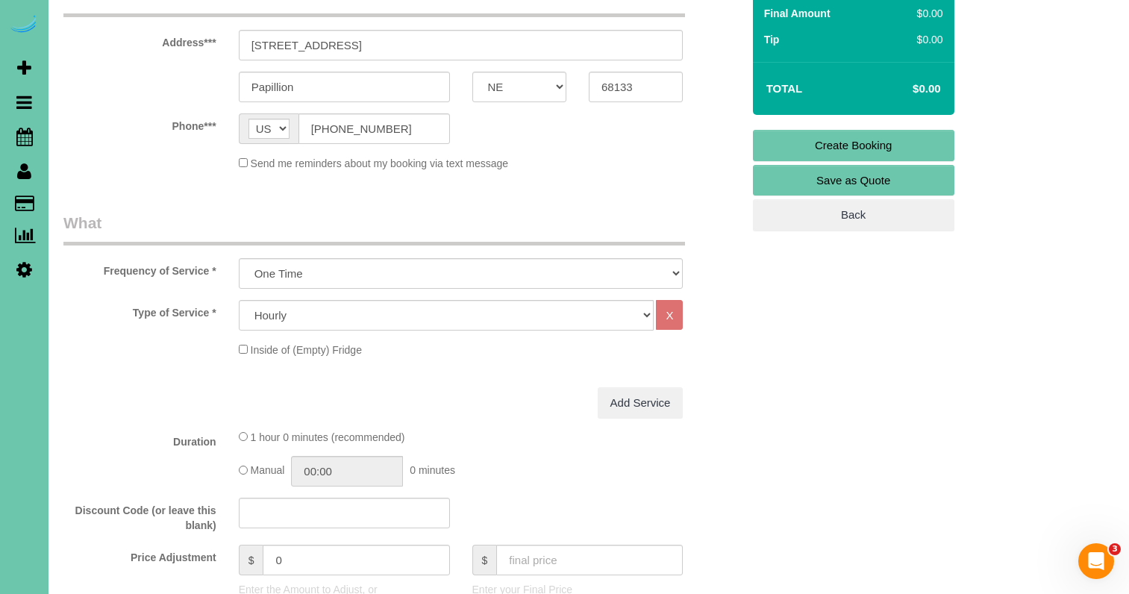
scroll to position [290, 0]
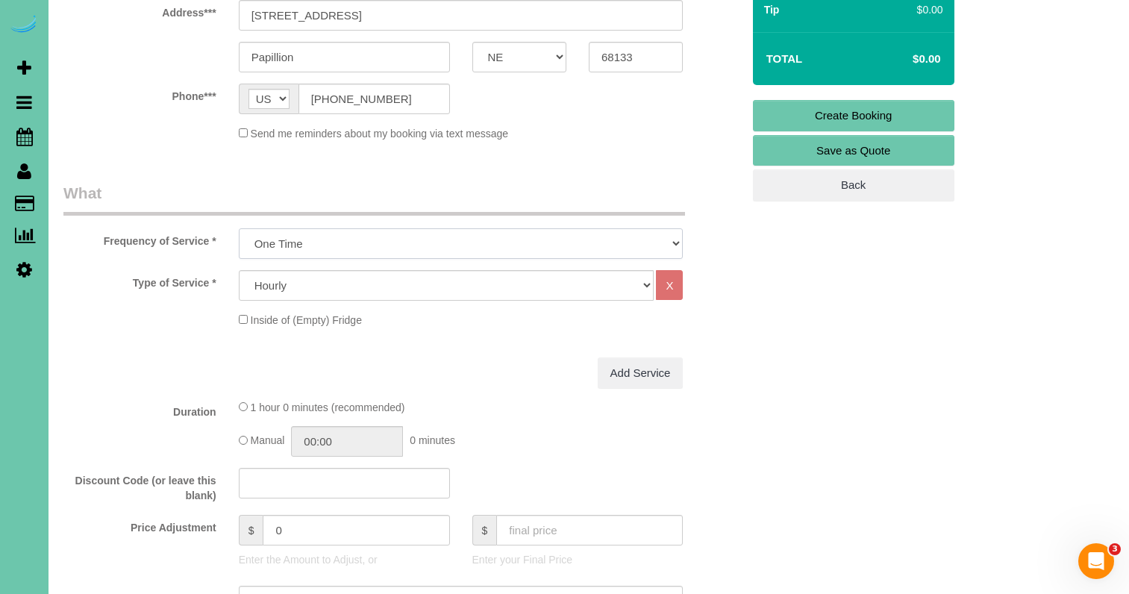
select select "object:16981"
select select "60"
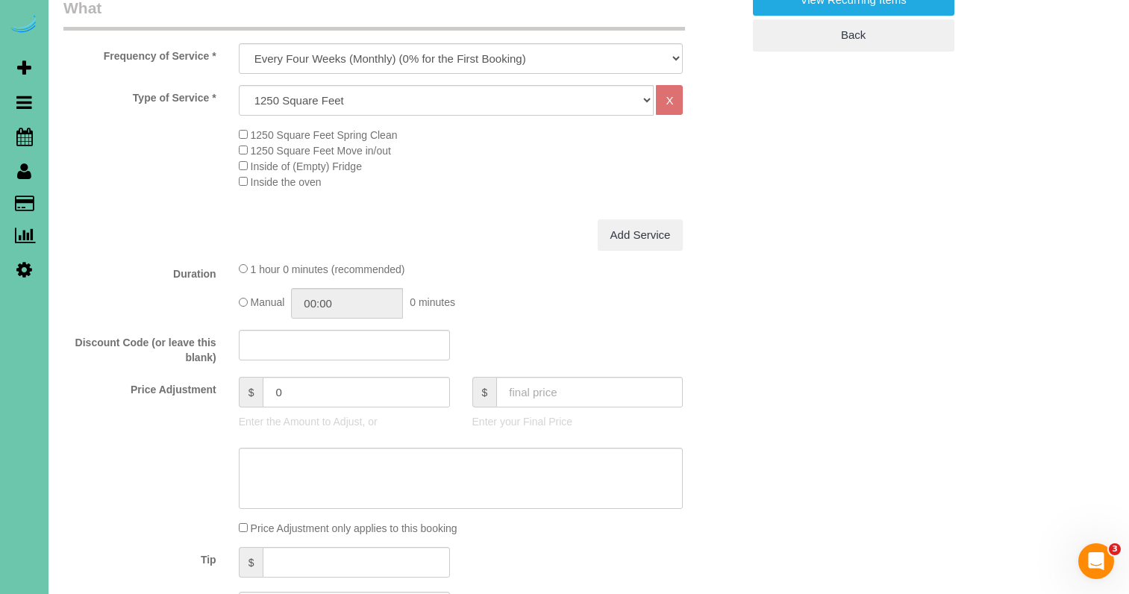
scroll to position [477, 0]
drag, startPoint x: 334, startPoint y: 477, endPoint x: 363, endPoint y: 475, distance: 28.4
click at [334, 477] on textarea at bounding box center [461, 476] width 445 height 61
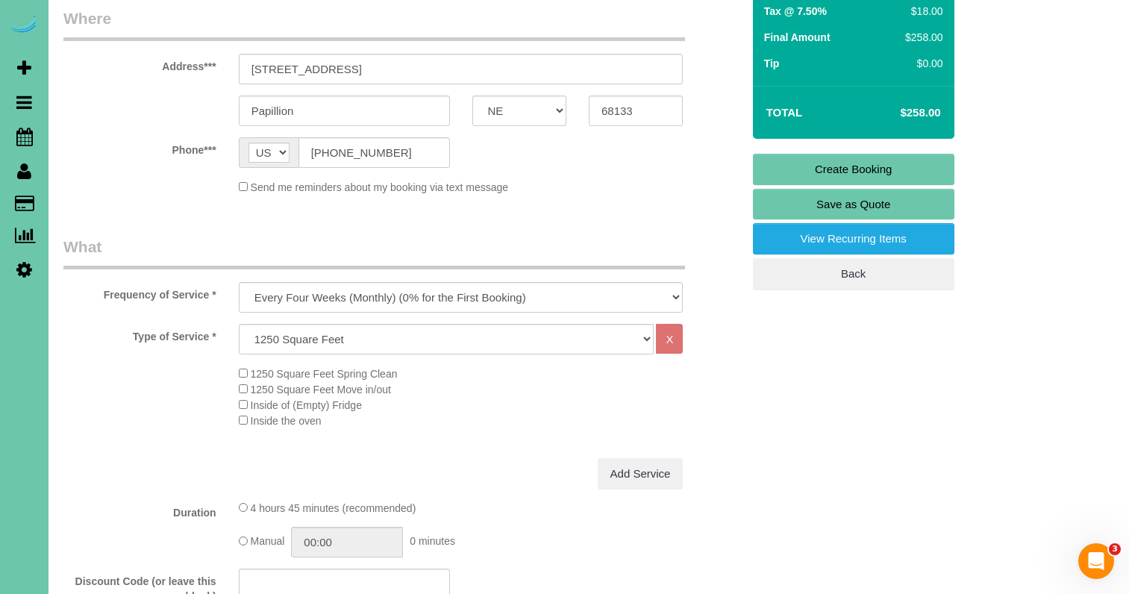
scroll to position [380, 0]
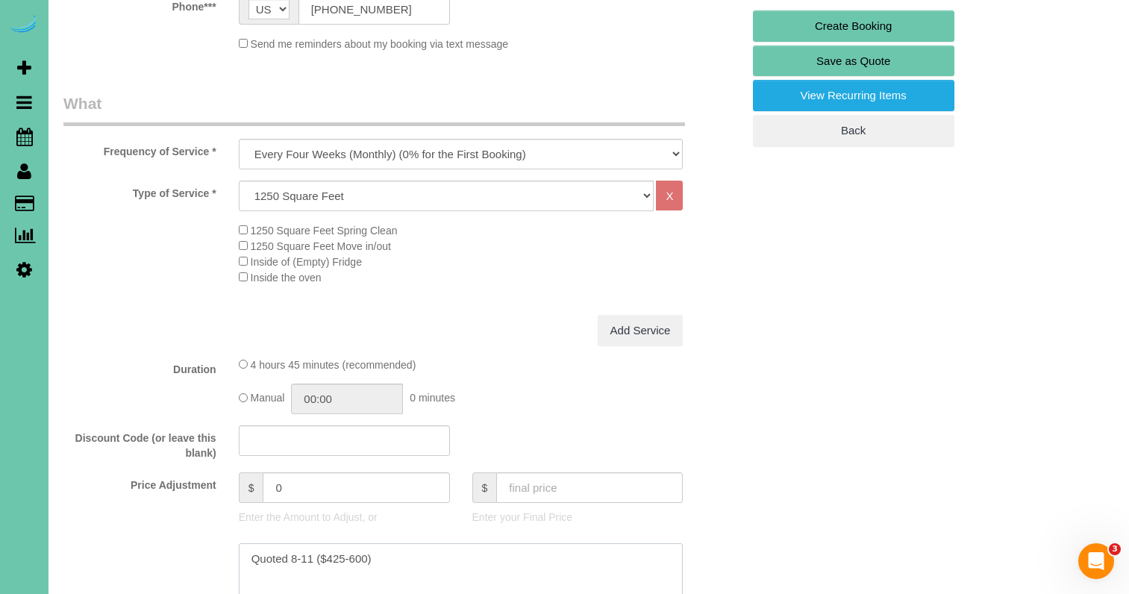
type textarea "Quoted 8-11 ($425-600)"
drag, startPoint x: 300, startPoint y: 486, endPoint x: 81, endPoint y: 466, distance: 219.6
click at [84, 466] on fieldset "What Frequency of Service * One Time Weekly (0% for the First Booking) Bi-Weekl…" at bounding box center [402, 524] width 678 height 862
type input "290"
click at [350, 395] on input "04:45" at bounding box center [347, 399] width 112 height 31
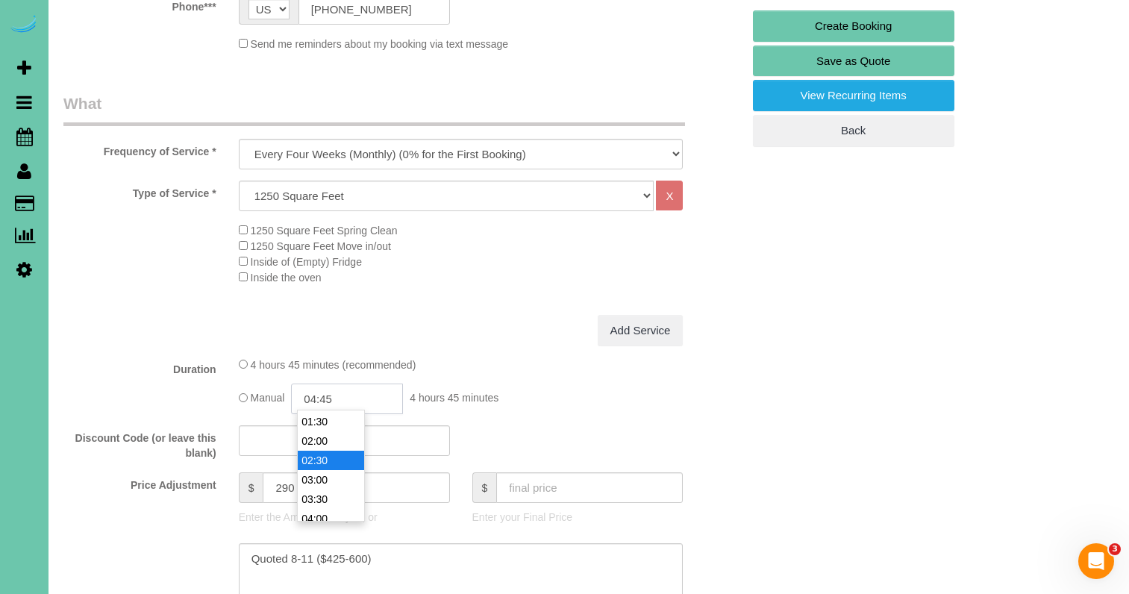
scroll to position [60, 0]
click at [325, 469] on li "03:00" at bounding box center [331, 476] width 66 height 19
click at [344, 393] on input "03:00" at bounding box center [347, 399] width 112 height 31
type input "03:15"
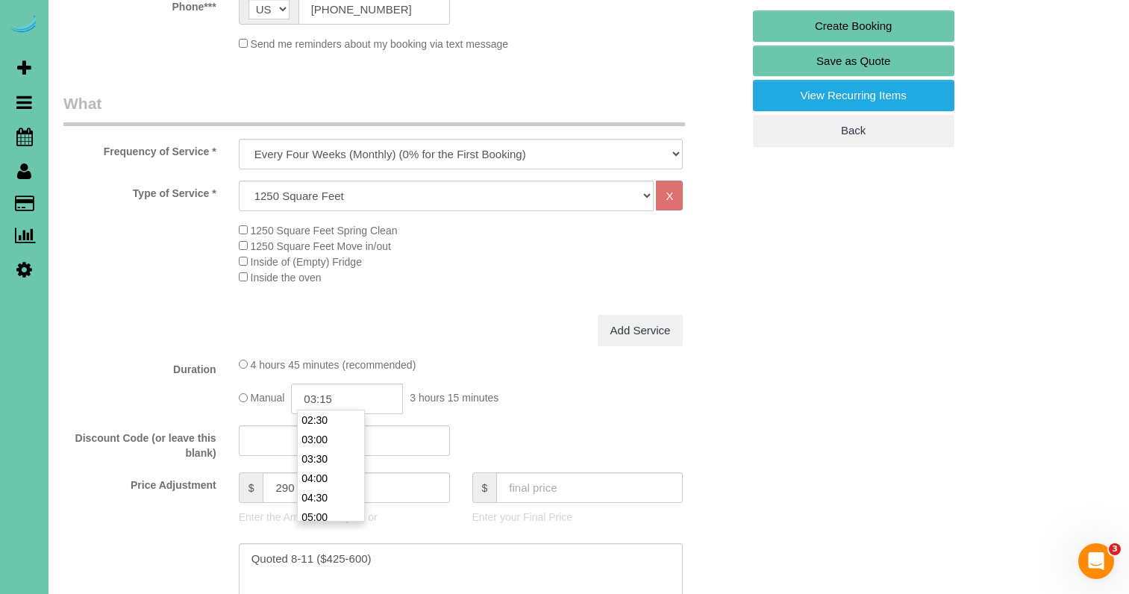
click at [192, 401] on div "Duration 4 hours 45 minutes (recommended) Manual 03:15 3 hours 15 minutes" at bounding box center [402, 385] width 701 height 57
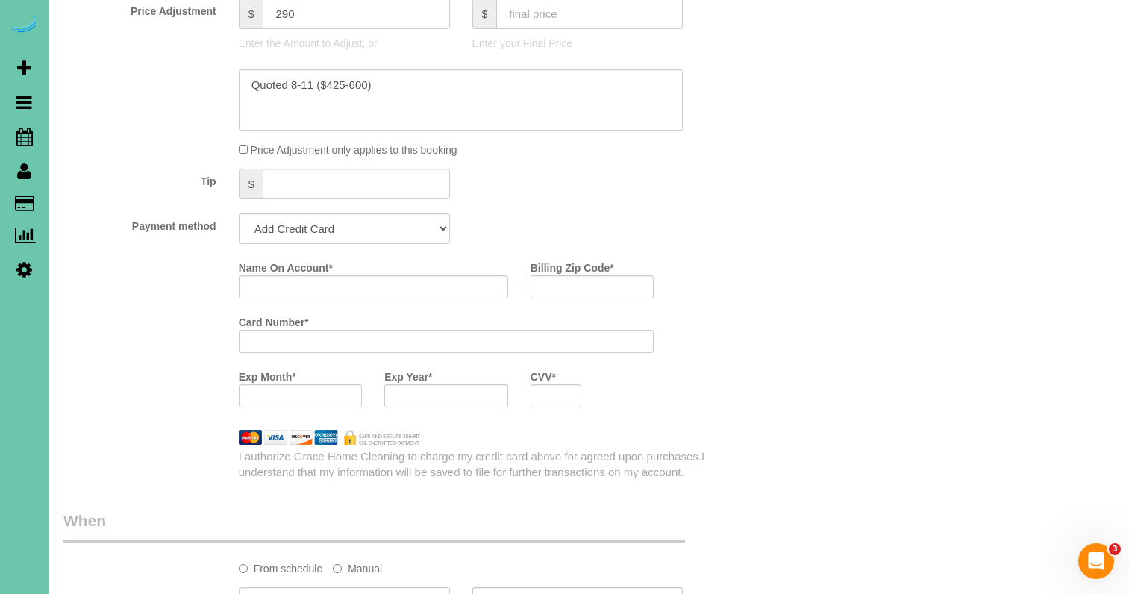
scroll to position [855, 0]
select select "string:check"
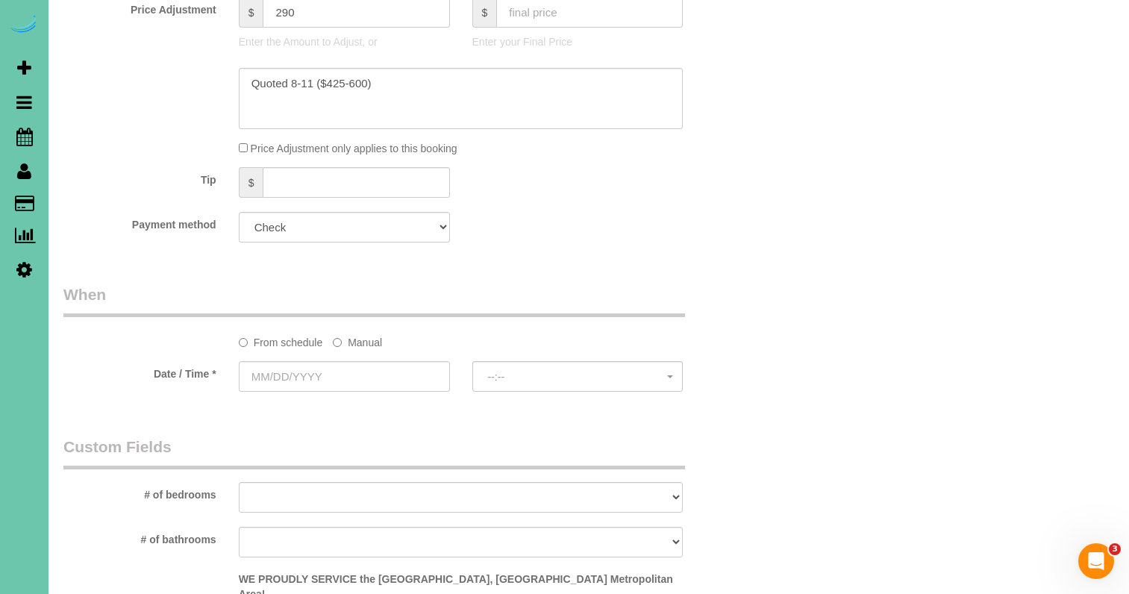
click at [345, 330] on label "Manual" at bounding box center [357, 340] width 49 height 20
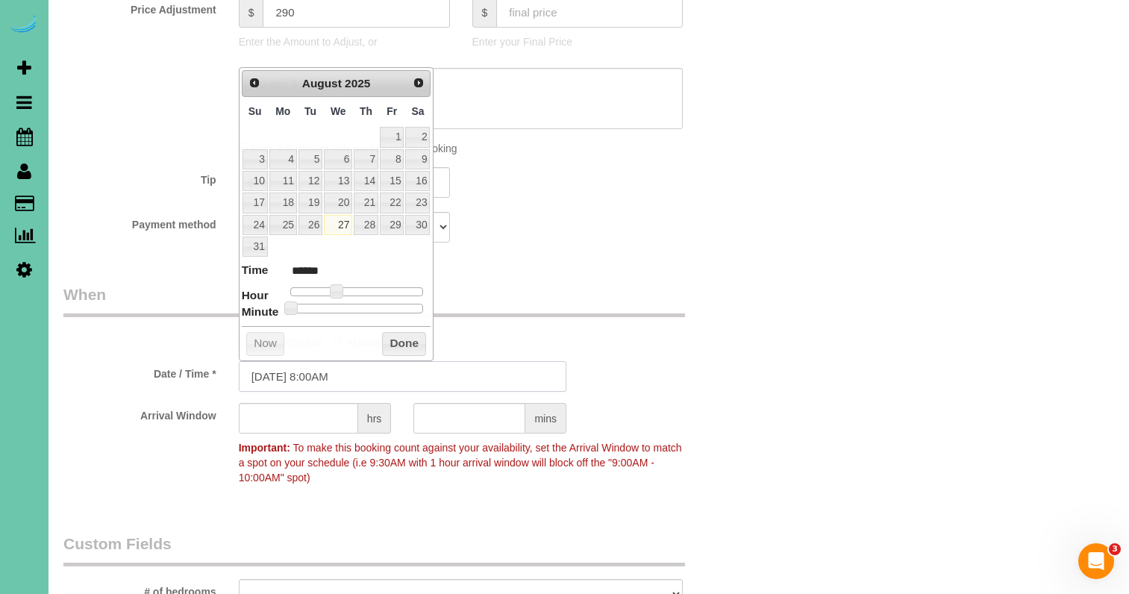
click at [340, 371] on input "08/27/2025 8:00AM" at bounding box center [403, 376] width 328 height 31
click at [420, 77] on span "Next" at bounding box center [419, 82] width 12 height 12
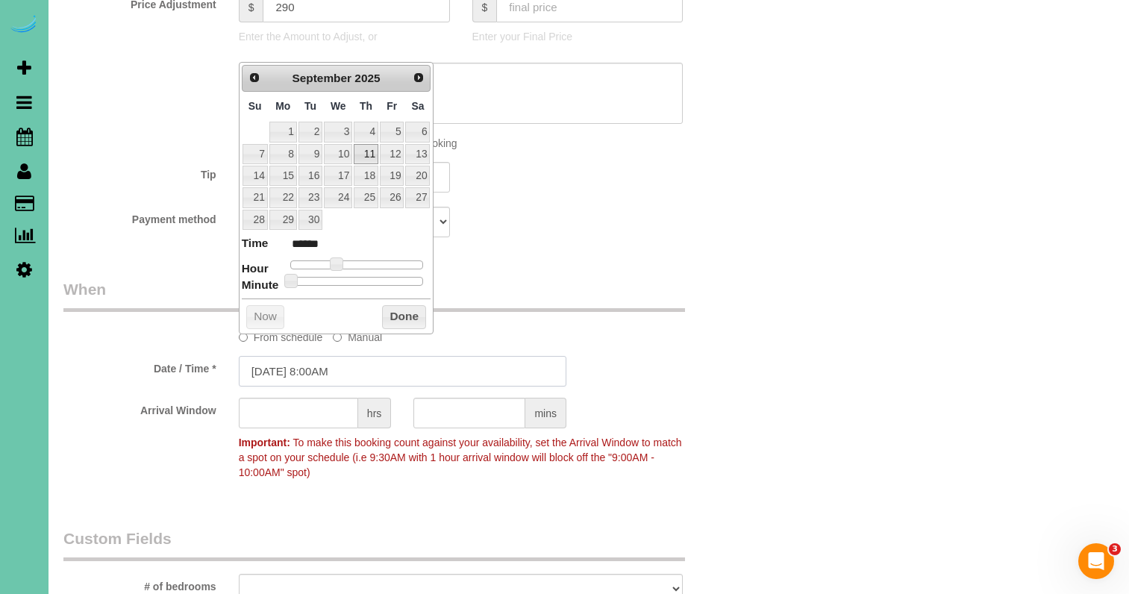
scroll to position [863, 0]
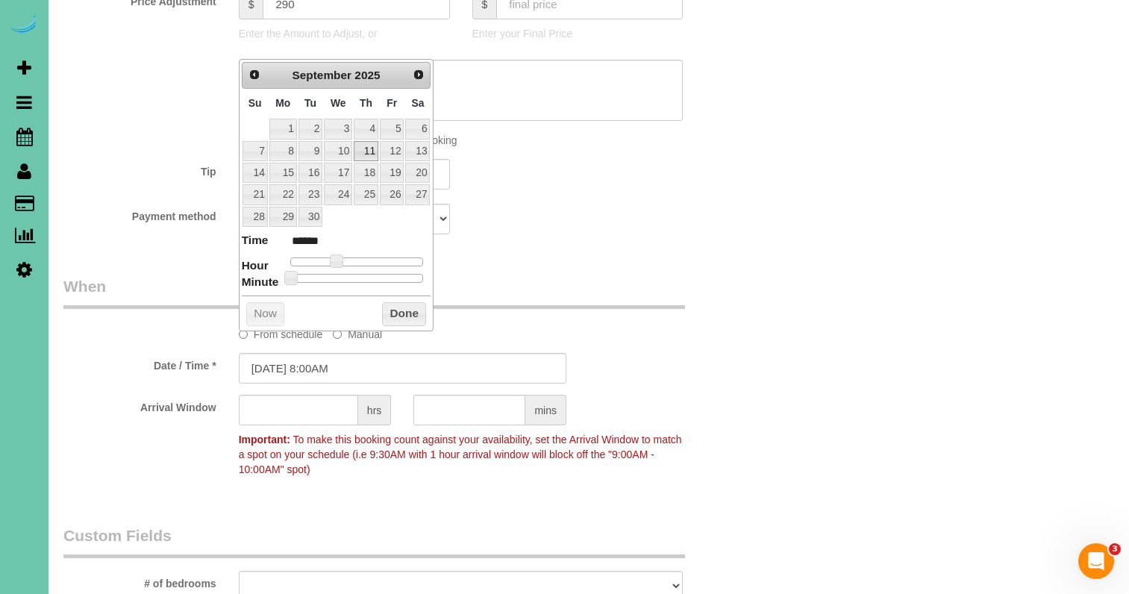
click at [366, 151] on link "11" at bounding box center [366, 151] width 25 height 20
type input "09/11/2025 9:00AM"
type input "******"
type input "09/11/2025 10:00AM"
type input "*******"
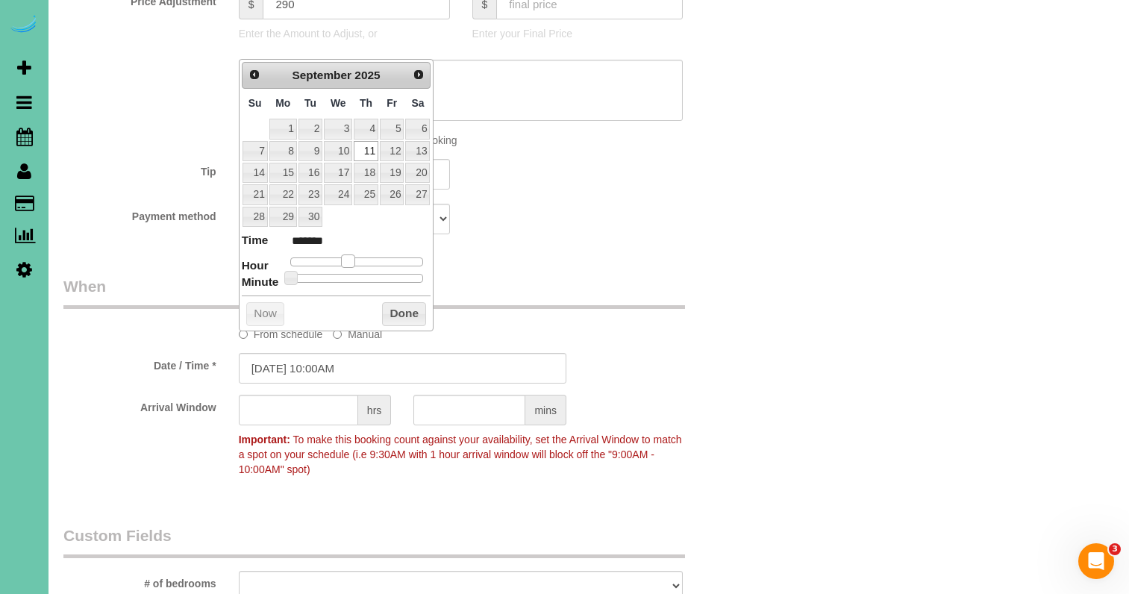
type input "09/11/2025 11:00AM"
type input "*******"
type input "09/11/2025 12:00PM"
type input "*******"
type input "09/11/2025 1:00PM"
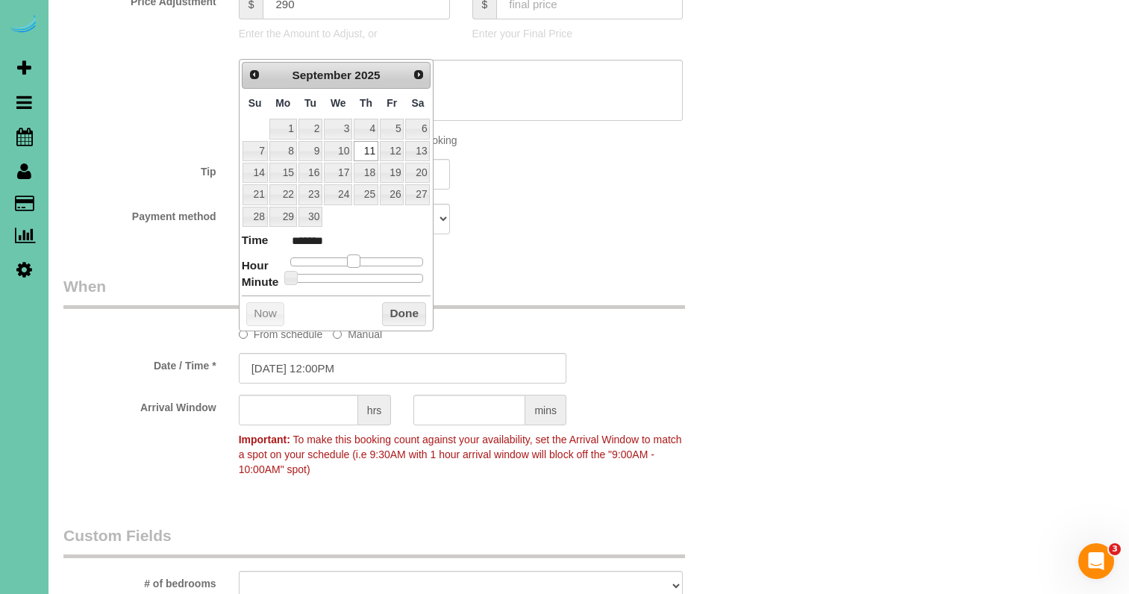
type input "******"
type input "09/11/2025 12:00PM"
type input "*******"
drag, startPoint x: 337, startPoint y: 256, endPoint x: 363, endPoint y: 257, distance: 26.2
click at [363, 257] on span at bounding box center [359, 260] width 13 height 13
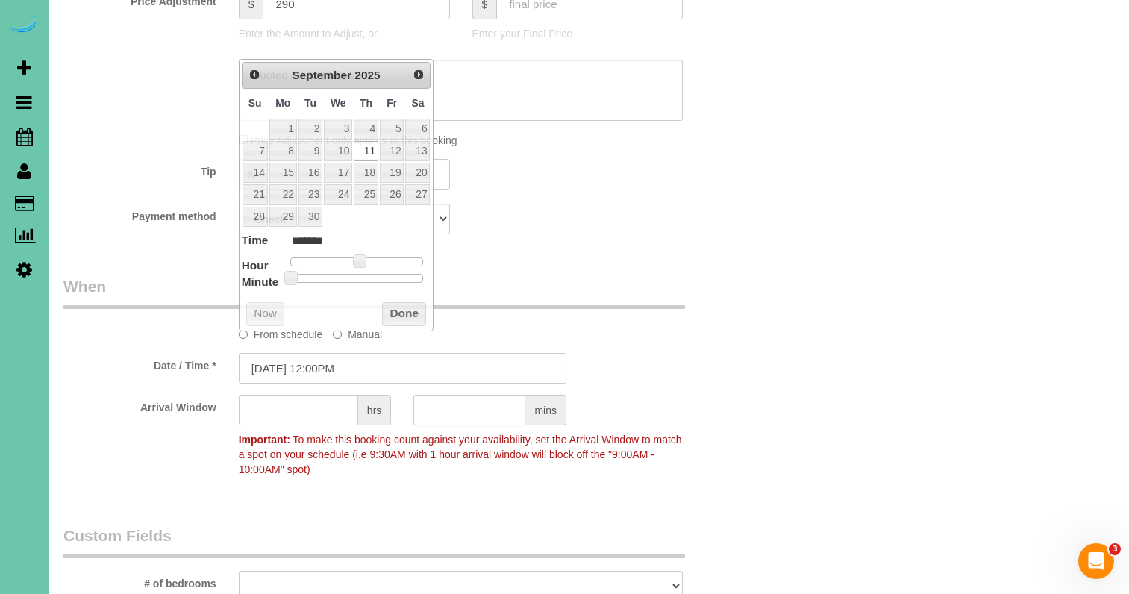
click at [440, 404] on input "text" at bounding box center [469, 410] width 112 height 31
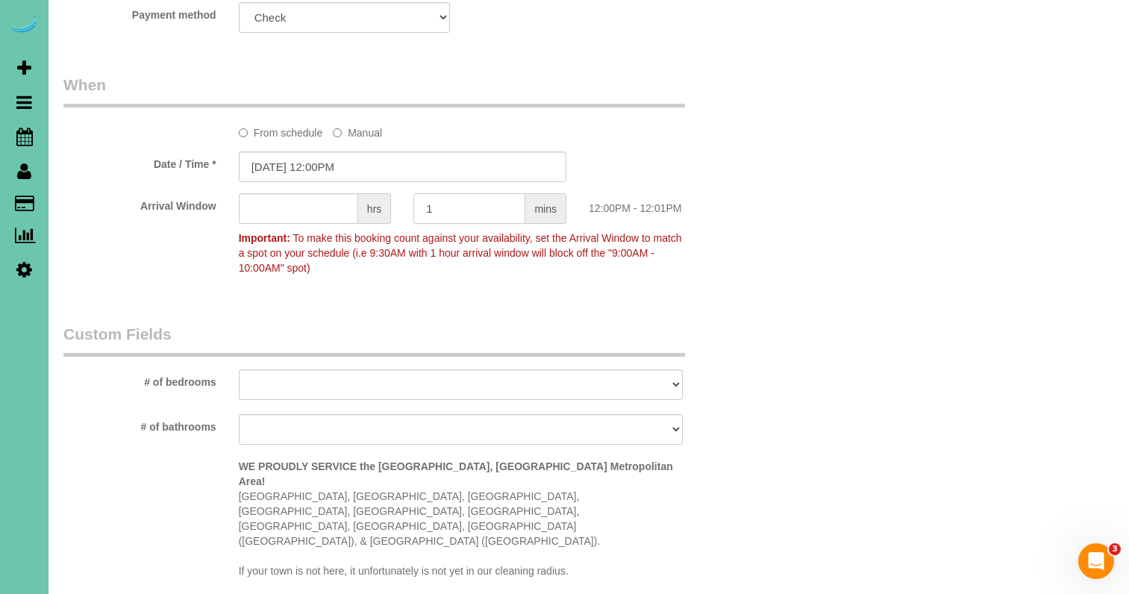
scroll to position [1066, 0]
type input "1"
select select "number:36"
select select "number:42"
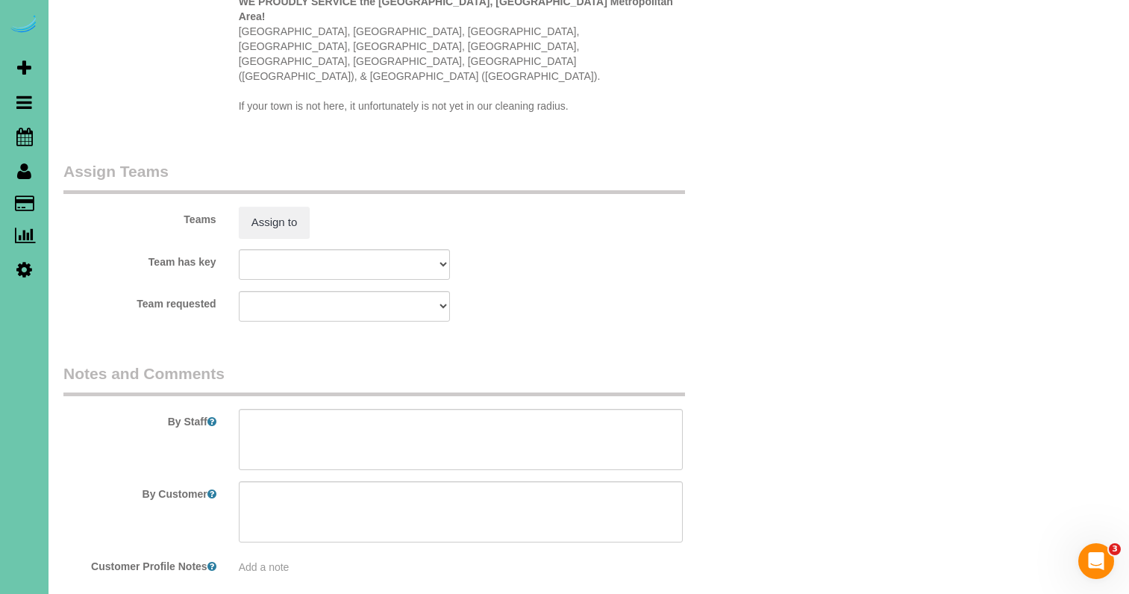
scroll to position [1533, 0]
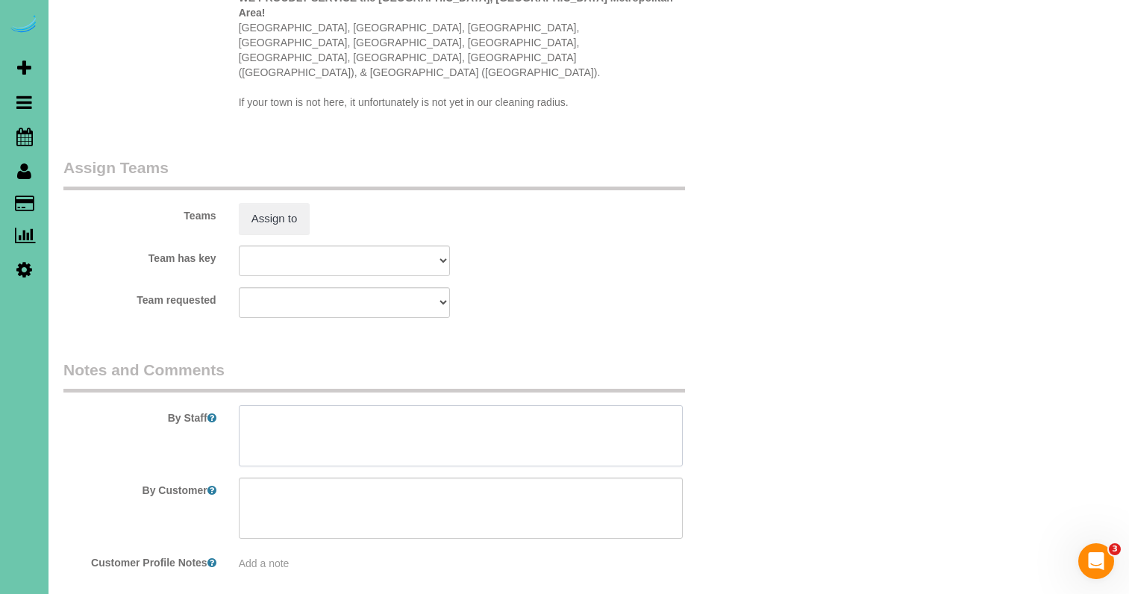
click at [333, 405] on textarea at bounding box center [461, 435] width 445 height 61
click at [371, 405] on textarea at bounding box center [461, 435] width 445 height 61
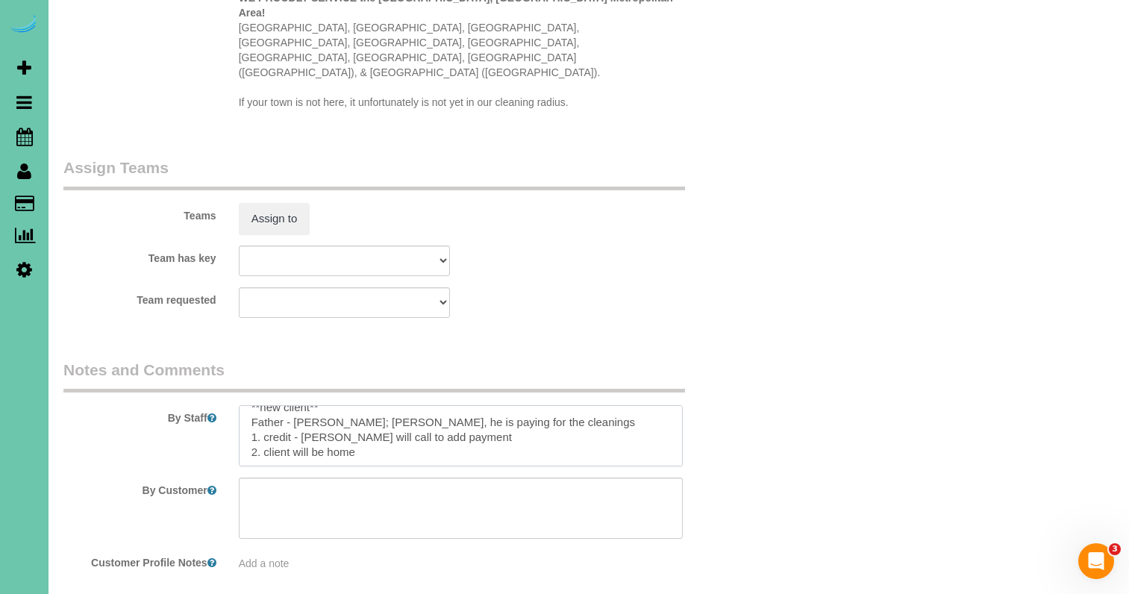
scroll to position [12, 0]
click at [378, 405] on textarea at bounding box center [461, 435] width 445 height 61
paste textarea "Spring Deep Clean – Work Order CLEANING DESCRIPTION Dirt level 5-10 *Use extens…"
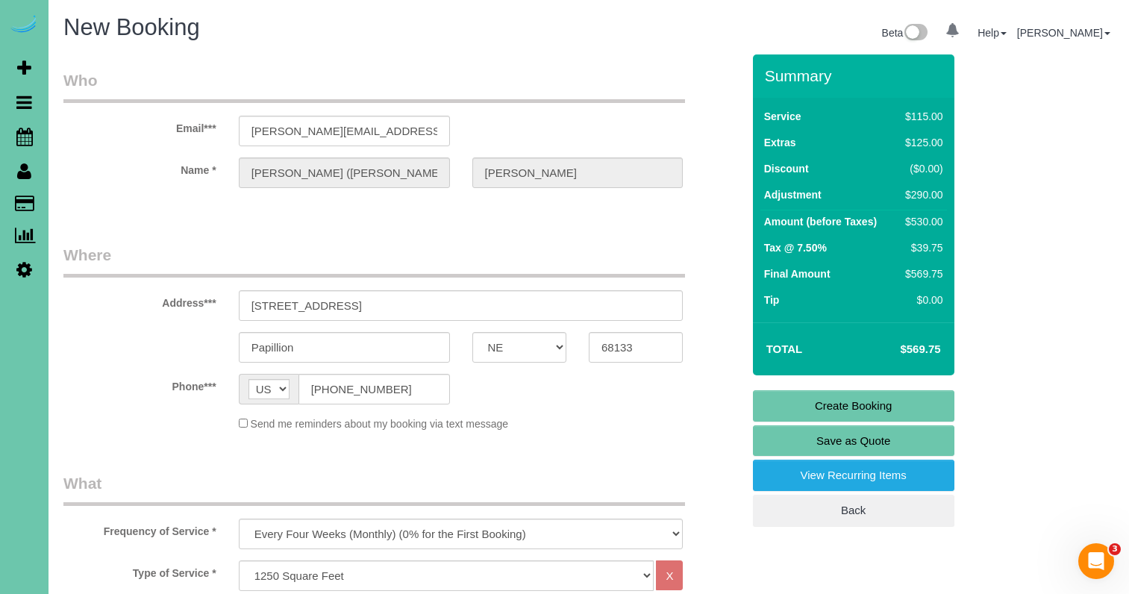
scroll to position [0, 0]
type textarea "**new client** Father - Daniel; Son - Curtis, he is paying for the cleanings 1.…"
drag, startPoint x: 781, startPoint y: 404, endPoint x: 774, endPoint y: 402, distance: 7.6
click at [776, 402] on link "Create Booking" at bounding box center [853, 405] width 201 height 31
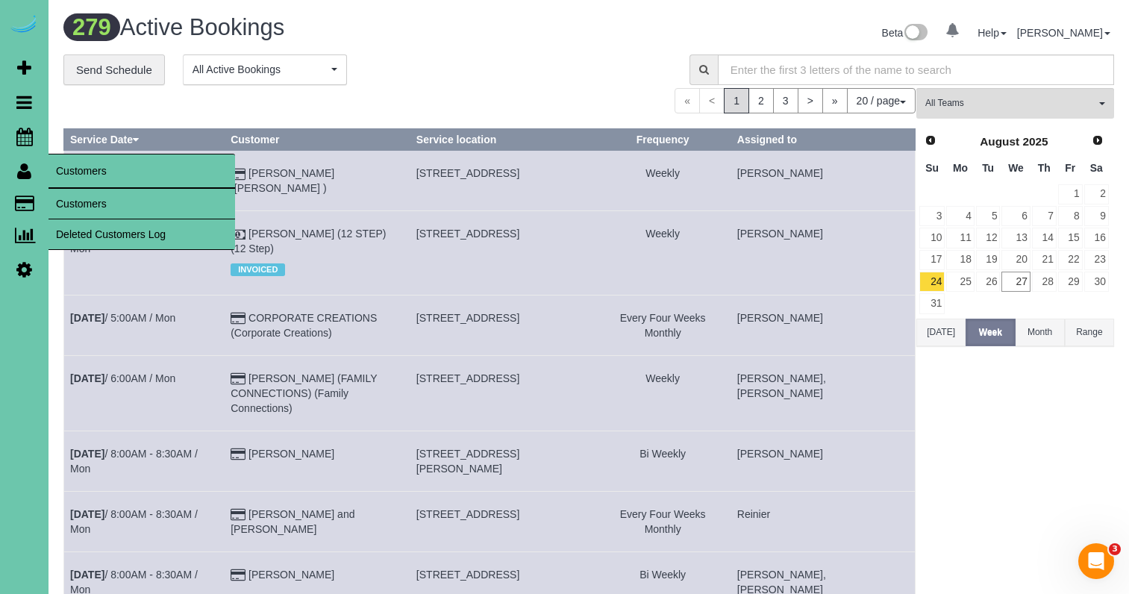
click at [64, 193] on link "Customers" at bounding box center [142, 204] width 187 height 30
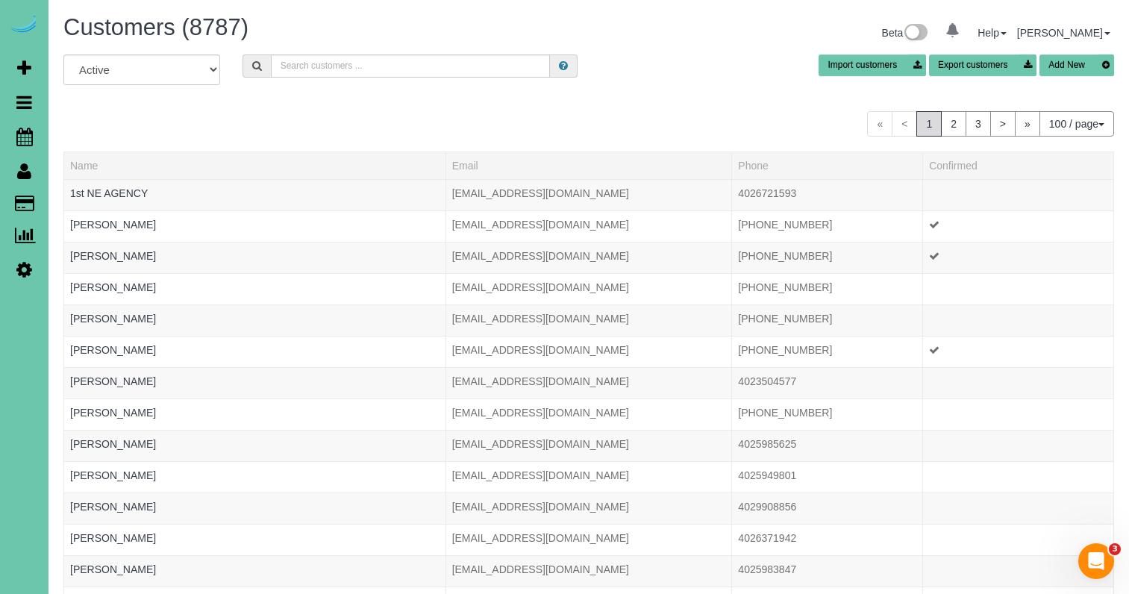
click at [432, 52] on div "Customers (8787) Beta 0 Your Notifications You have 0 alerts Help Help Docs Tak…" at bounding box center [588, 35] width 1073 height 40
click at [475, 74] on input "text" at bounding box center [410, 65] width 279 height 23
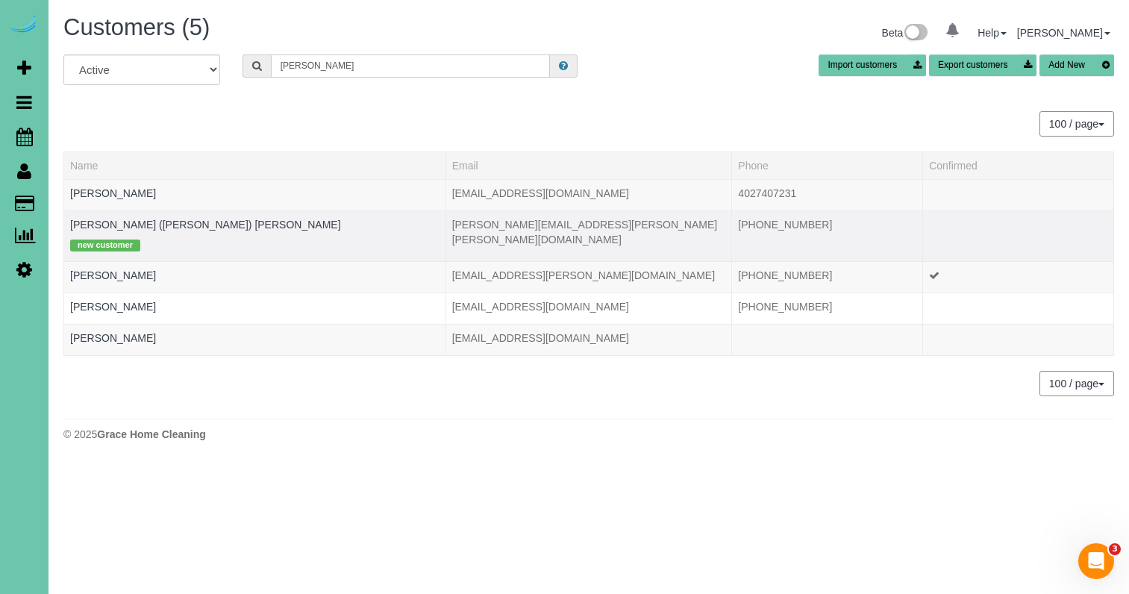
type input "rowe"
click at [144, 217] on td "Daniel (Curtis) Rowe new customer" at bounding box center [255, 235] width 382 height 51
click at [150, 223] on link "Daniel (Curtis) Rowe" at bounding box center [205, 225] width 271 height 12
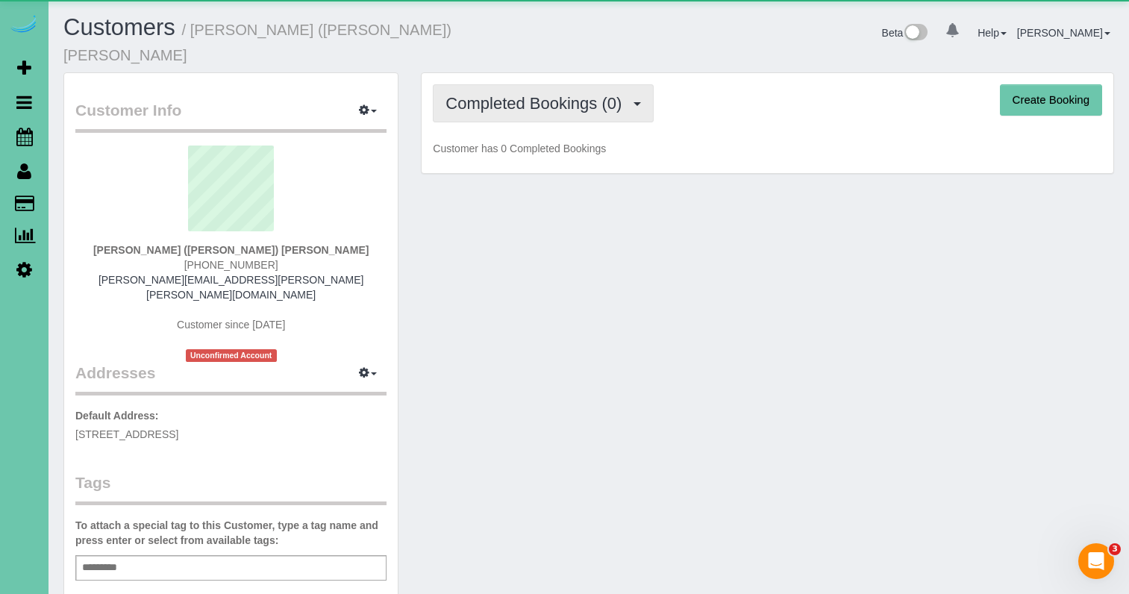
click at [564, 96] on button "Completed Bookings (0)" at bounding box center [543, 103] width 221 height 38
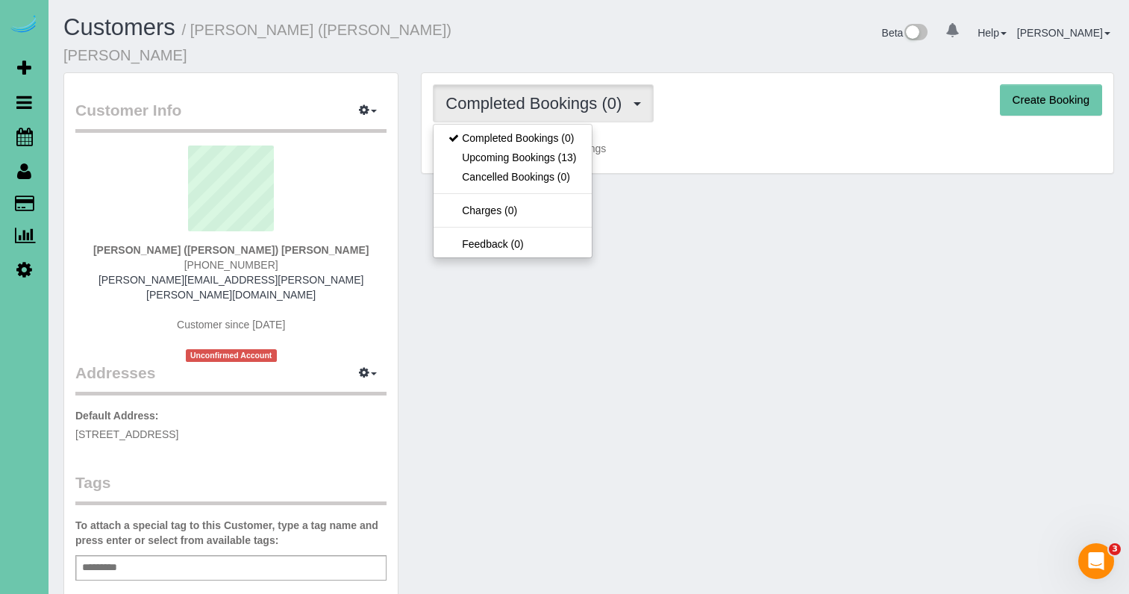
click at [548, 148] on link "Upcoming Bookings (13)" at bounding box center [512, 157] width 157 height 19
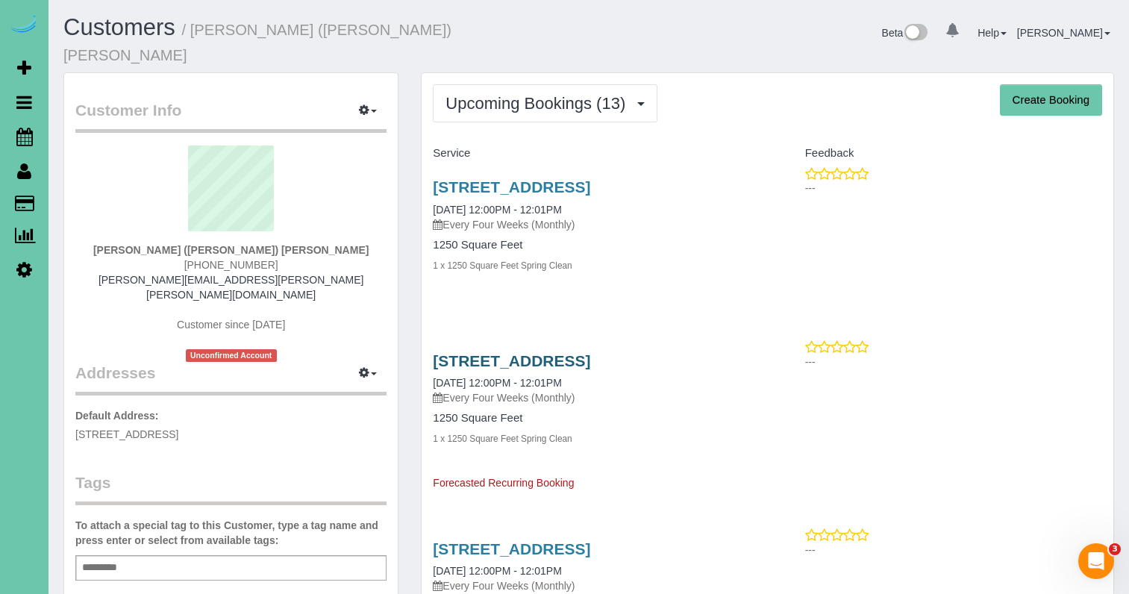
click at [590, 352] on link "2902 Eagle Hills Circle, Papillion, NE 68133" at bounding box center [511, 360] width 157 height 17
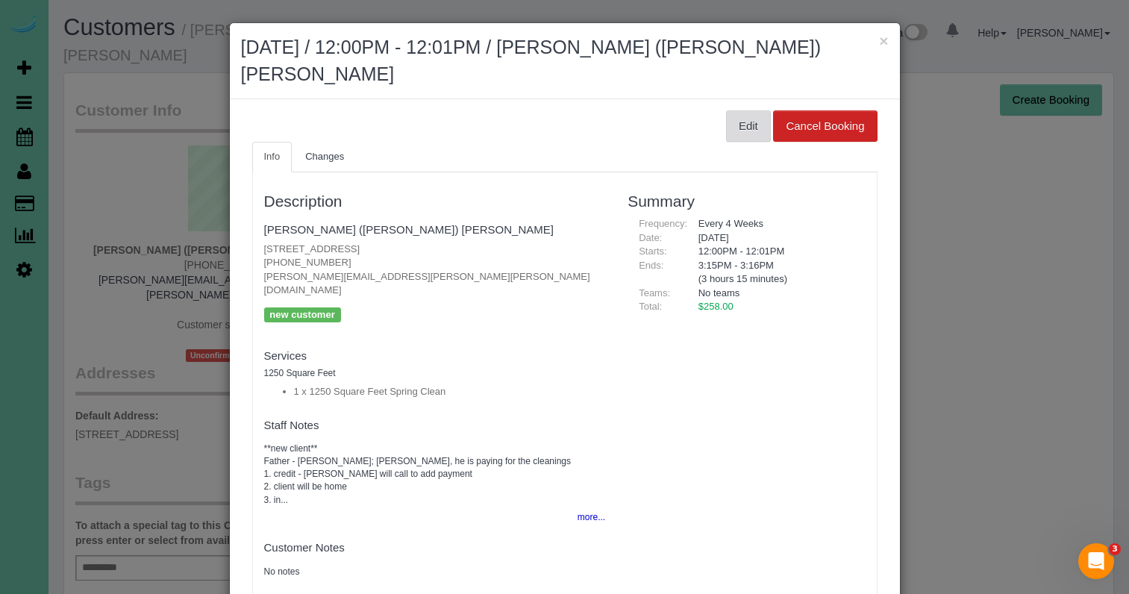
click at [734, 110] on button "Edit" at bounding box center [748, 125] width 45 height 31
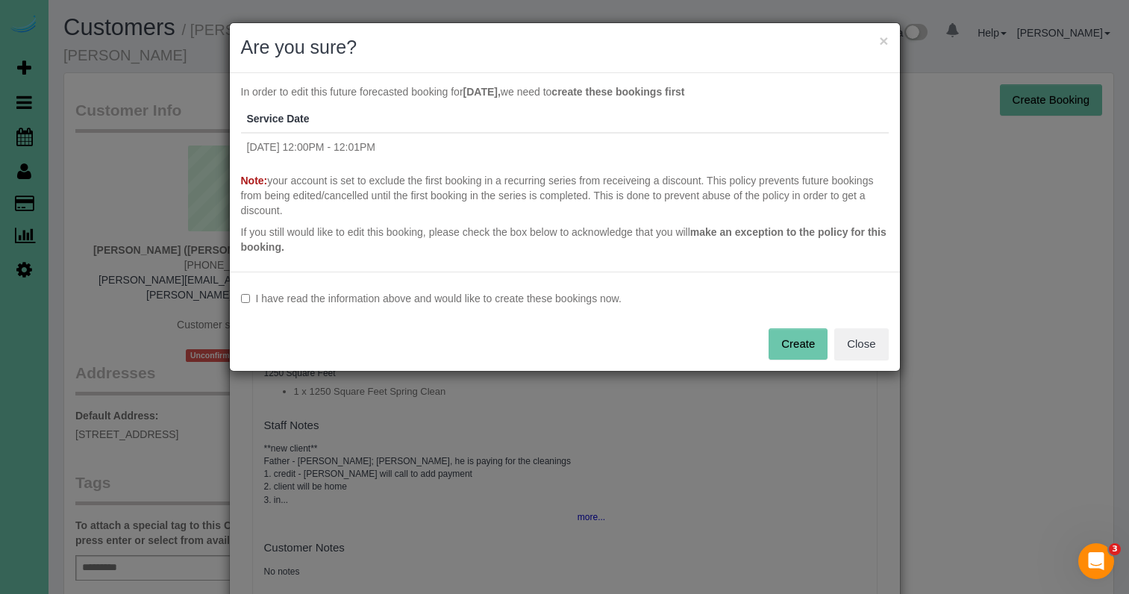
click at [523, 294] on label "I have read the information above and would like to create these bookings now." at bounding box center [565, 298] width 648 height 15
click at [787, 335] on button "Create" at bounding box center [798, 343] width 59 height 31
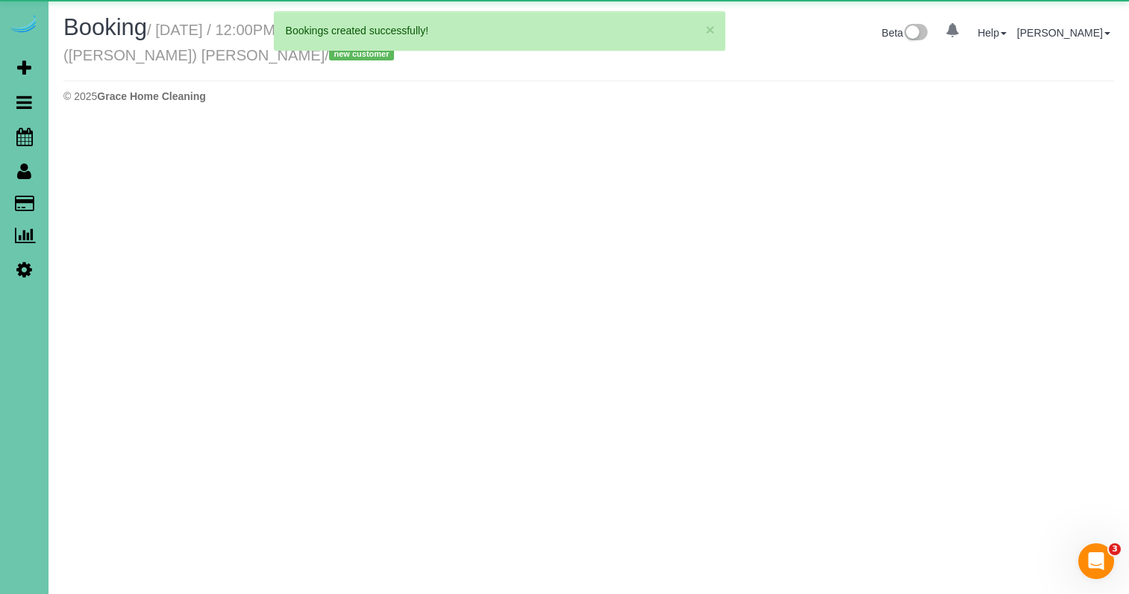
select select "NE"
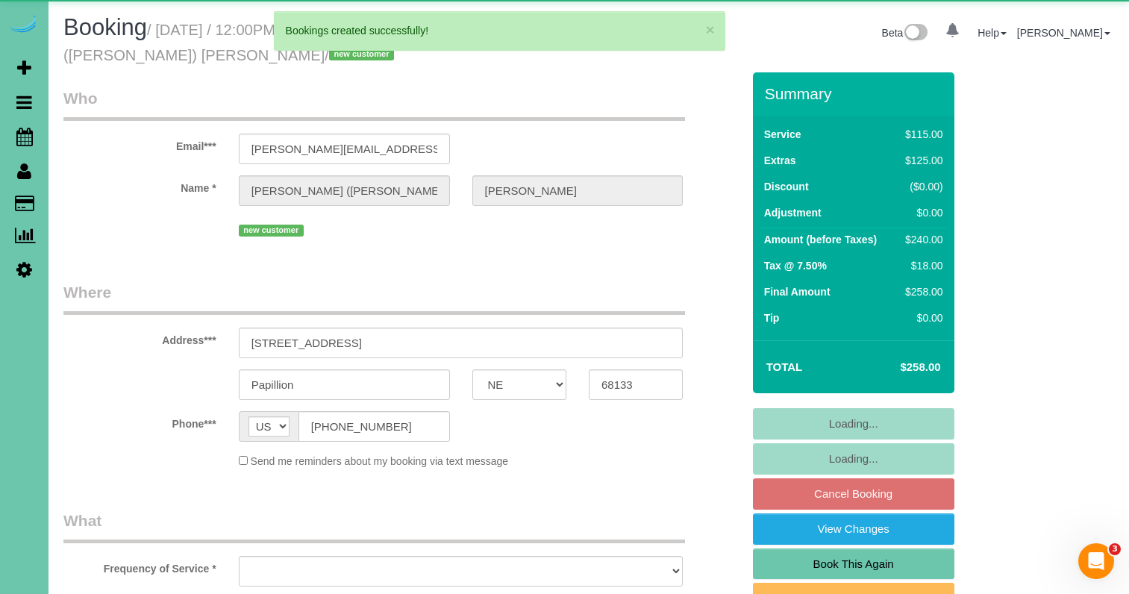
select select "object:19659"
select select "number:36"
select select "number:42"
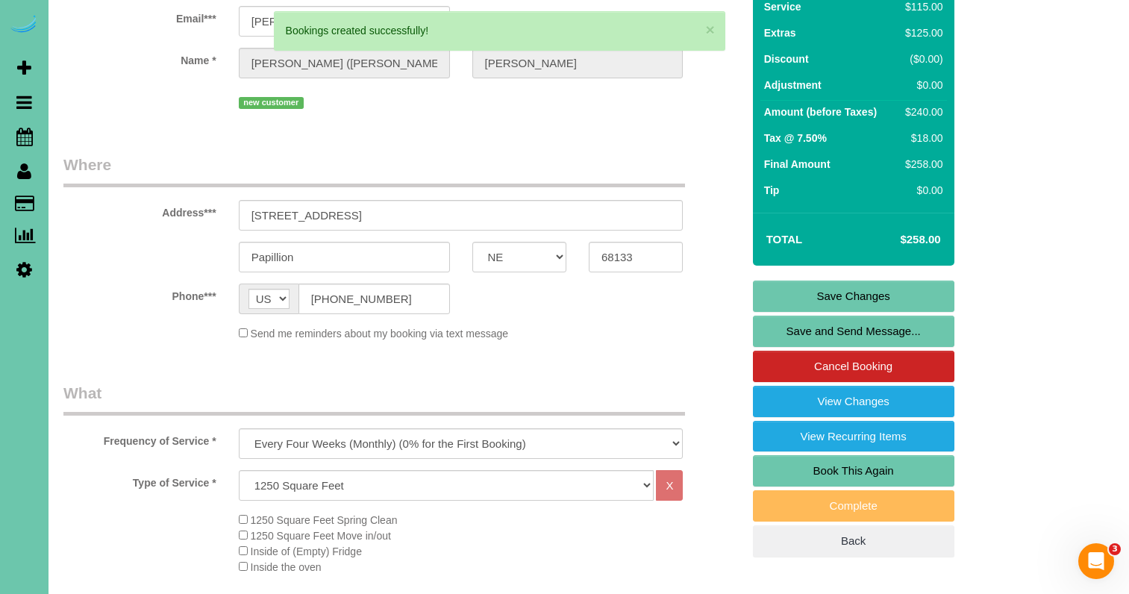
scroll to position [140, 0]
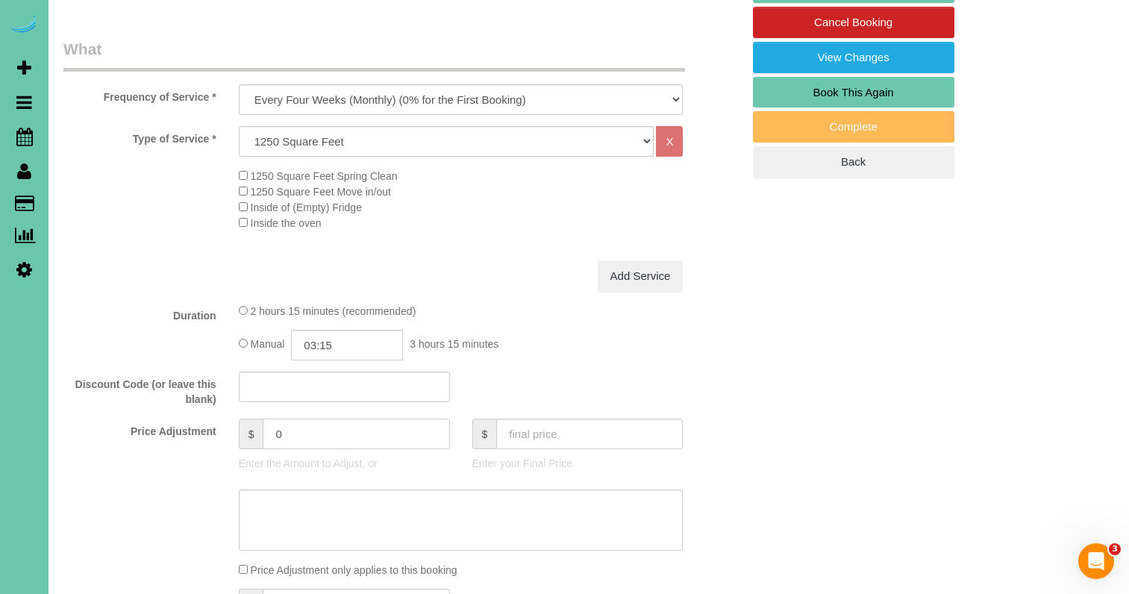
click at [271, 422] on input "0" at bounding box center [356, 434] width 187 height 31
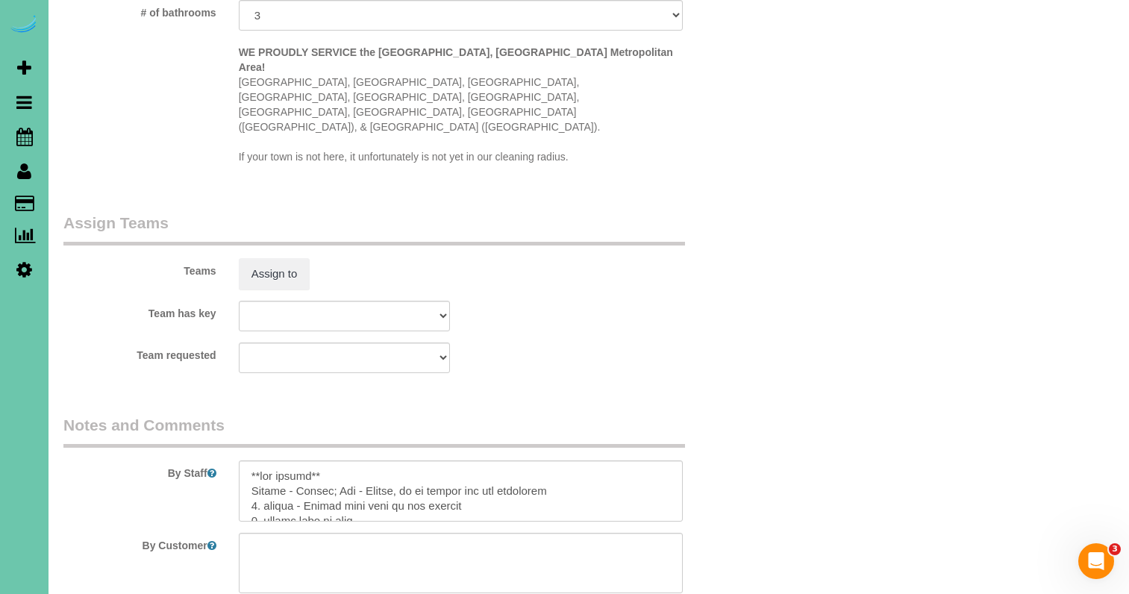
scroll to position [1520, 0]
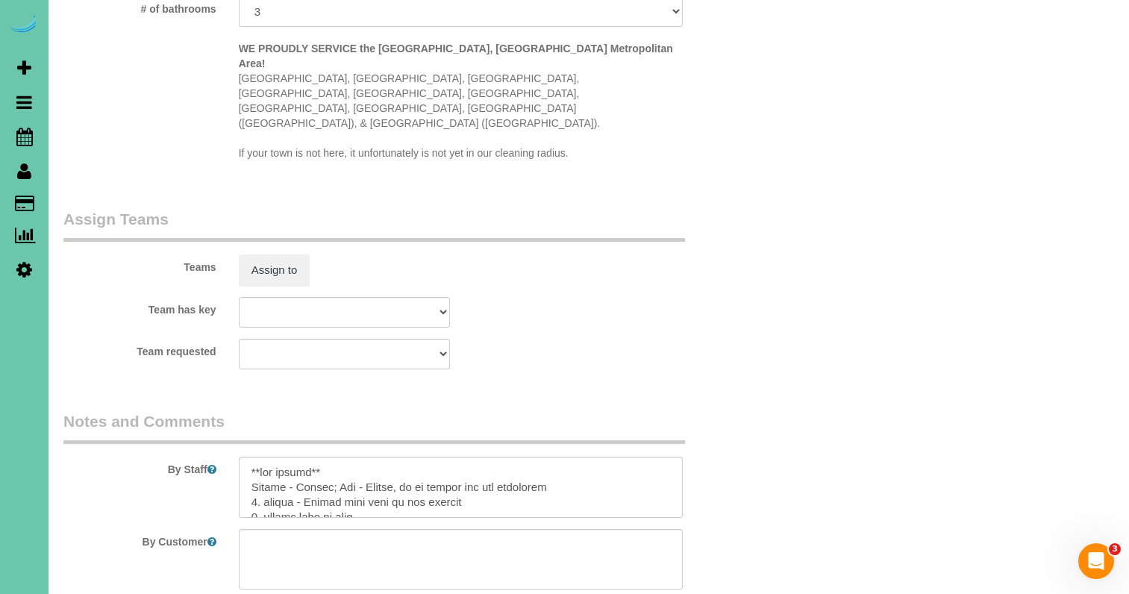
type input "60"
drag, startPoint x: 353, startPoint y: 422, endPoint x: 146, endPoint y: 369, distance: 213.9
click at [146, 410] on fieldset "Notes and Comments By Staff By Customer Customer Profile Notes Add a note Comme…" at bounding box center [402, 569] width 678 height 319
drag, startPoint x: 368, startPoint y: 416, endPoint x: 263, endPoint y: 413, distance: 105.3
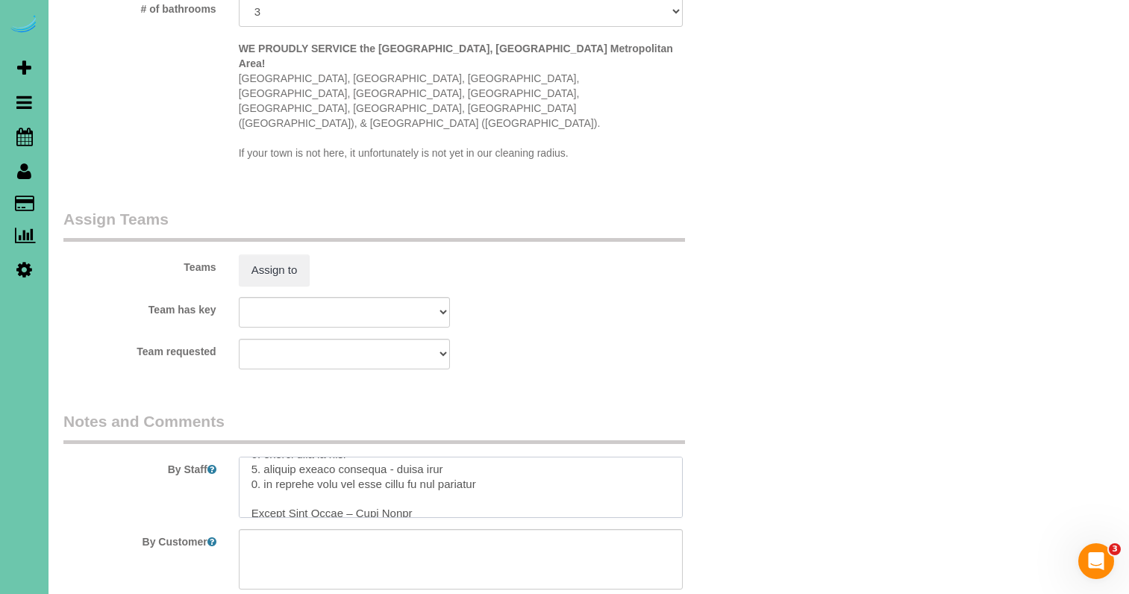
click at [263, 457] on textarea at bounding box center [461, 487] width 445 height 61
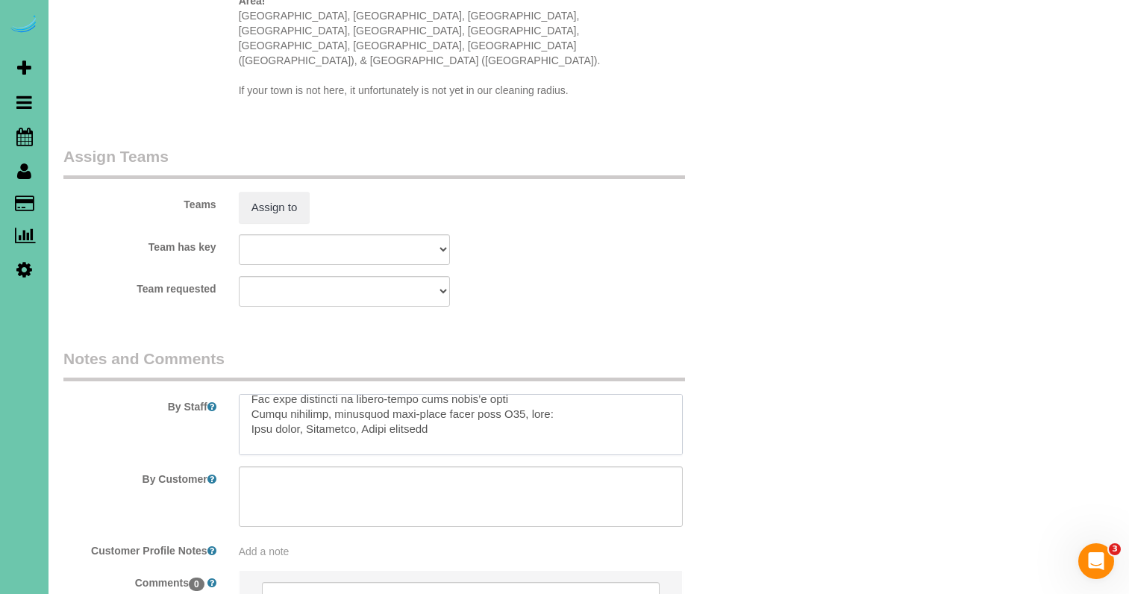
scroll to position [1686, 0]
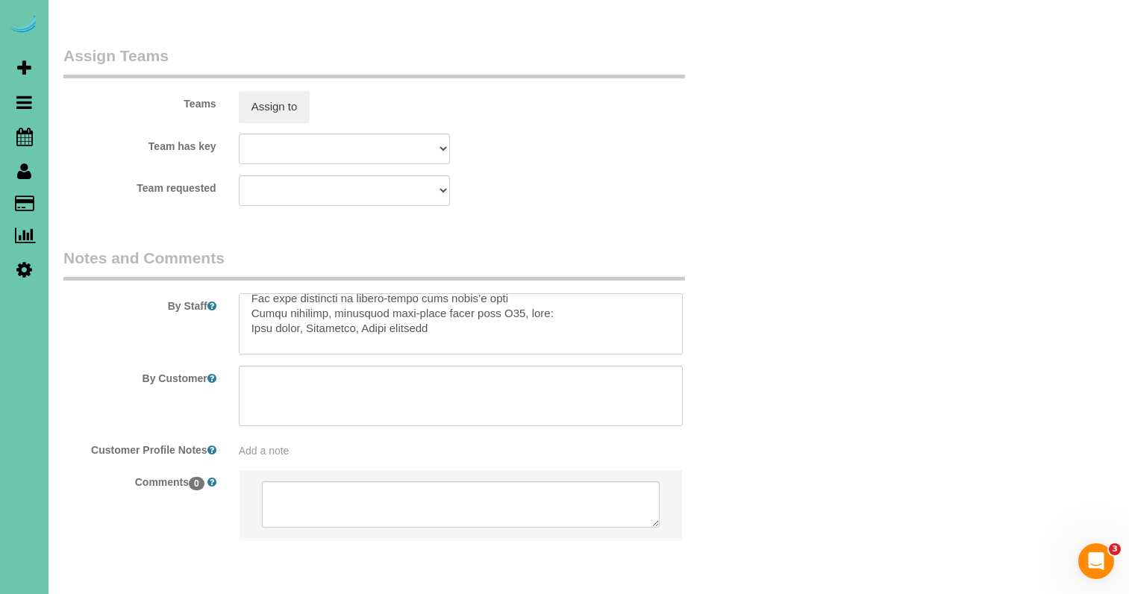
drag, startPoint x: 248, startPoint y: 454, endPoint x: 307, endPoint y: 656, distance: 209.9
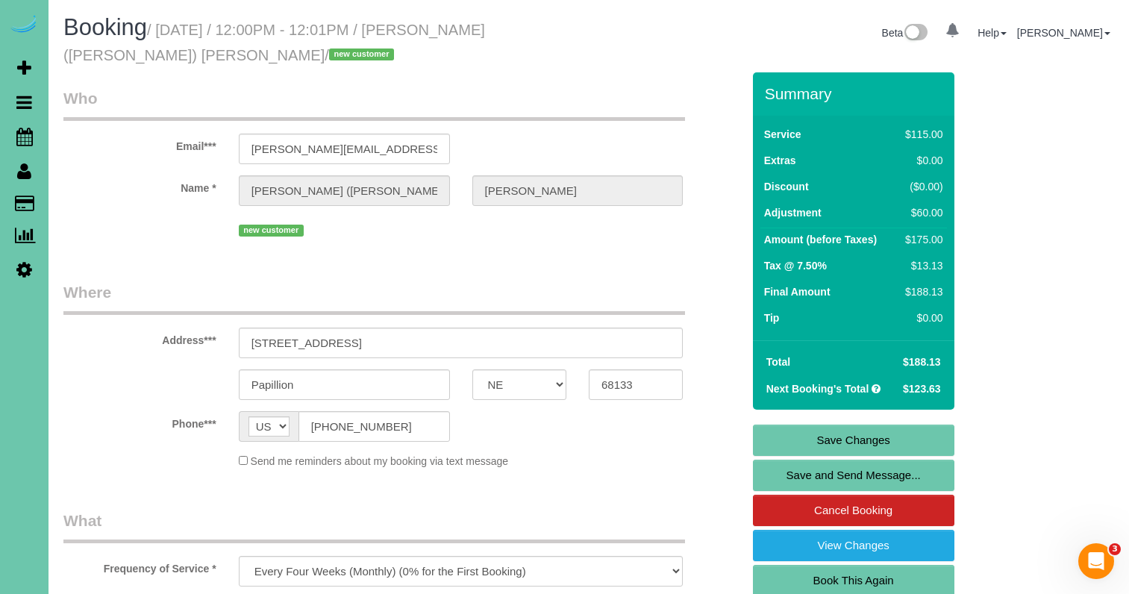
scroll to position [0, 0]
type textarea "Father - Daniel; Son - Curtis, he is paying for the cleanings 1. credit - Curti…"
click at [812, 440] on link "Save Changes" at bounding box center [853, 440] width 201 height 31
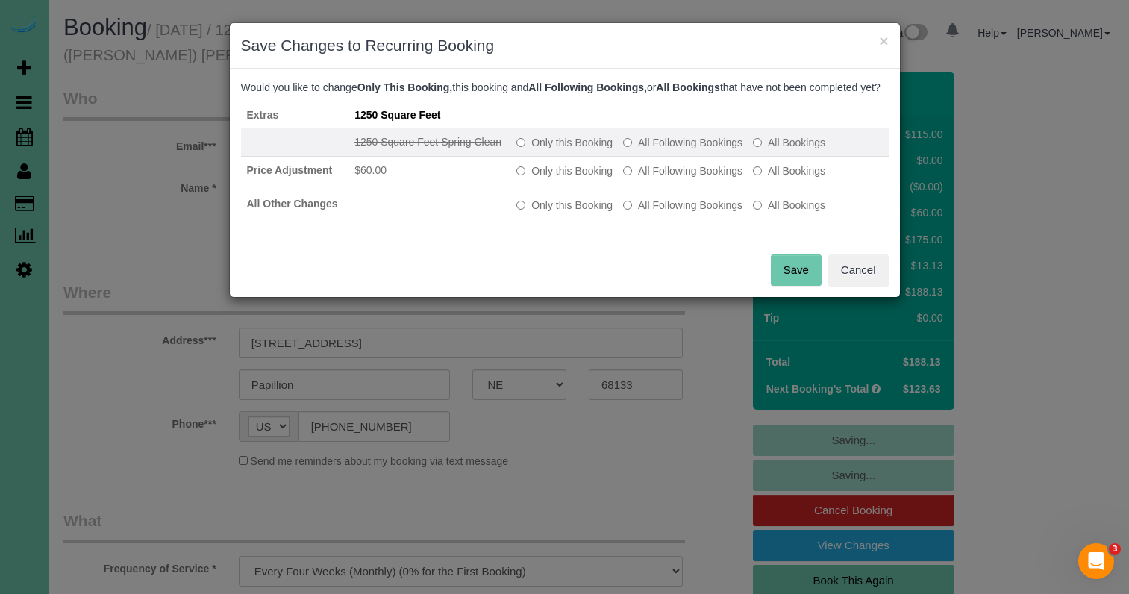
click at [669, 150] on label "All Following Bookings" at bounding box center [682, 142] width 119 height 15
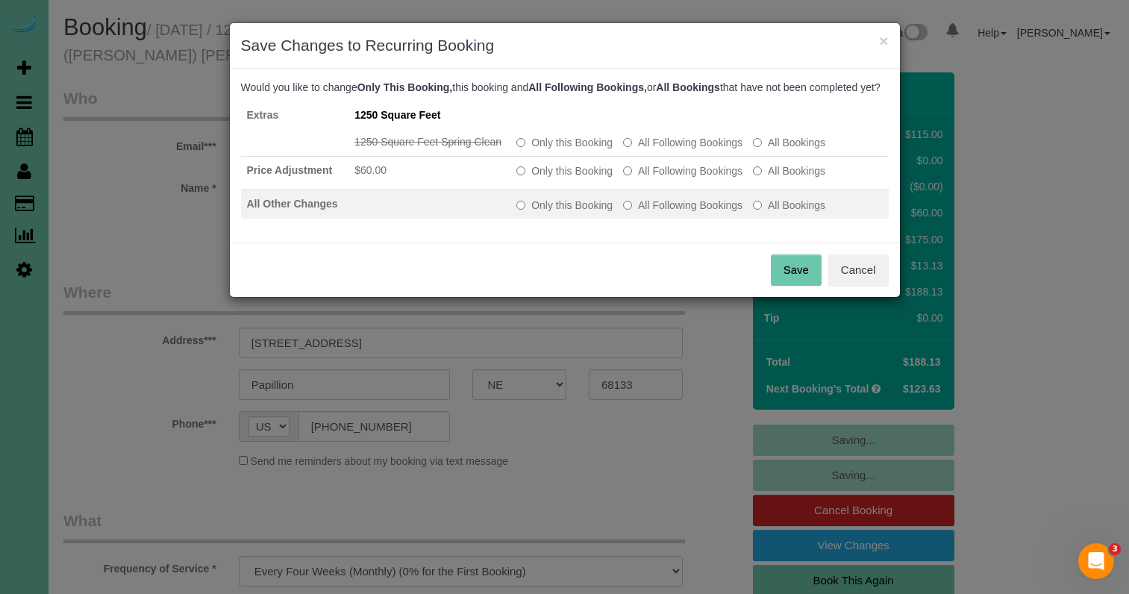
drag, startPoint x: 663, startPoint y: 186, endPoint x: 666, endPoint y: 212, distance: 26.2
click at [663, 178] on label "All Following Bookings" at bounding box center [682, 170] width 119 height 15
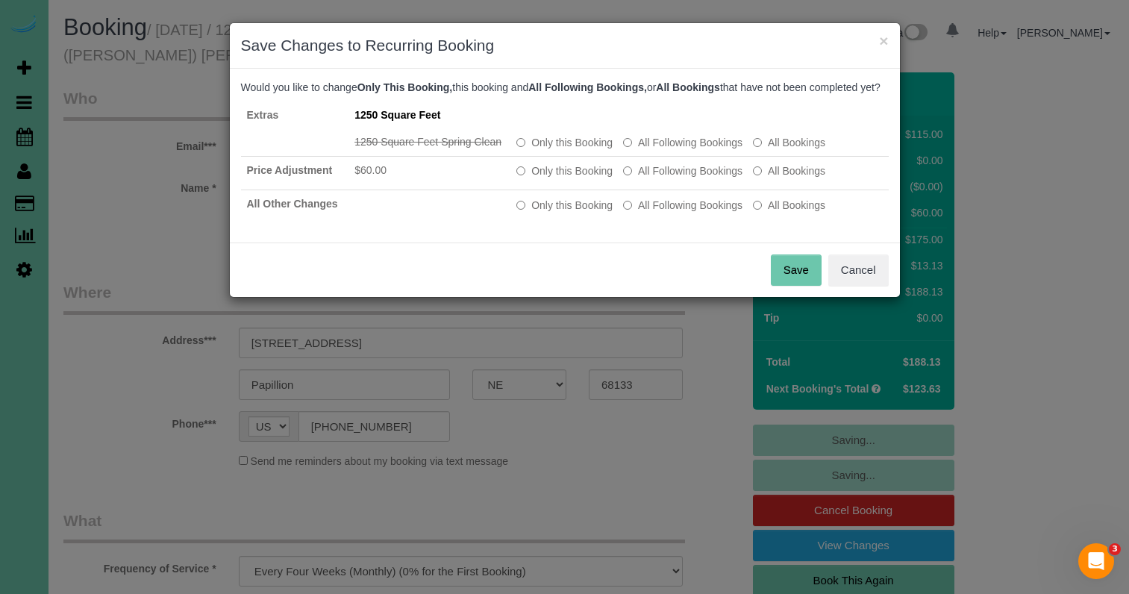
drag, startPoint x: 675, startPoint y: 222, endPoint x: 686, endPoint y: 244, distance: 25.0
click at [675, 213] on label "All Following Bookings" at bounding box center [682, 205] width 119 height 15
drag, startPoint x: 810, startPoint y: 300, endPoint x: 804, endPoint y: 292, distance: 10.1
click at [804, 294] on div "Save Cancel" at bounding box center [565, 270] width 670 height 54
click at [804, 286] on button "Save" at bounding box center [796, 269] width 51 height 31
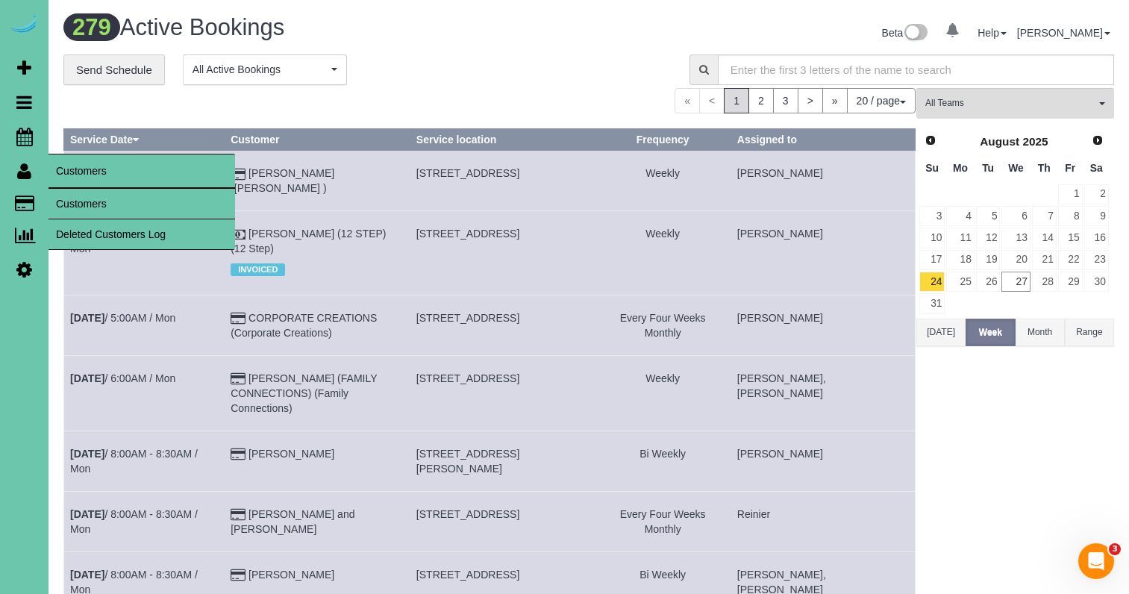
click at [90, 206] on link "Customers" at bounding box center [142, 204] width 187 height 30
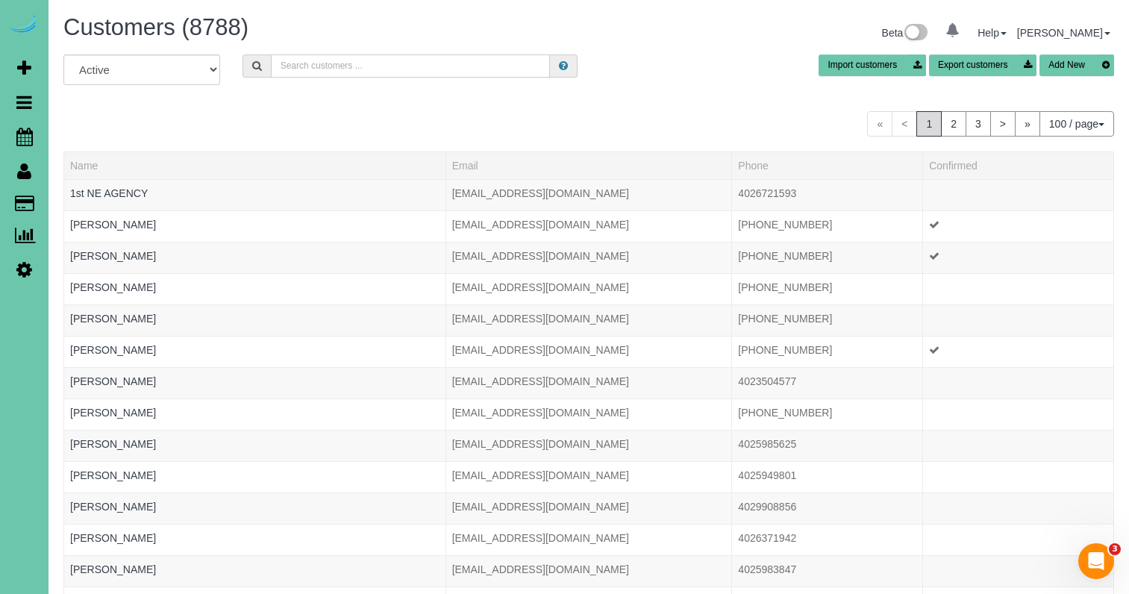
click at [310, 66] on input "text" at bounding box center [410, 65] width 279 height 23
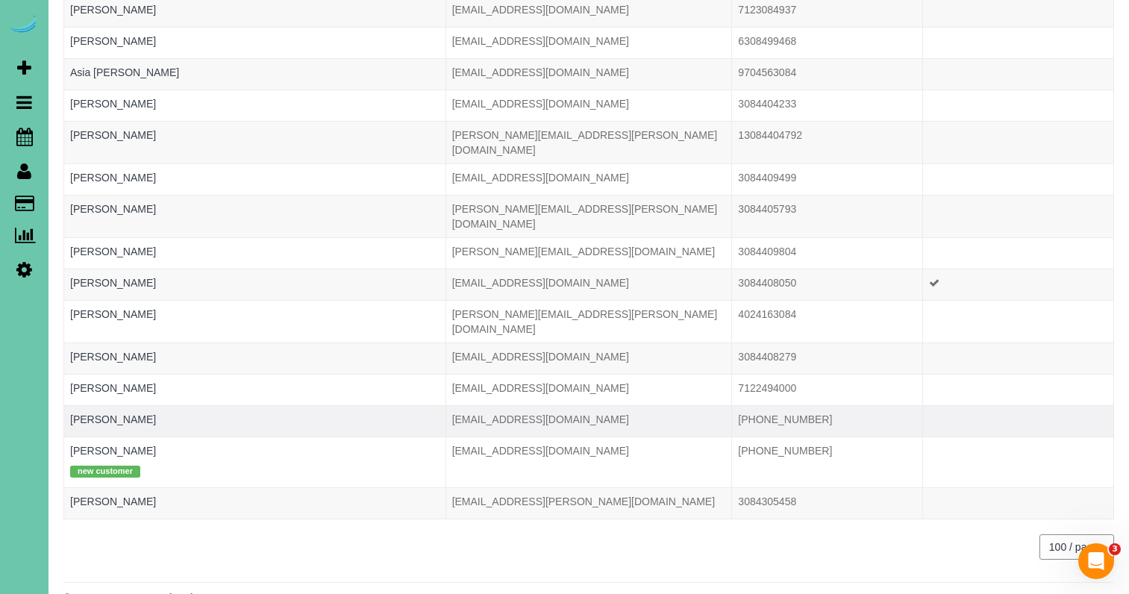
scroll to position [246, 0]
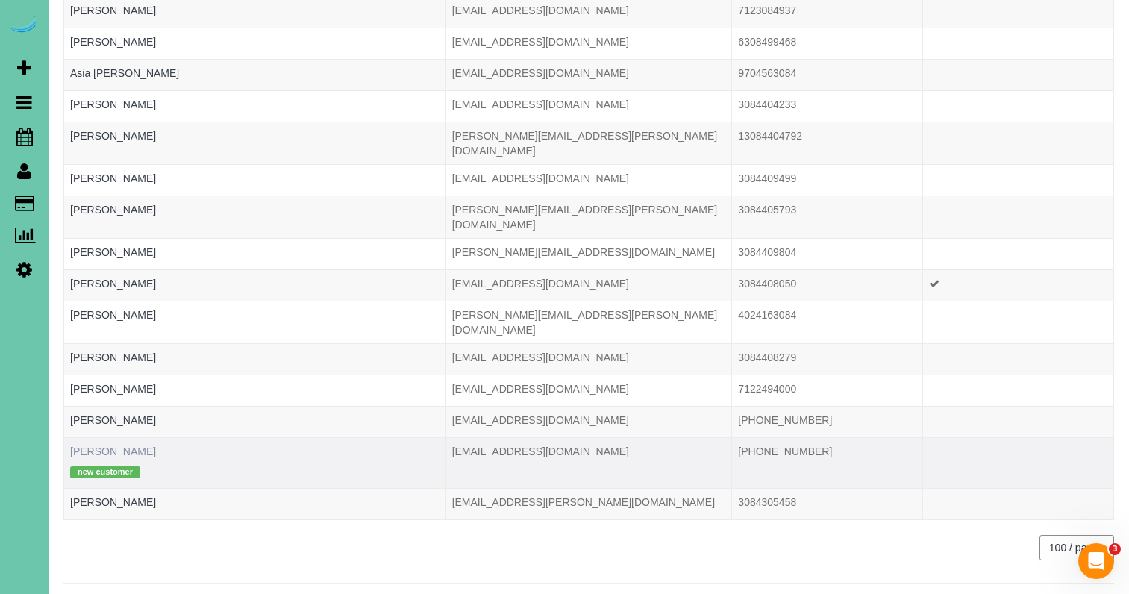
type input "3084"
drag, startPoint x: 139, startPoint y: 416, endPoint x: 144, endPoint y: 409, distance: 8.5
click at [139, 445] on link "[PERSON_NAME]" at bounding box center [113, 451] width 86 height 12
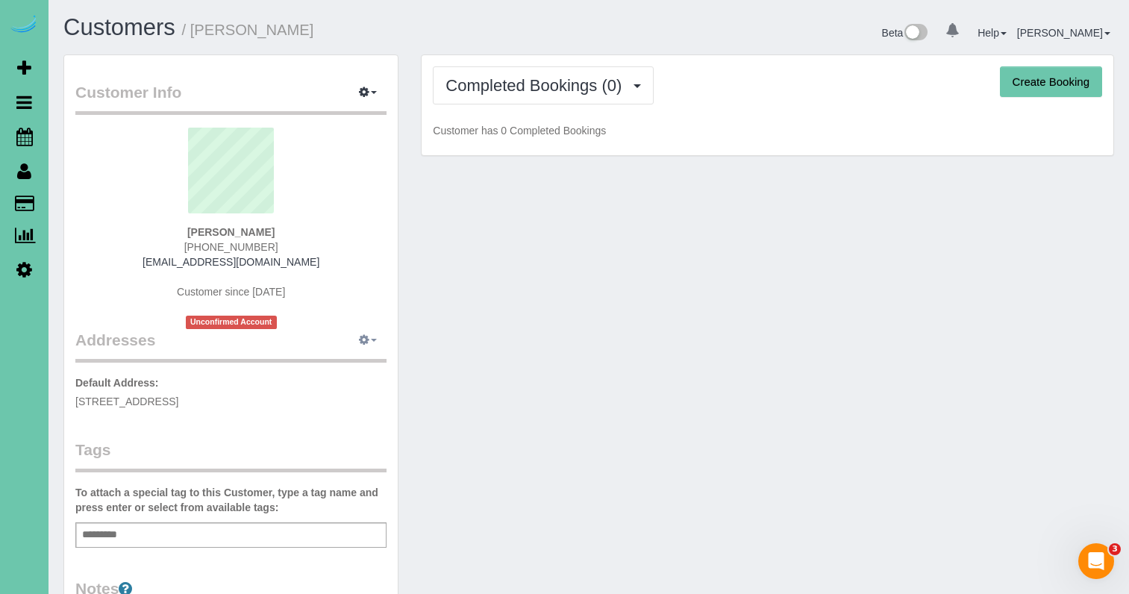
click at [363, 338] on icon "button" at bounding box center [364, 339] width 10 height 9
click at [327, 363] on button "Manage Addresses" at bounding box center [325, 368] width 121 height 21
select select "NE"
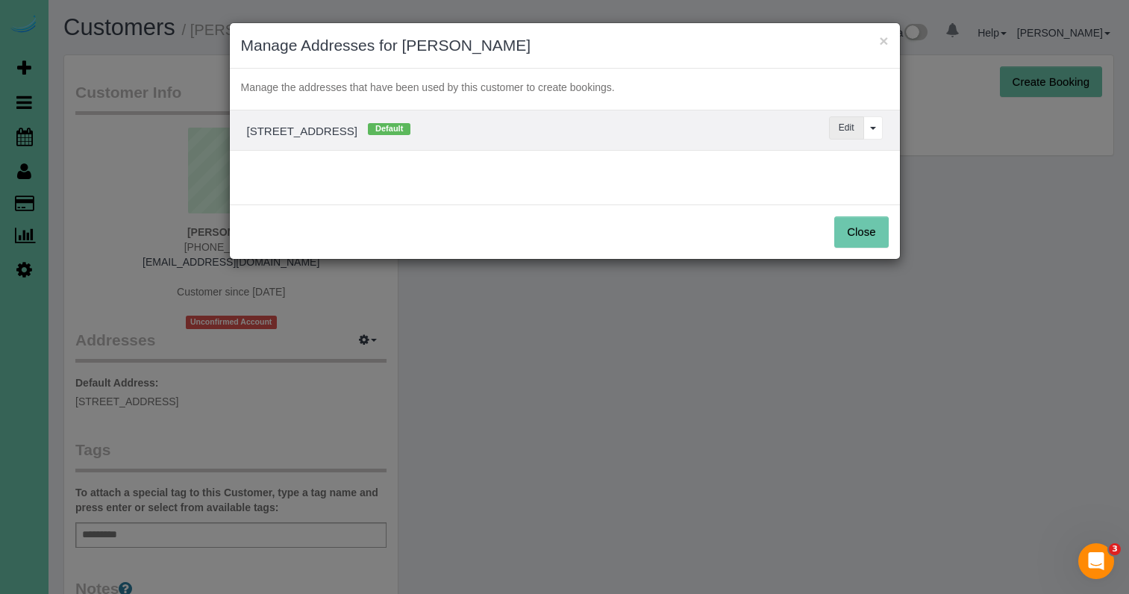
click at [842, 132] on button "Edit" at bounding box center [846, 127] width 35 height 23
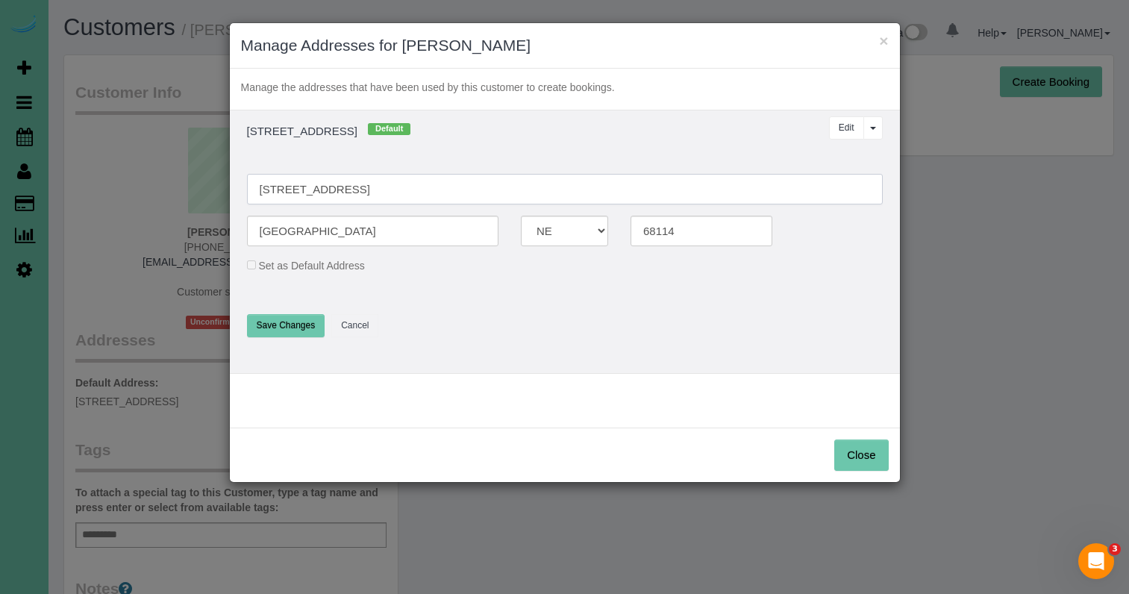
type input "[STREET_ADDRESS]"
click at [298, 324] on button "Save Changes" at bounding box center [286, 325] width 78 height 23
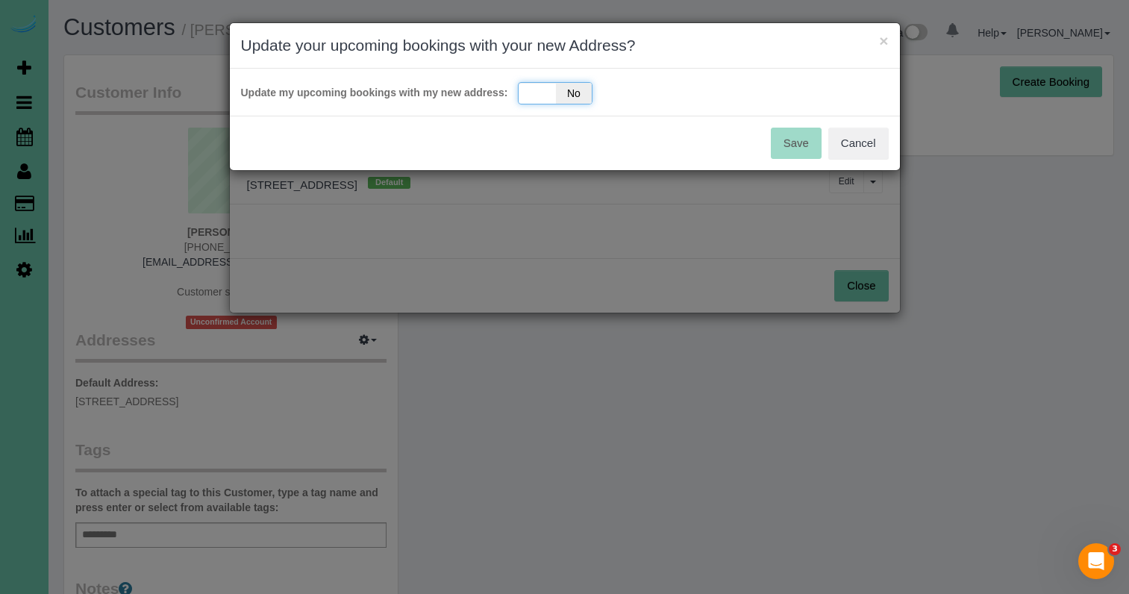
click at [569, 89] on span "No" at bounding box center [574, 93] width 37 height 21
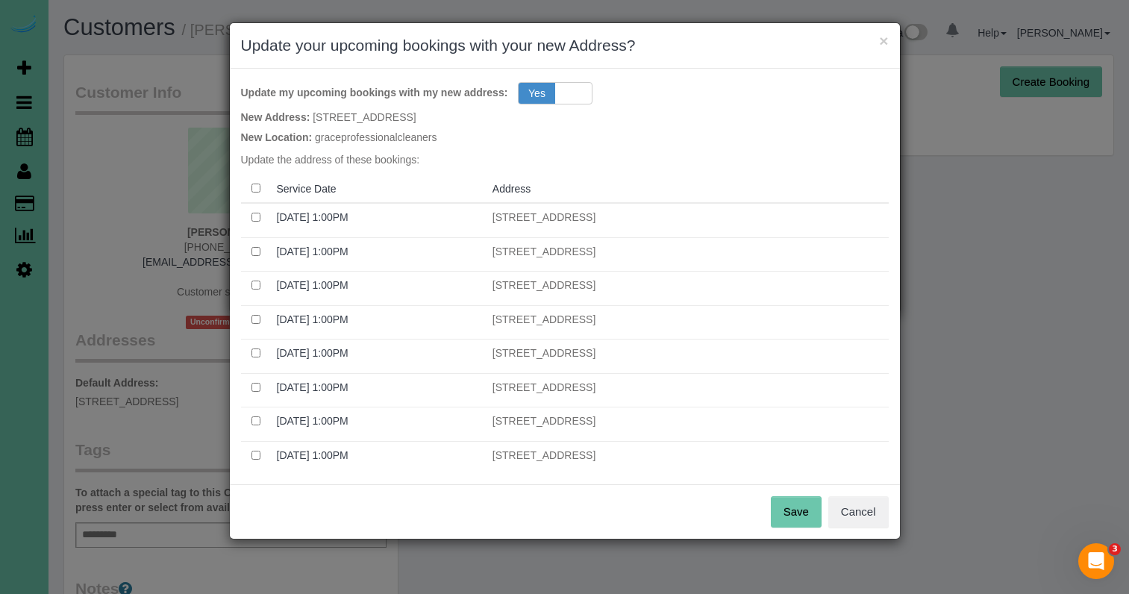
click at [799, 500] on button "Save" at bounding box center [796, 511] width 51 height 31
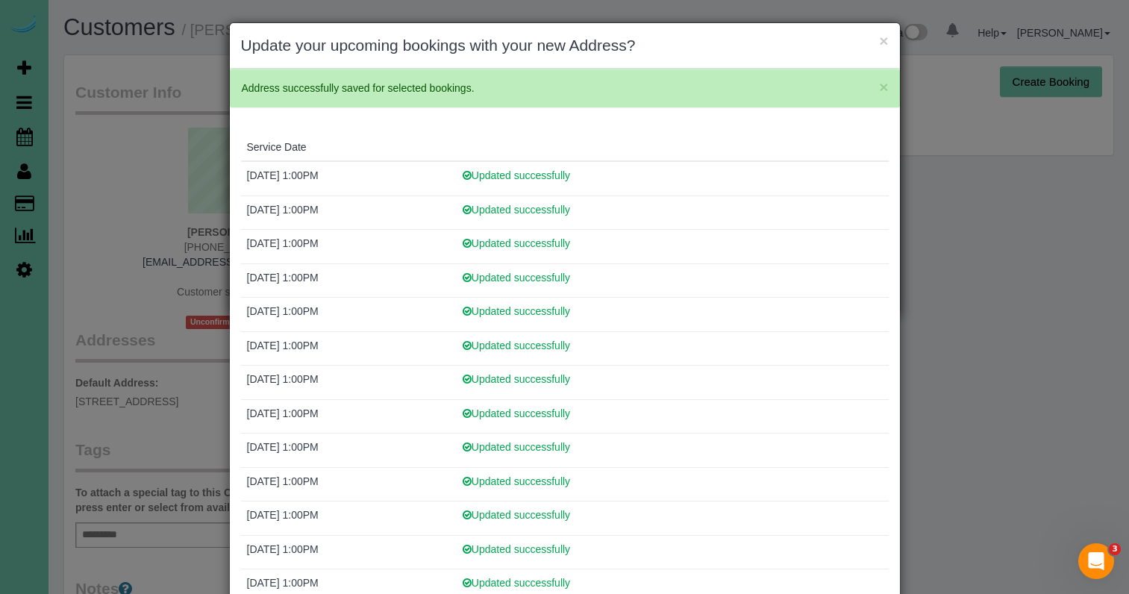
drag, startPoint x: 883, startPoint y: 39, endPoint x: 875, endPoint y: 39, distance: 8.2
click at [881, 39] on button "×" at bounding box center [883, 41] width 9 height 16
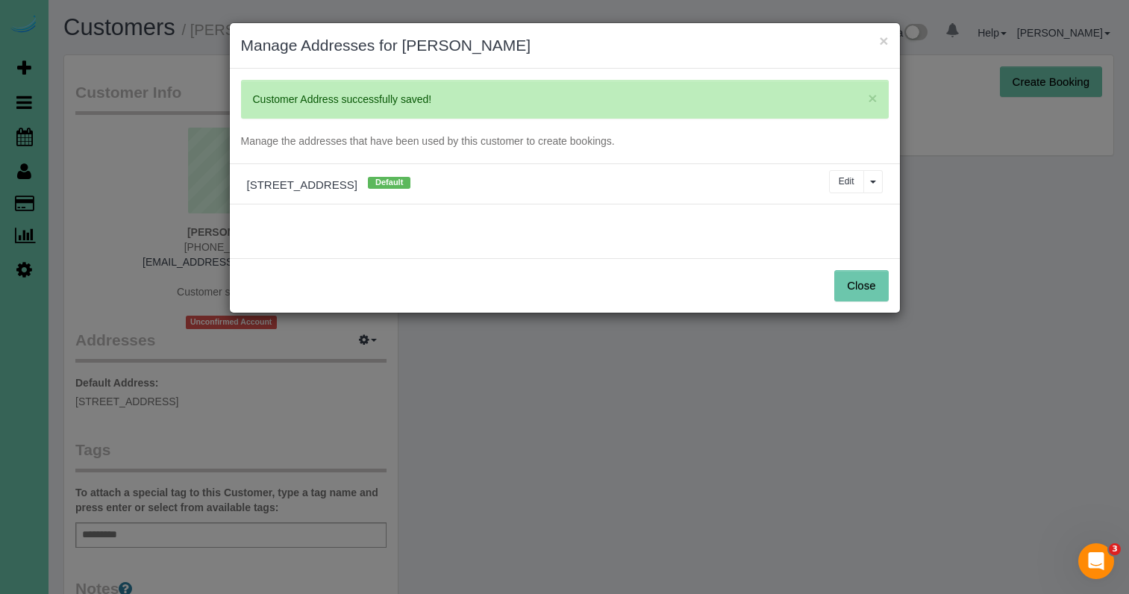
click at [881, 40] on button "×" at bounding box center [883, 41] width 9 height 16
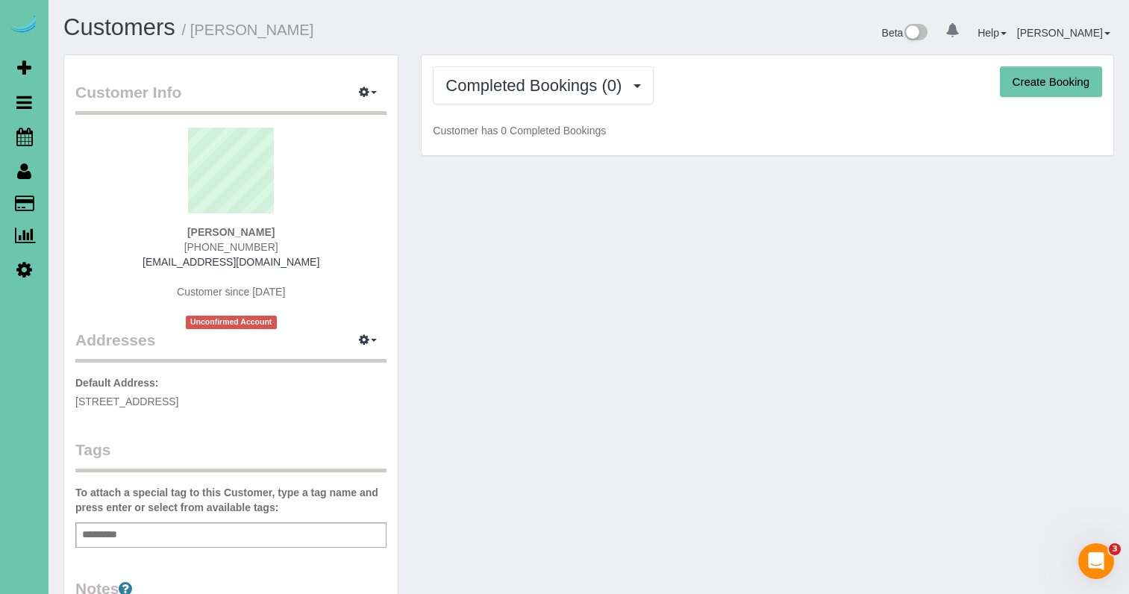
drag, startPoint x: 604, startPoint y: 96, endPoint x: 598, endPoint y: 104, distance: 9.7
click at [603, 96] on button "Completed Bookings (0)" at bounding box center [543, 85] width 221 height 38
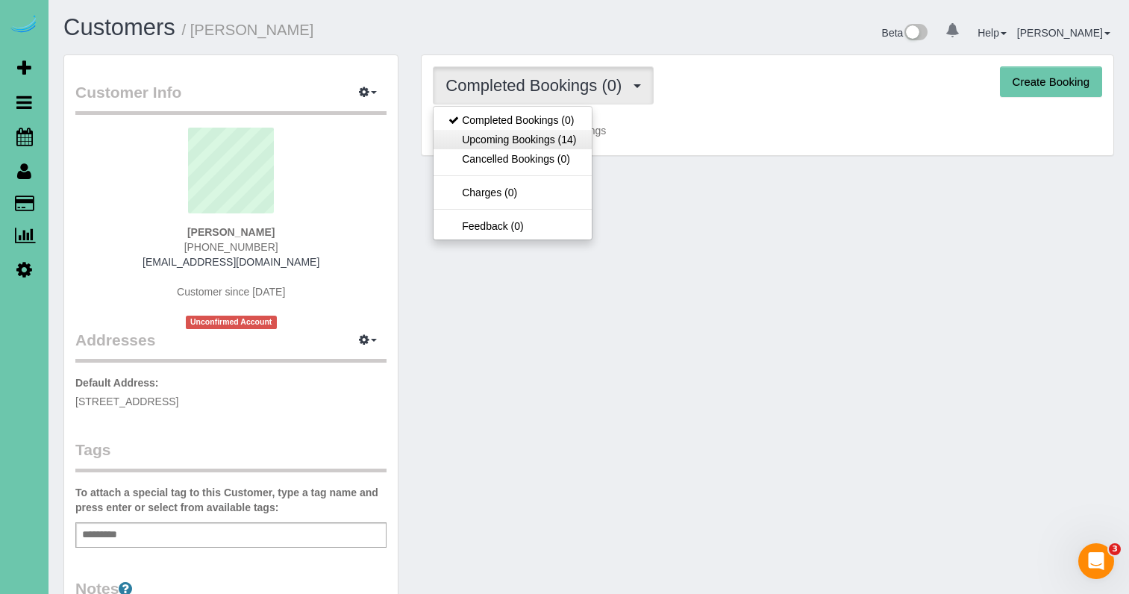
click at [563, 143] on link "Upcoming Bookings (14)" at bounding box center [512, 139] width 157 height 19
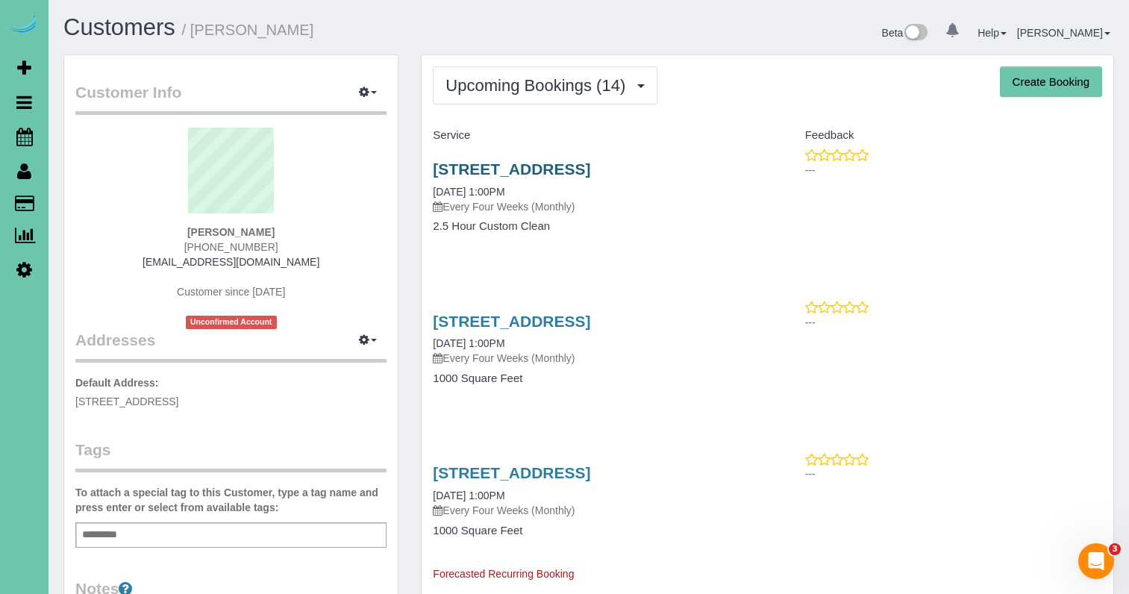
click at [456, 172] on link "[STREET_ADDRESS]" at bounding box center [511, 168] width 157 height 17
click at [549, 330] on link "[STREET_ADDRESS]" at bounding box center [511, 321] width 157 height 17
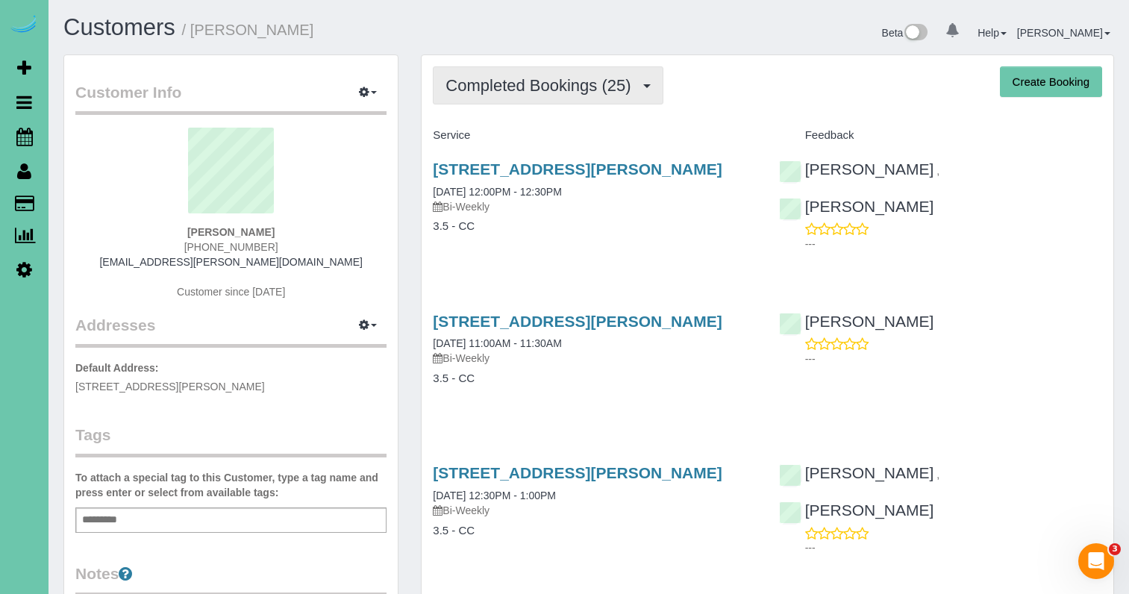
click at [632, 95] on button "Completed Bookings (25)" at bounding box center [548, 85] width 230 height 38
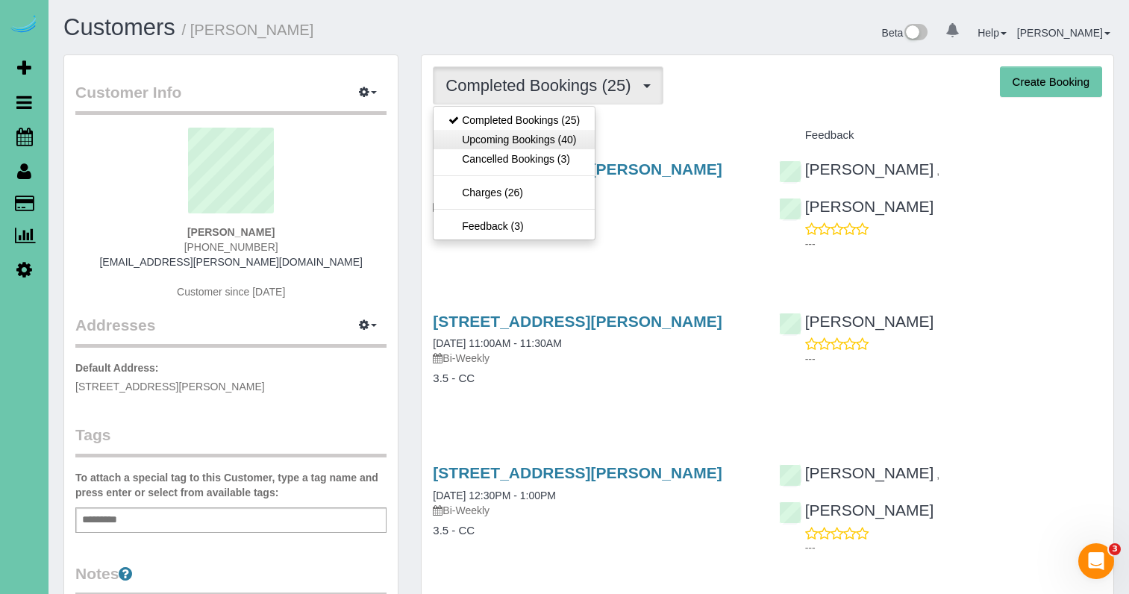
click at [576, 137] on link "Upcoming Bookings (40)" at bounding box center [514, 139] width 161 height 19
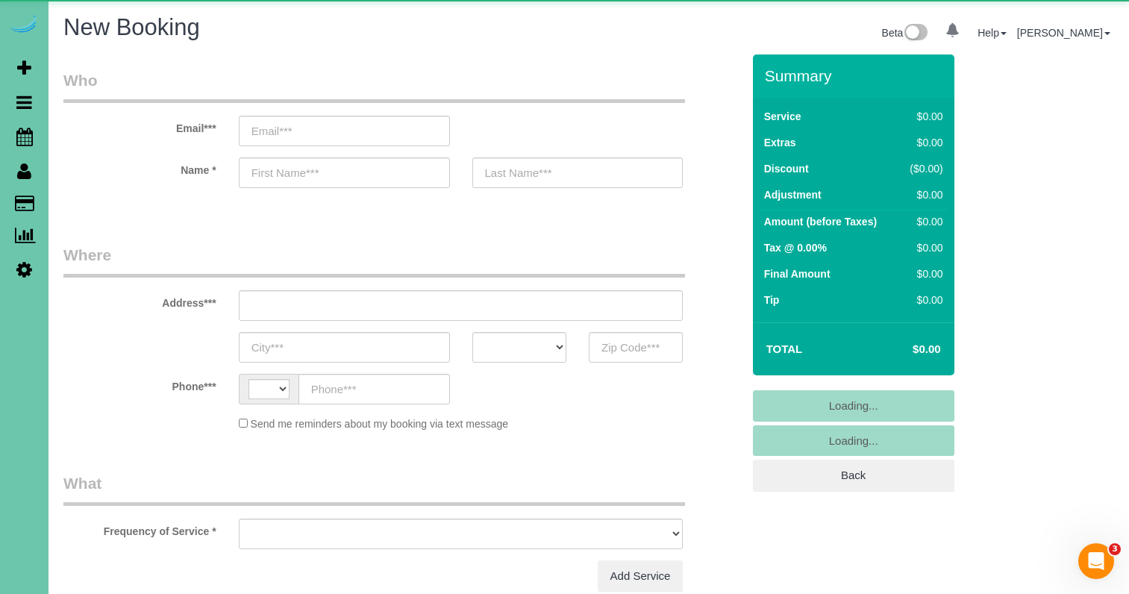
select select "string:US"
select select "object:3718"
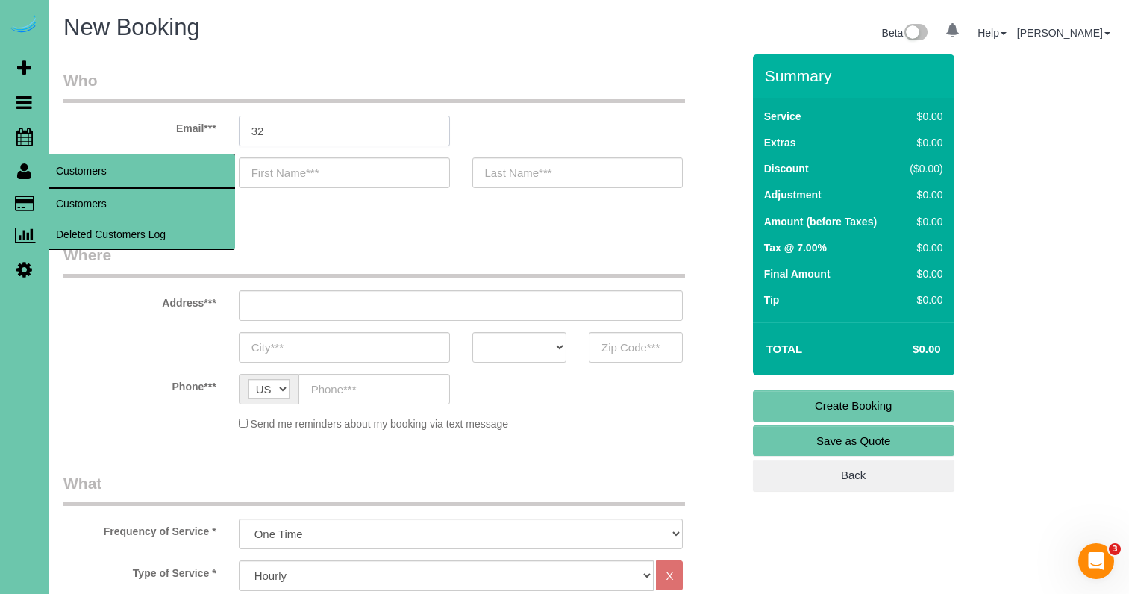
type input "32"
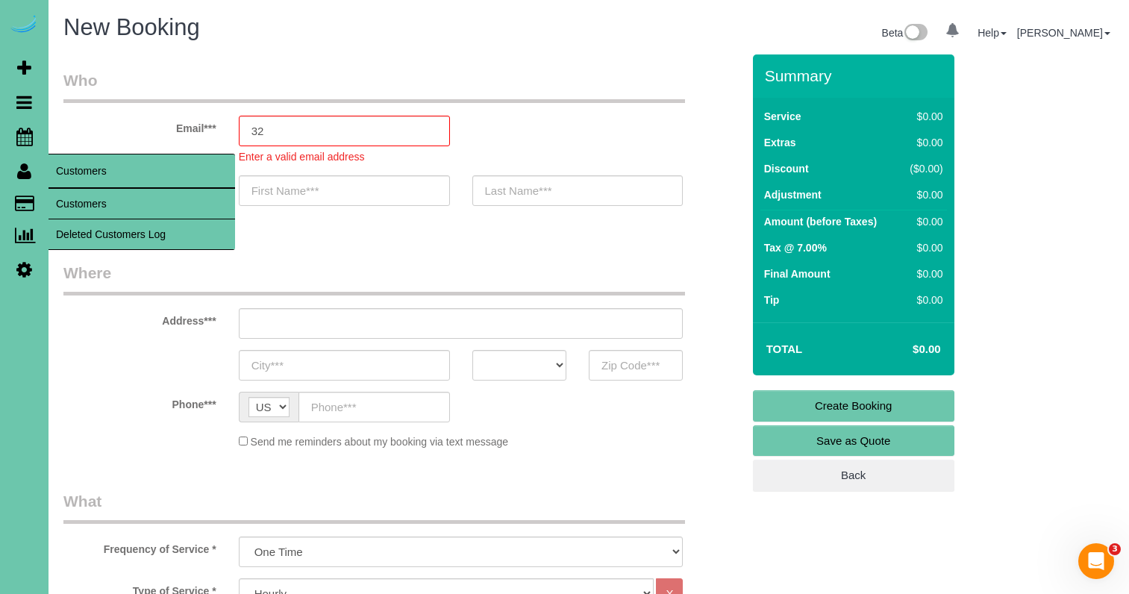
click at [69, 198] on link "Customers" at bounding box center [142, 204] width 187 height 30
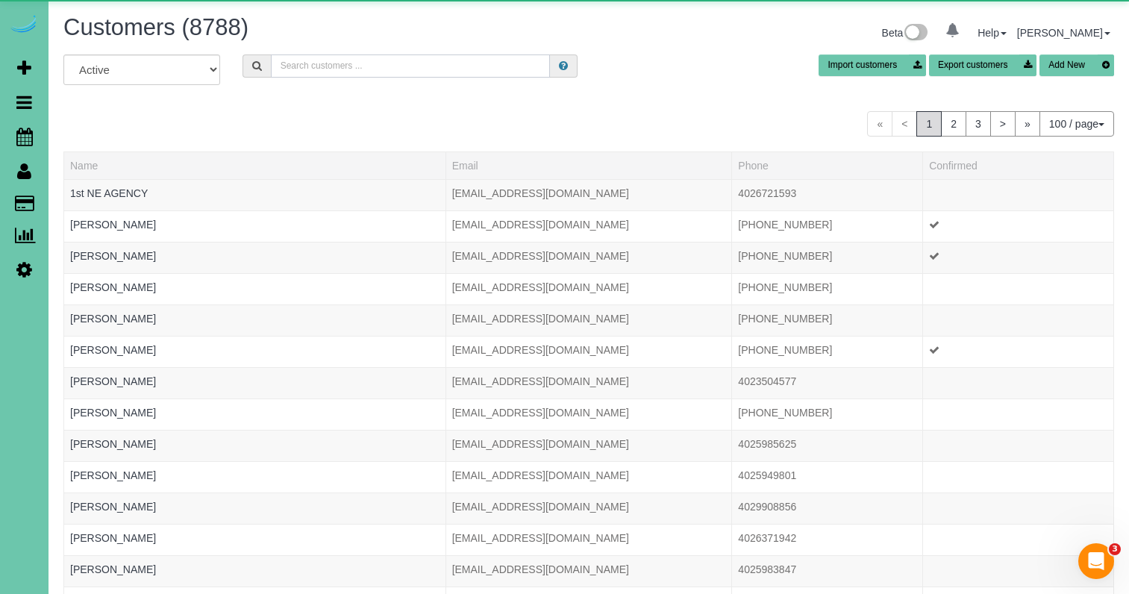
click at [328, 69] on input "text" at bounding box center [410, 65] width 279 height 23
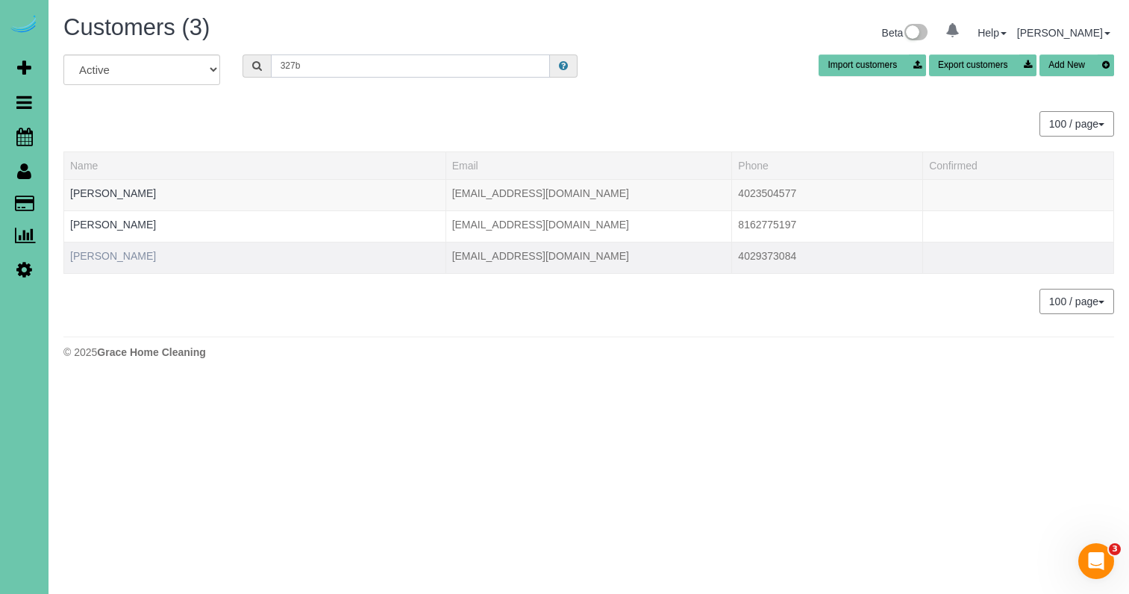
type input "327b"
click at [118, 256] on link "[PERSON_NAME]" at bounding box center [113, 256] width 86 height 12
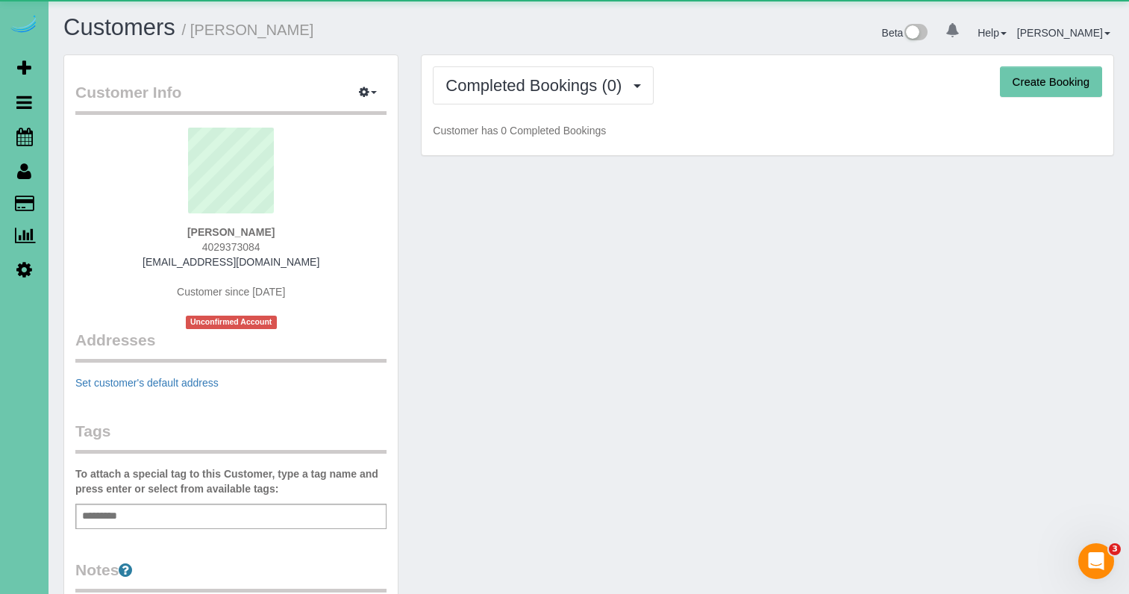
scroll to position [169, 0]
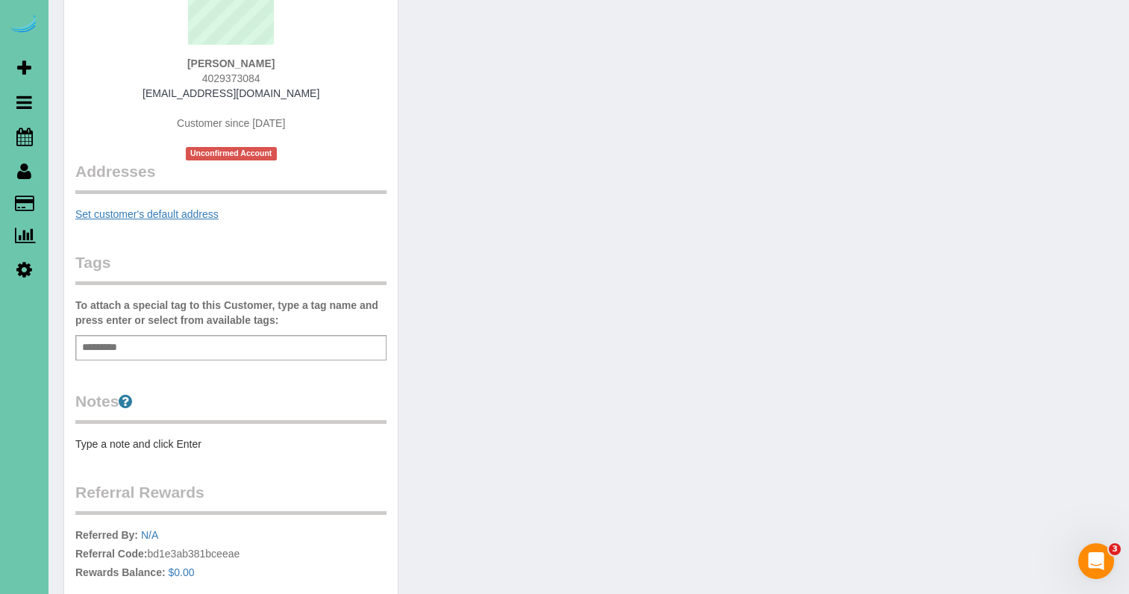
click at [121, 212] on link "Set customer's default address" at bounding box center [146, 214] width 143 height 12
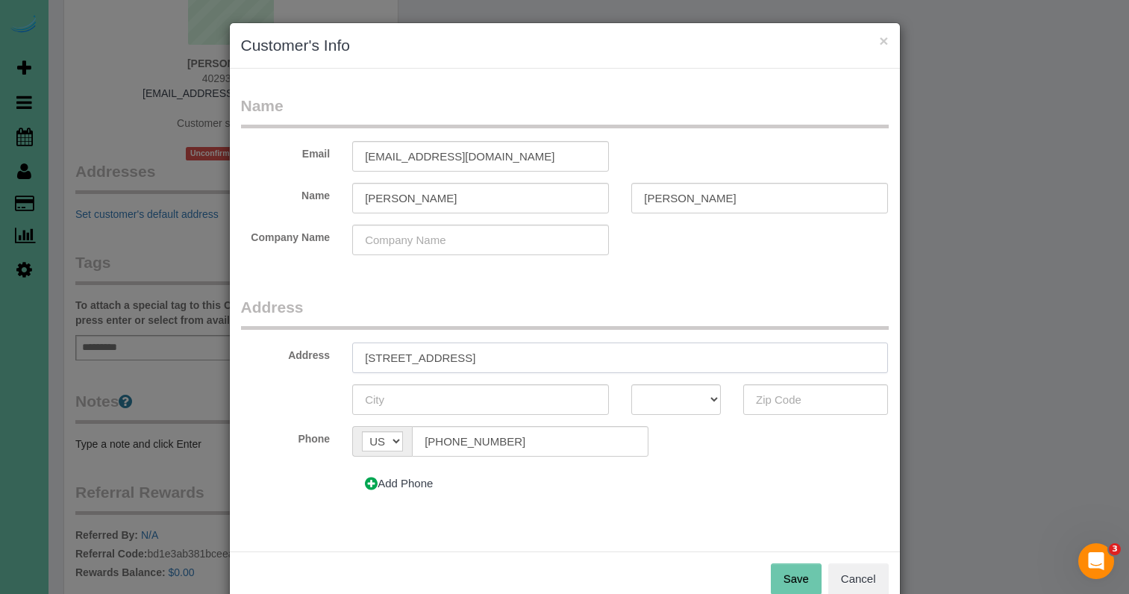
type input "[STREET_ADDRESS]"
type input "[GEOGRAPHIC_DATA]"
select select "NE"
type input "68114"
click at [787, 578] on button "Save" at bounding box center [796, 578] width 51 height 31
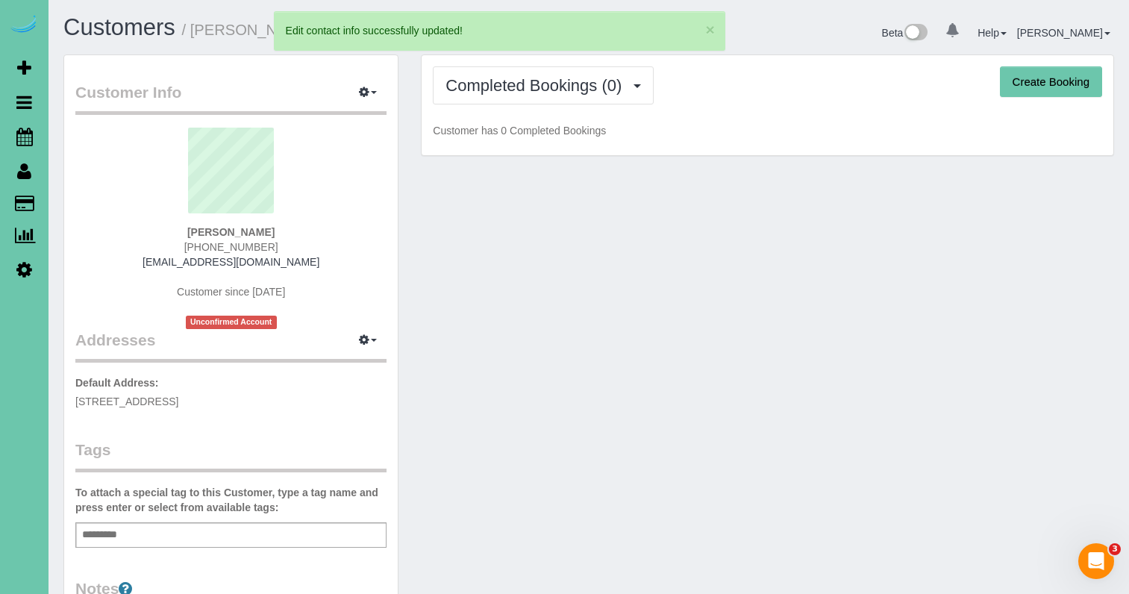
scroll to position [0, 0]
click at [1045, 81] on button "Create Booking" at bounding box center [1051, 81] width 102 height 31
select select "NE"
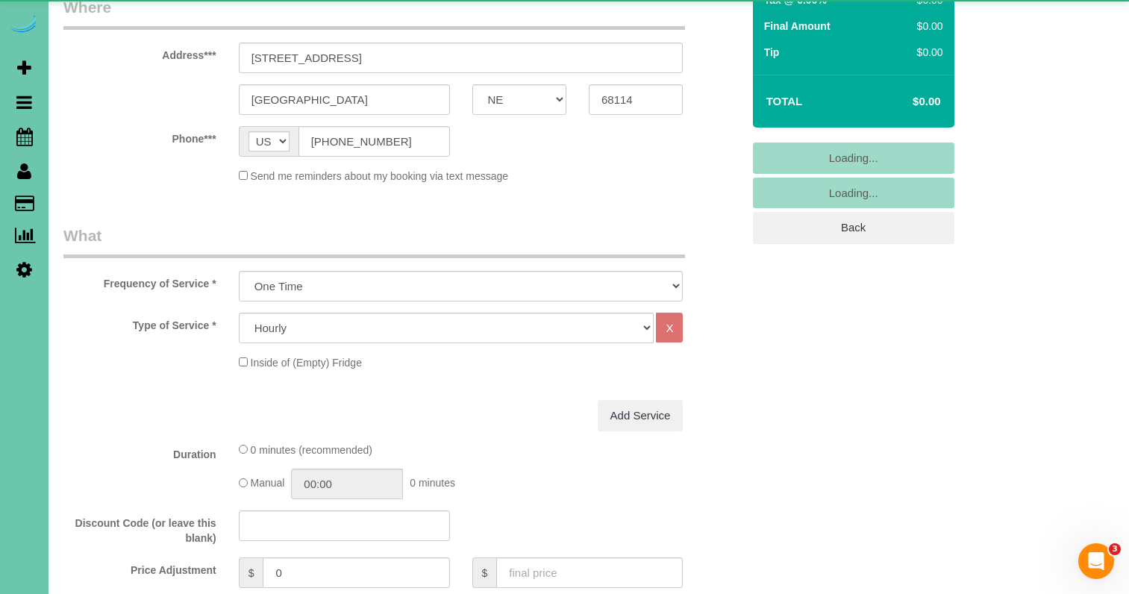
scroll to position [251, 0]
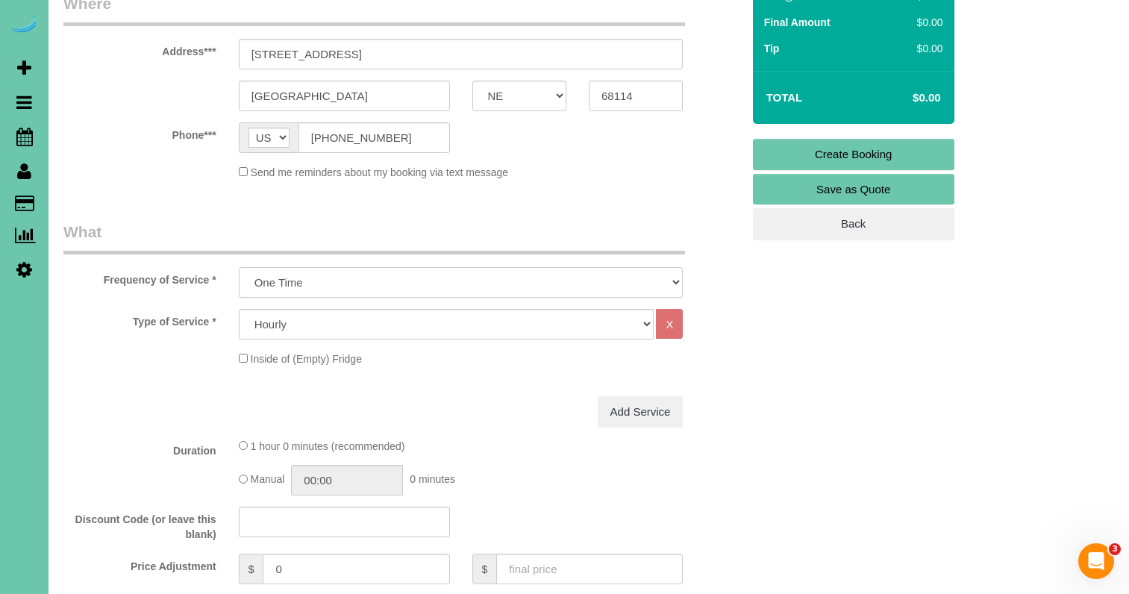
select select "object:4946"
select select "159"
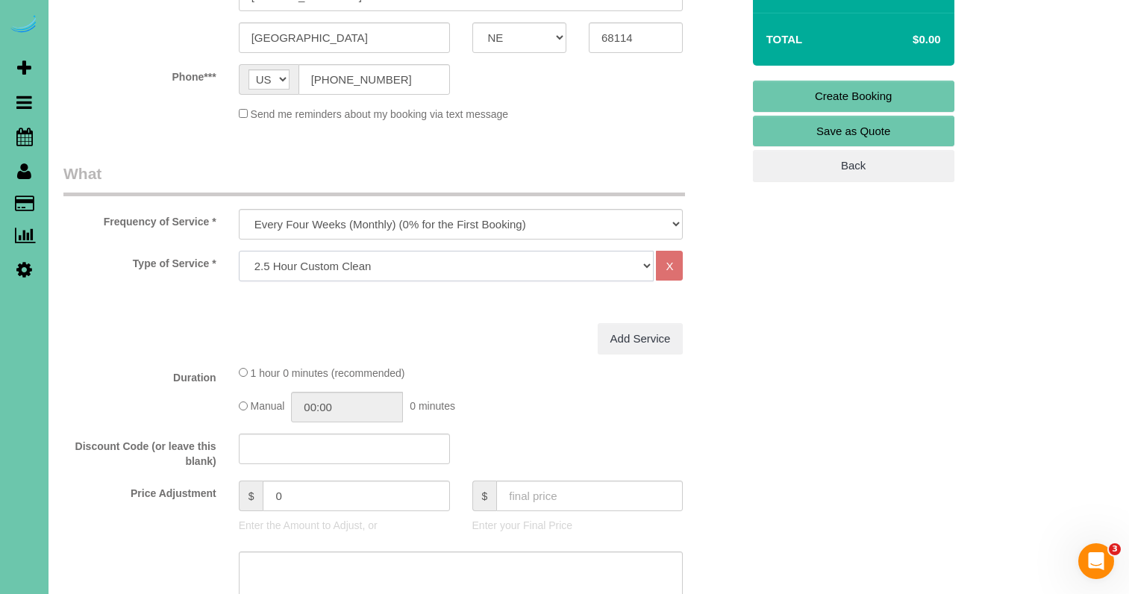
scroll to position [316, 0]
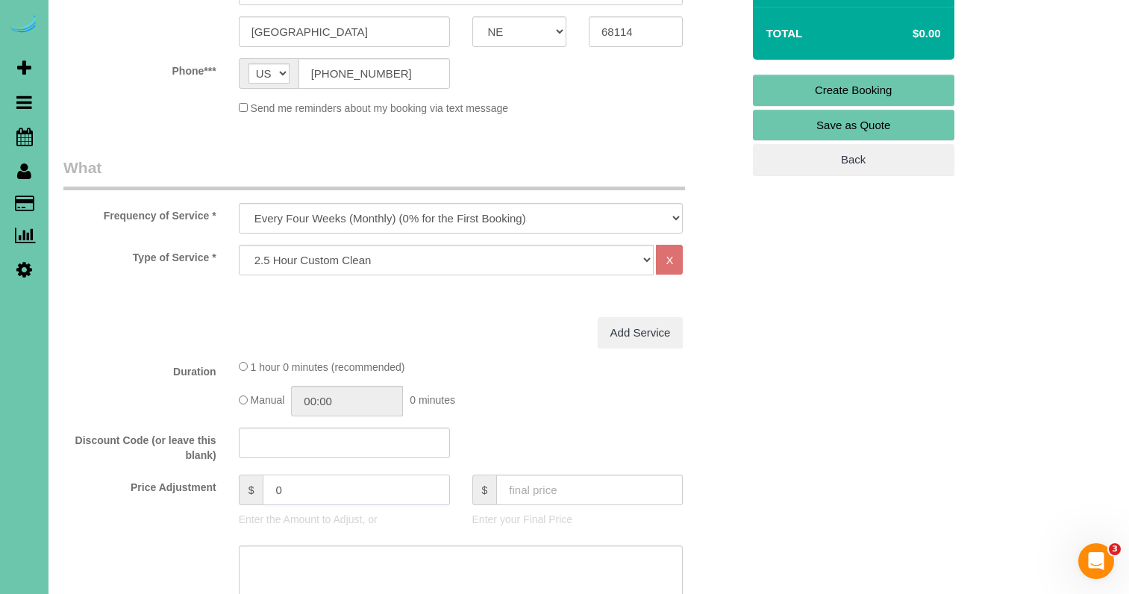
drag, startPoint x: 326, startPoint y: 498, endPoint x: 183, endPoint y: 457, distance: 148.8
click at [191, 460] on fieldset "What Frequency of Service * One Time Weekly (0% for the First Booking) Bi-Weekl…" at bounding box center [402, 557] width 678 height 800
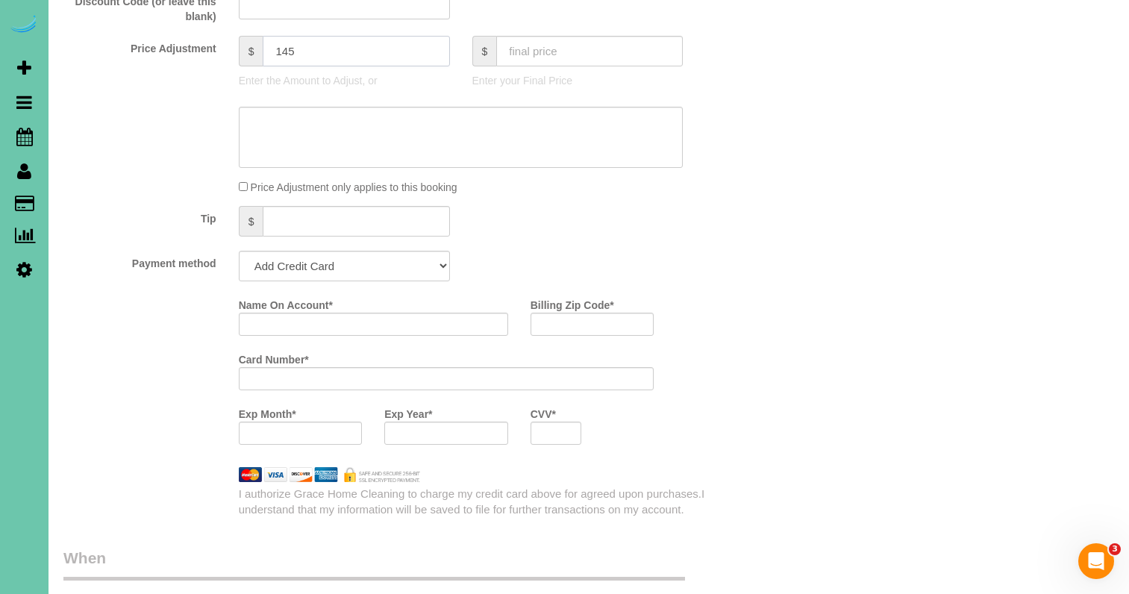
scroll to position [848, 0]
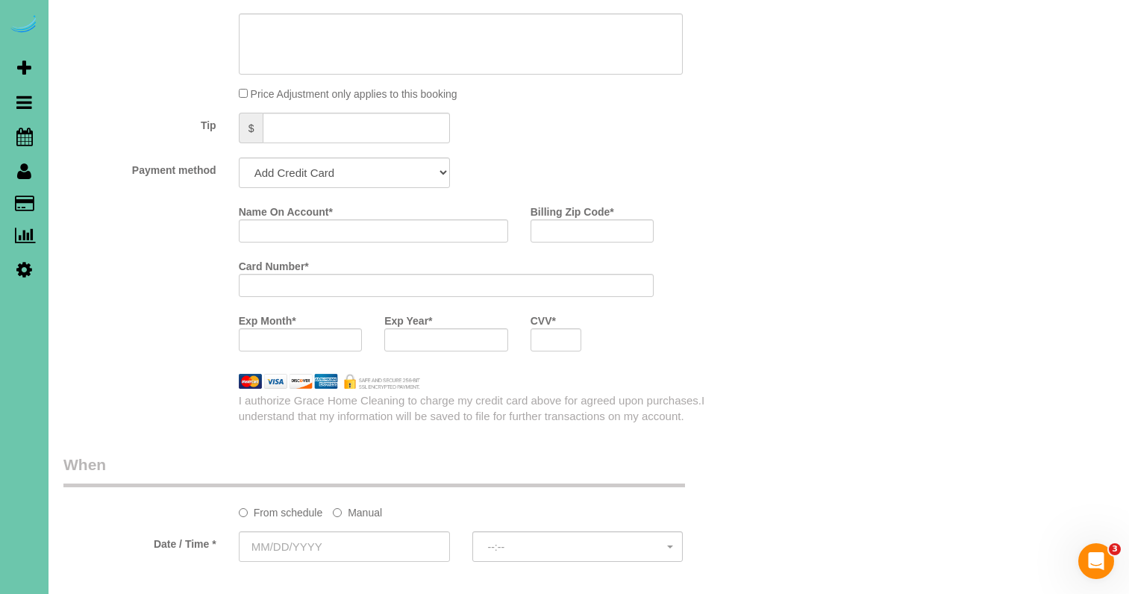
type input "145"
select select "string:check"
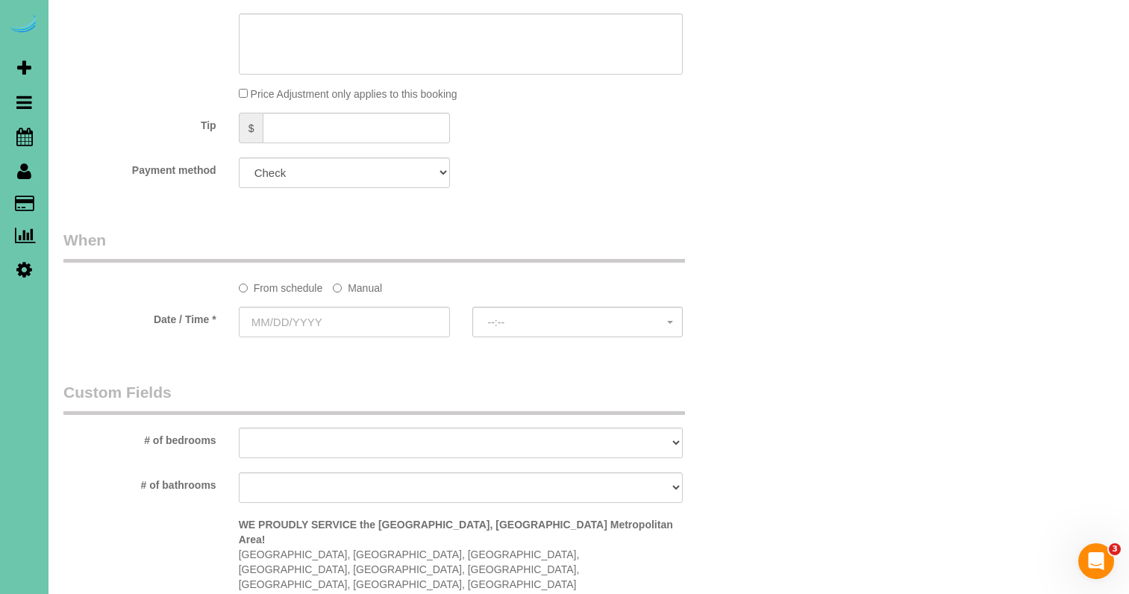
click at [348, 290] on label "Manual" at bounding box center [357, 285] width 49 height 20
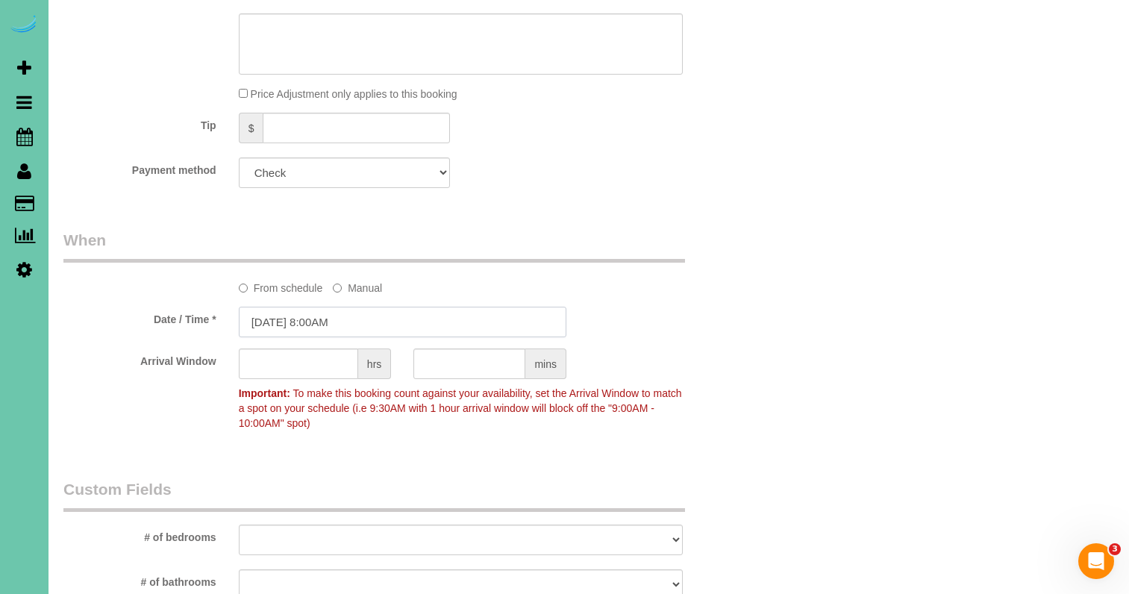
drag, startPoint x: 333, startPoint y: 321, endPoint x: 337, endPoint y: 314, distance: 7.7
click at [333, 321] on input "08/27/2025 8:00AM" at bounding box center [403, 322] width 328 height 31
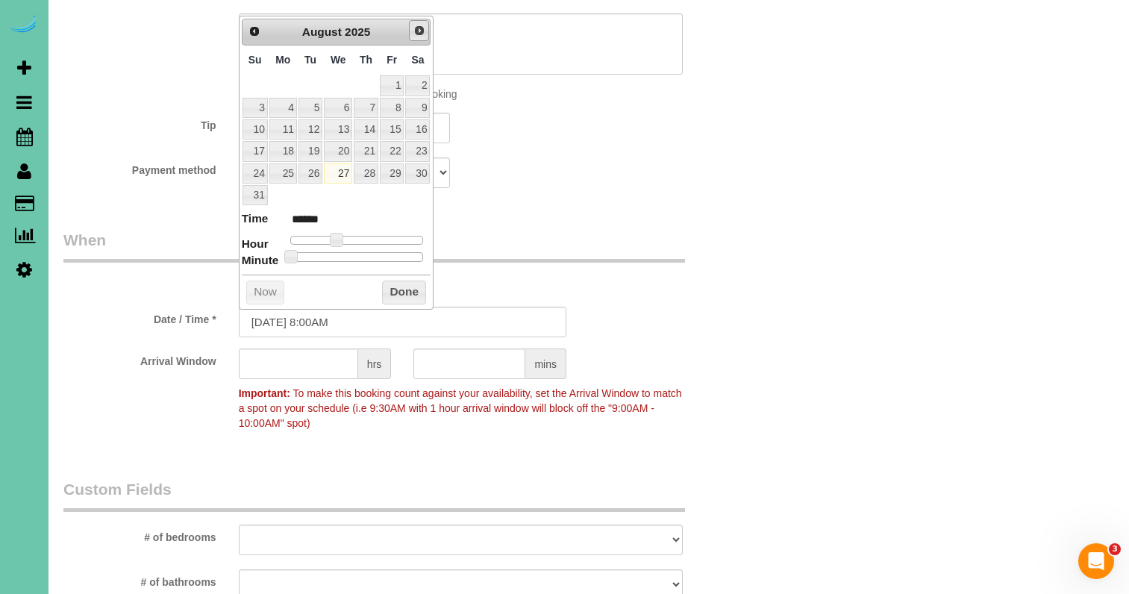
click at [419, 36] on span "Next" at bounding box center [419, 31] width 12 height 12
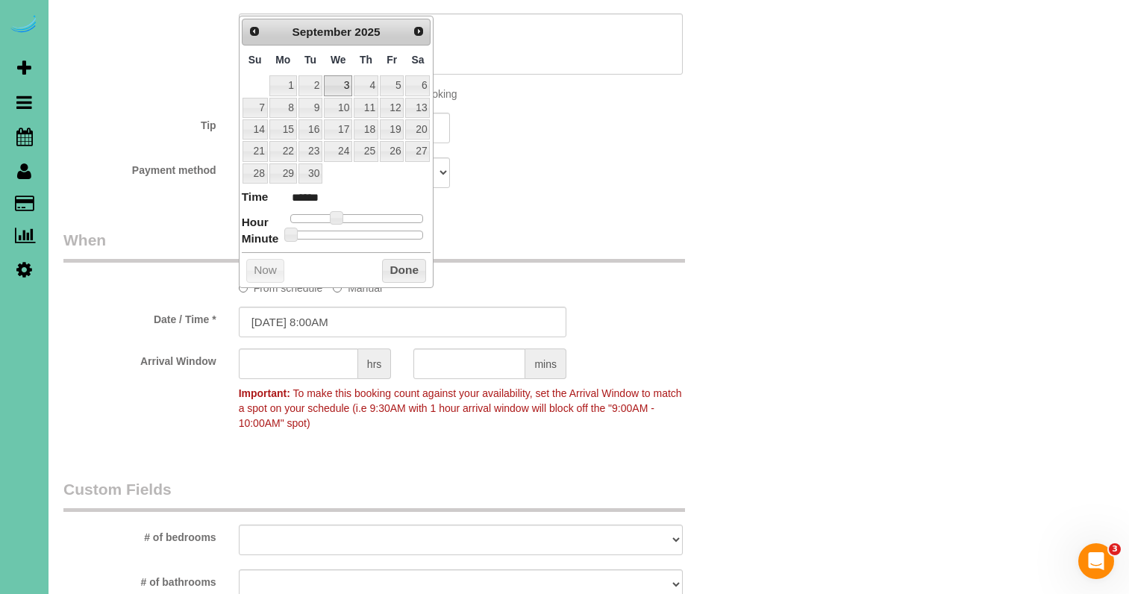
click at [331, 92] on link "3" at bounding box center [338, 85] width 28 height 20
type input "09/03/2025 9:00AM"
type input "******"
type input "09/03/2025 11:00AM"
type input "*******"
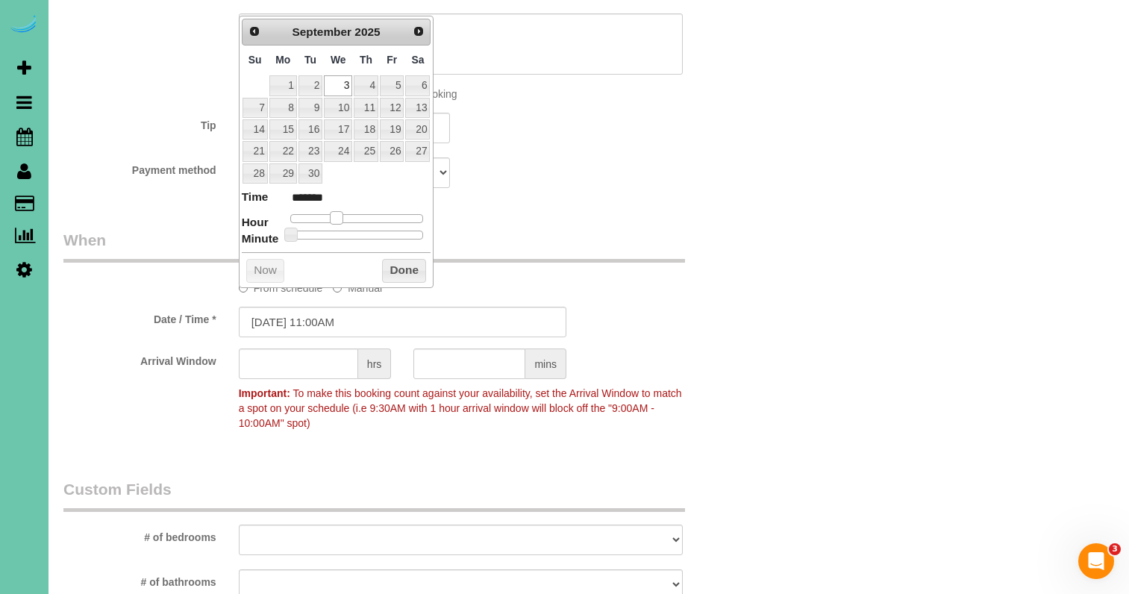
type input "09/03/2025 12:00PM"
type input "*******"
type input "[DATE] 1:00PM"
type input "******"
drag, startPoint x: 333, startPoint y: 210, endPoint x: 363, endPoint y: 222, distance: 32.1
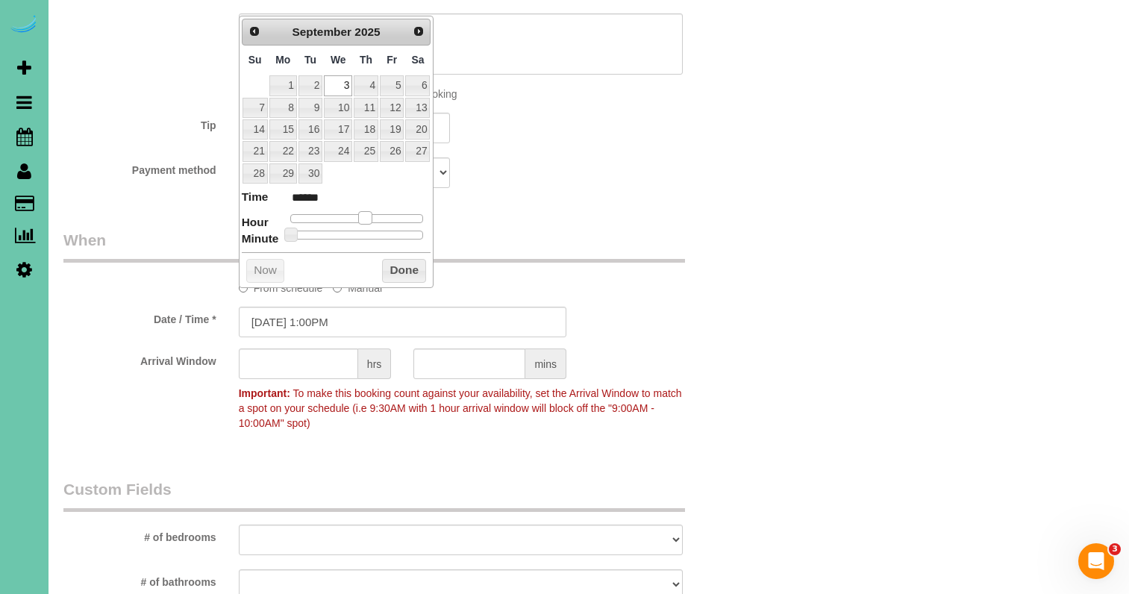
click at [364, 211] on span at bounding box center [364, 217] width 13 height 13
click at [395, 268] on button "Done" at bounding box center [404, 271] width 44 height 24
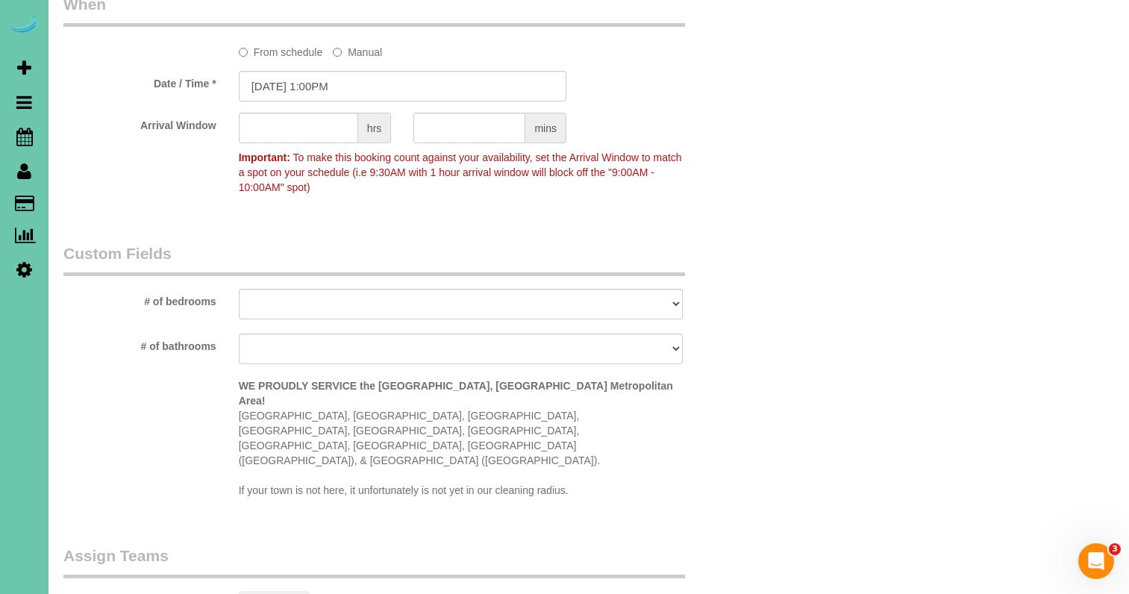
scroll to position [1107, 0]
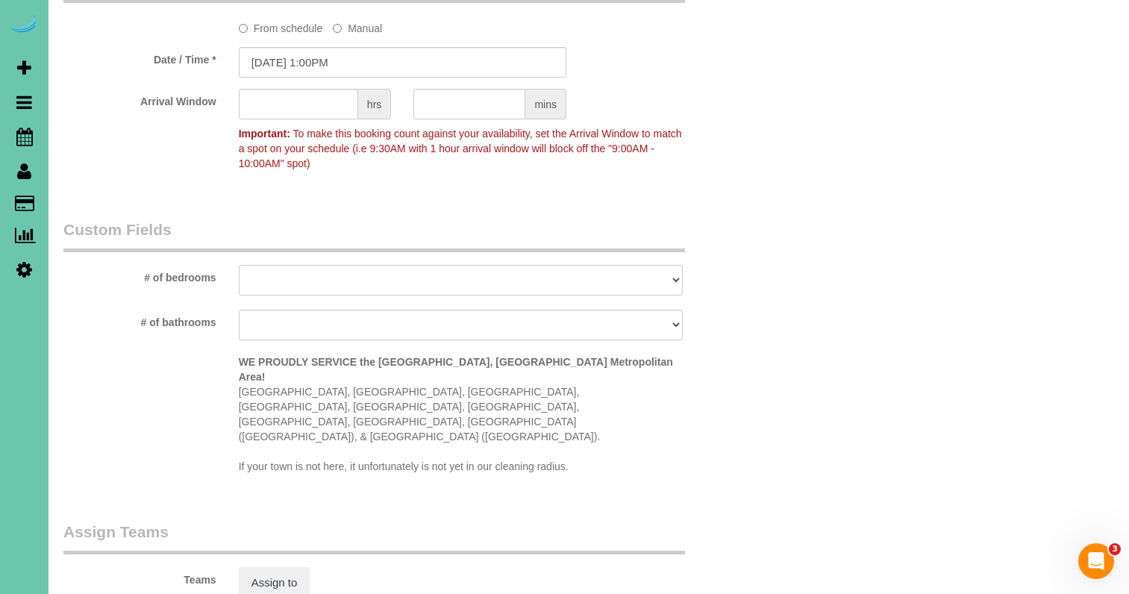
select select "number:35"
select select "number:41"
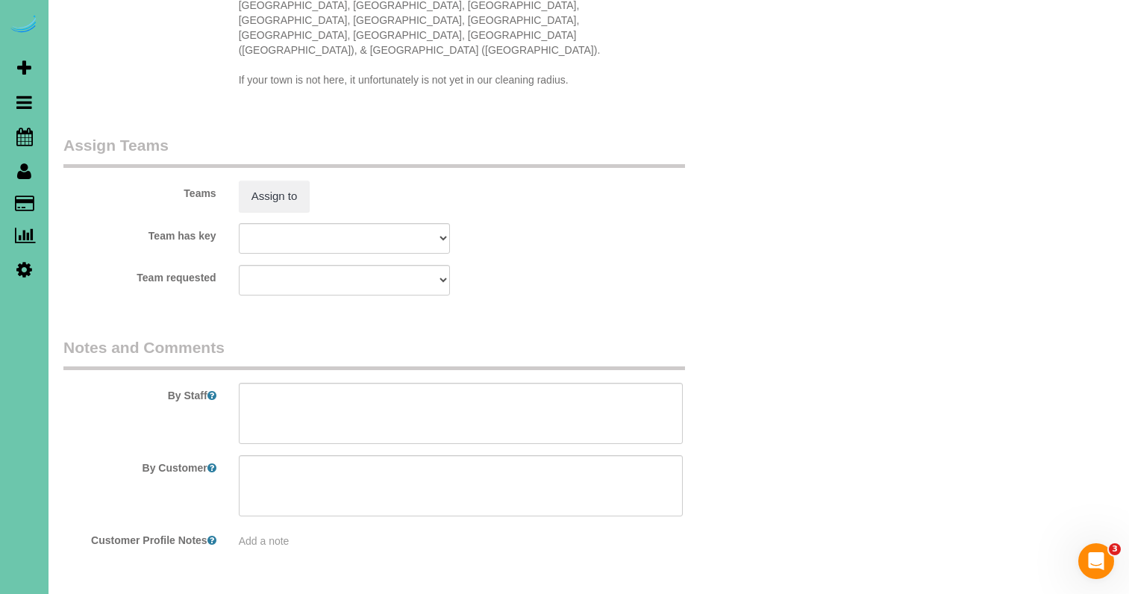
scroll to position [1493, 0]
click at [326, 384] on textarea at bounding box center [461, 414] width 445 height 61
drag, startPoint x: 288, startPoint y: 375, endPoint x: 330, endPoint y: 373, distance: 41.8
click at [288, 384] on textarea at bounding box center [461, 414] width 445 height 61
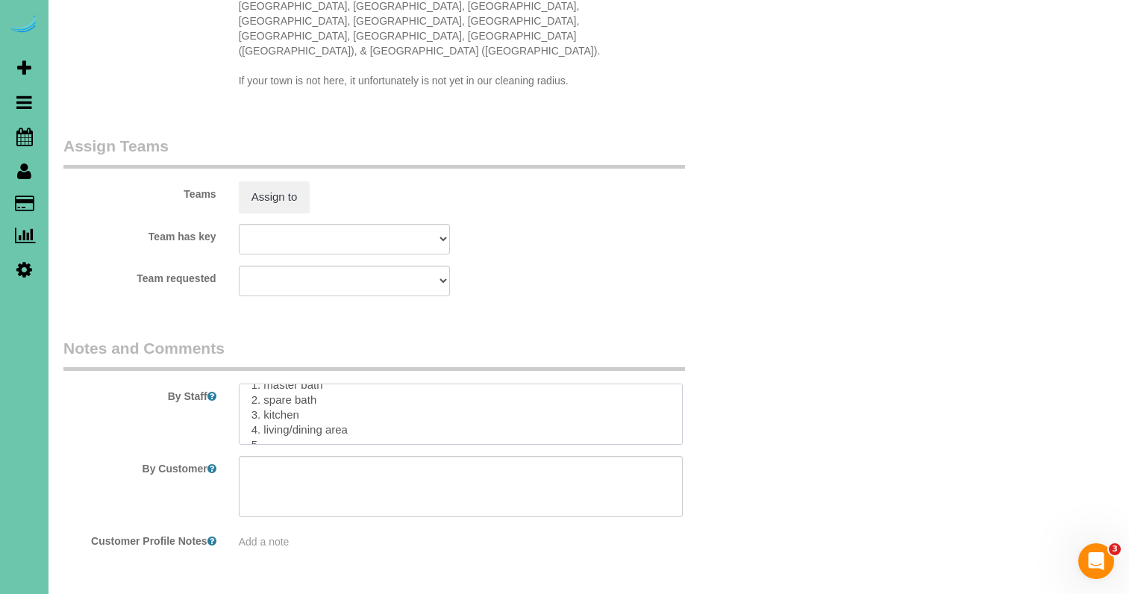
click at [368, 384] on textarea at bounding box center [461, 414] width 445 height 61
click at [331, 387] on textarea at bounding box center [461, 414] width 445 height 61
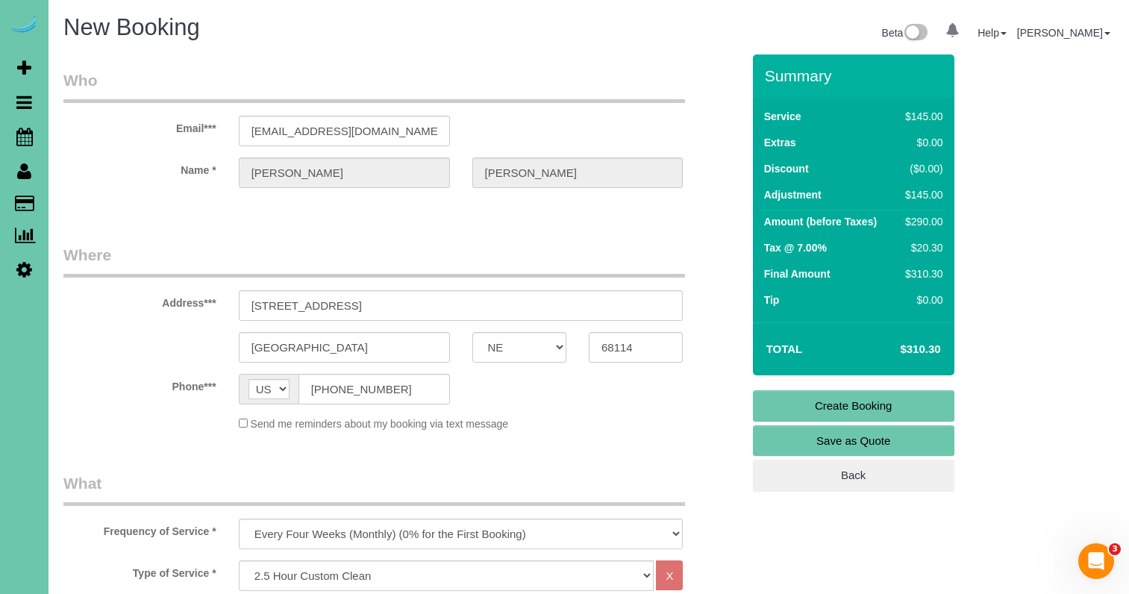
scroll to position [0, 0]
type textarea "**new client** 1. need payment 2. client will be home 3. 2.5 hour custom clean …"
click at [826, 406] on link "Create Booking" at bounding box center [853, 405] width 201 height 31
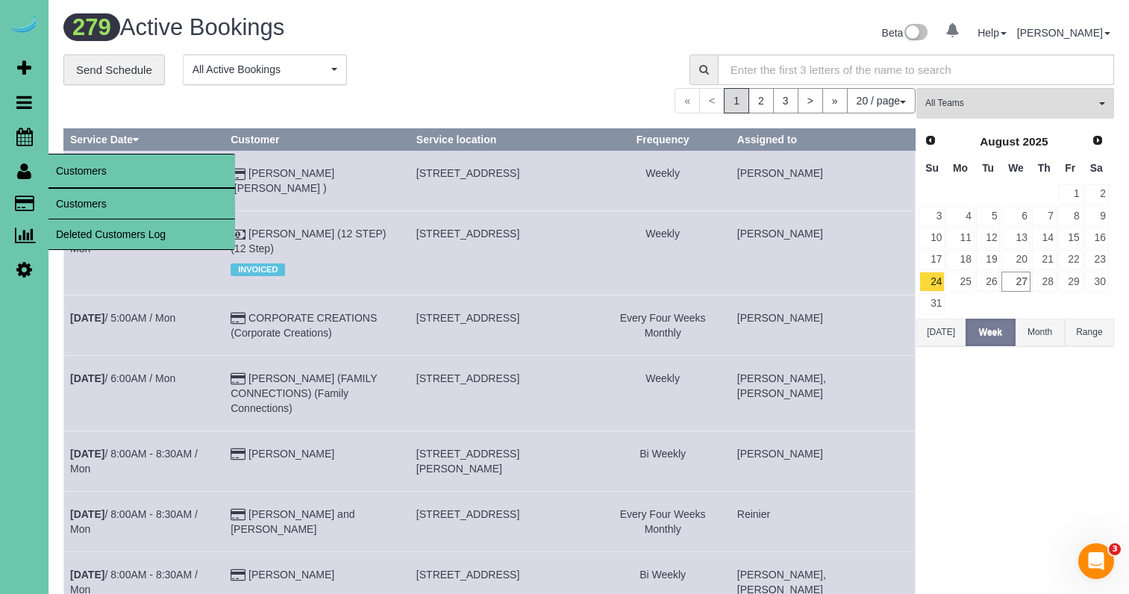
click at [105, 203] on link "Customers" at bounding box center [142, 204] width 187 height 30
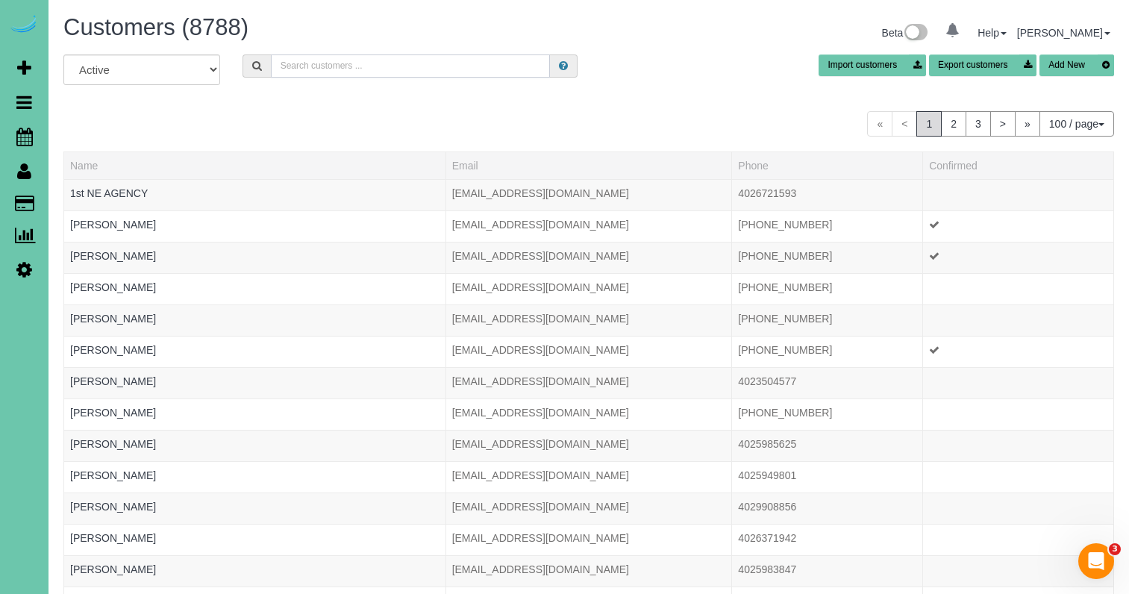
click at [307, 69] on input "text" at bounding box center [410, 65] width 279 height 23
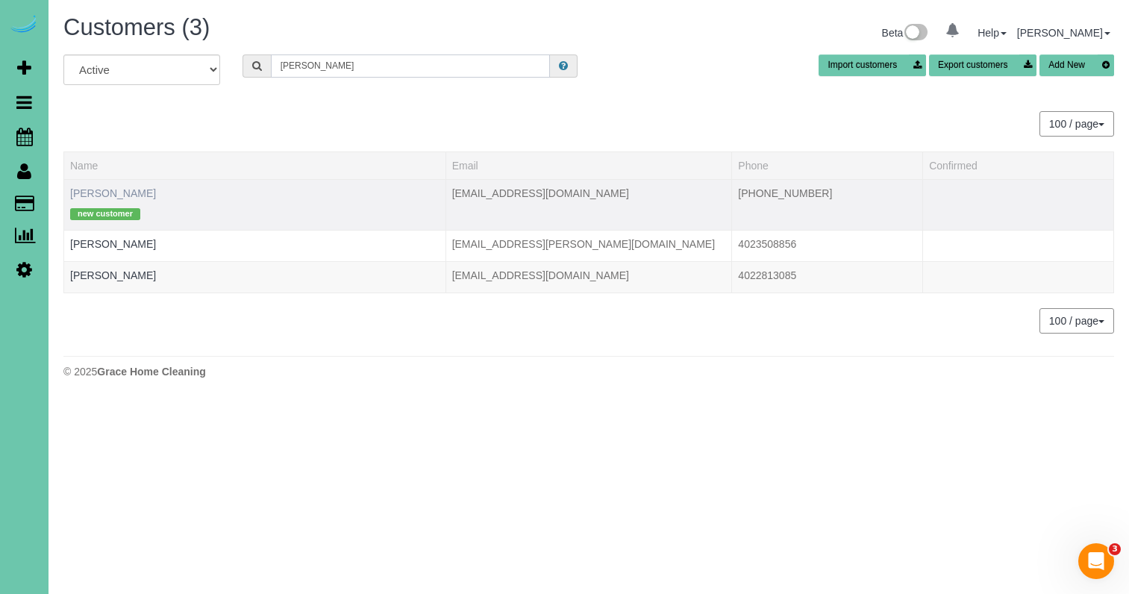
type input "Robert b"
click at [99, 193] on link "[PERSON_NAME]" at bounding box center [113, 193] width 86 height 12
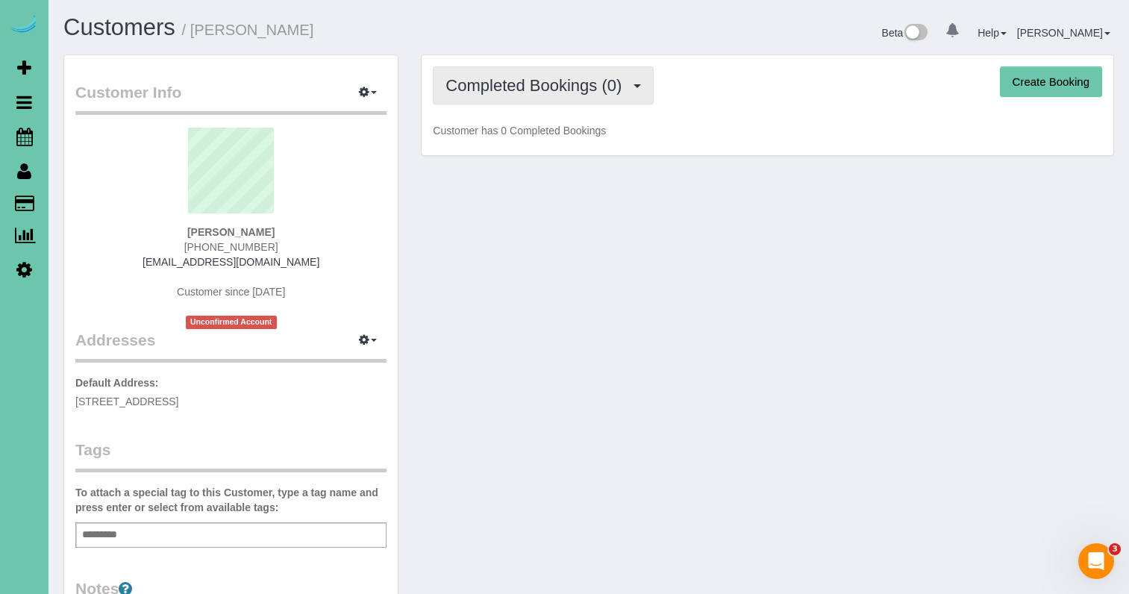
drag, startPoint x: 568, startPoint y: 75, endPoint x: 566, endPoint y: 88, distance: 13.6
click at [568, 76] on span "Completed Bookings (0)" at bounding box center [537, 85] width 184 height 19
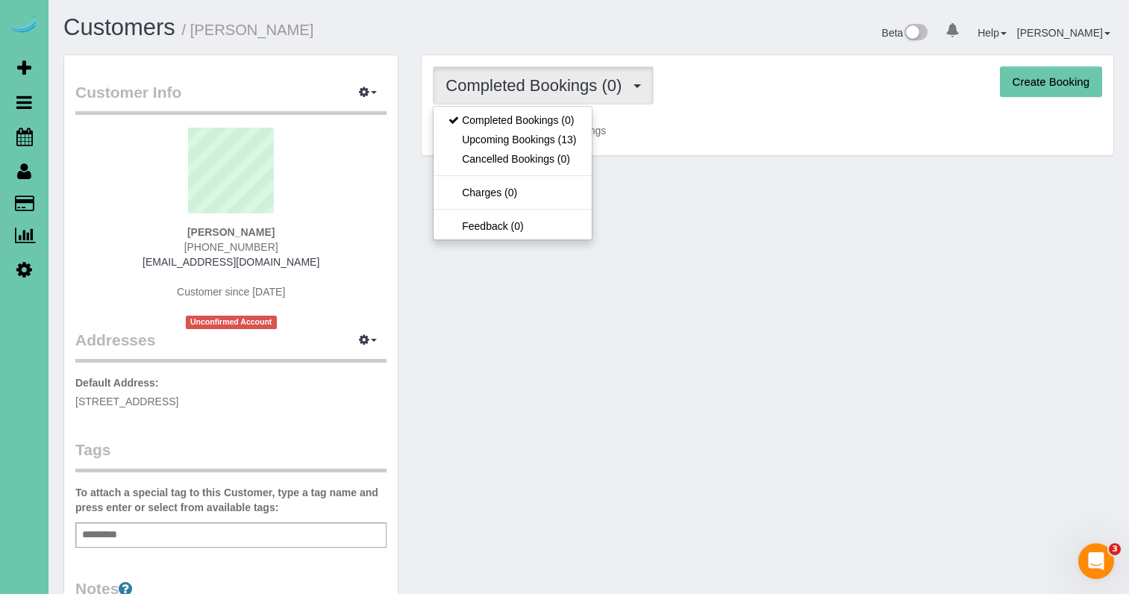
click at [549, 146] on link "Upcoming Bookings (13)" at bounding box center [512, 139] width 157 height 19
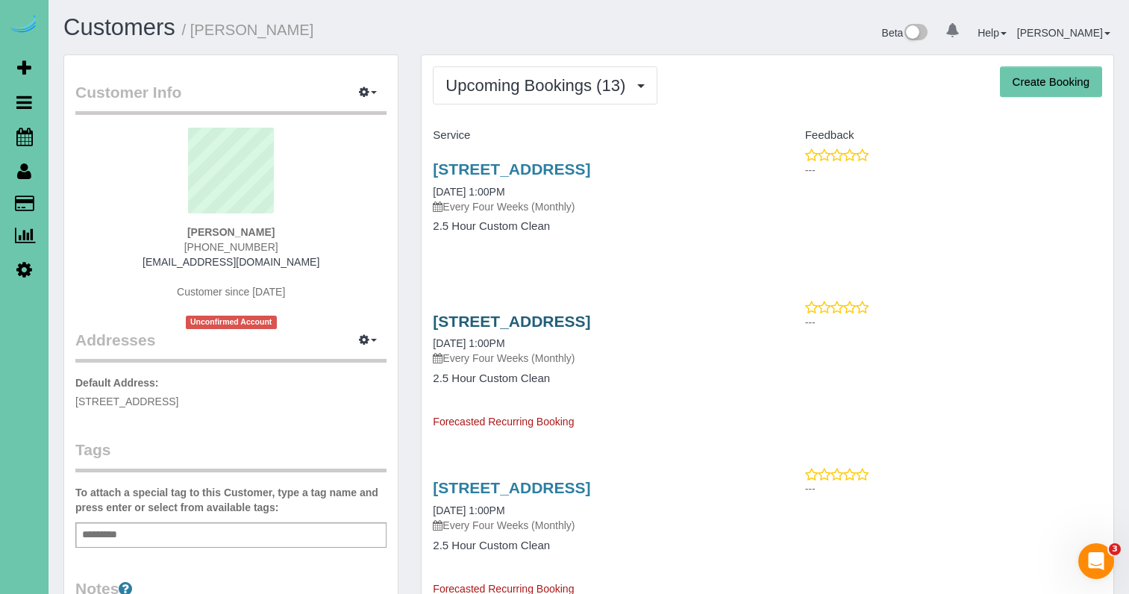
click at [570, 320] on link "726 N 91st Plaza, Apt#, Omaha, NE 68114" at bounding box center [511, 321] width 157 height 17
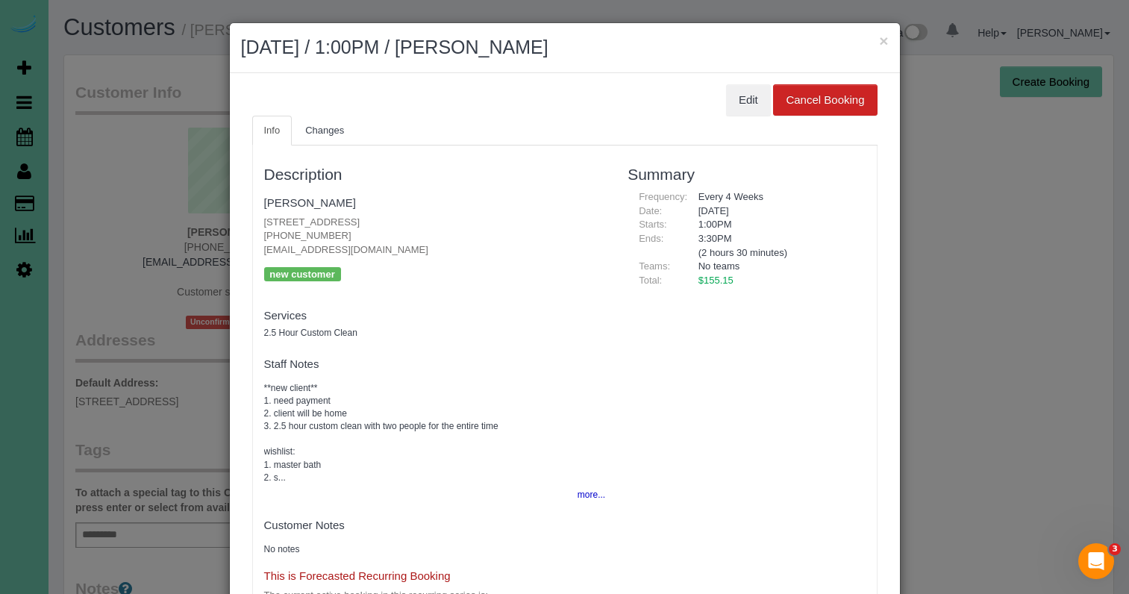
scroll to position [1, 0]
click at [735, 99] on button "Edit" at bounding box center [748, 98] width 45 height 31
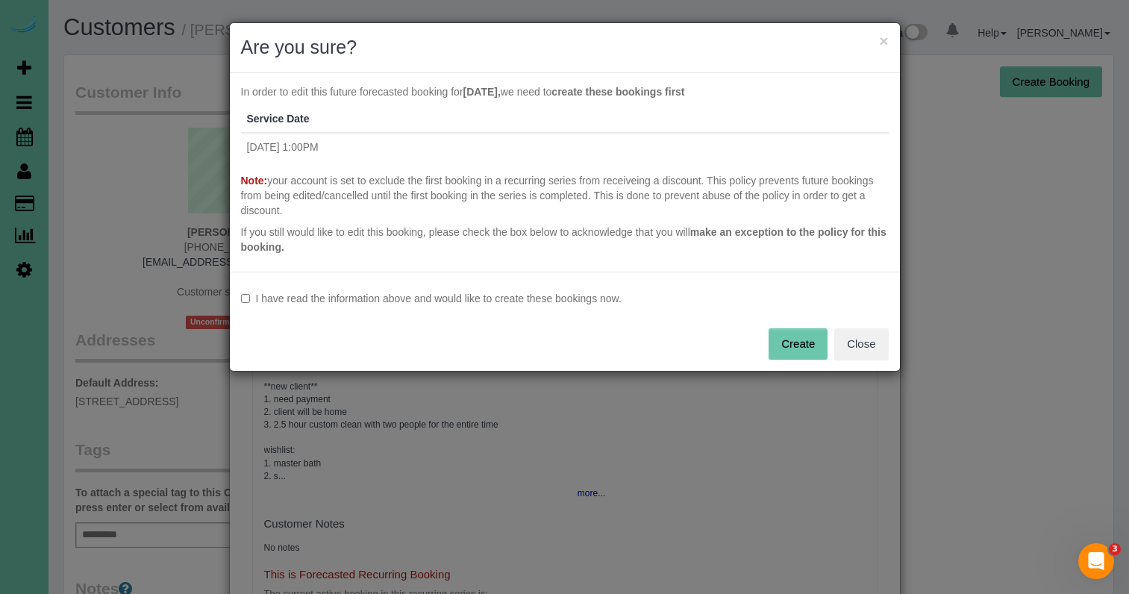
drag, startPoint x: 498, startPoint y: 296, endPoint x: 570, endPoint y: 314, distance: 74.0
click at [500, 296] on label "I have read the information above and would like to create these bookings now." at bounding box center [565, 298] width 648 height 15
click at [784, 337] on button "Create" at bounding box center [798, 343] width 59 height 31
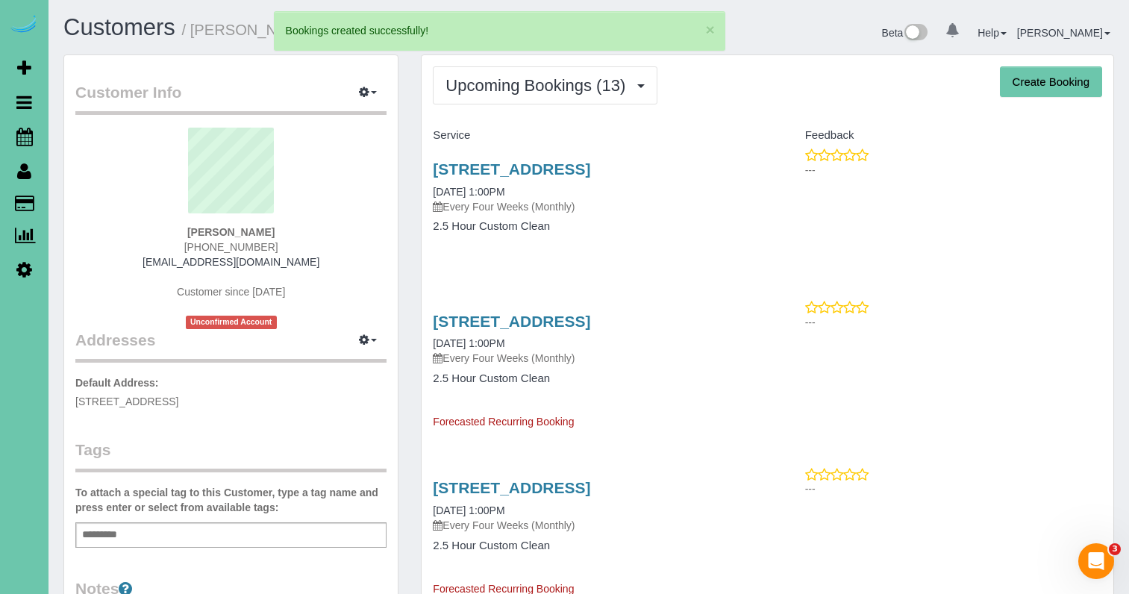
select select "NE"
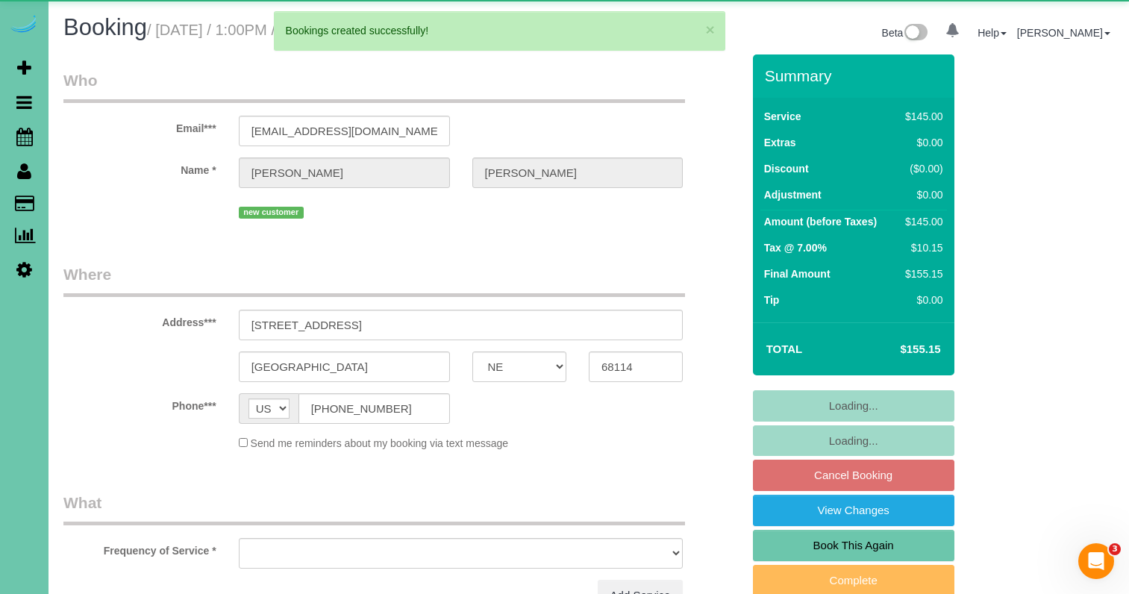
select select "object:7000"
select select "number:35"
select select "number:41"
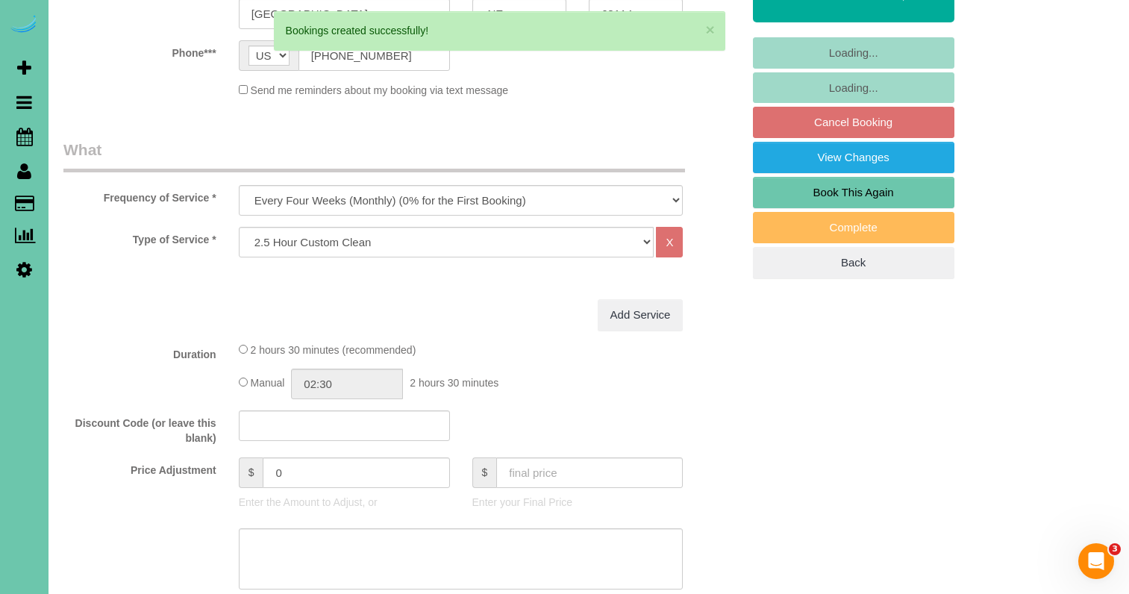
scroll to position [362, 0]
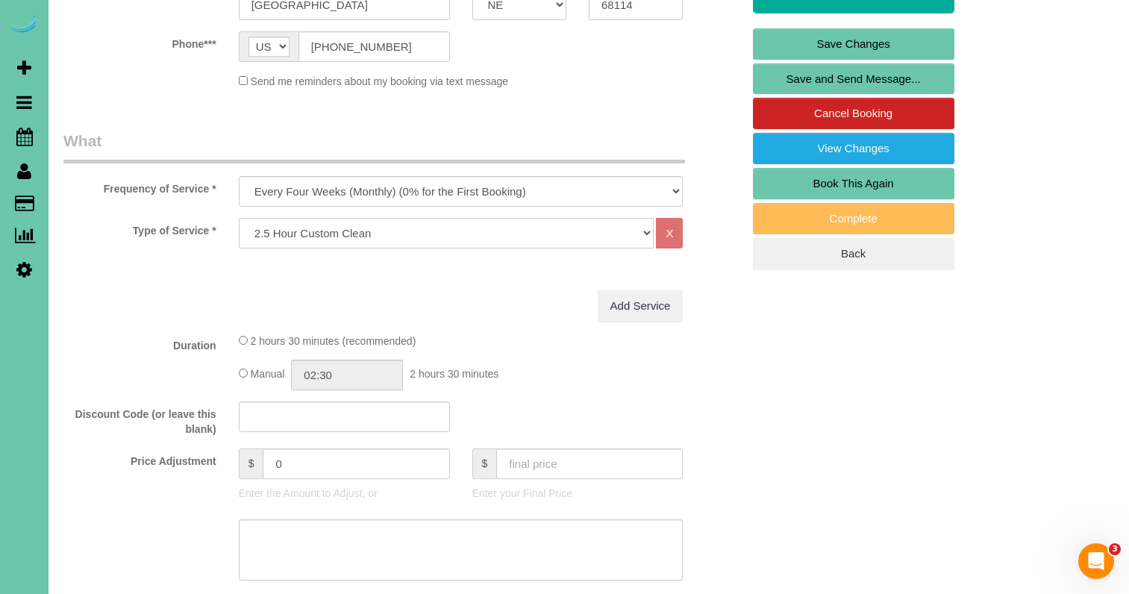
select select "66"
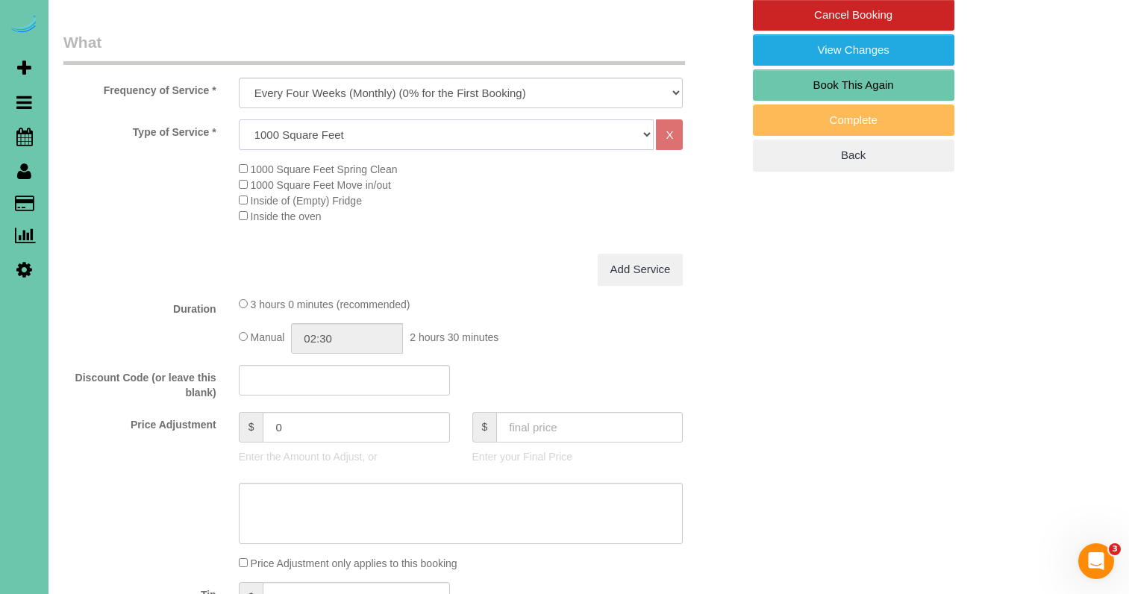
scroll to position [469, 0]
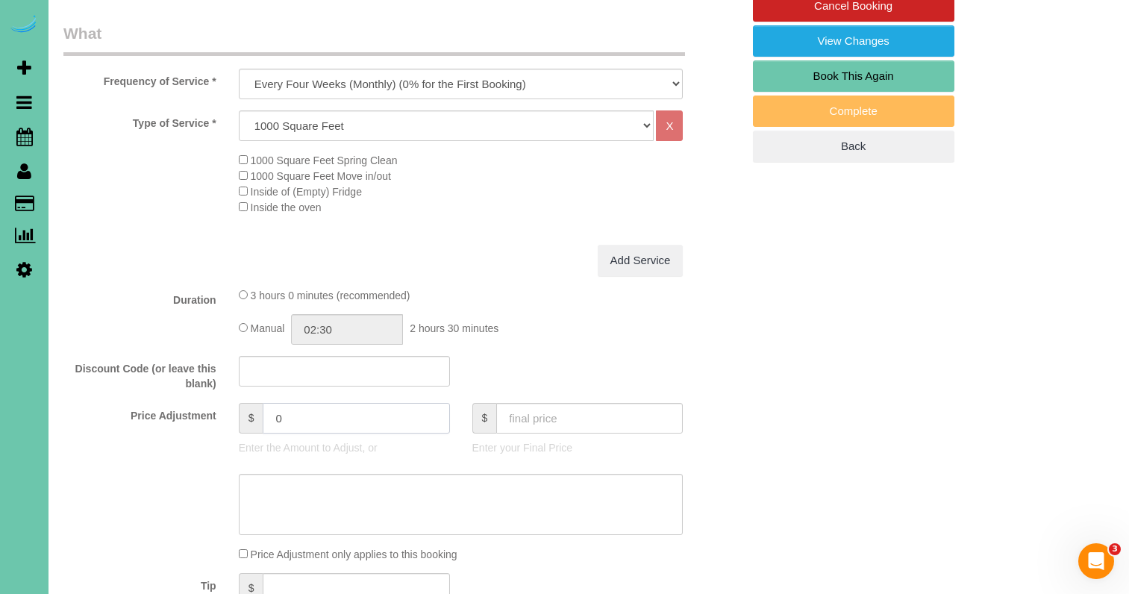
drag, startPoint x: 285, startPoint y: 408, endPoint x: 213, endPoint y: 394, distance: 73.0
click at [213, 394] on fieldset "What Frequency of Service * One Time Weekly (0% for the First Booking) Bi-Weekl…" at bounding box center [402, 340] width 678 height 637
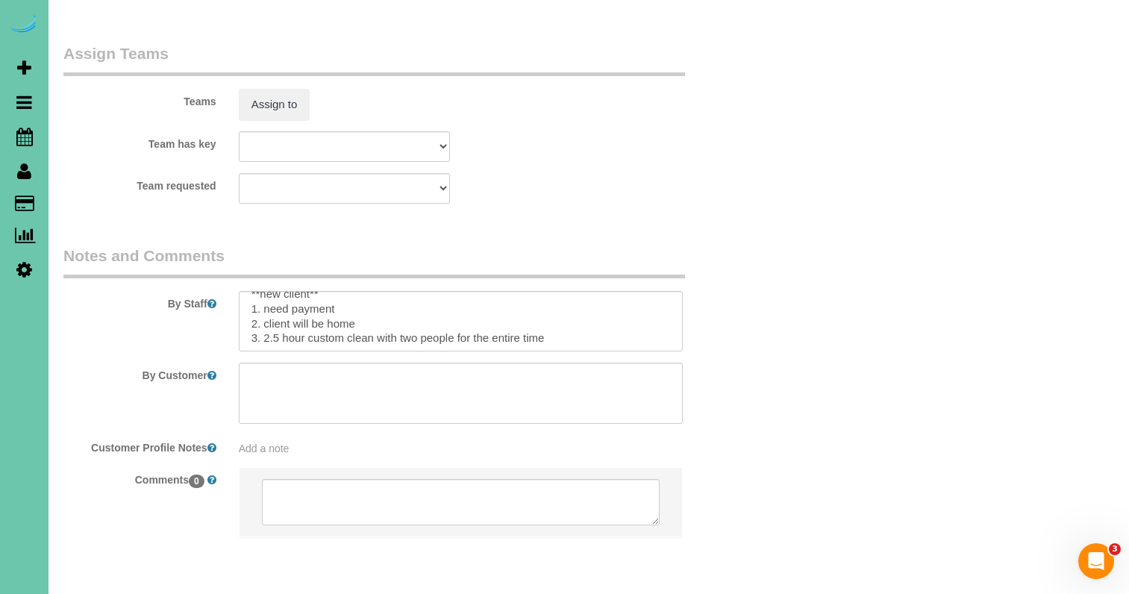
scroll to position [15, 0]
type input "59"
drag, startPoint x: 506, startPoint y: 282, endPoint x: 263, endPoint y: 284, distance: 242.5
click at [263, 291] on textarea at bounding box center [461, 321] width 445 height 61
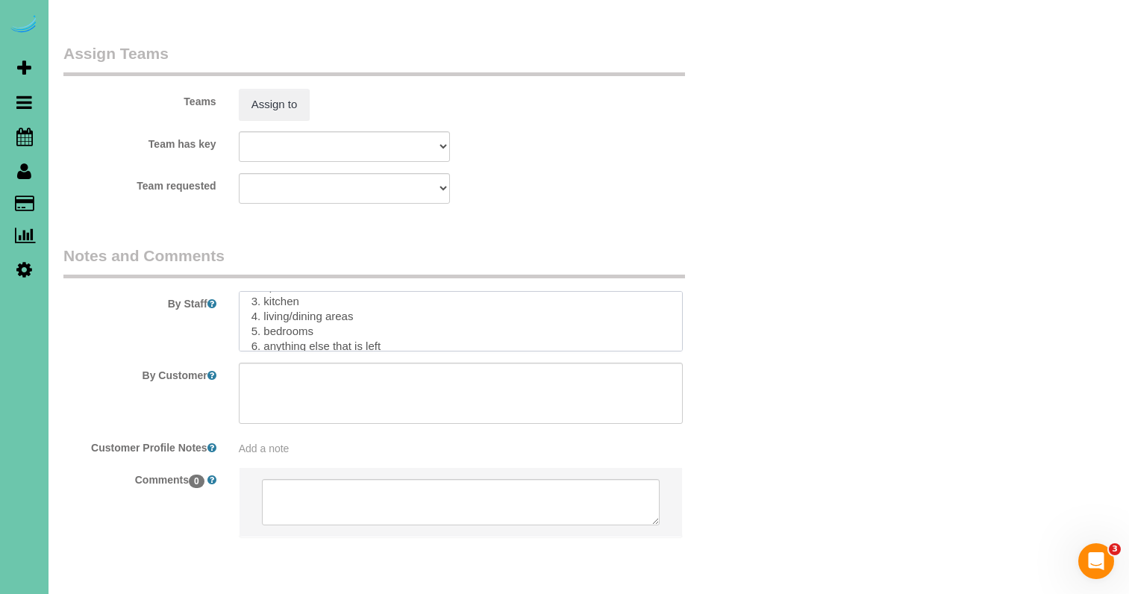
drag, startPoint x: 251, startPoint y: 278, endPoint x: 349, endPoint y: 409, distance: 163.6
click at [349, 409] on sui-booking-comments "By Staff By Customer Customer Profile Notes Add a note Comments 0" at bounding box center [402, 399] width 678 height 308
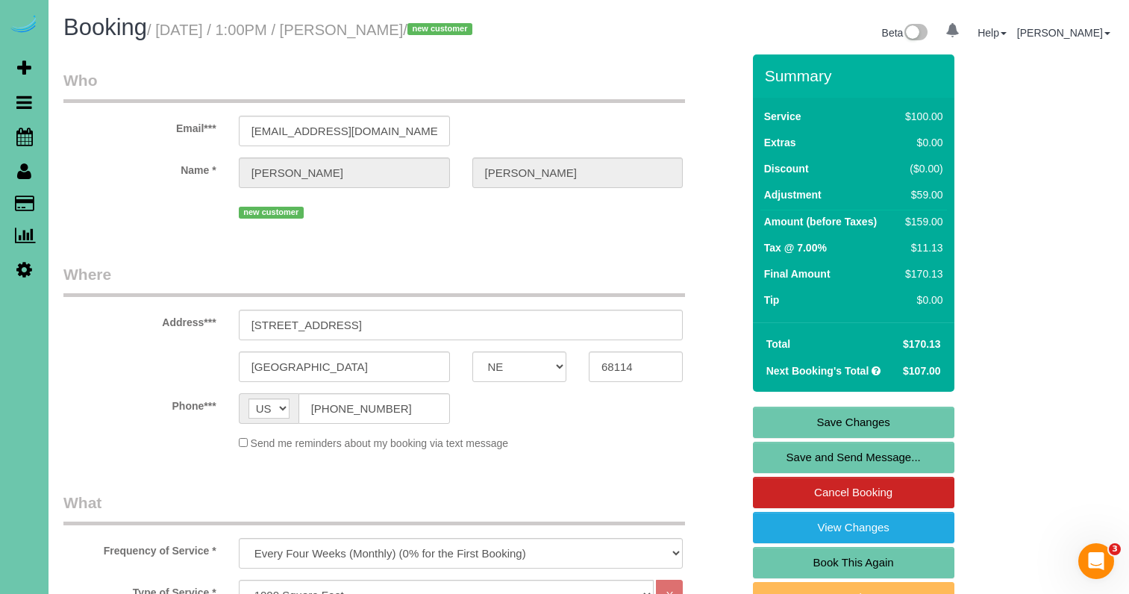
scroll to position [0, 0]
type textarea "**new client** 1. need payment 2. client will be home 3. monthly recurring - wh…"
click at [790, 424] on link "Save Changes" at bounding box center [853, 422] width 201 height 31
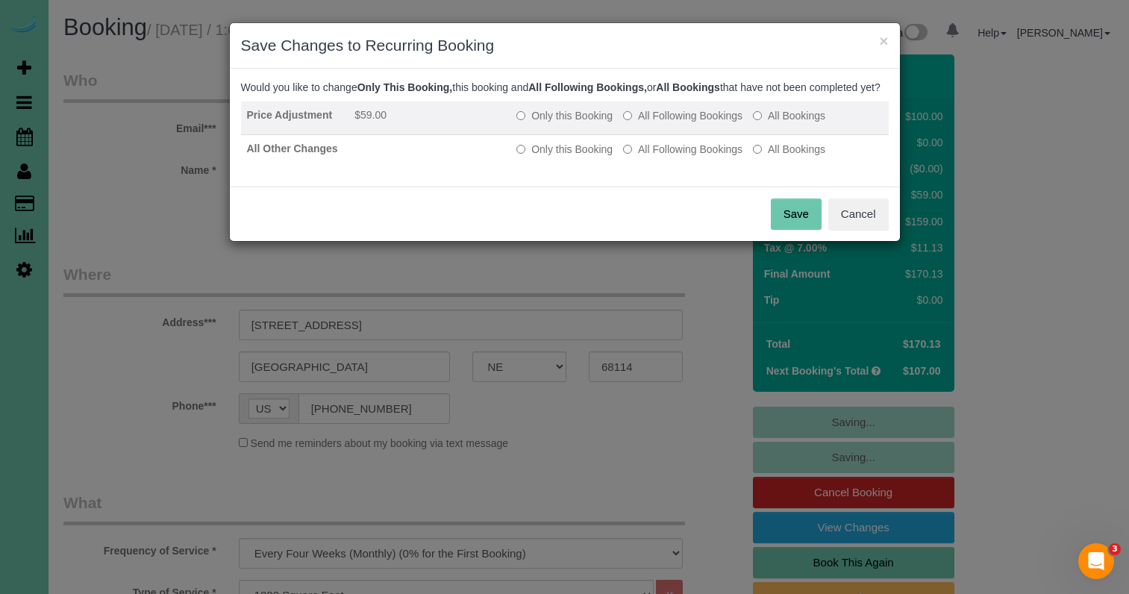
click at [688, 123] on label "All Following Bookings" at bounding box center [682, 115] width 119 height 15
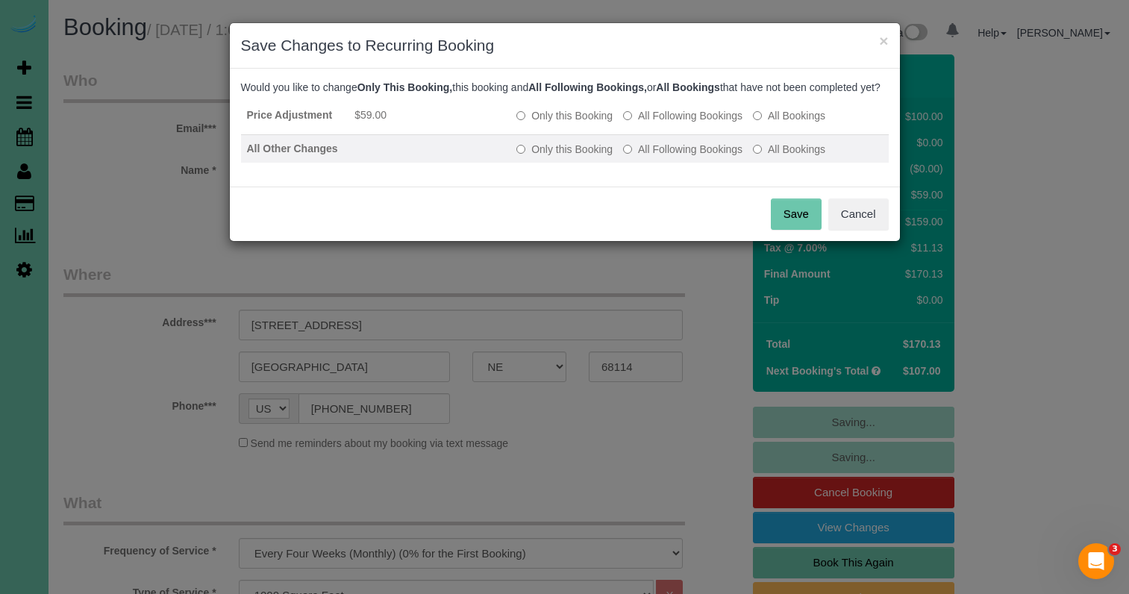
click at [689, 157] on label "All Following Bookings" at bounding box center [682, 149] width 119 height 15
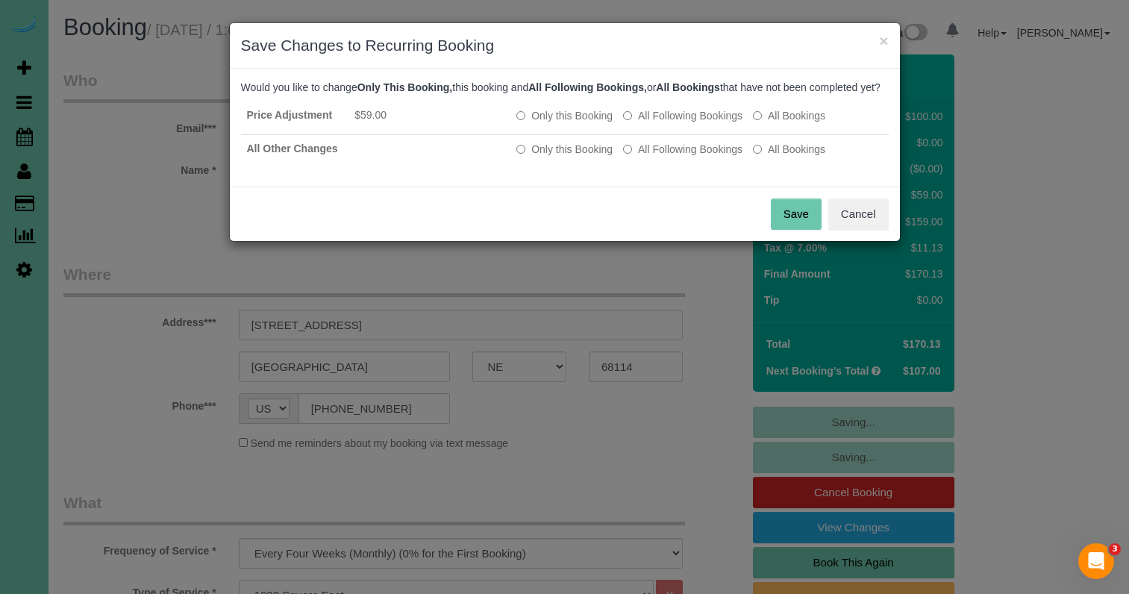
click at [790, 230] on button "Save" at bounding box center [796, 213] width 51 height 31
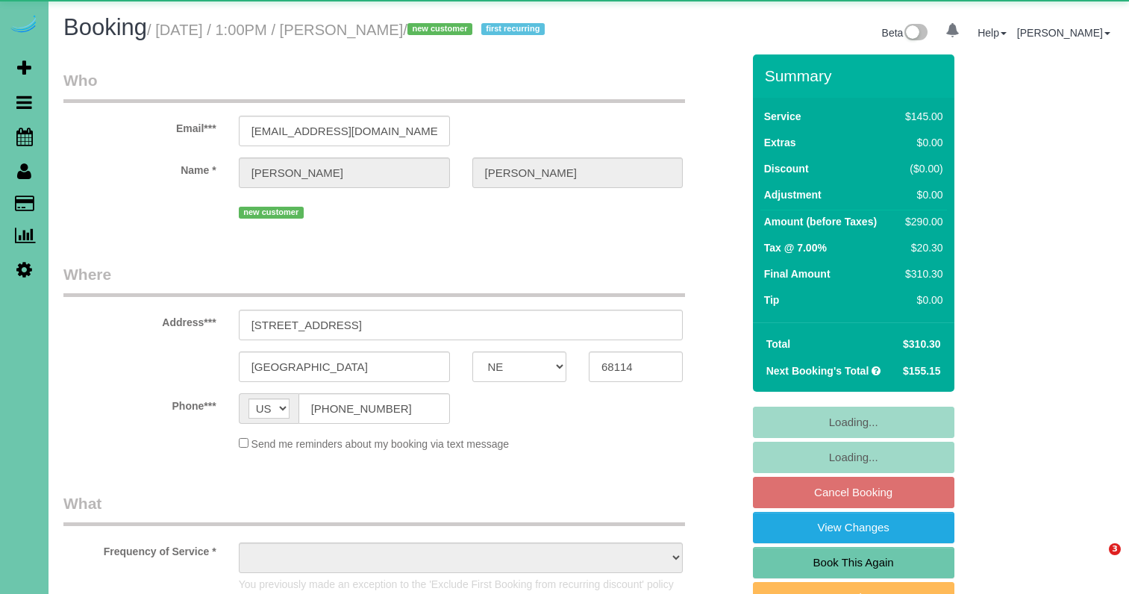
select select "NE"
select select "object:887"
select select "number:35"
select select "number:41"
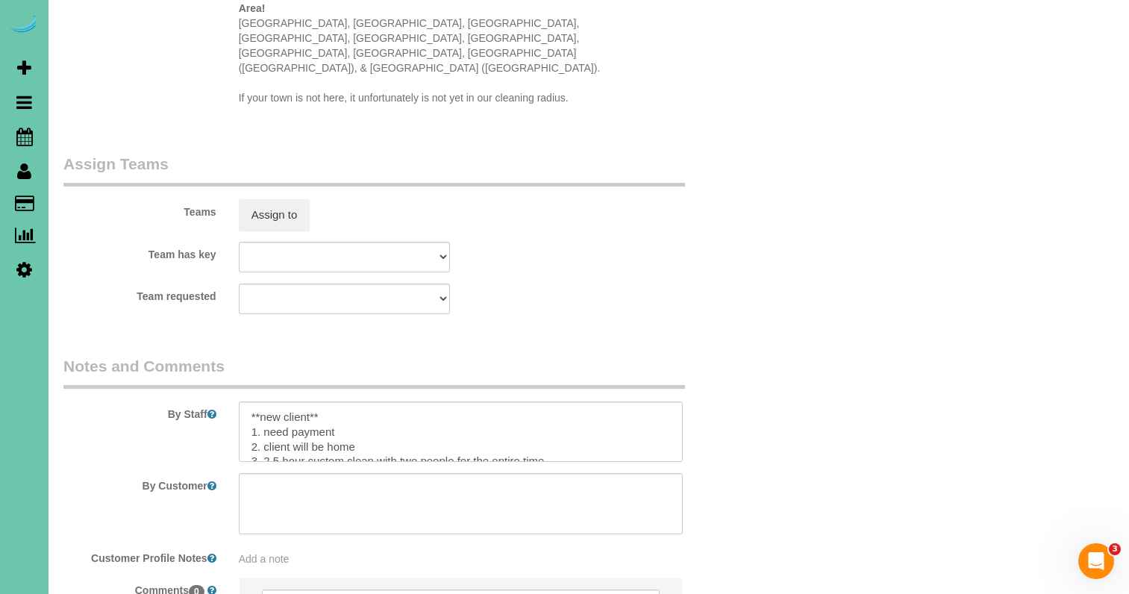
scroll to position [1589, 0]
click at [268, 413] on textarea at bounding box center [461, 428] width 445 height 61
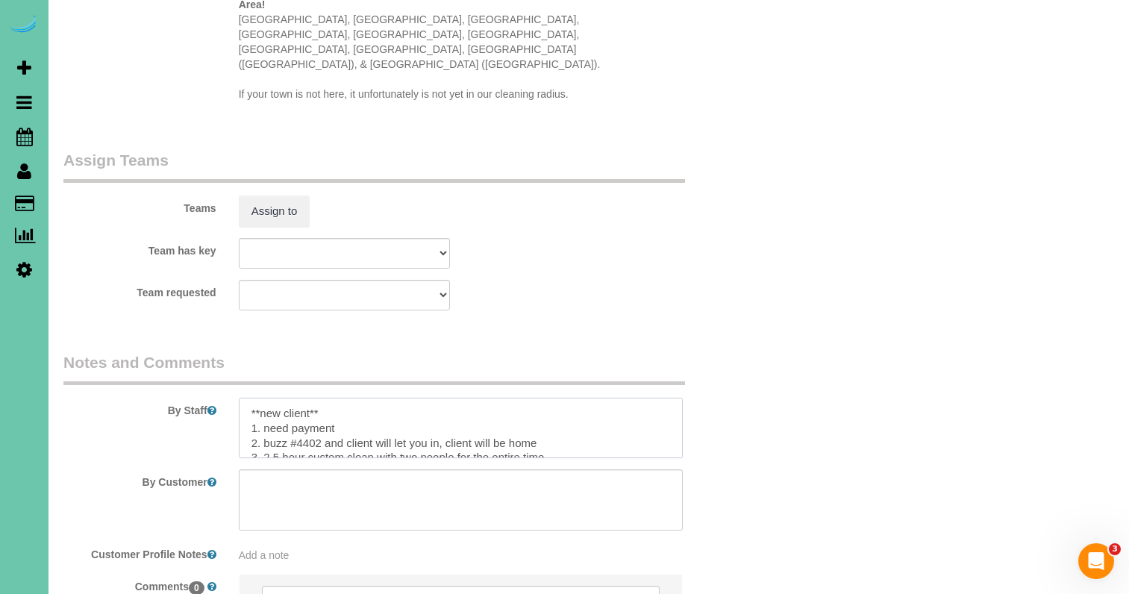
drag, startPoint x: 564, startPoint y: 413, endPoint x: 443, endPoint y: 410, distance: 120.9
click at [443, 410] on textarea at bounding box center [461, 428] width 445 height 61
drag, startPoint x: 288, startPoint y: 413, endPoint x: 264, endPoint y: 410, distance: 24.0
click at [264, 410] on textarea at bounding box center [461, 428] width 445 height 61
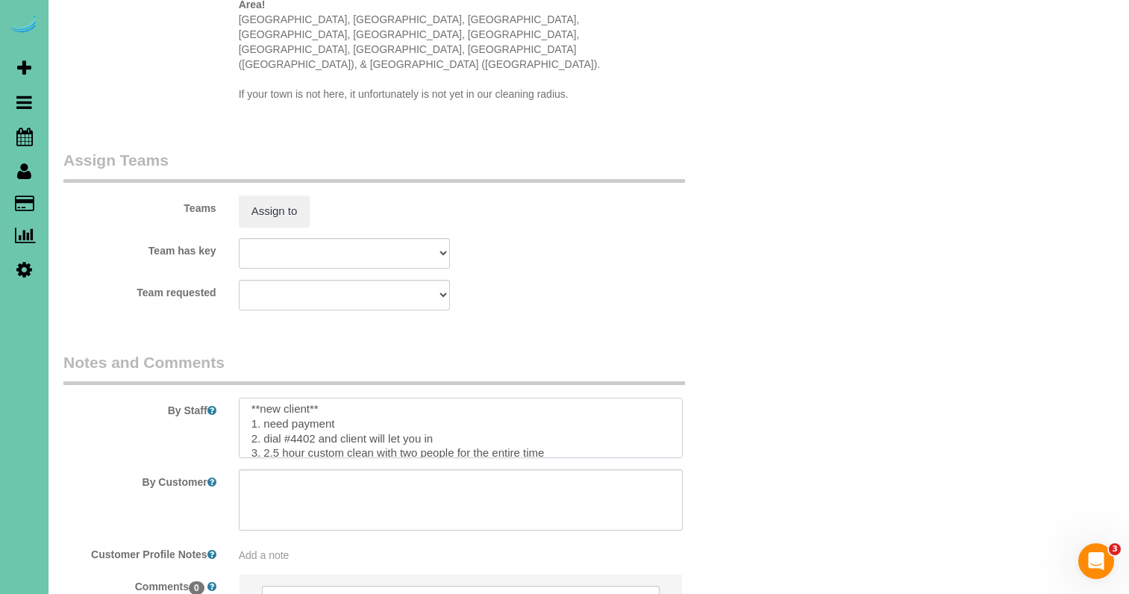
drag, startPoint x: 447, startPoint y: 404, endPoint x: 389, endPoint y: 406, distance: 58.2
click at [389, 406] on textarea at bounding box center [461, 428] width 445 height 61
click at [266, 405] on textarea at bounding box center [461, 428] width 445 height 61
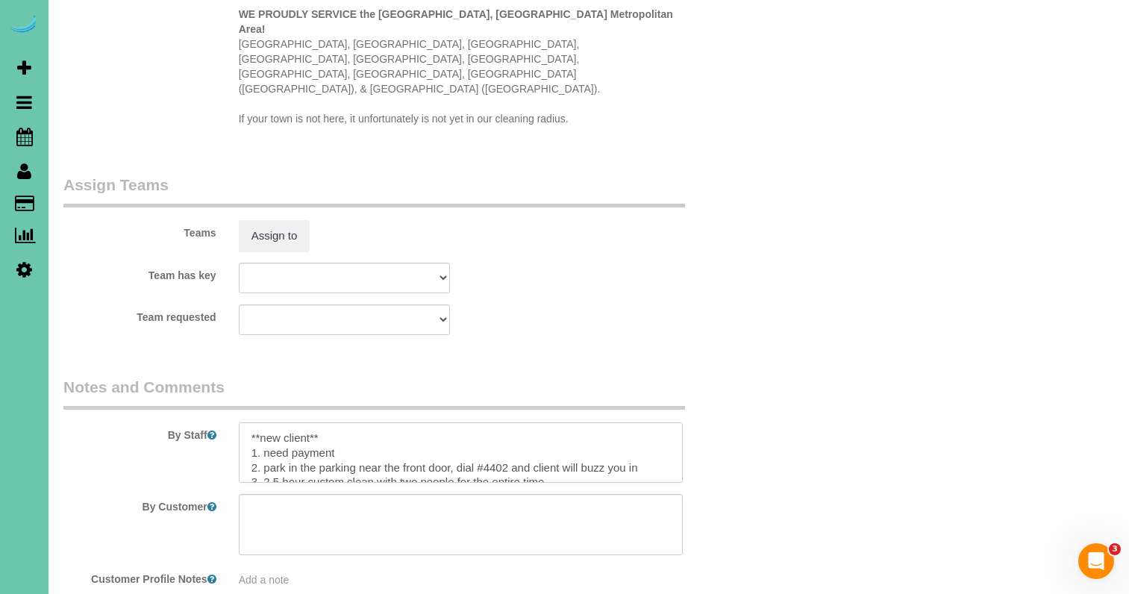
scroll to position [0, 0]
drag, startPoint x: 648, startPoint y: 433, endPoint x: 264, endPoint y: 437, distance: 383.6
click at [264, 437] on textarea at bounding box center [461, 452] width 445 height 61
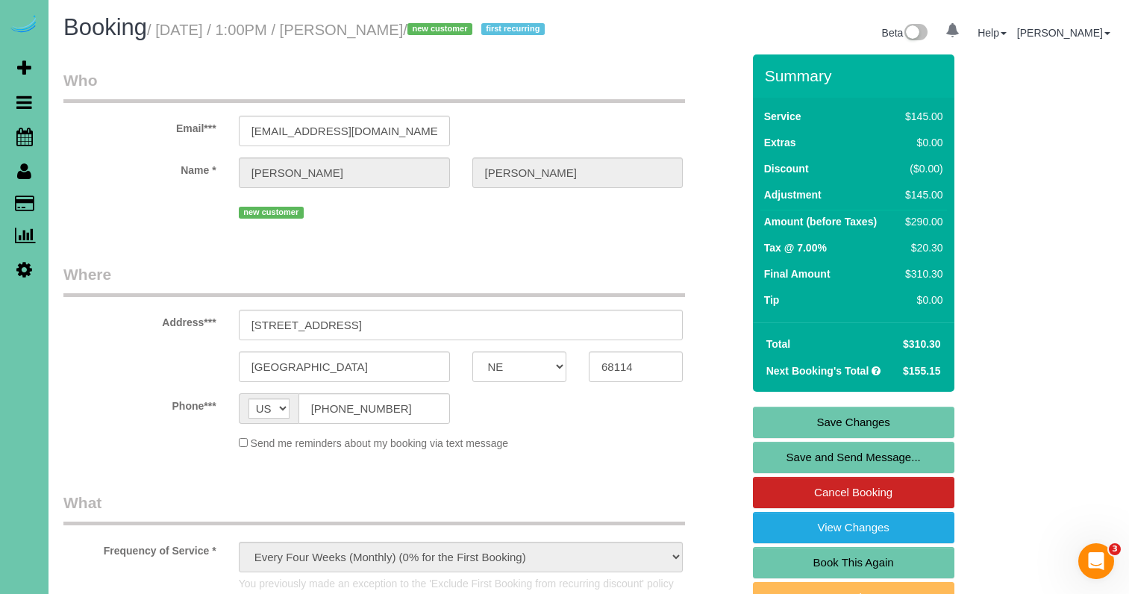
type textarea "**new client** 1. need payment 2. park in the parking near the front door, dial…"
click at [788, 438] on link "Save Changes" at bounding box center [853, 422] width 201 height 31
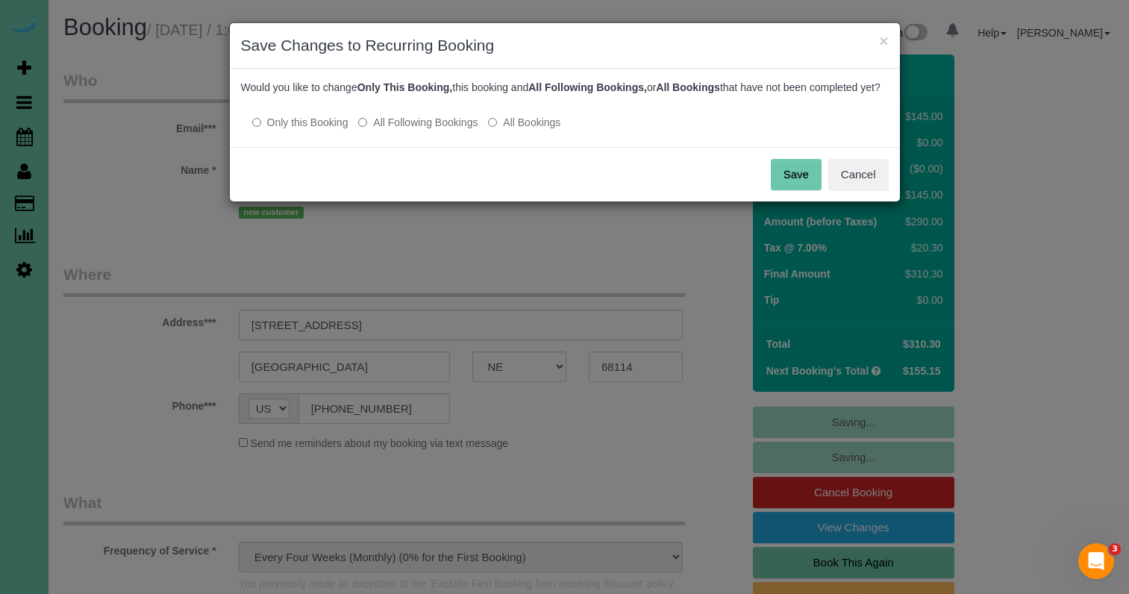
click at [787, 176] on button "Save" at bounding box center [796, 174] width 51 height 31
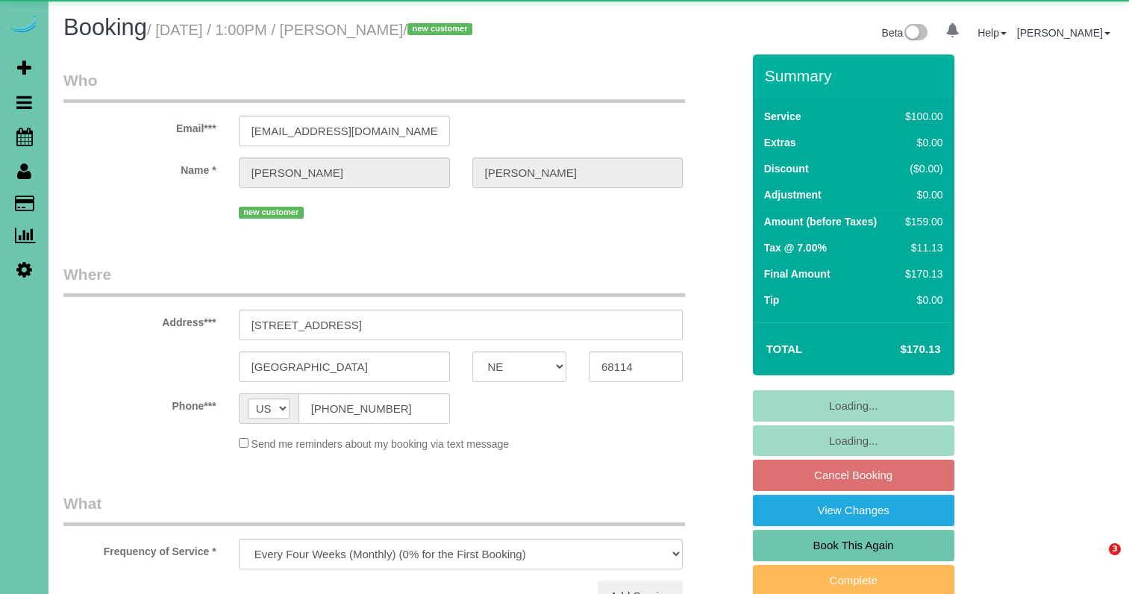
select select "NE"
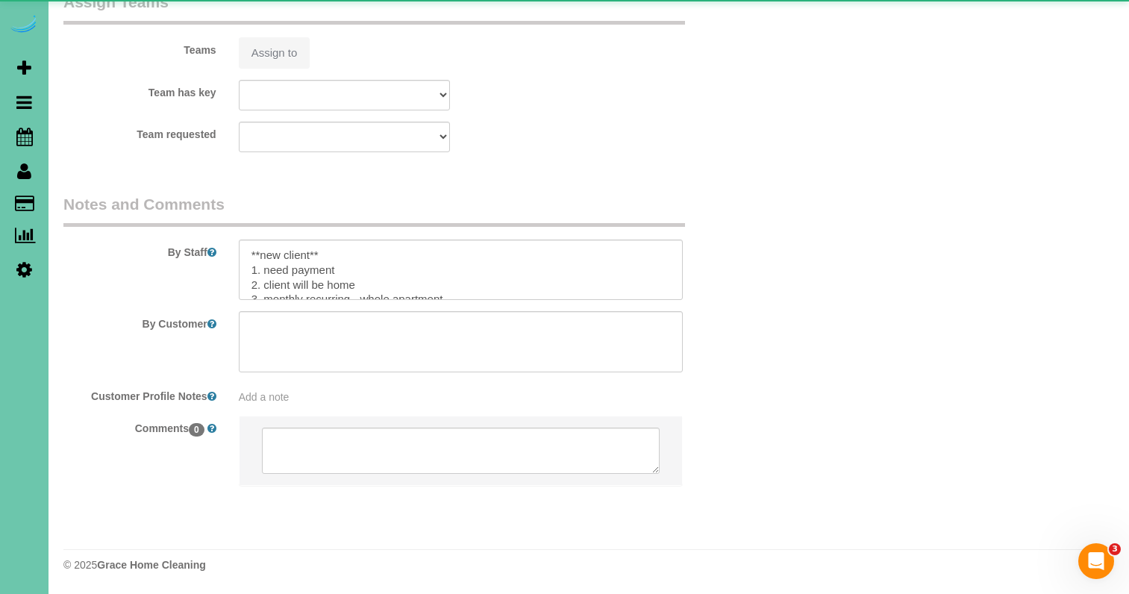
select select "object:693"
select select "number:35"
select select "number:41"
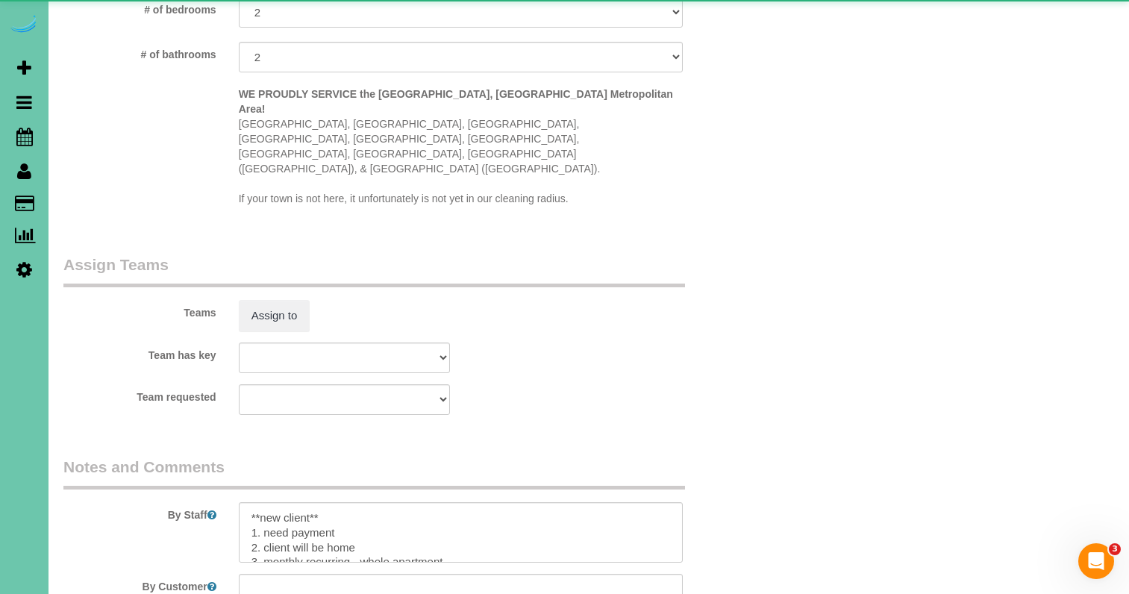
scroll to position [1464, 0]
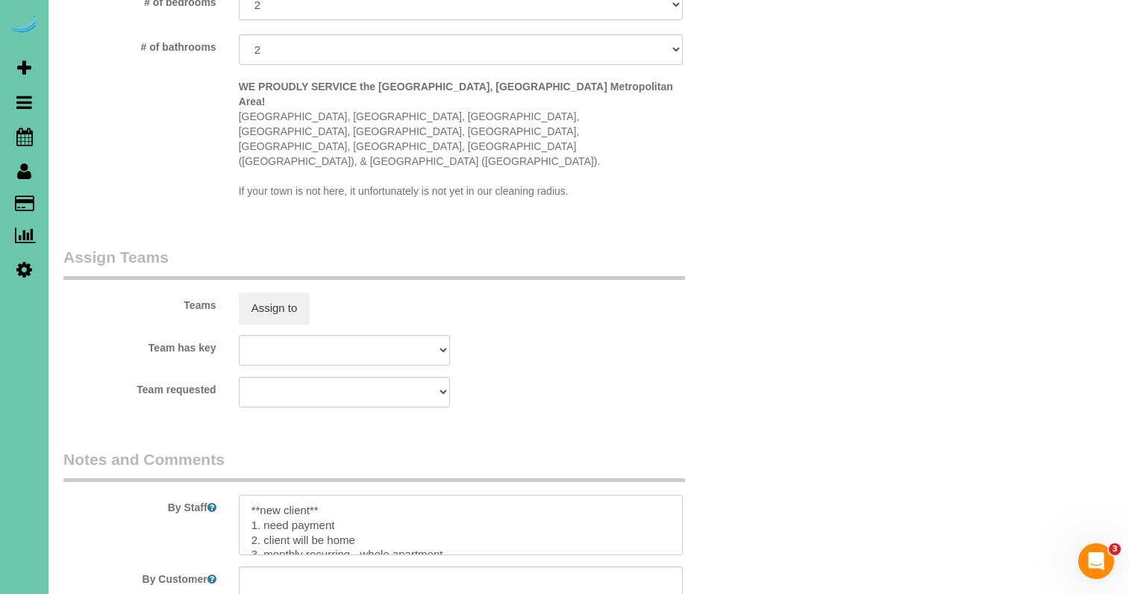
drag, startPoint x: 375, startPoint y: 491, endPoint x: 296, endPoint y: 482, distance: 78.9
click at [296, 495] on textarea at bounding box center [461, 525] width 445 height 61
drag, startPoint x: 296, startPoint y: 482, endPoint x: 358, endPoint y: 490, distance: 62.5
click at [296, 495] on textarea at bounding box center [461, 525] width 445 height 61
drag, startPoint x: 359, startPoint y: 490, endPoint x: 264, endPoint y: 490, distance: 94.8
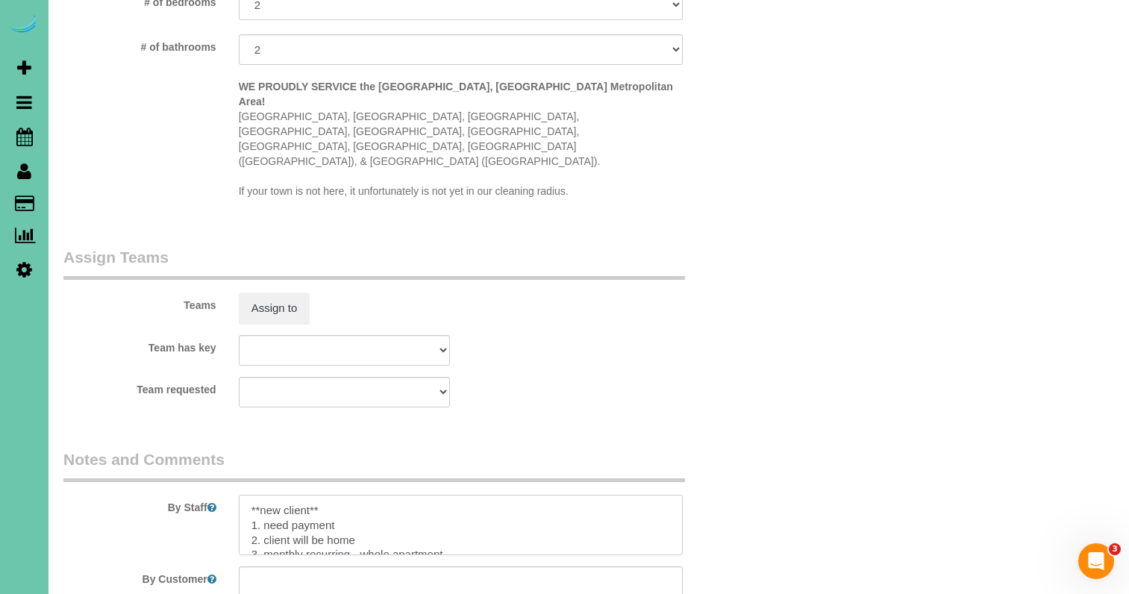
click at [264, 495] on textarea at bounding box center [461, 525] width 445 height 61
paste textarea "park in the parking near the front door, dial #4402 and client will buzz you in"
drag, startPoint x: 324, startPoint y: 458, endPoint x: 194, endPoint y: 441, distance: 131.0
click at [194, 448] on div "By Staff" at bounding box center [402, 501] width 701 height 107
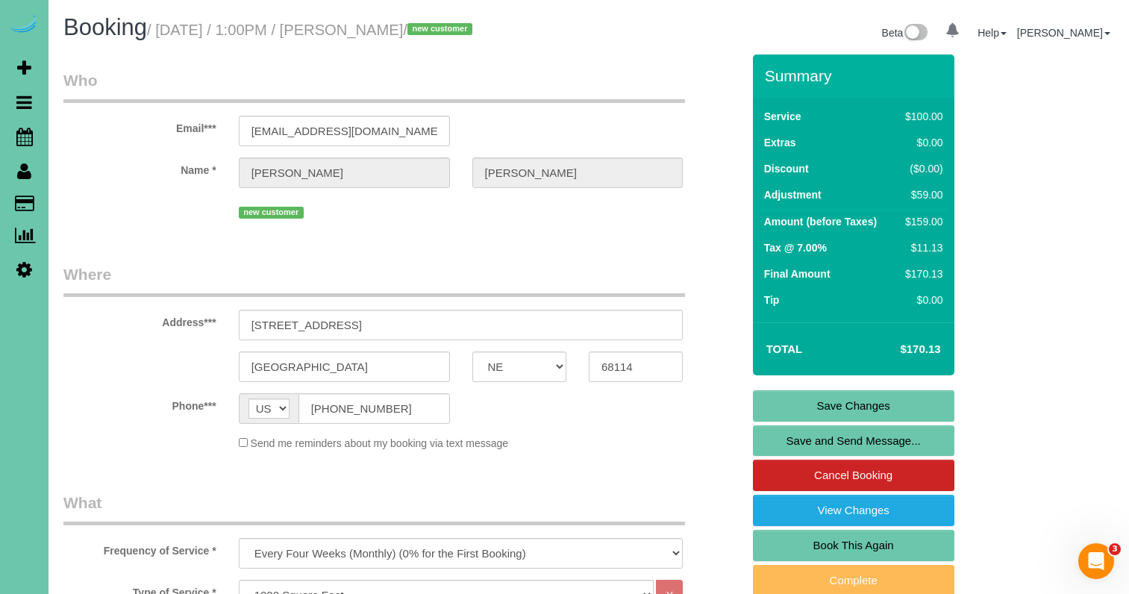
scroll to position [0, 0]
type textarea "1. need payment 2. park in the parking near the front door, dial #4402 and clie…"
click at [758, 401] on link "Save Changes" at bounding box center [853, 405] width 201 height 31
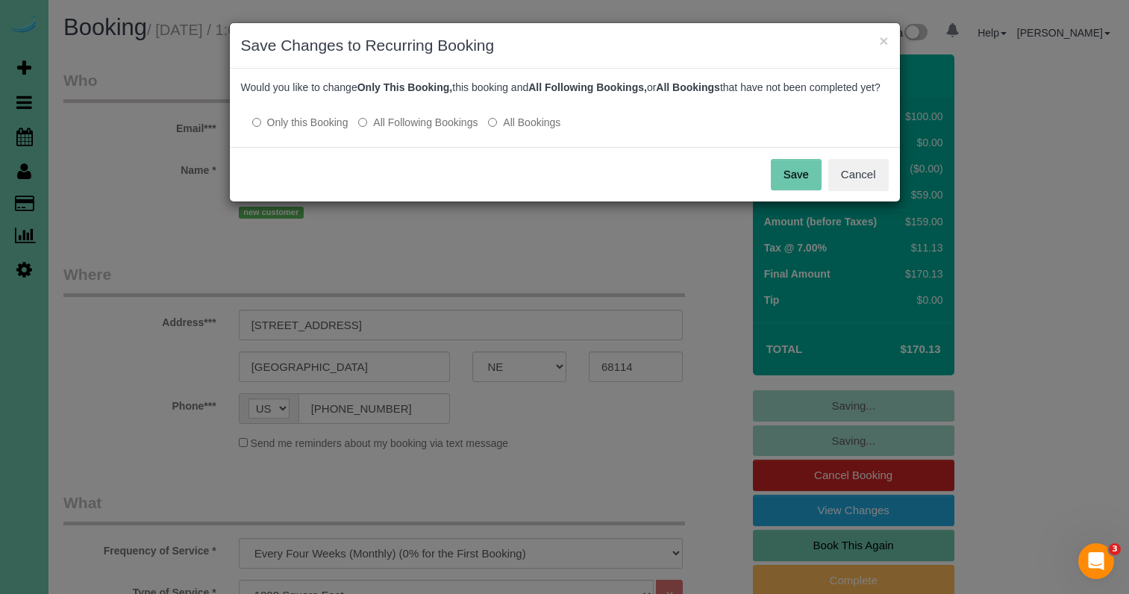
click at [451, 130] on label "All Following Bookings" at bounding box center [417, 122] width 119 height 15
click at [791, 184] on button "Save" at bounding box center [796, 174] width 51 height 31
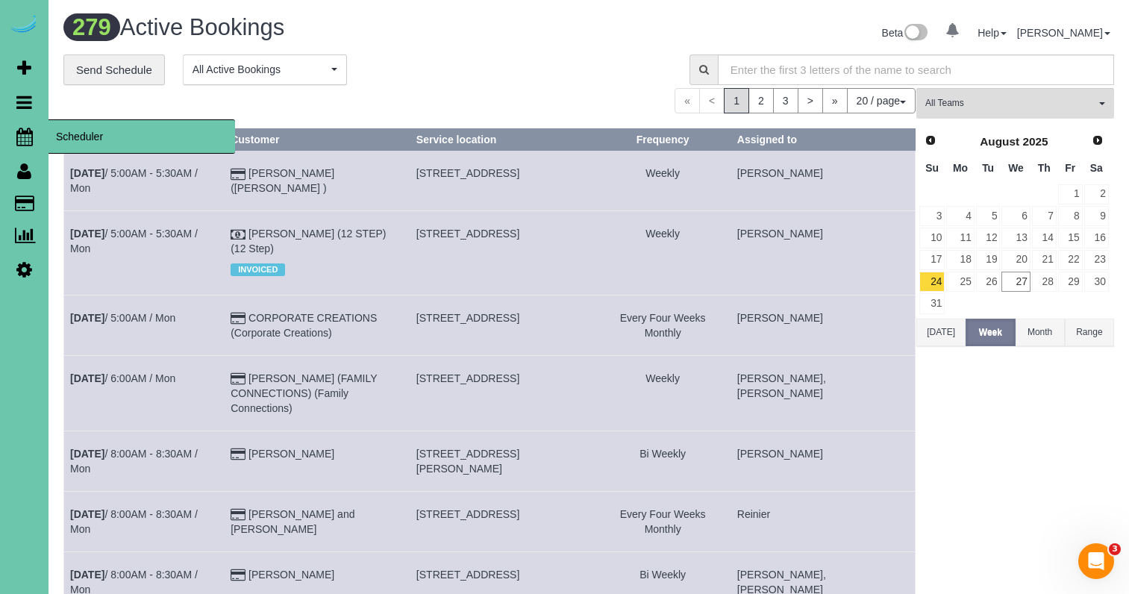
click at [21, 135] on icon at bounding box center [24, 137] width 16 height 18
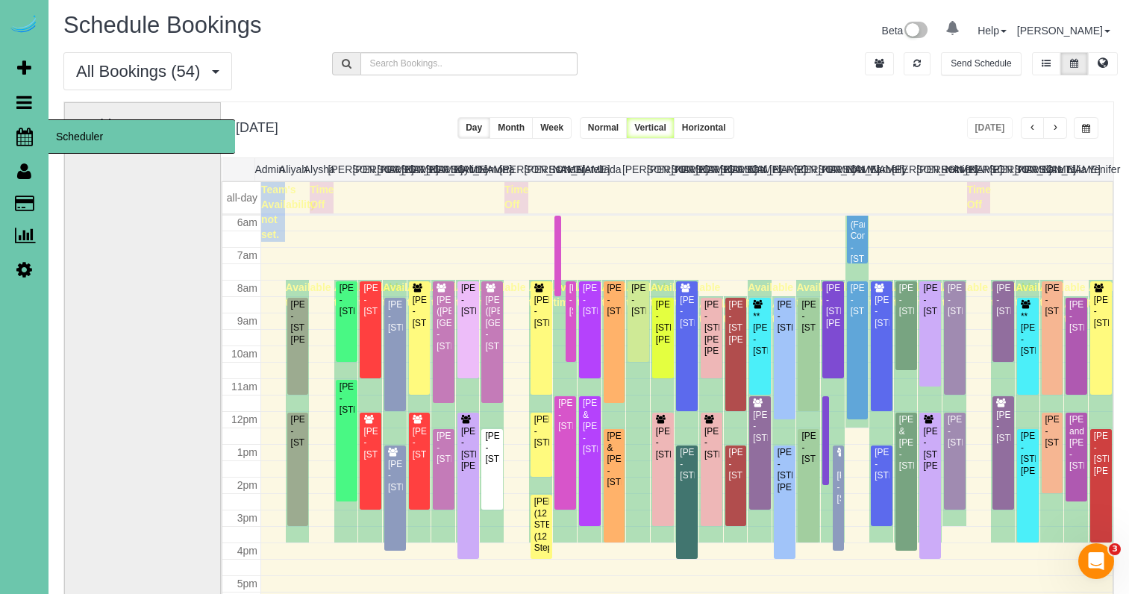
scroll to position [1, 0]
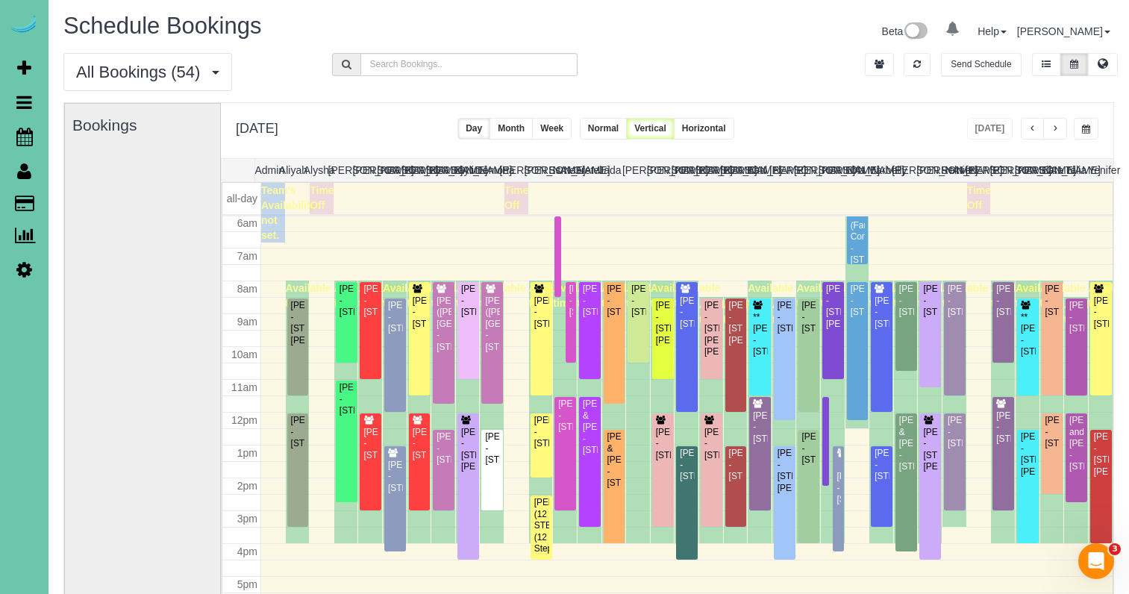
click at [1080, 129] on button "button" at bounding box center [1086, 129] width 25 height 22
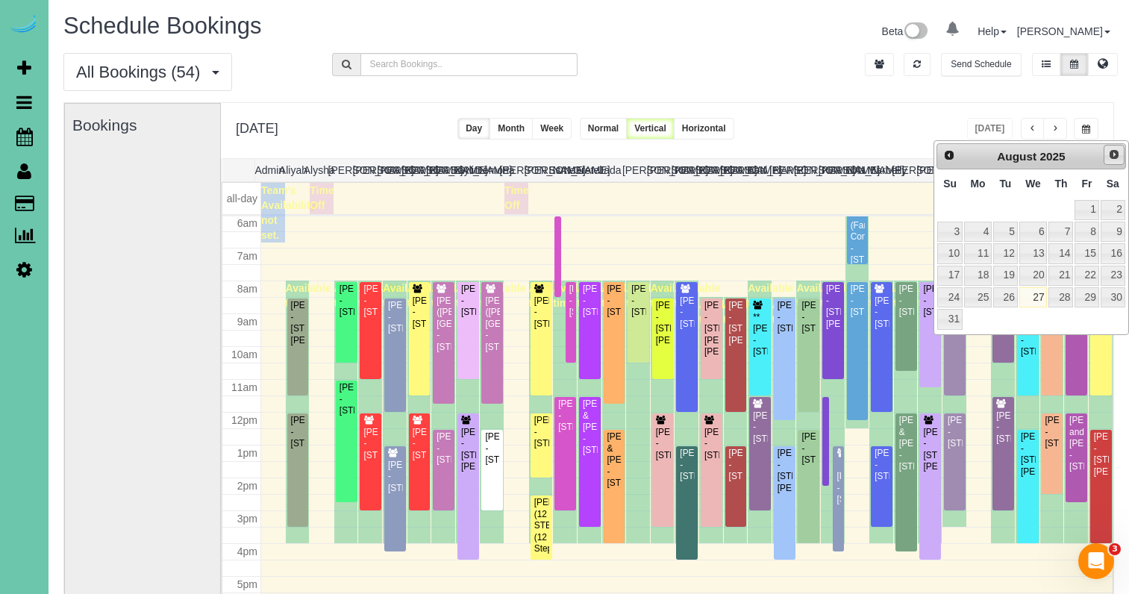
click at [1119, 155] on span "Next" at bounding box center [1114, 154] width 12 height 12
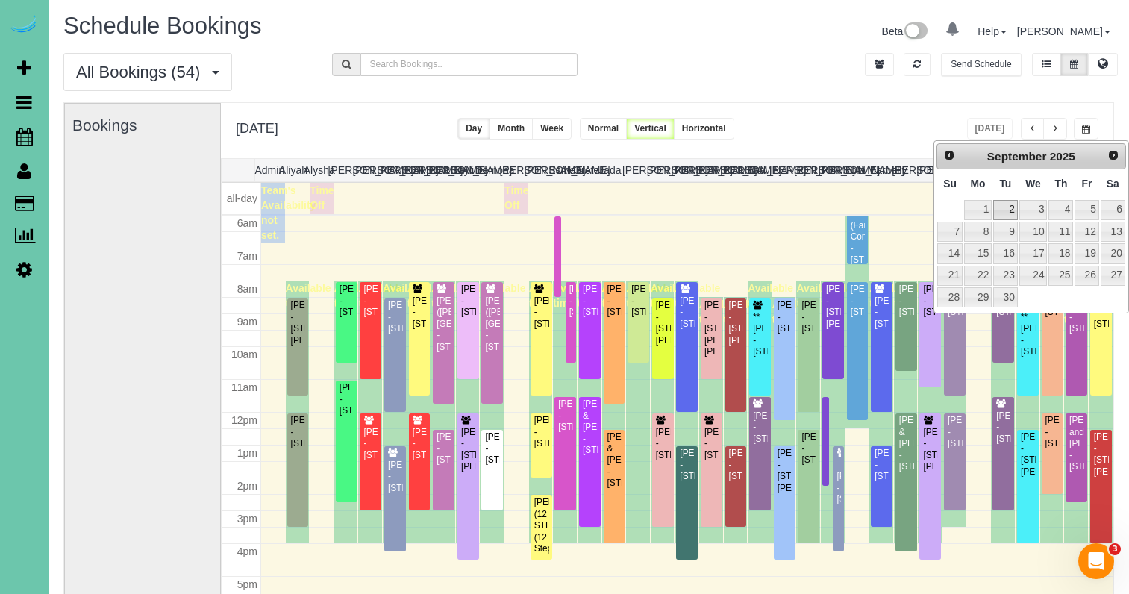
click at [1010, 201] on link "2" at bounding box center [1005, 210] width 24 height 20
type input "**********"
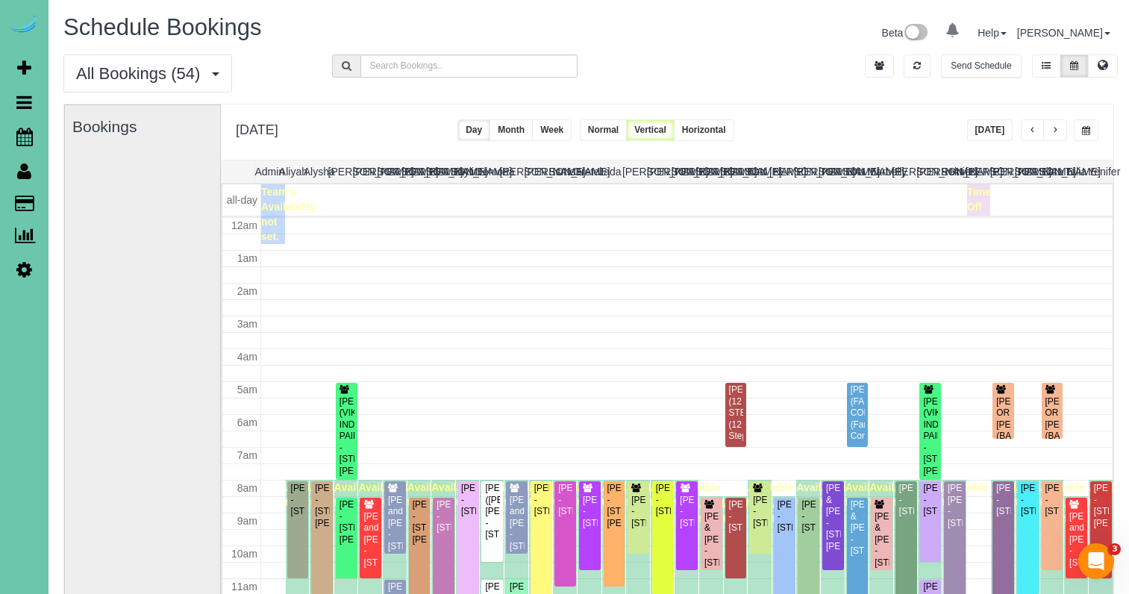
scroll to position [198, 0]
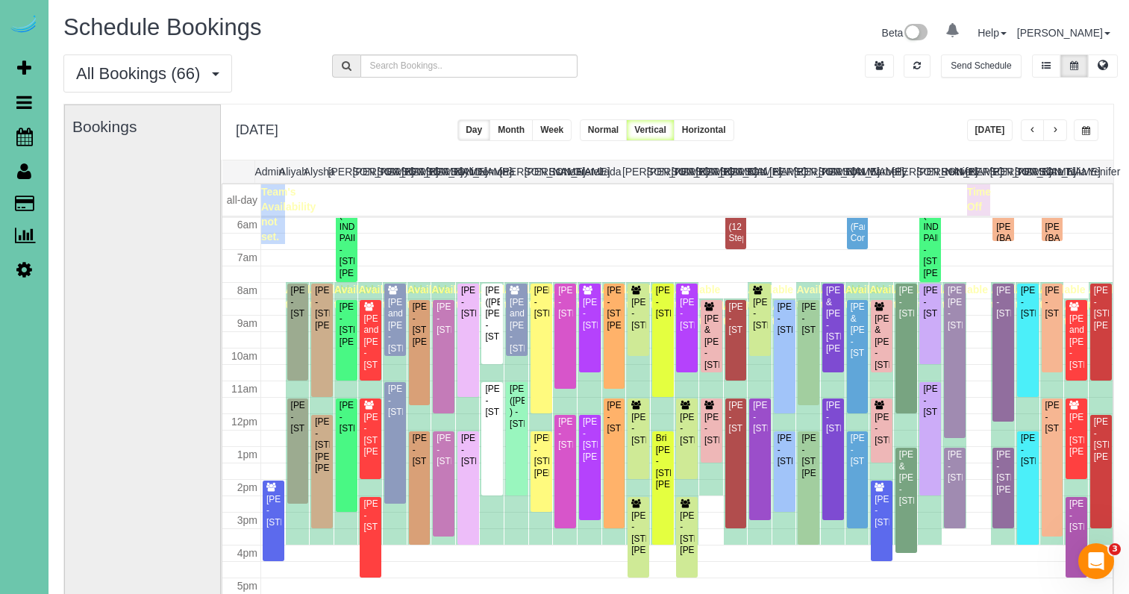
click at [1055, 126] on span "button" at bounding box center [1054, 130] width 7 height 9
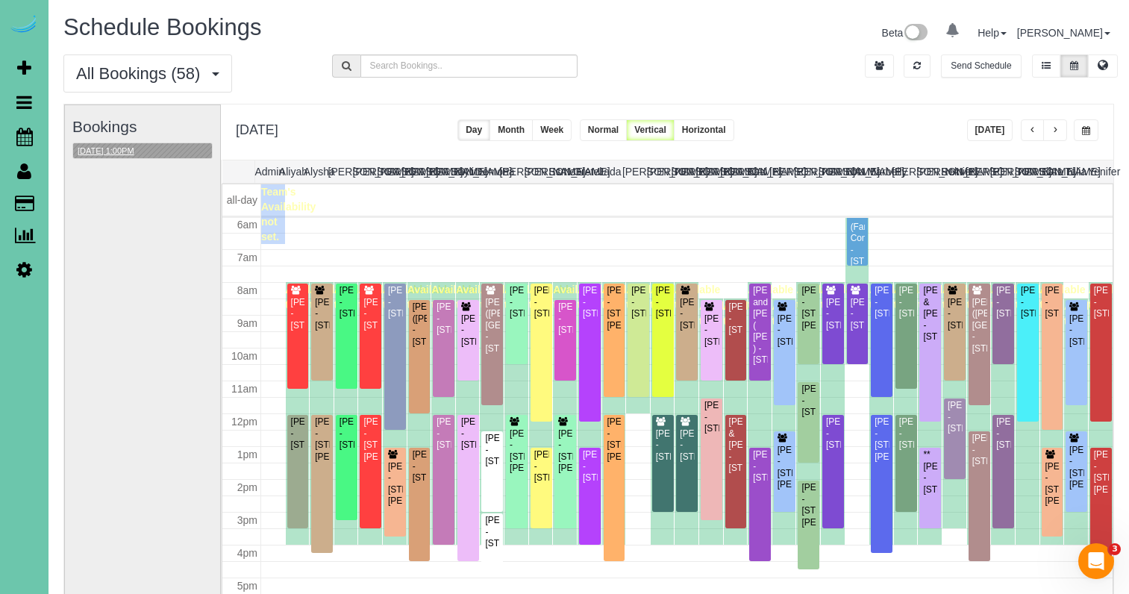
click at [139, 155] on button "[DATE] 1:00PM" at bounding box center [106, 151] width 66 height 16
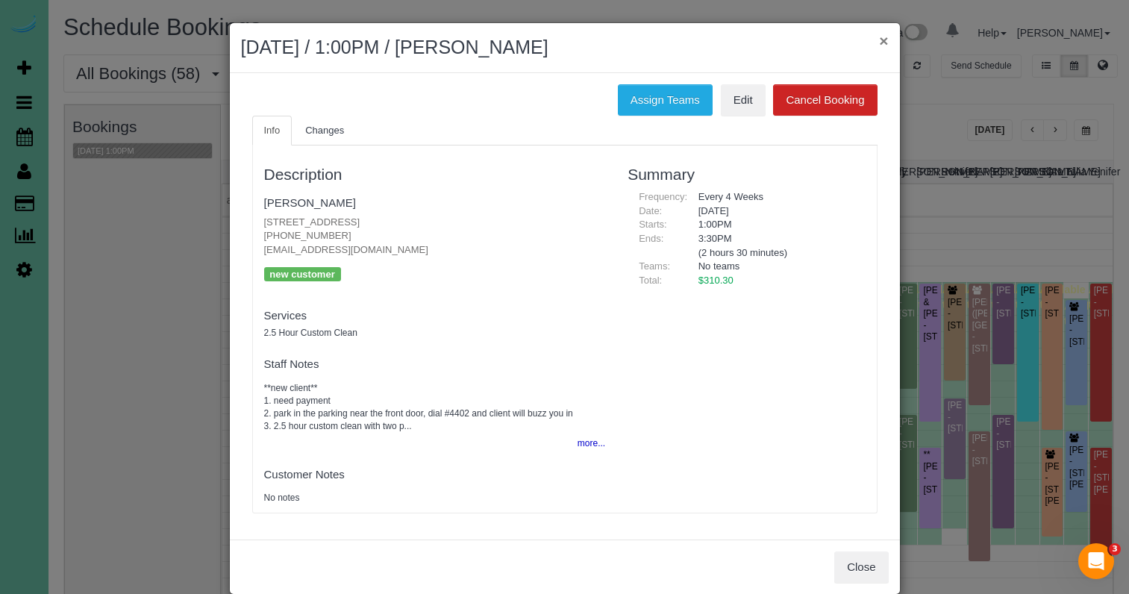
click at [887, 42] on button "×" at bounding box center [883, 41] width 9 height 16
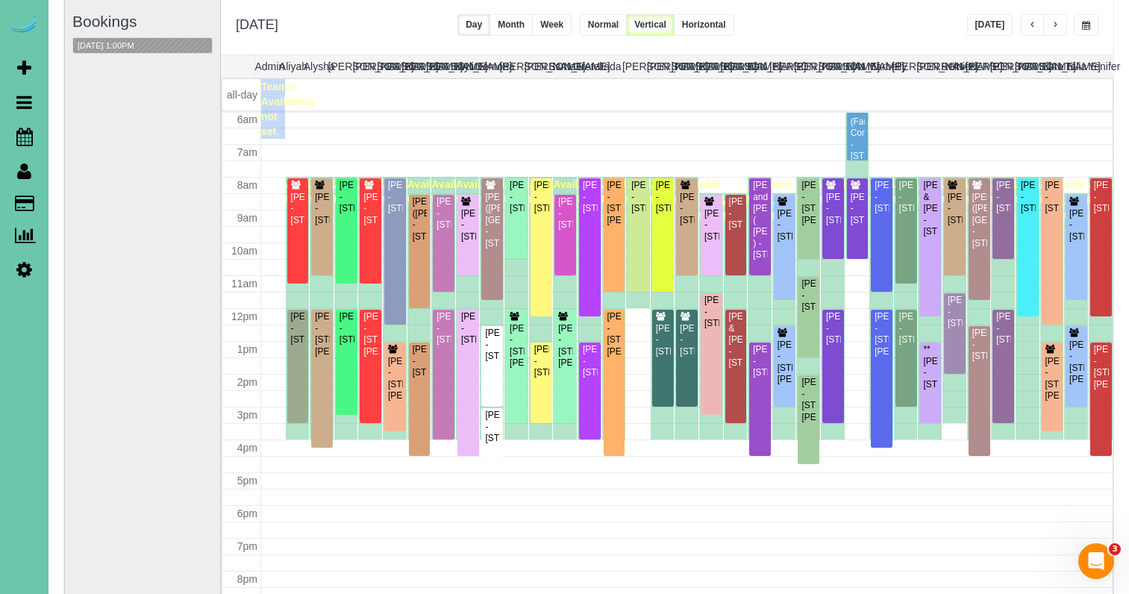
click at [1056, 25] on span "button" at bounding box center [1054, 25] width 7 height 9
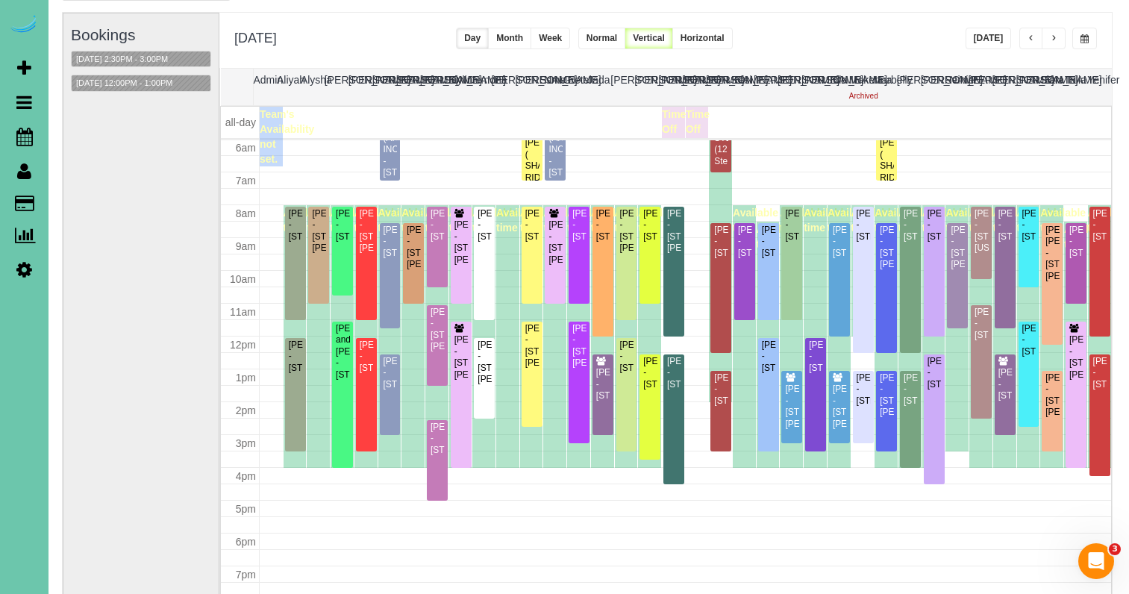
scroll to position [89, 4]
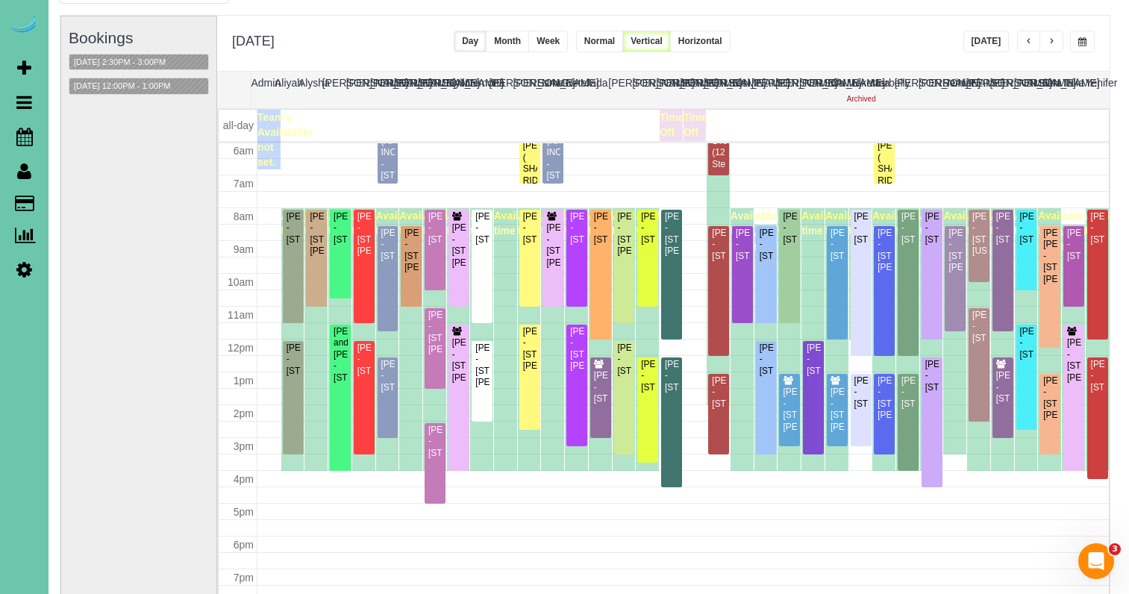
click at [990, 41] on button "[DATE]" at bounding box center [986, 42] width 46 height 22
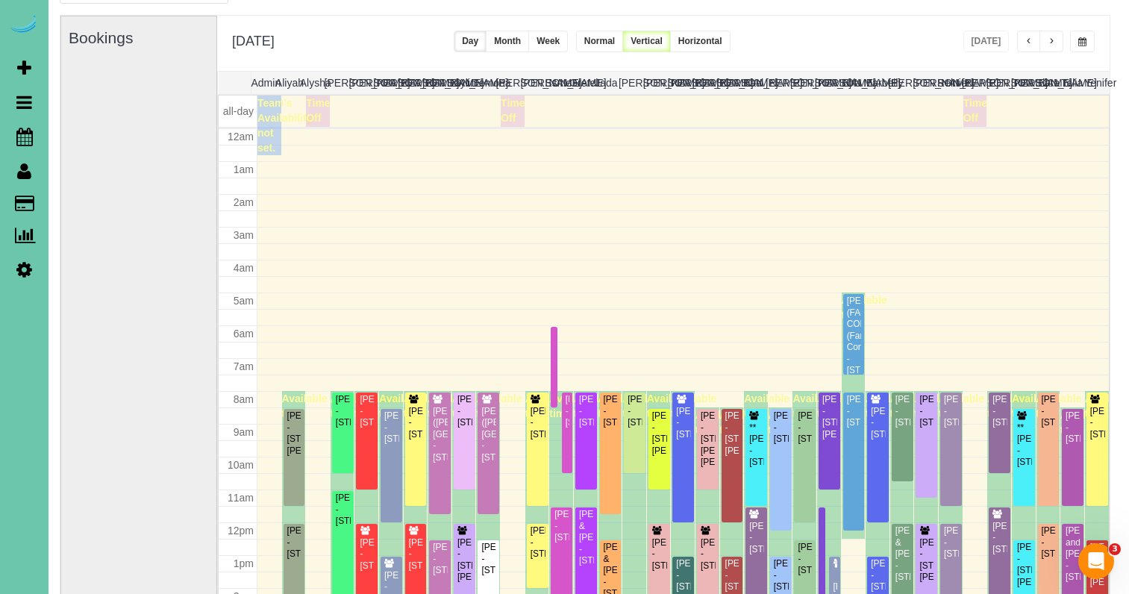
scroll to position [198, 0]
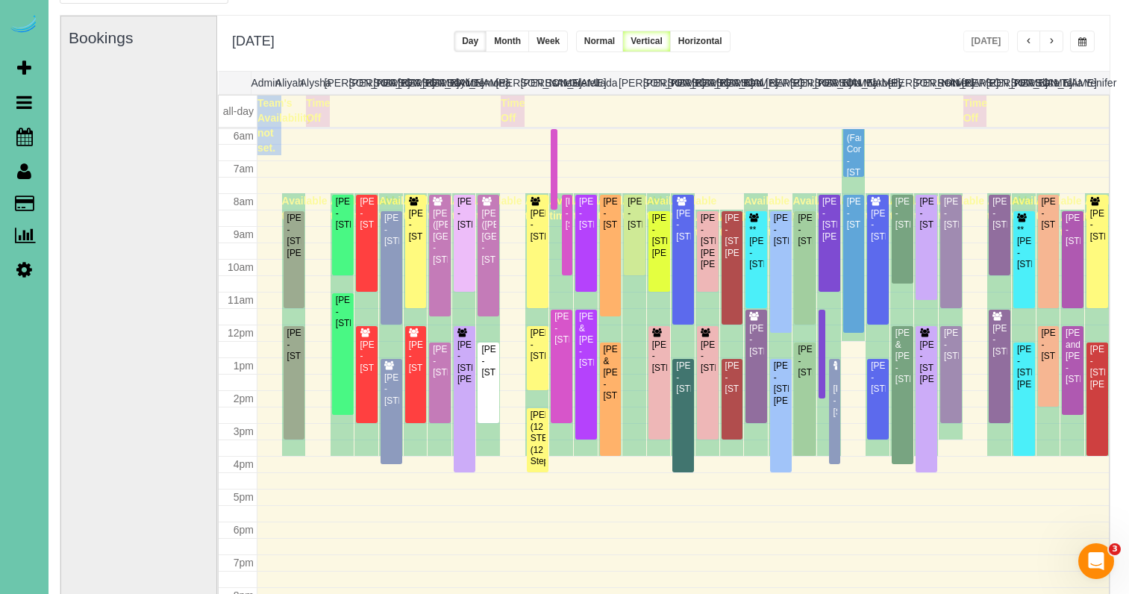
click at [1046, 43] on button "button" at bounding box center [1051, 42] width 24 height 22
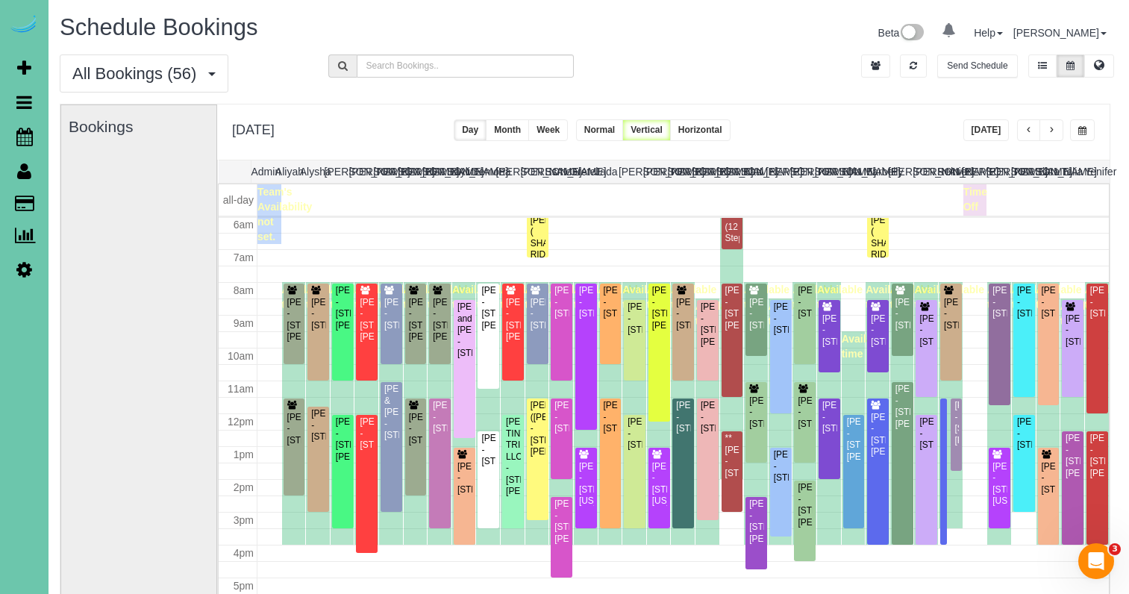
scroll to position [0, 4]
drag, startPoint x: 388, startPoint y: 68, endPoint x: 626, endPoint y: 70, distance: 238.1
click at [390, 67] on input "text" at bounding box center [466, 65] width 218 height 23
type input "[PERSON_NAME]"
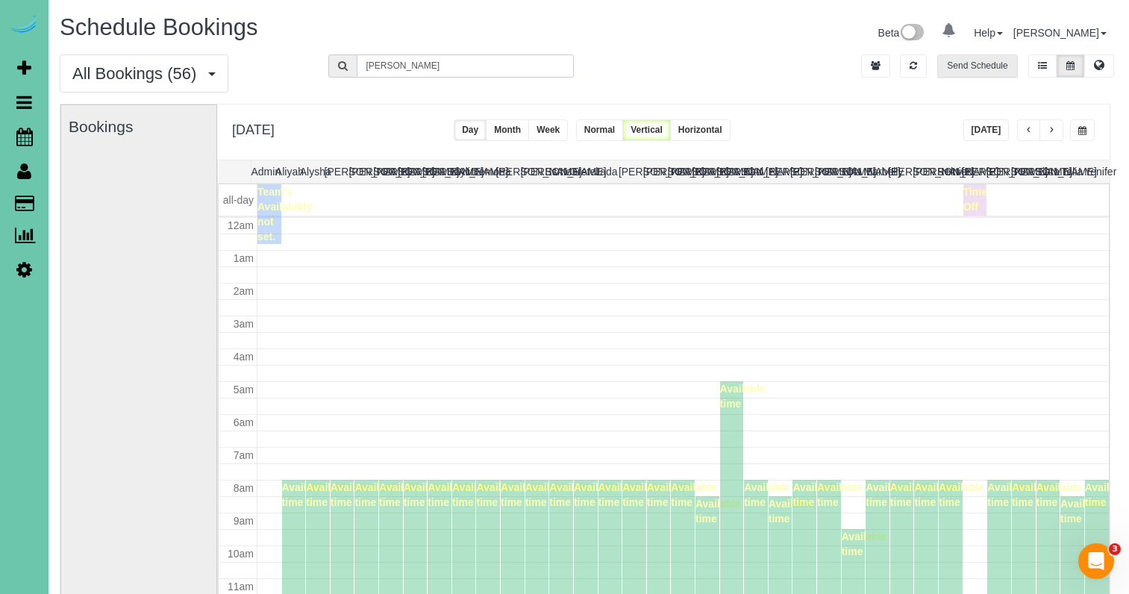
scroll to position [198, 0]
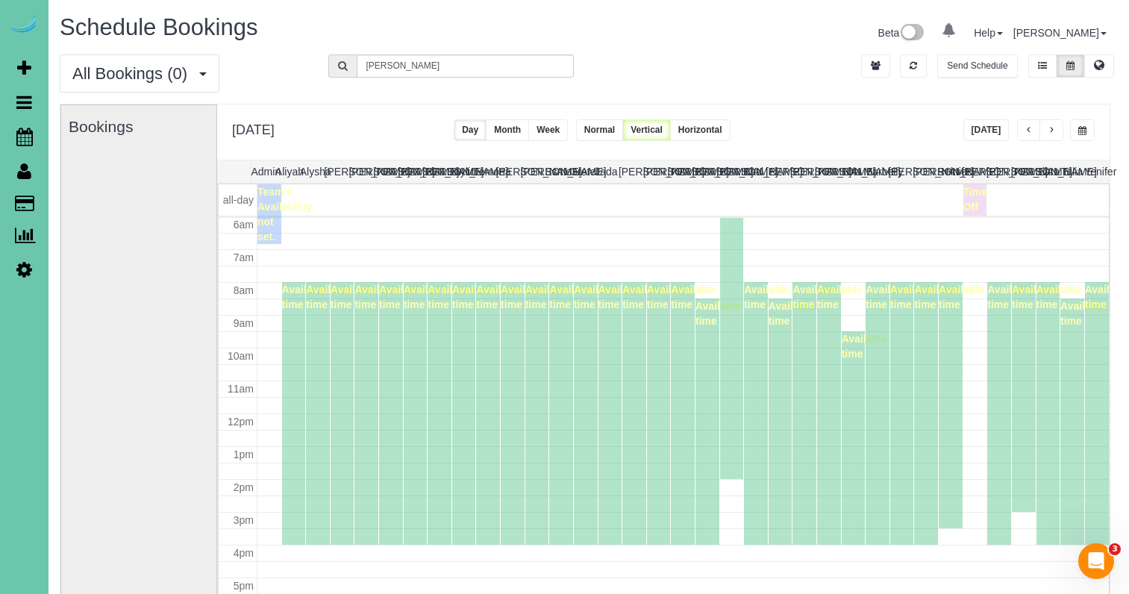
click at [1048, 128] on span "button" at bounding box center [1051, 130] width 7 height 9
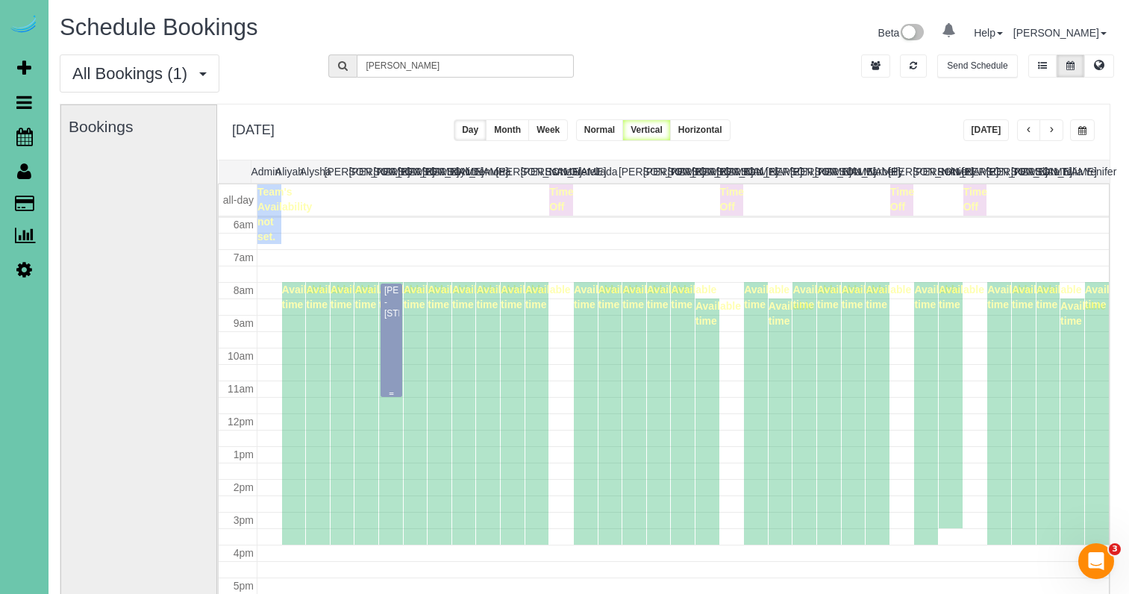
click at [391, 319] on div "[PERSON_NAME] - [STREET_ADDRESS]" at bounding box center [392, 302] width 16 height 34
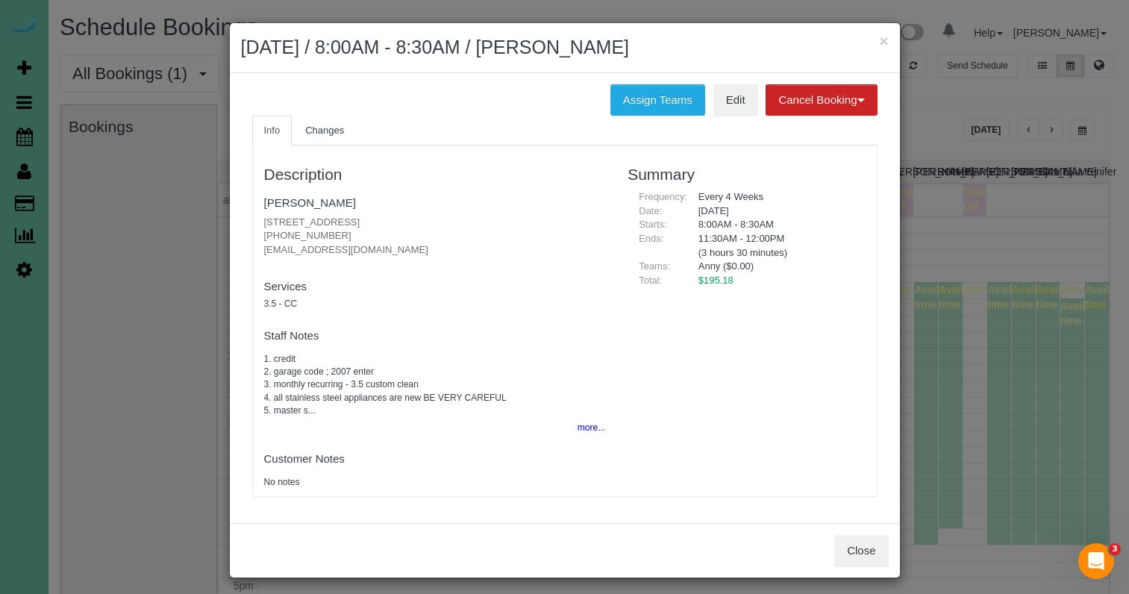
scroll to position [1, 0]
drag, startPoint x: 311, startPoint y: 228, endPoint x: 256, endPoint y: 228, distance: 55.2
click at [256, 228] on div "Description [PERSON_NAME] [STREET_ADDRESS][PERSON_NAME] [PHONE_NUMBER] [EMAIL_A…" at bounding box center [435, 320] width 364 height 336
copy p "[PHONE_NUMBER]"
